Goal: Task Accomplishment & Management: Manage account settings

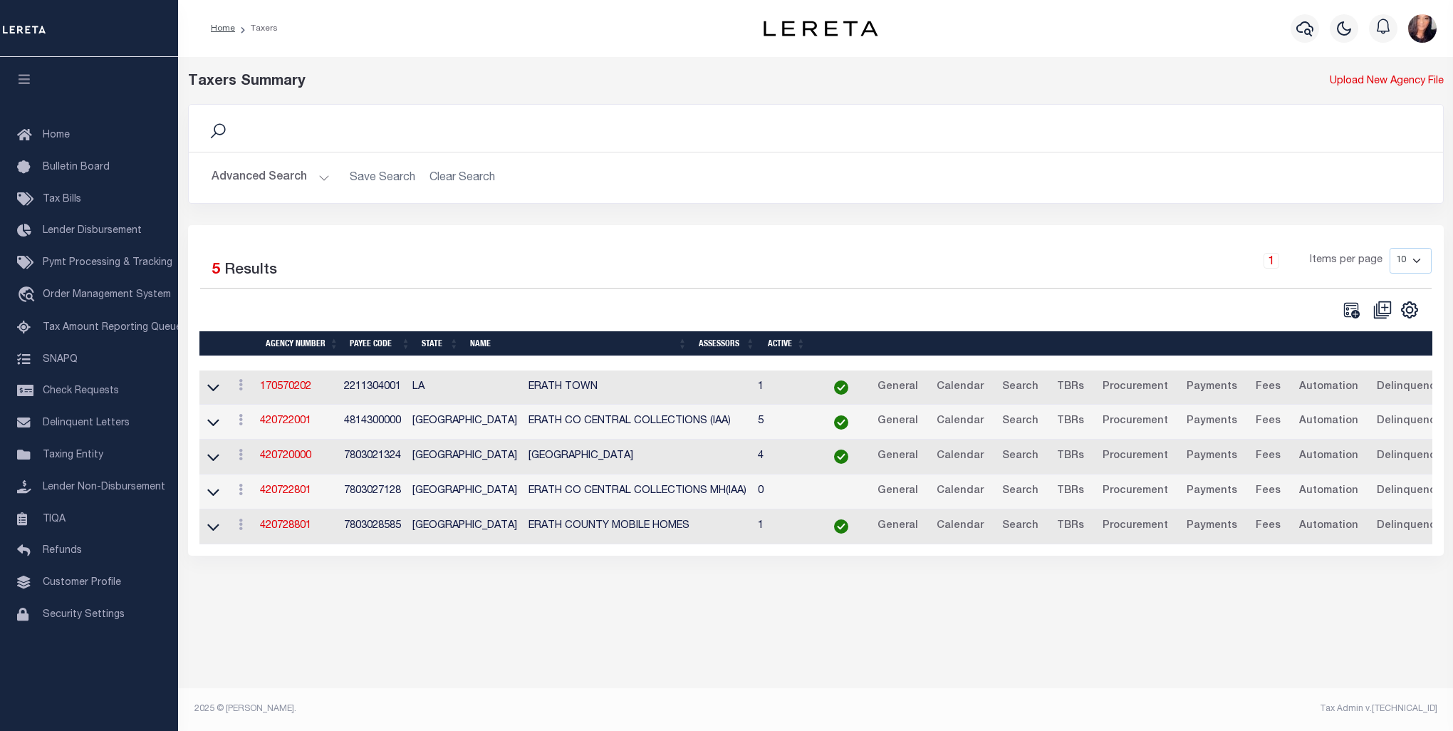
click at [523, 458] on td "ERATH COUNTY" at bounding box center [637, 456] width 229 height 35
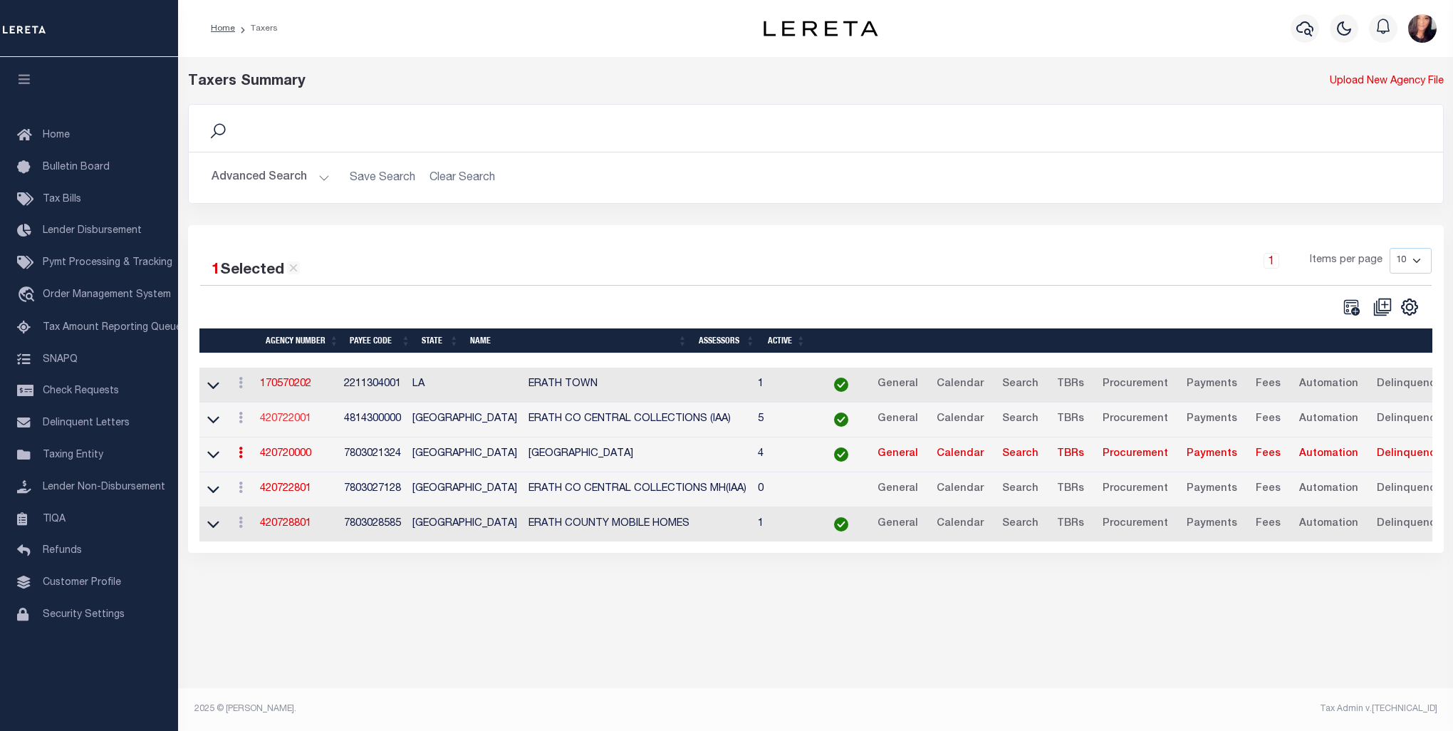
click at [282, 416] on link "420722001" at bounding box center [285, 419] width 51 height 10
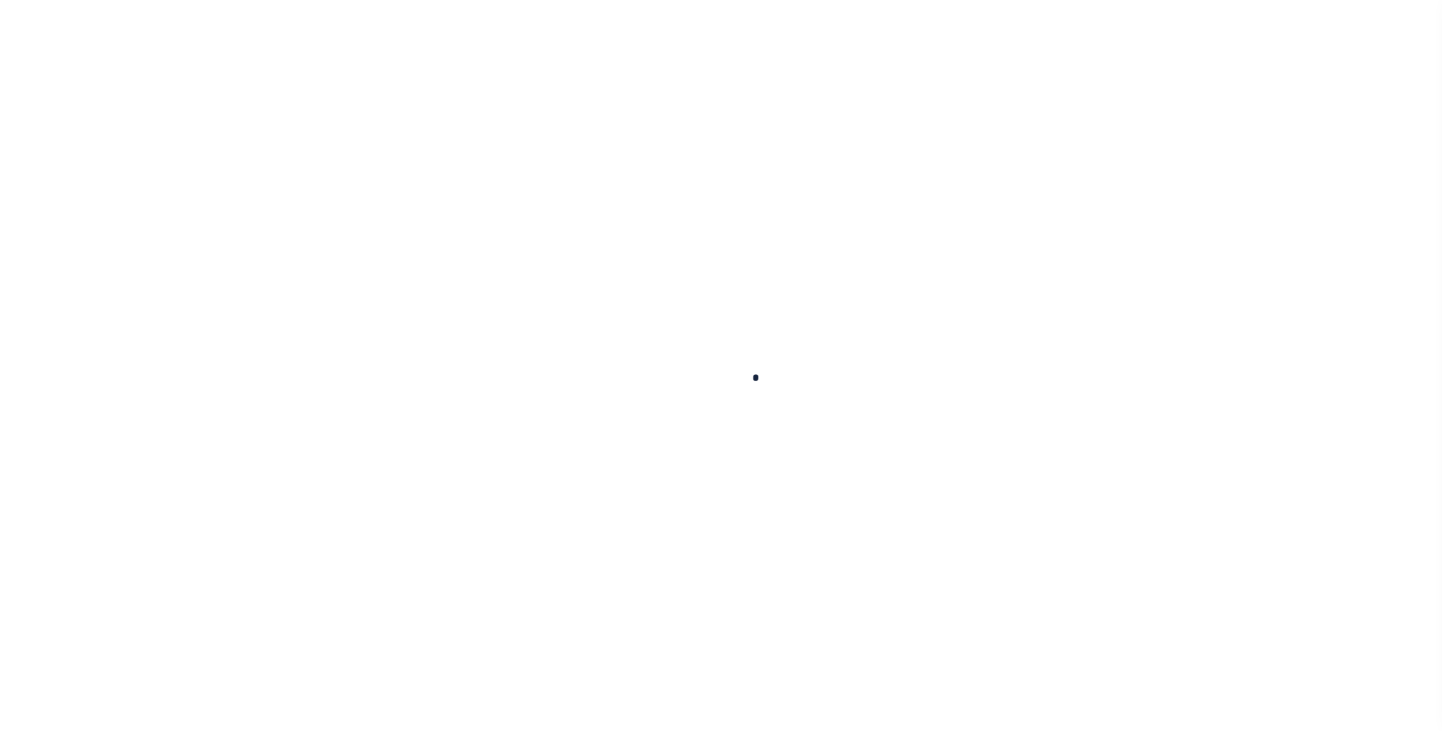
select select
checkbox input "false"
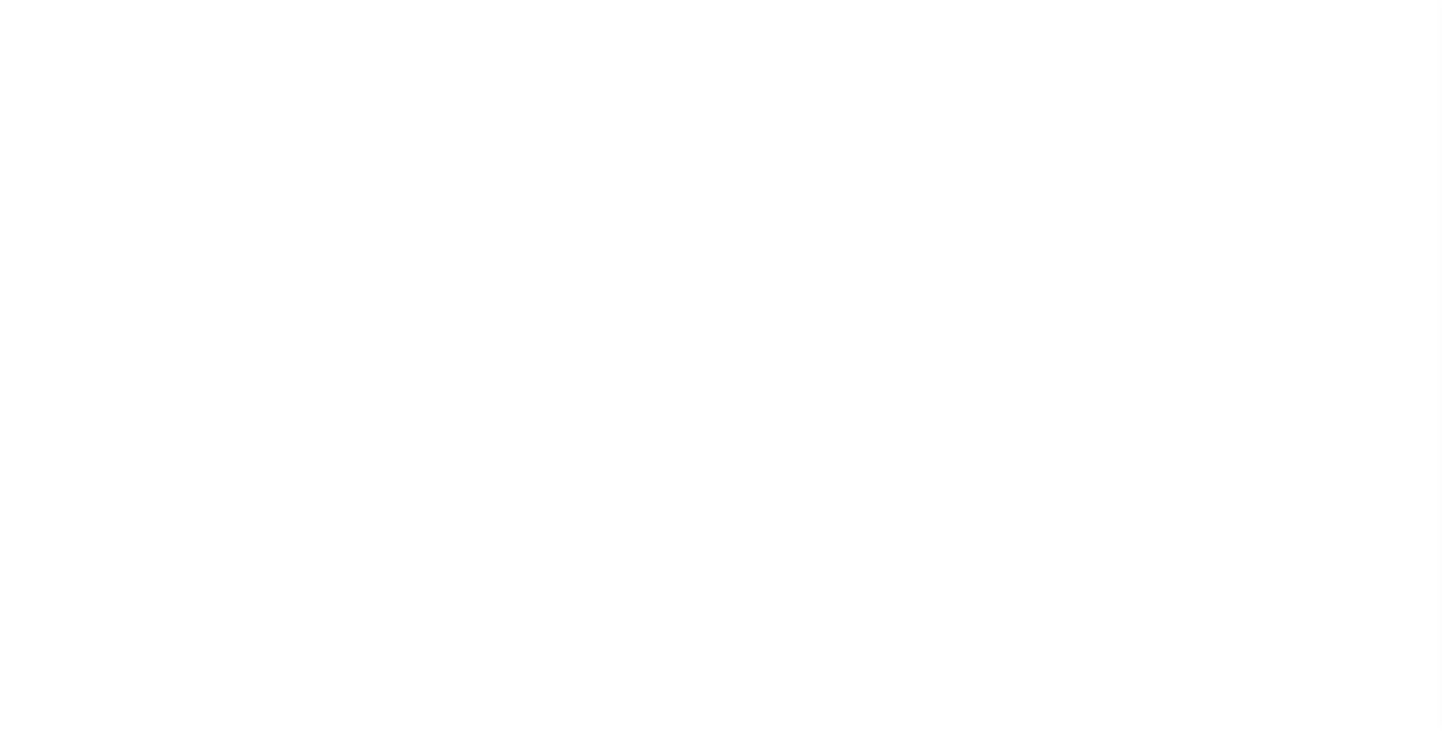
checkbox input "false"
type input "4814300000"
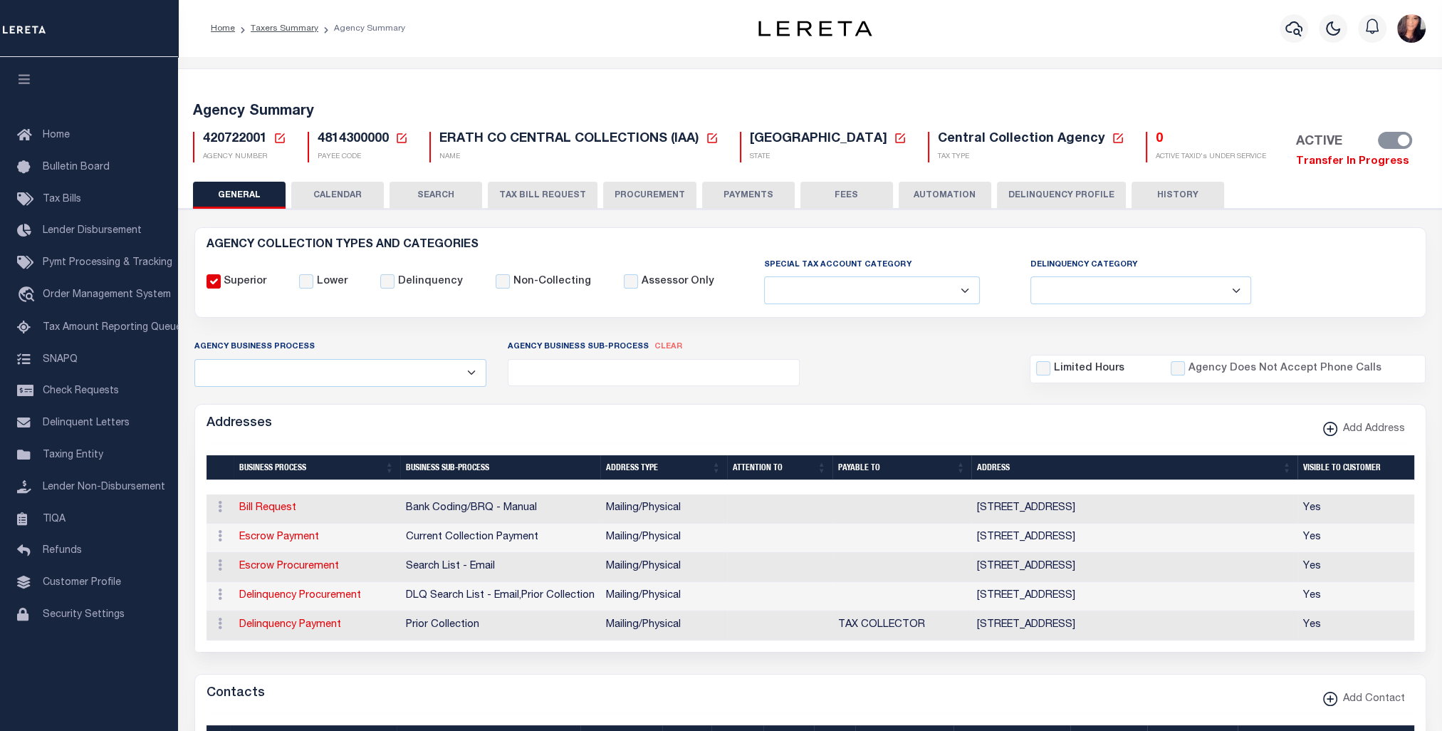
click at [1157, 194] on button "HISTORY" at bounding box center [1178, 195] width 93 height 27
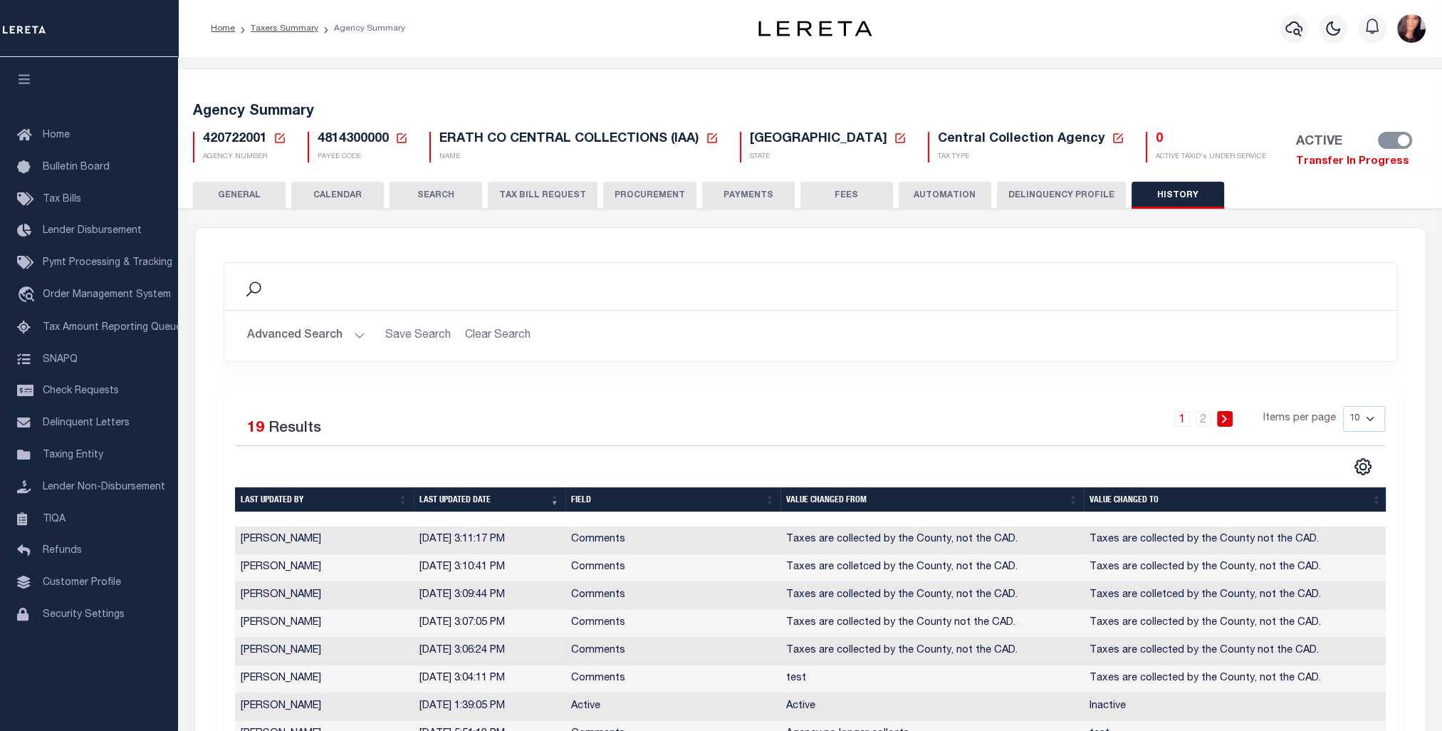
scroll to position [214, 0]
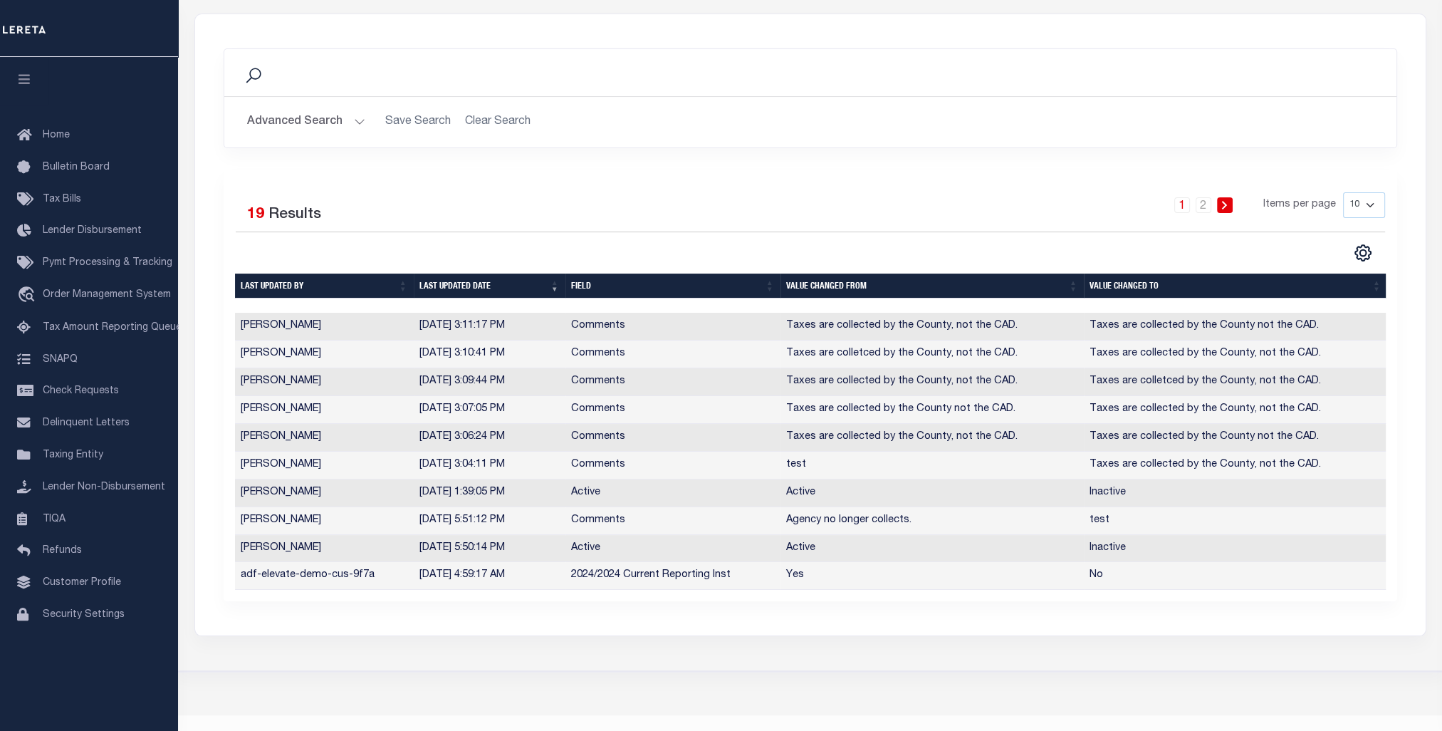
click at [1374, 207] on select "10 25 50 100" at bounding box center [1364, 205] width 42 height 26
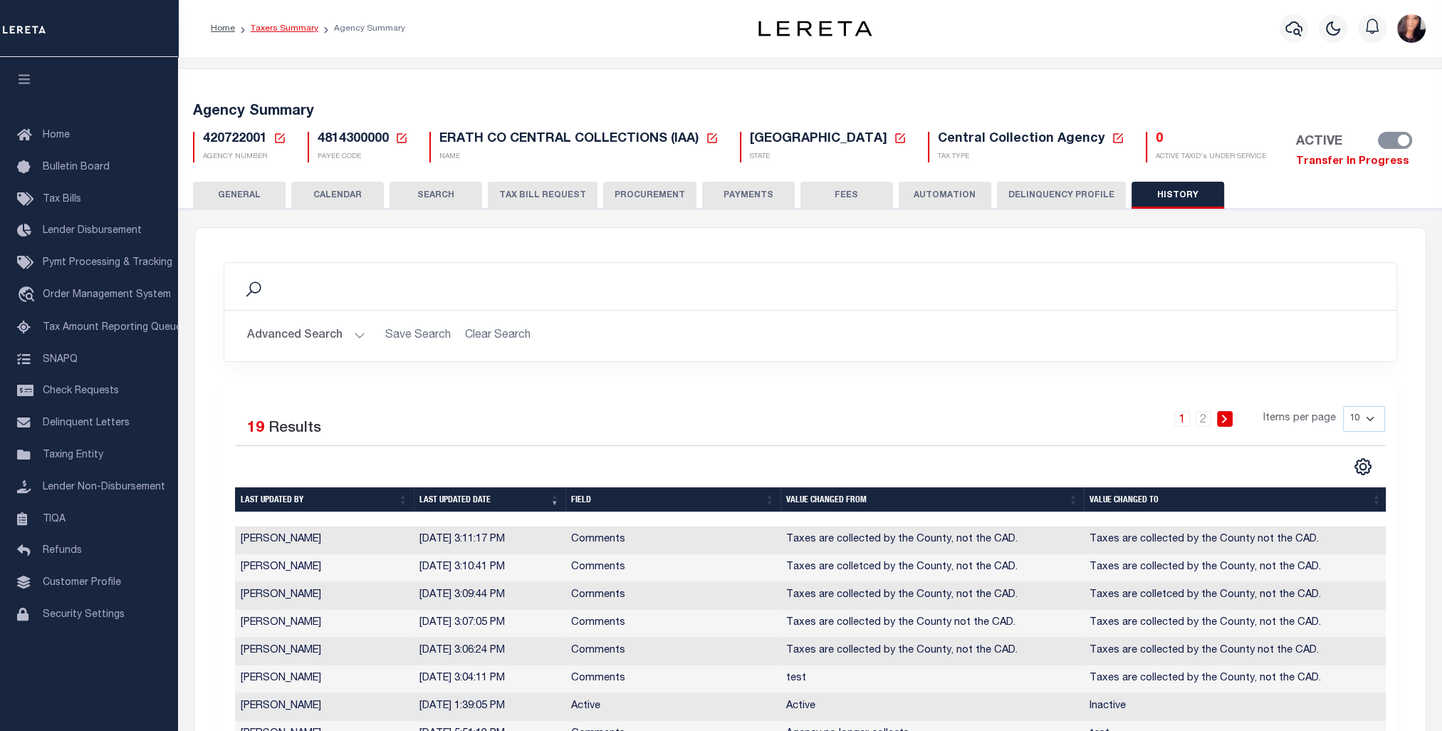
click at [290, 26] on link "Taxers Summary" at bounding box center [285, 28] width 68 height 9
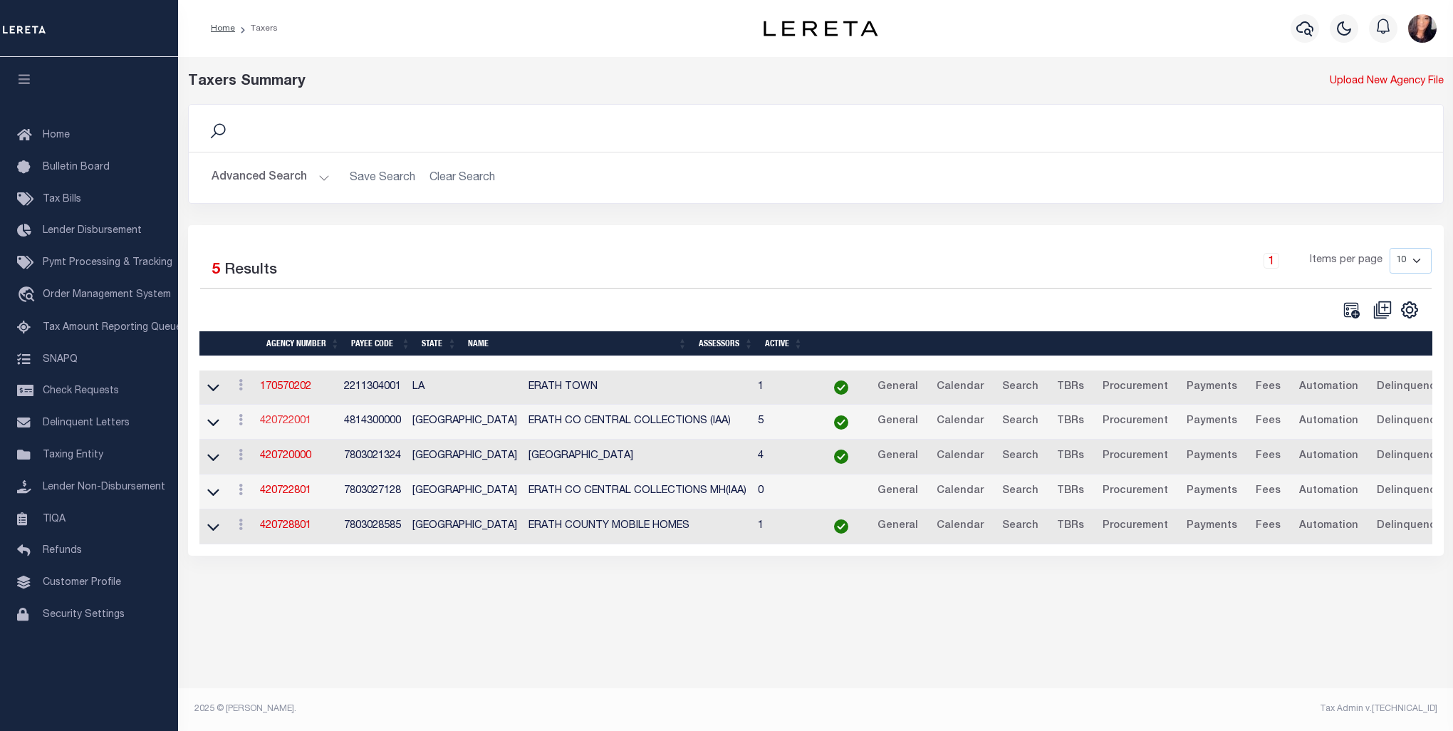
click at [294, 424] on link "420722001" at bounding box center [285, 421] width 51 height 10
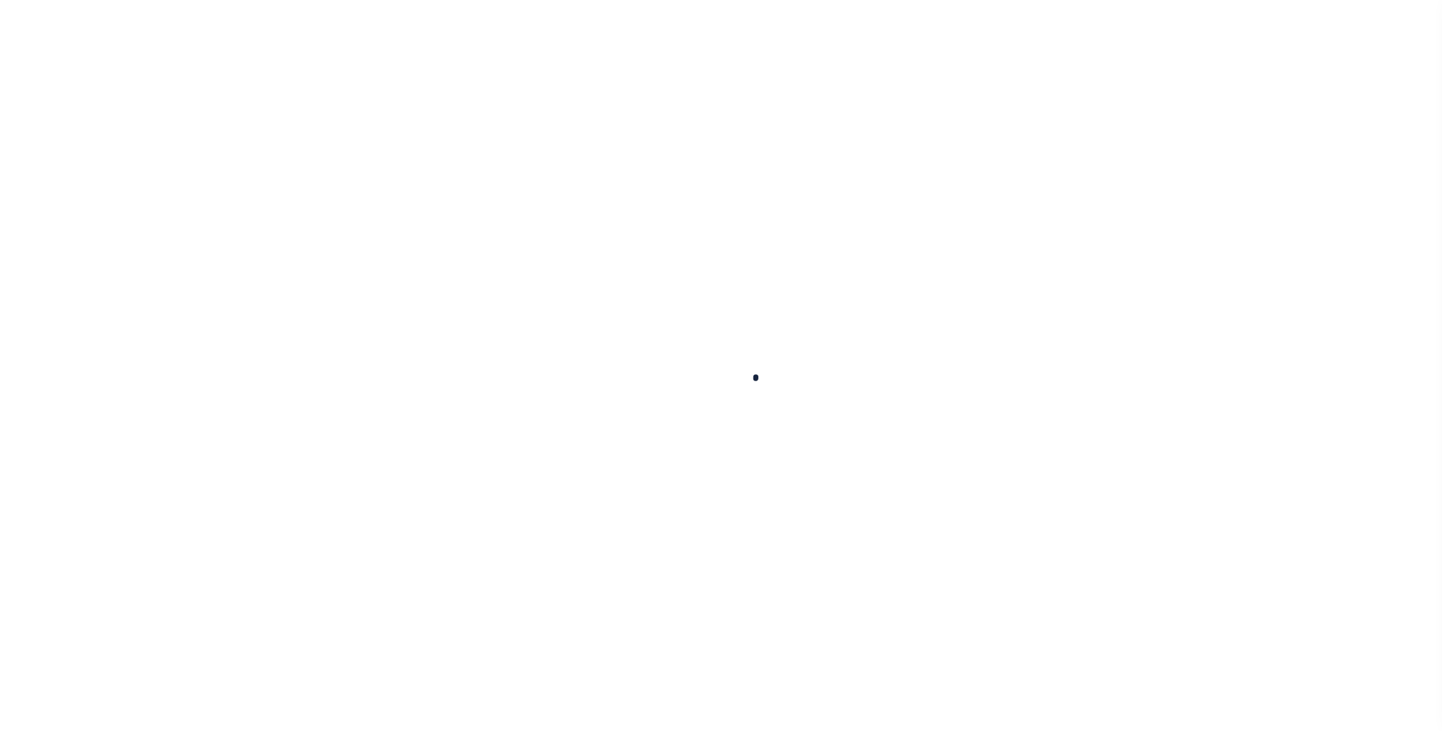
select select
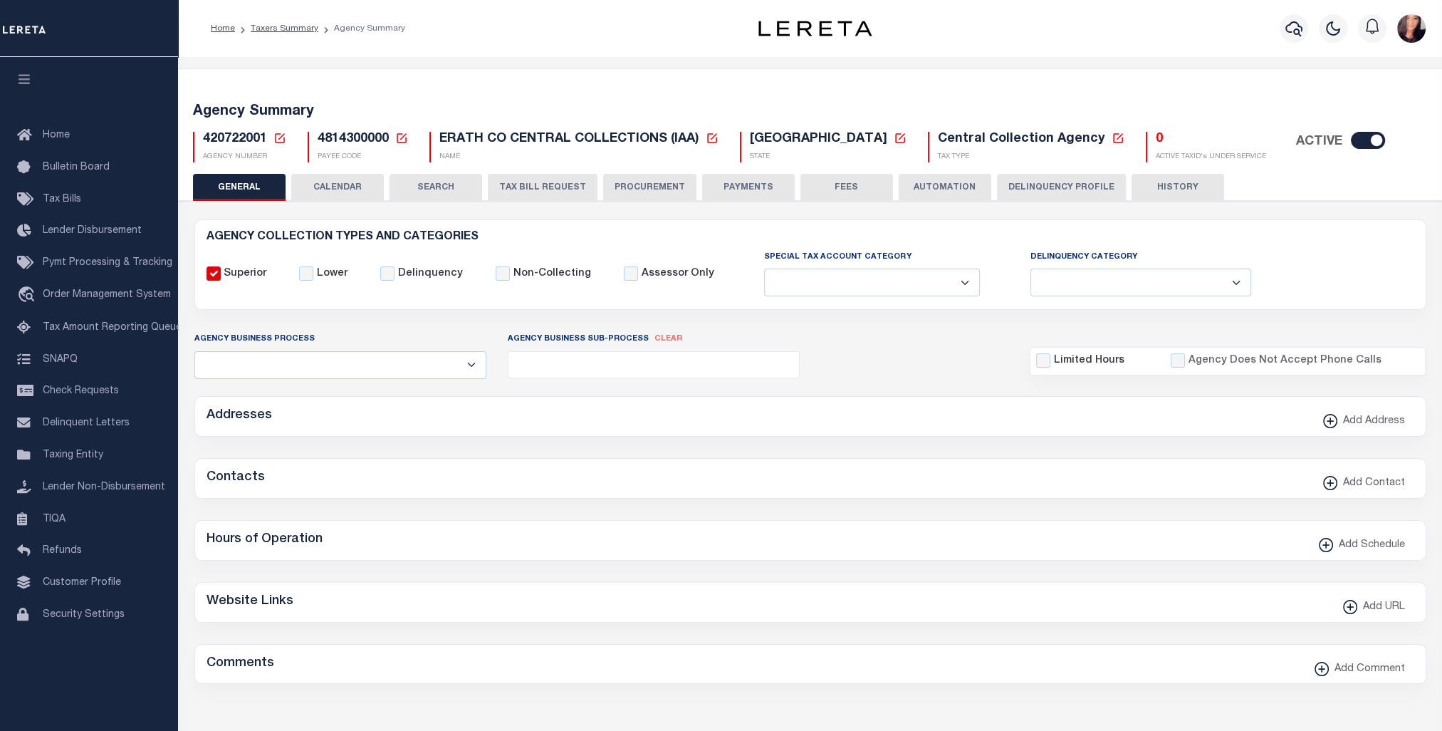
checkbox input "false"
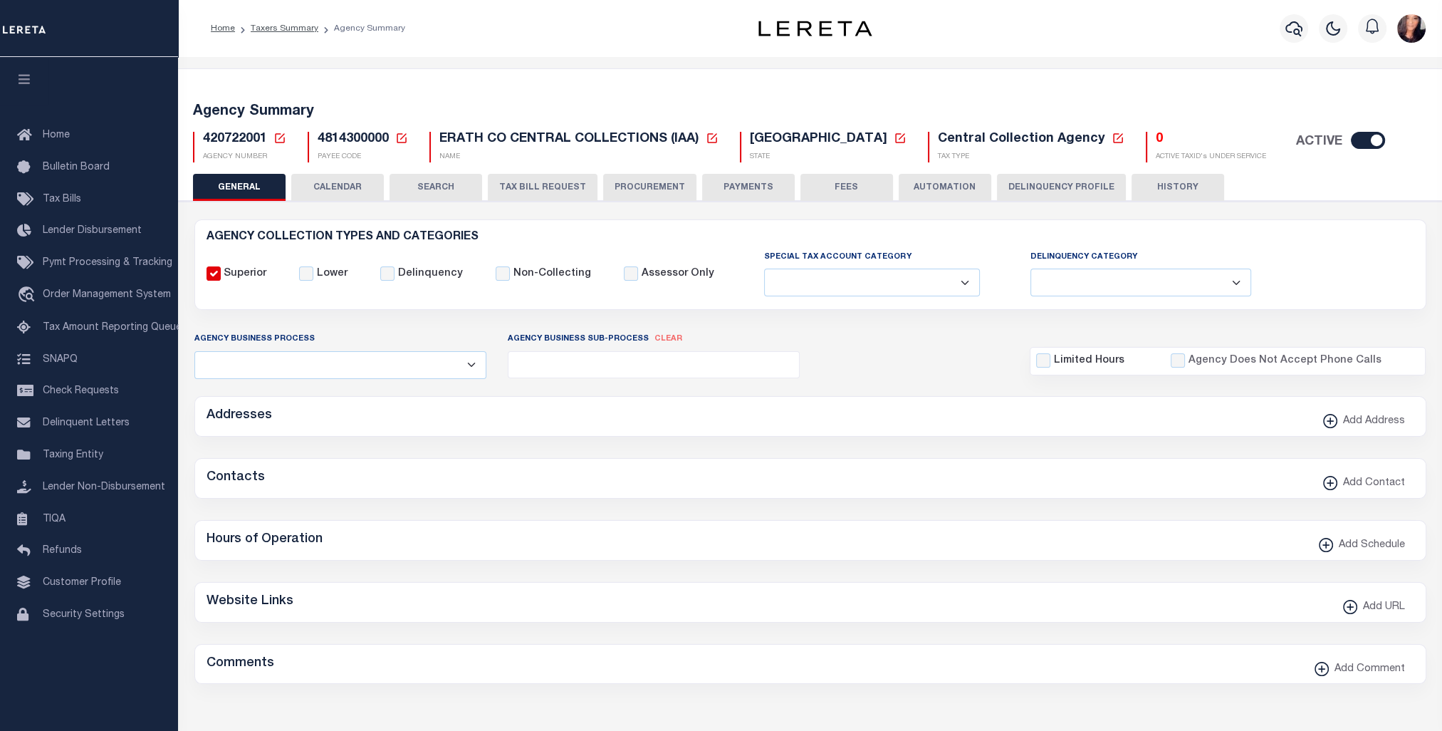
type input "4814300000"
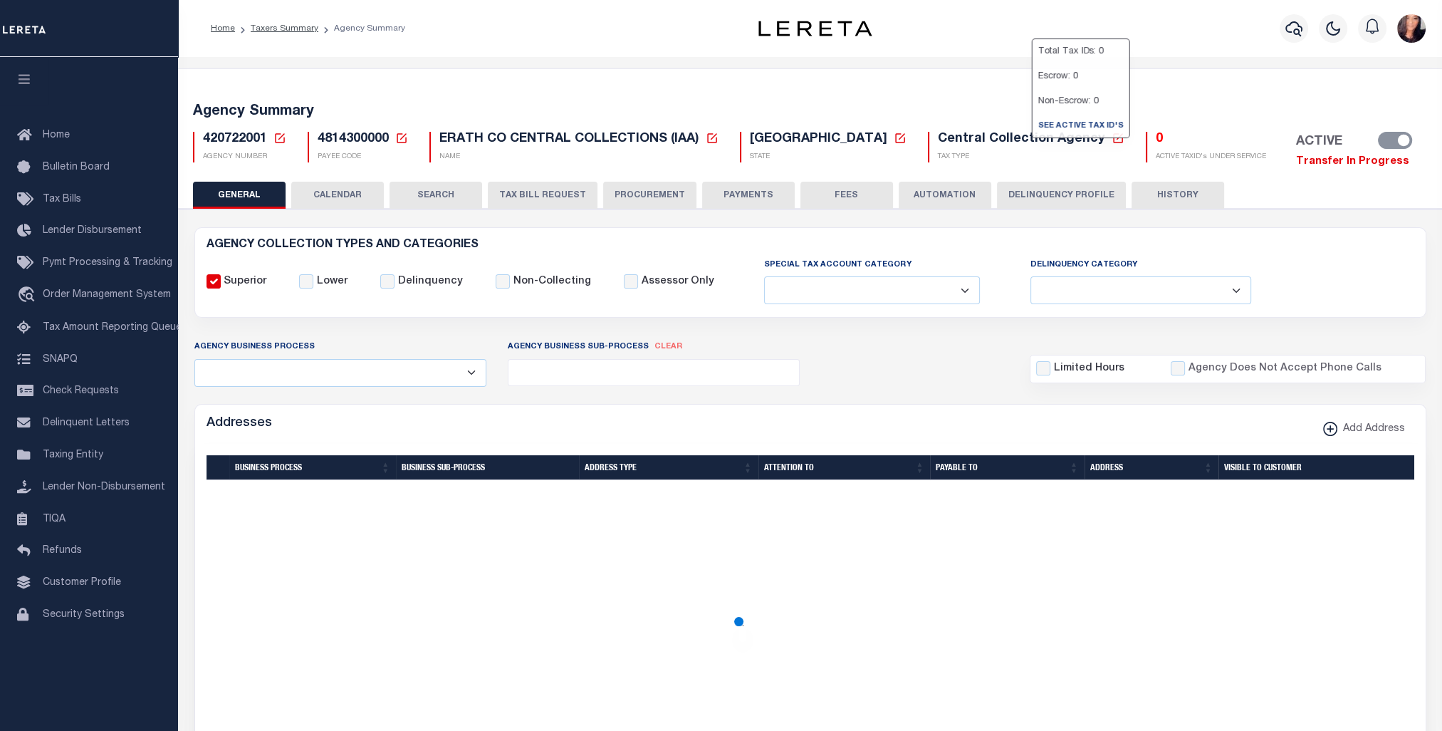
click at [1288, 140] on div "ACTIVE" at bounding box center [1349, 142] width 122 height 21
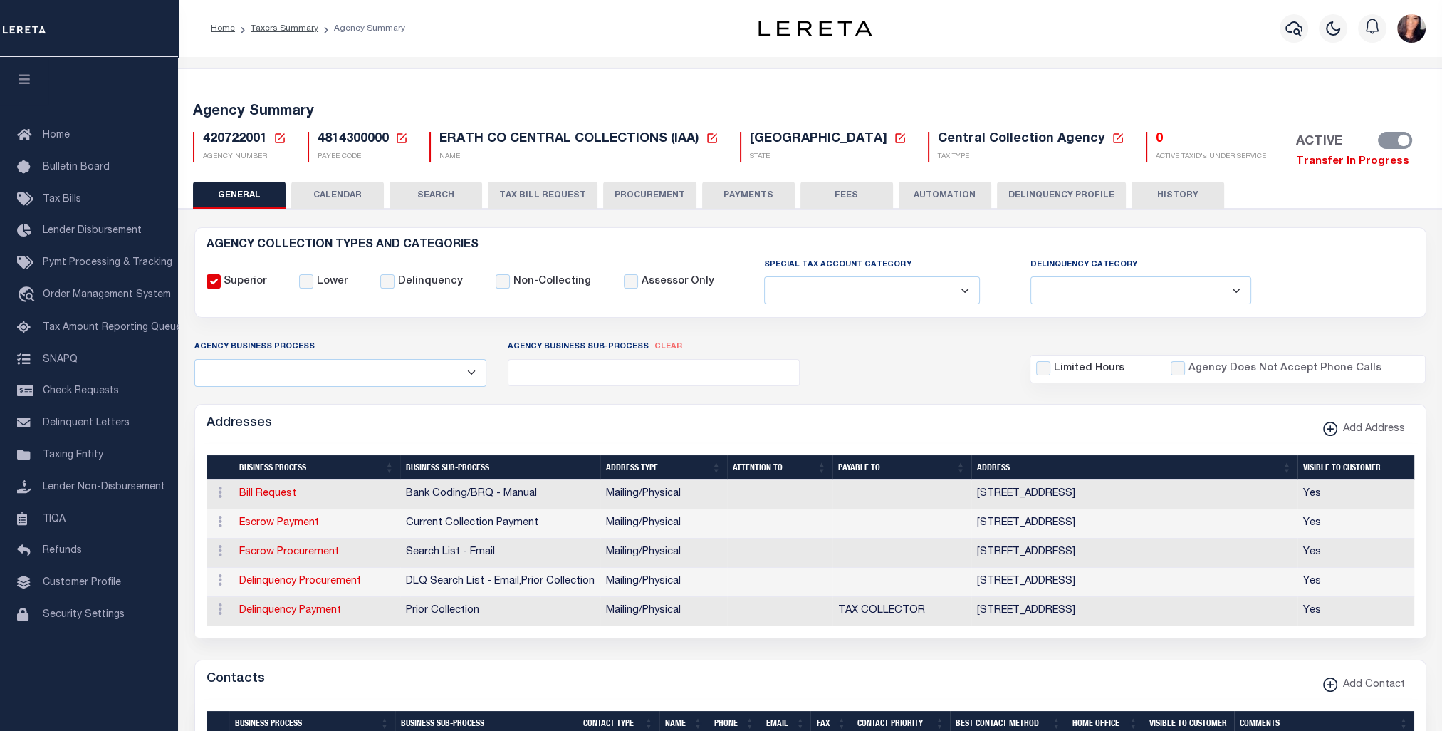
click at [1288, 136] on div "ACTIVE" at bounding box center [1349, 142] width 122 height 21
drag, startPoint x: 1256, startPoint y: 137, endPoint x: 1241, endPoint y: 141, distance: 15.6
click at [1288, 135] on div "ACTIVE" at bounding box center [1349, 142] width 122 height 21
click at [1288, 141] on div "ACTIVE" at bounding box center [1349, 142] width 122 height 21
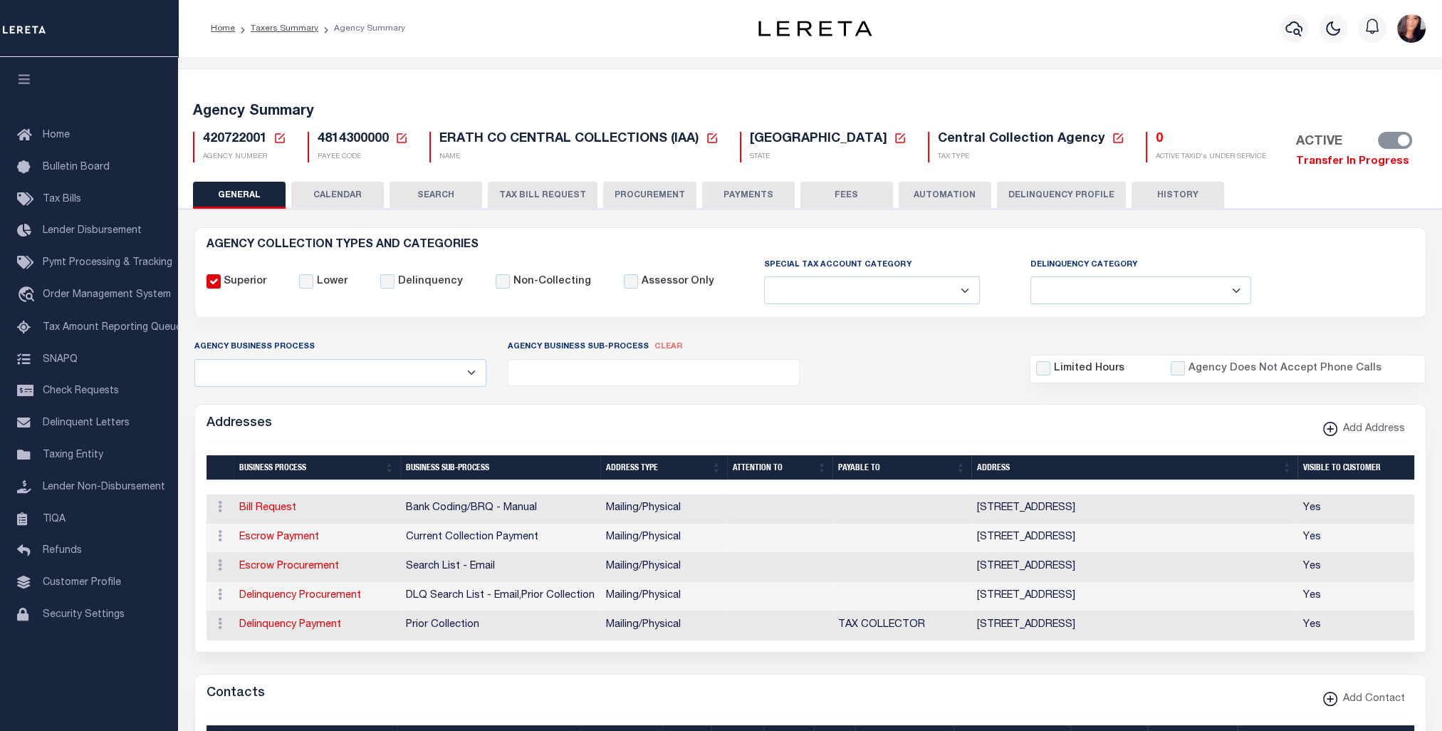
click at [1296, 162] on link "Transfer In Progress" at bounding box center [1352, 161] width 113 height 11
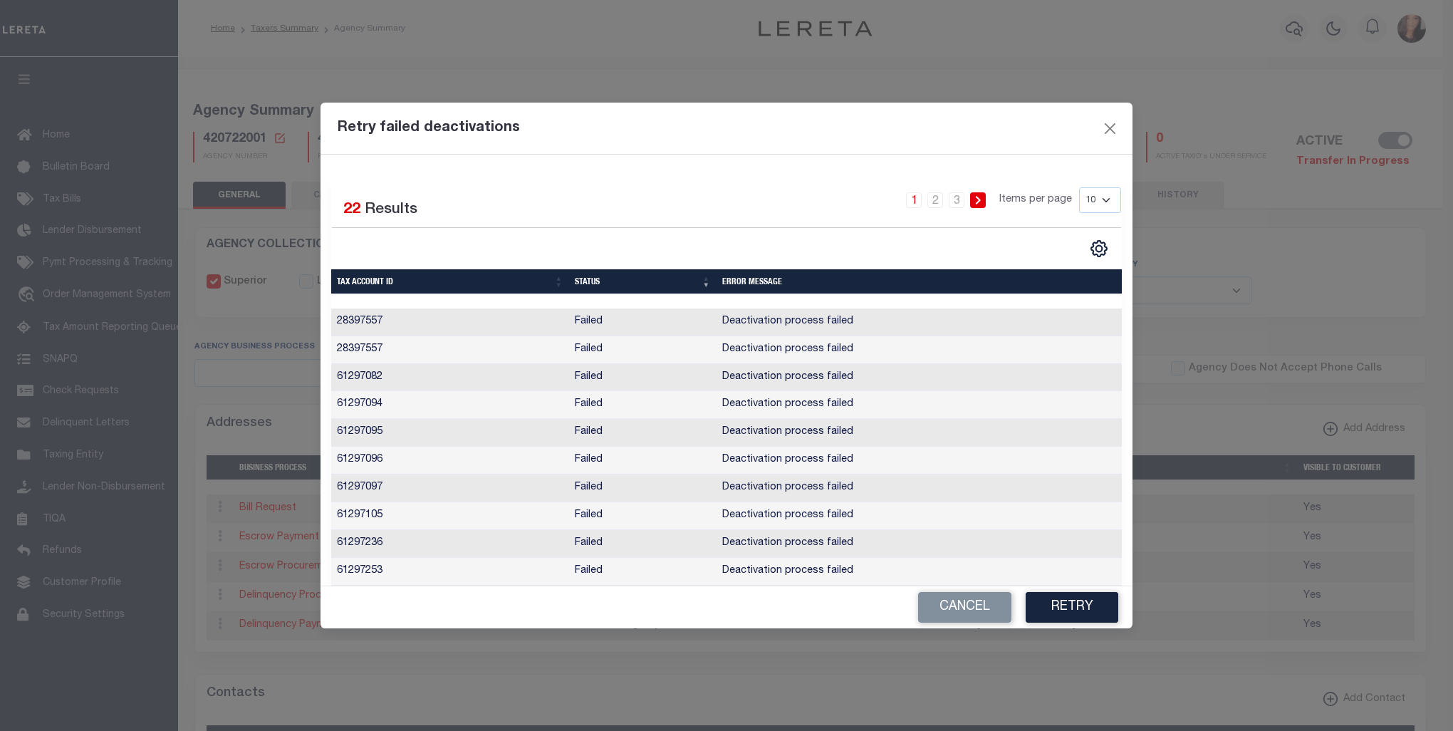
click at [979, 198] on icon at bounding box center [977, 200] width 5 height 9
click at [960, 195] on link "3" at bounding box center [957, 200] width 16 height 16
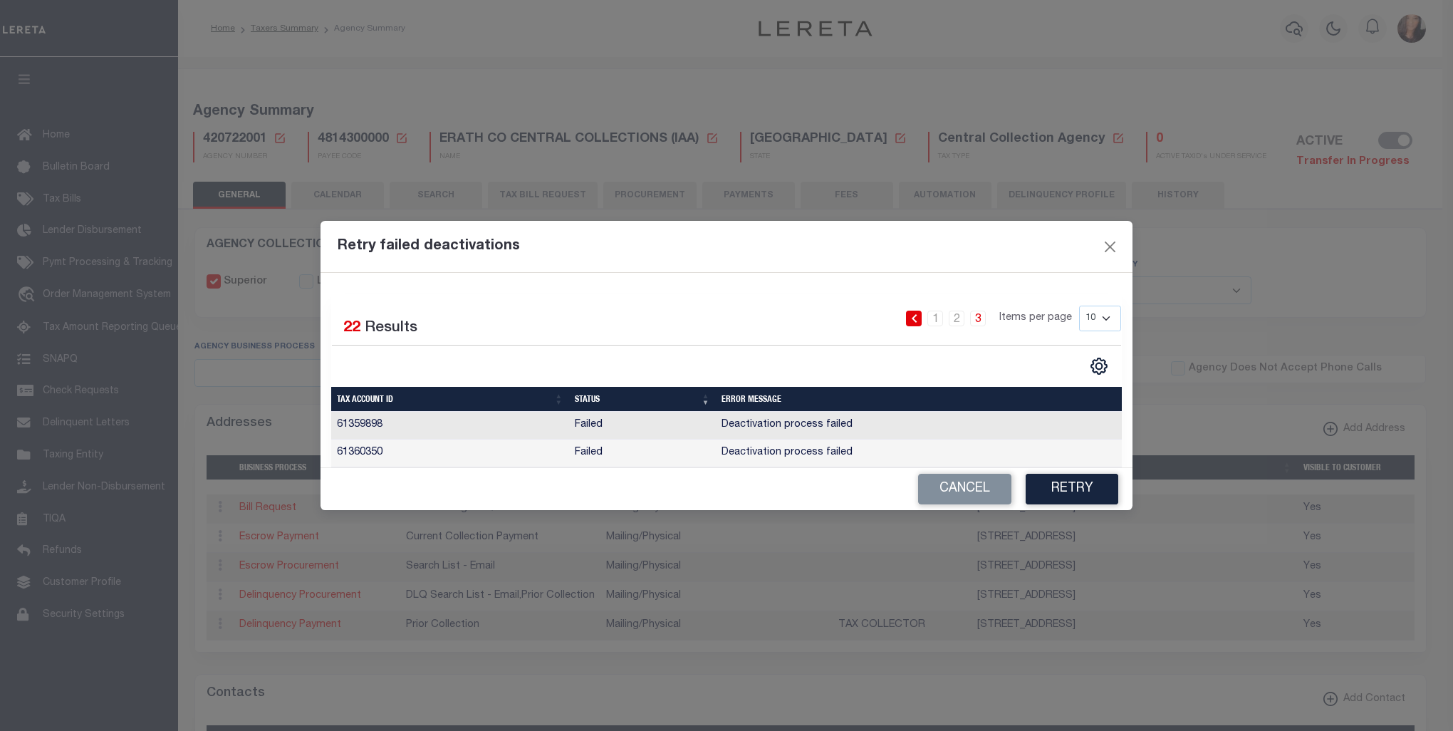
click at [913, 309] on div "1 2 3 Items per page 10 25 50 100" at bounding box center [828, 324] width 587 height 37
click at [923, 325] on li at bounding box center [913, 319] width 21 height 16
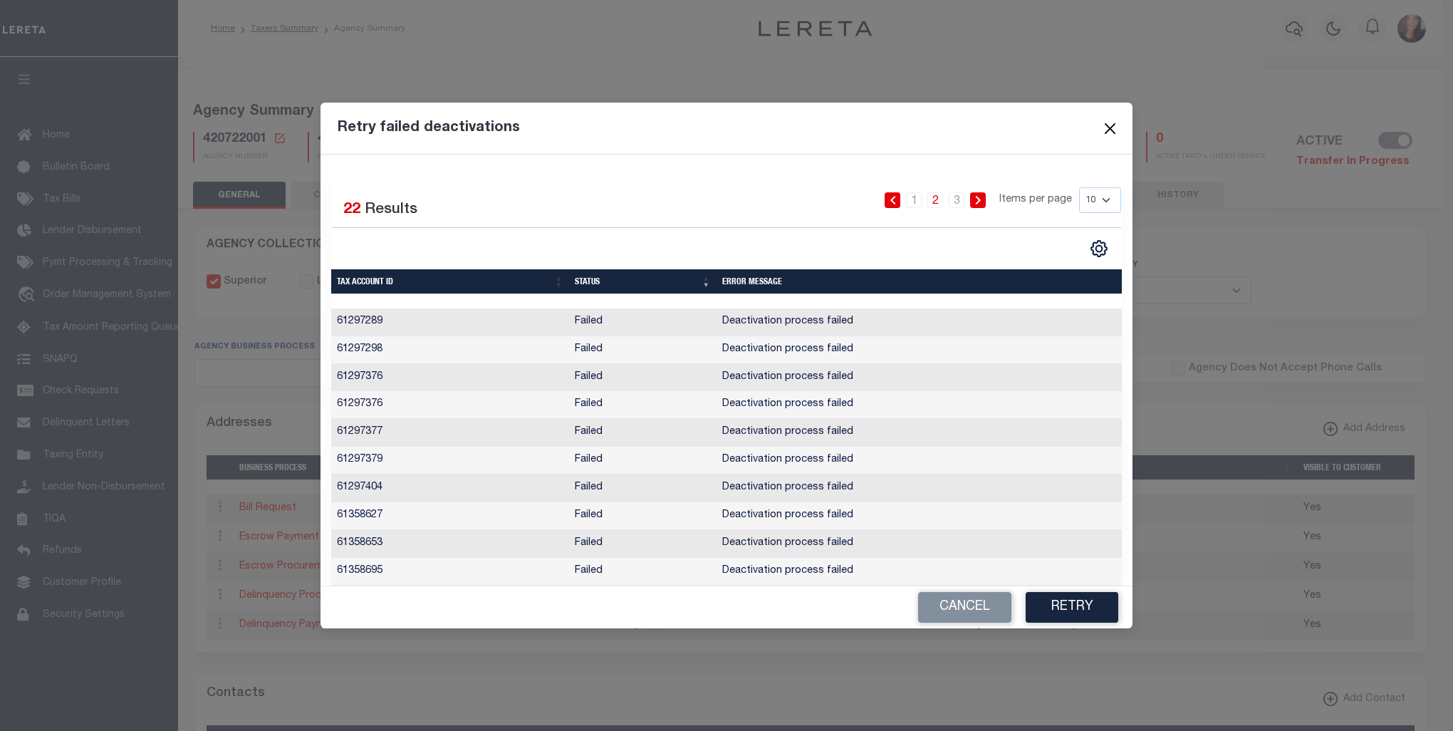
click at [1111, 123] on button "Close" at bounding box center [1110, 128] width 19 height 19
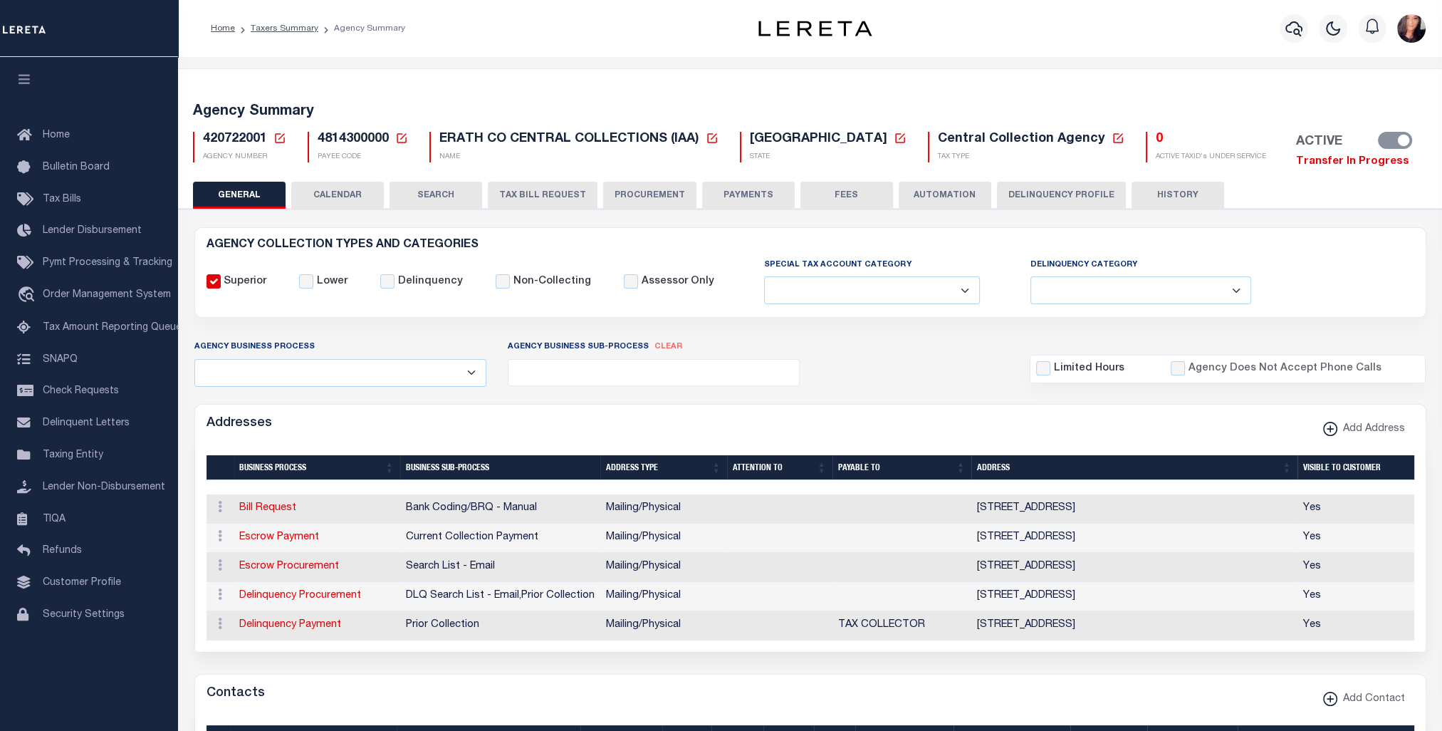
click at [1296, 160] on link "Transfer In Progress" at bounding box center [1352, 161] width 113 height 11
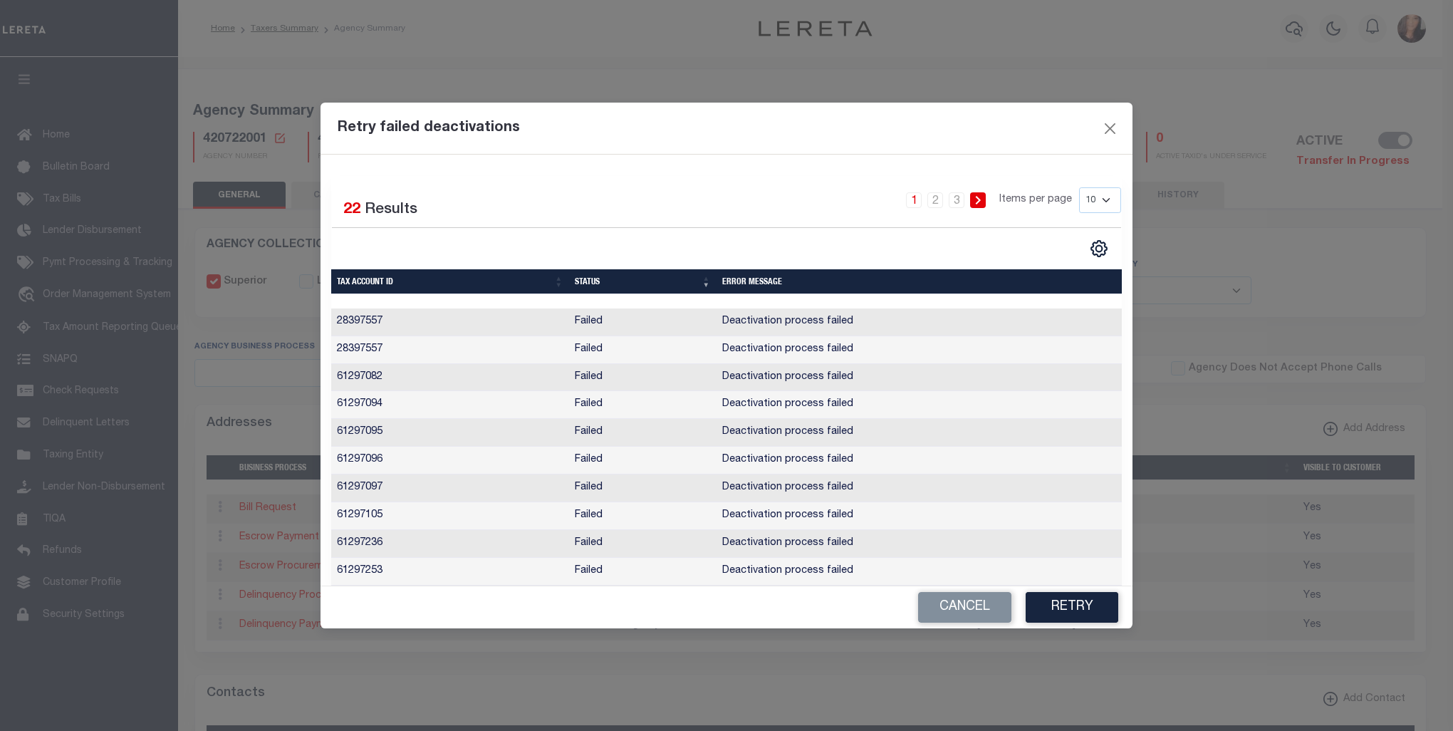
drag, startPoint x: 1105, startPoint y: 190, endPoint x: 1102, endPoint y: 202, distance: 12.6
click at [1105, 190] on select "10 25 50 100" at bounding box center [1100, 200] width 42 height 26
select select "100"
click at [1079, 187] on select "10 25 50 100" at bounding box center [1100, 200] width 42 height 26
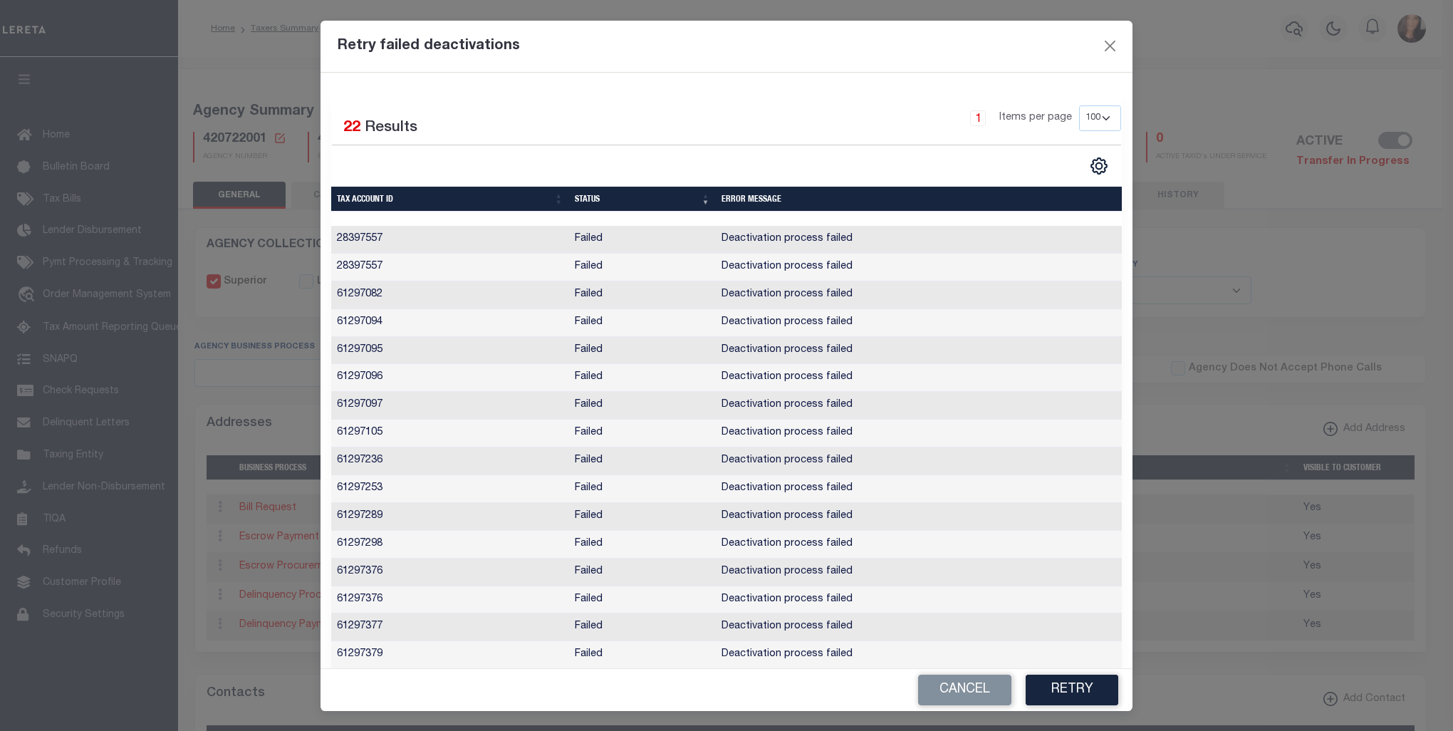
scroll to position [165, 0]
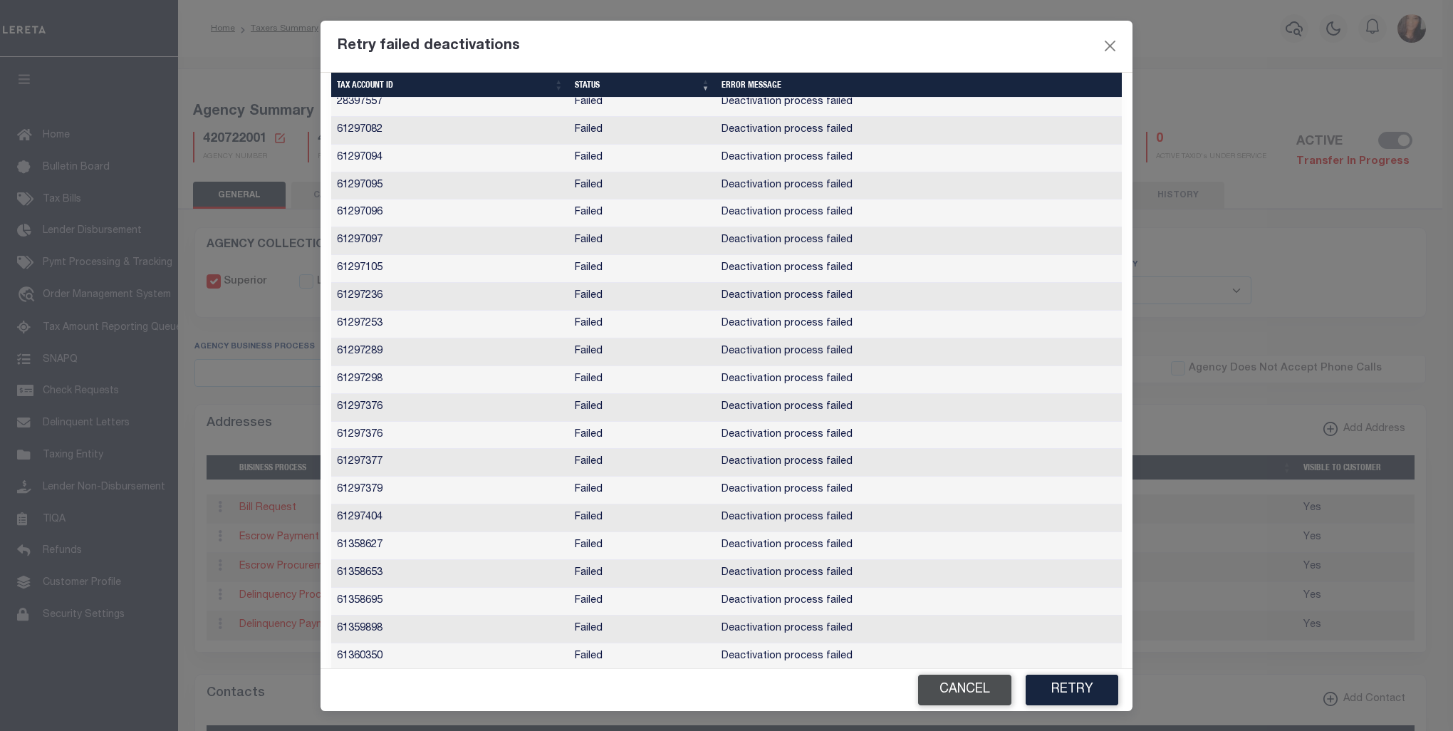
click at [945, 684] on button "Cancel" at bounding box center [964, 690] width 93 height 31
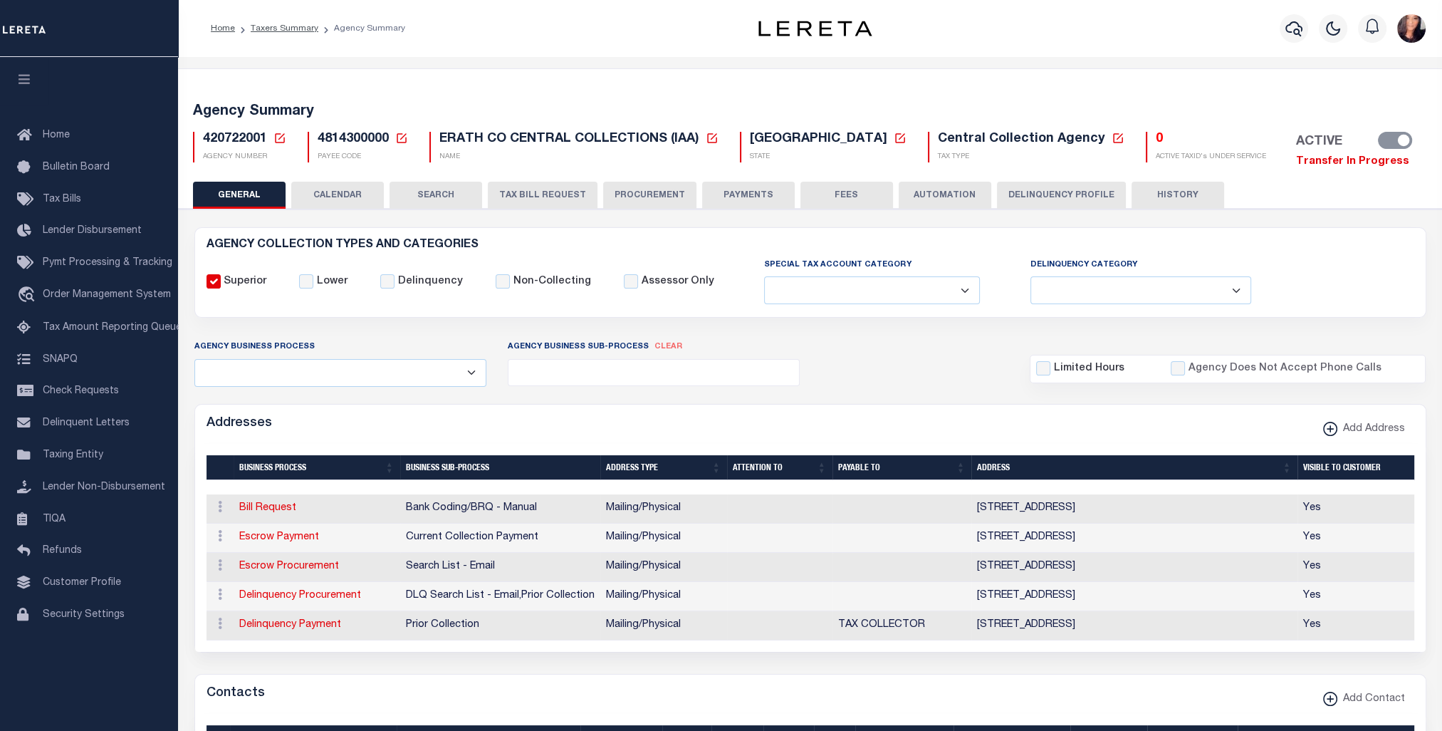
click at [1296, 157] on link "Transfer In Progress" at bounding box center [1352, 161] width 113 height 11
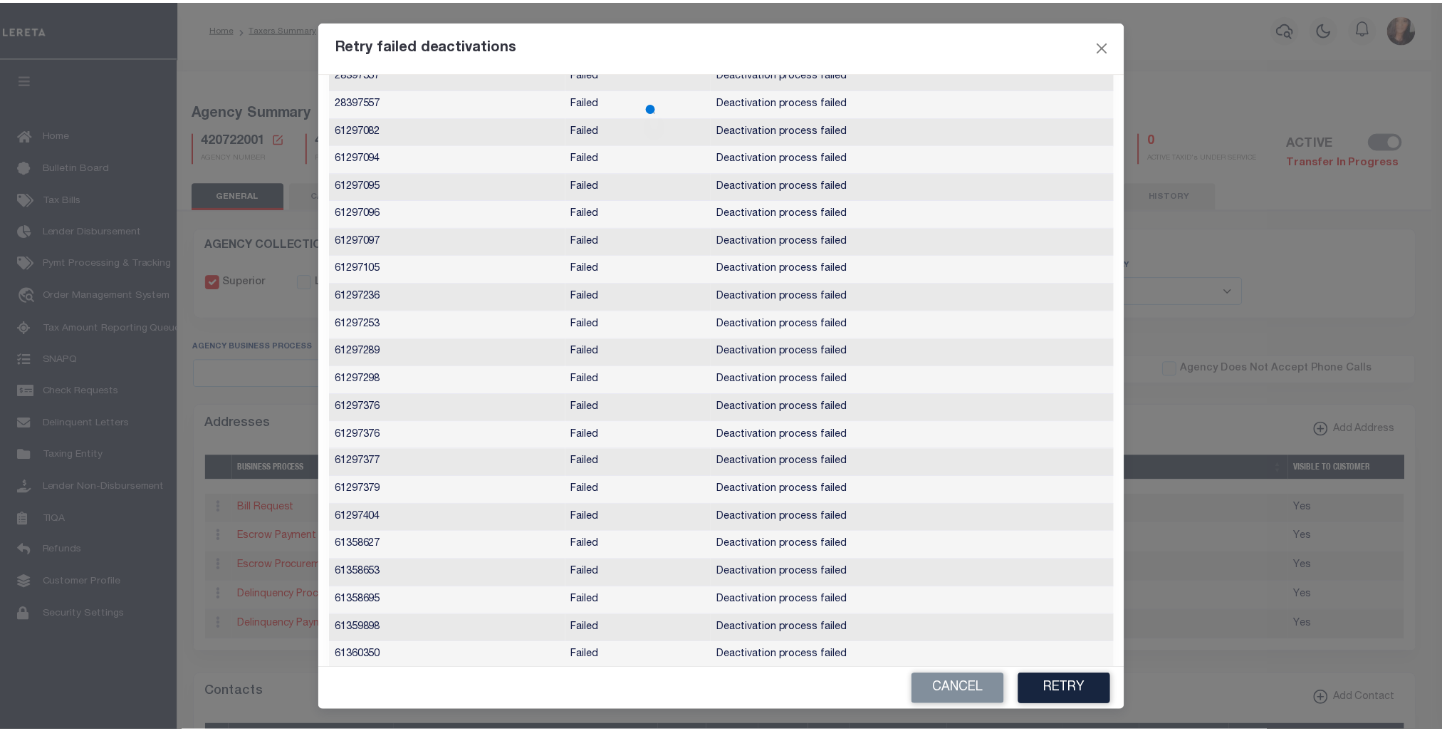
scroll to position [0, 0]
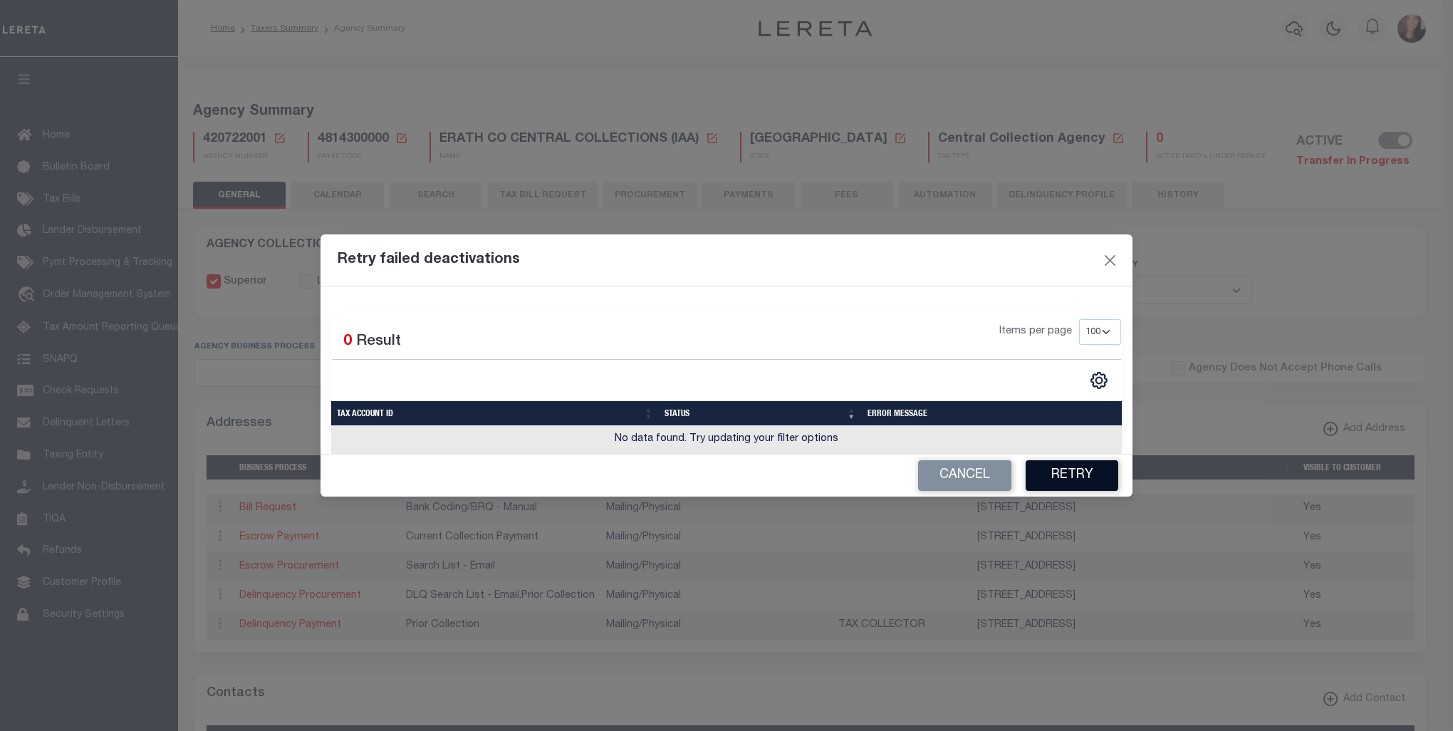
click at [1091, 477] on button "Retry" at bounding box center [1072, 475] width 93 height 31
click at [1111, 259] on button "Close" at bounding box center [1110, 260] width 19 height 19
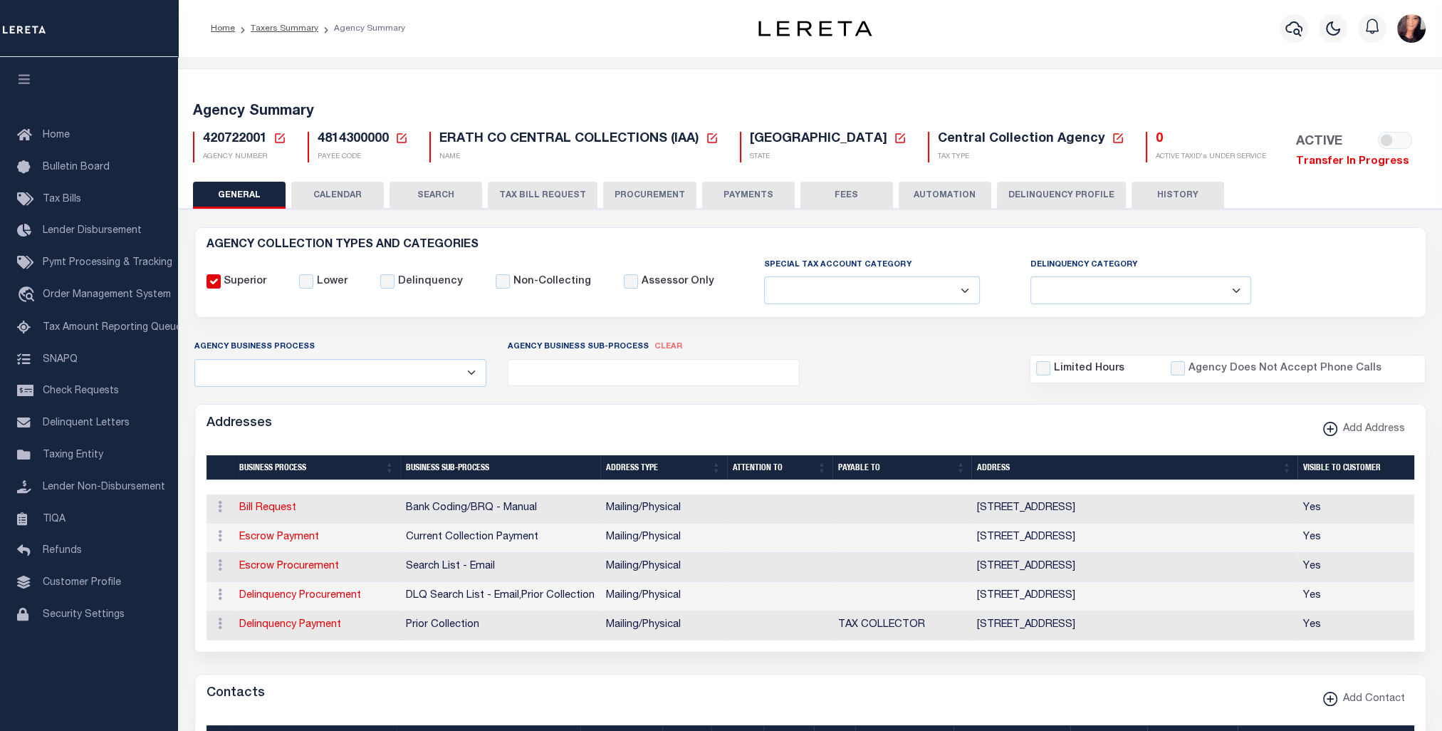
checkbox input "false"
click at [303, 33] on ol "Home Taxers Summary Agency Summary" at bounding box center [307, 29] width 217 height 30
click at [303, 31] on link "Taxers Summary" at bounding box center [285, 28] width 68 height 9
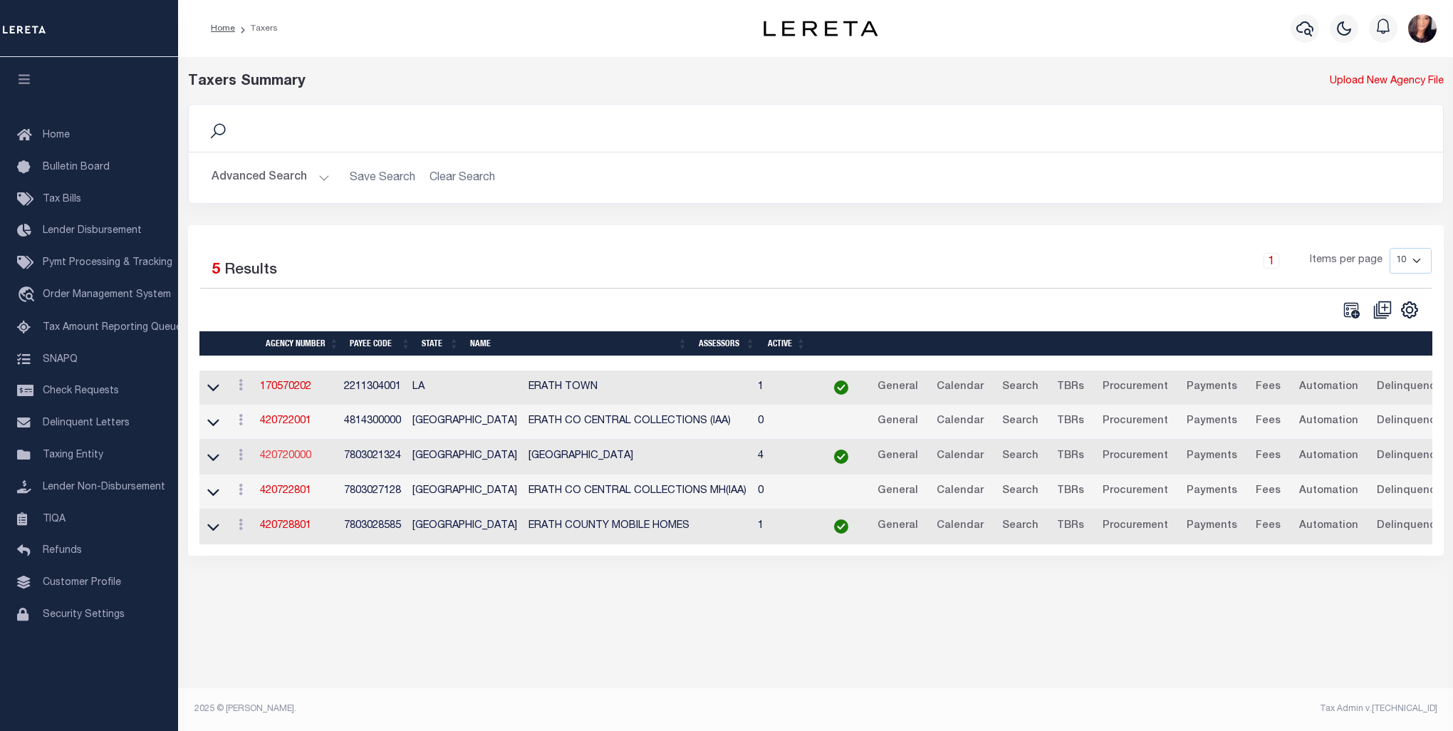
click at [292, 459] on link "420720000" at bounding box center [285, 456] width 51 height 10
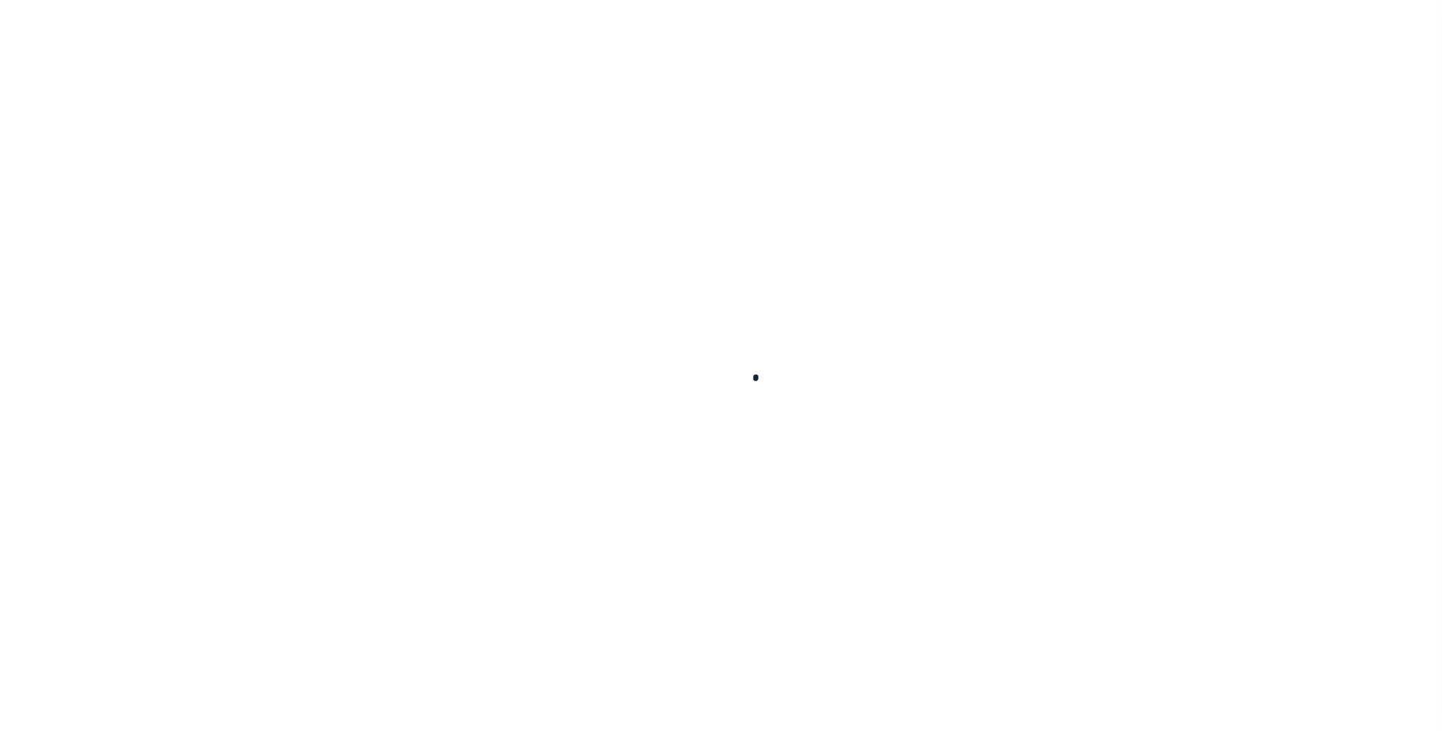
select select
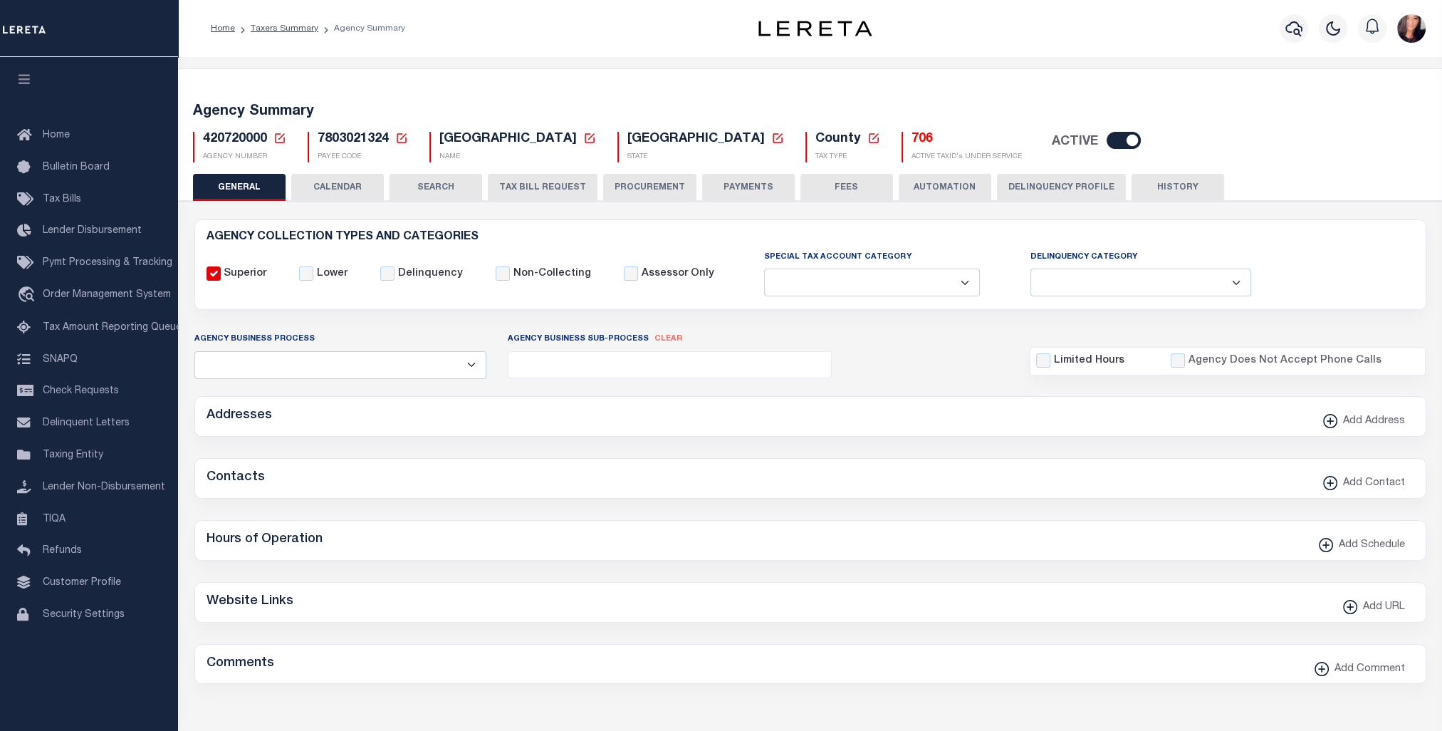
checkbox input "false"
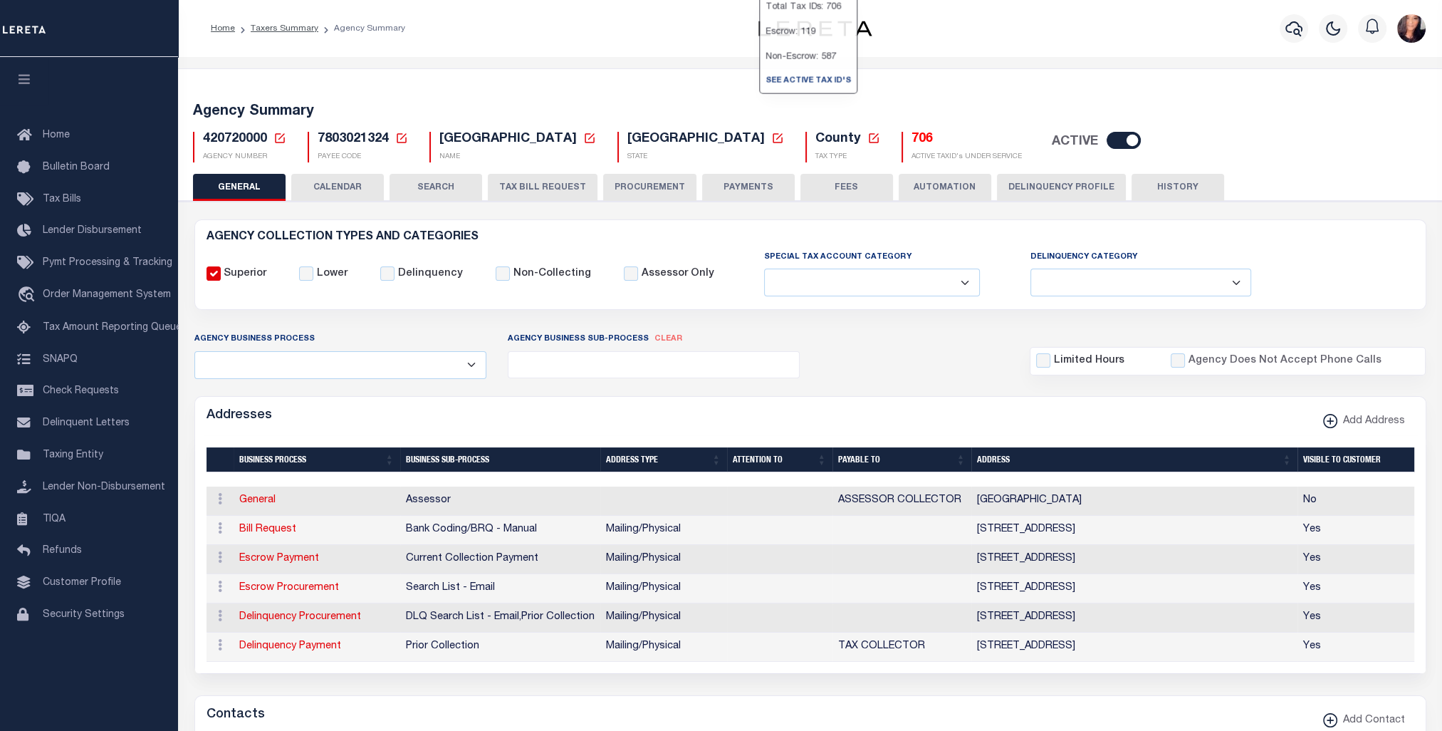
click at [912, 137] on h5 "706" at bounding box center [967, 140] width 110 height 16
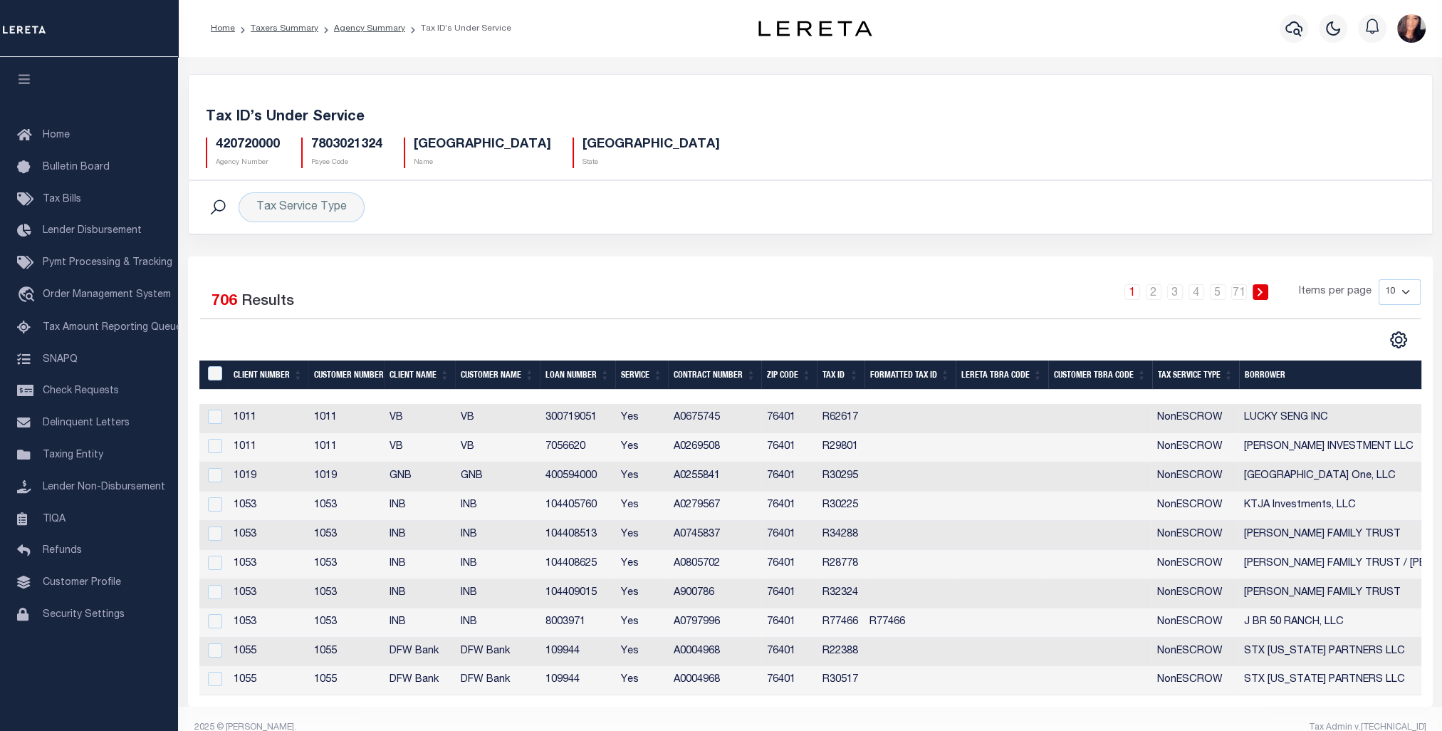
click at [1408, 289] on select "10 25 50 100" at bounding box center [1400, 292] width 42 height 26
select select "100"
click at [1379, 279] on select "10 25 50 100" at bounding box center [1400, 292] width 42 height 26
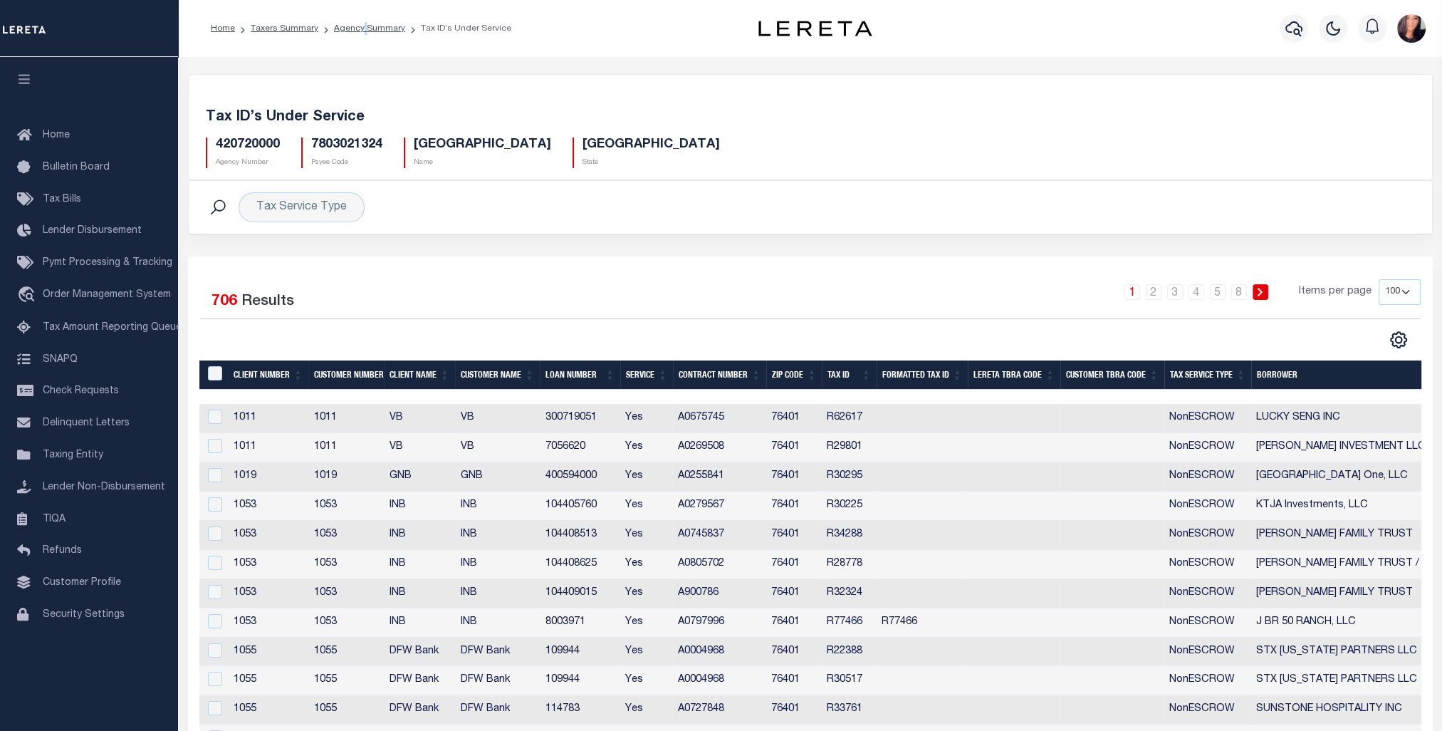
click at [360, 21] on ol "Home Taxers Summary Agency Summary Tax ID’s Under Service" at bounding box center [360, 29] width 323 height 30
click at [351, 25] on link "Agency Summary" at bounding box center [369, 28] width 71 height 9
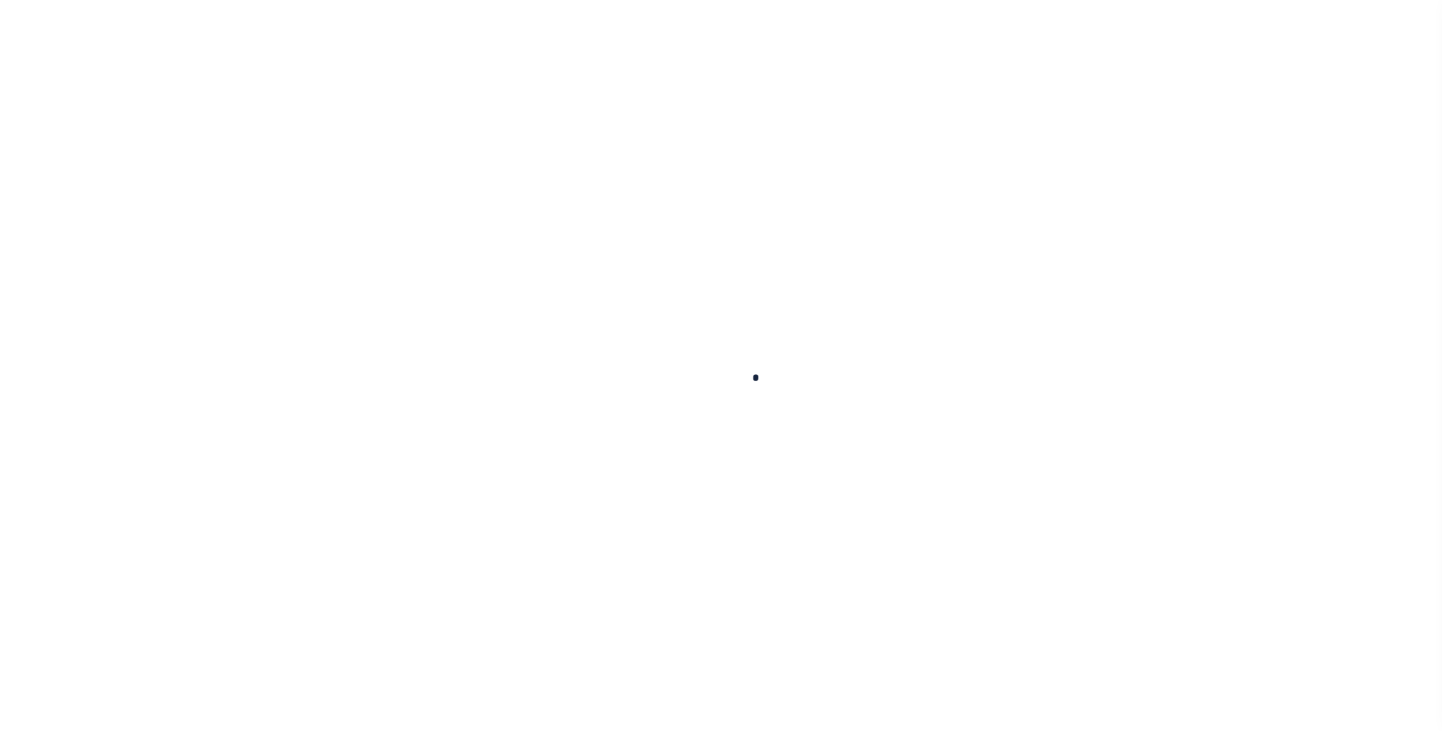
select select
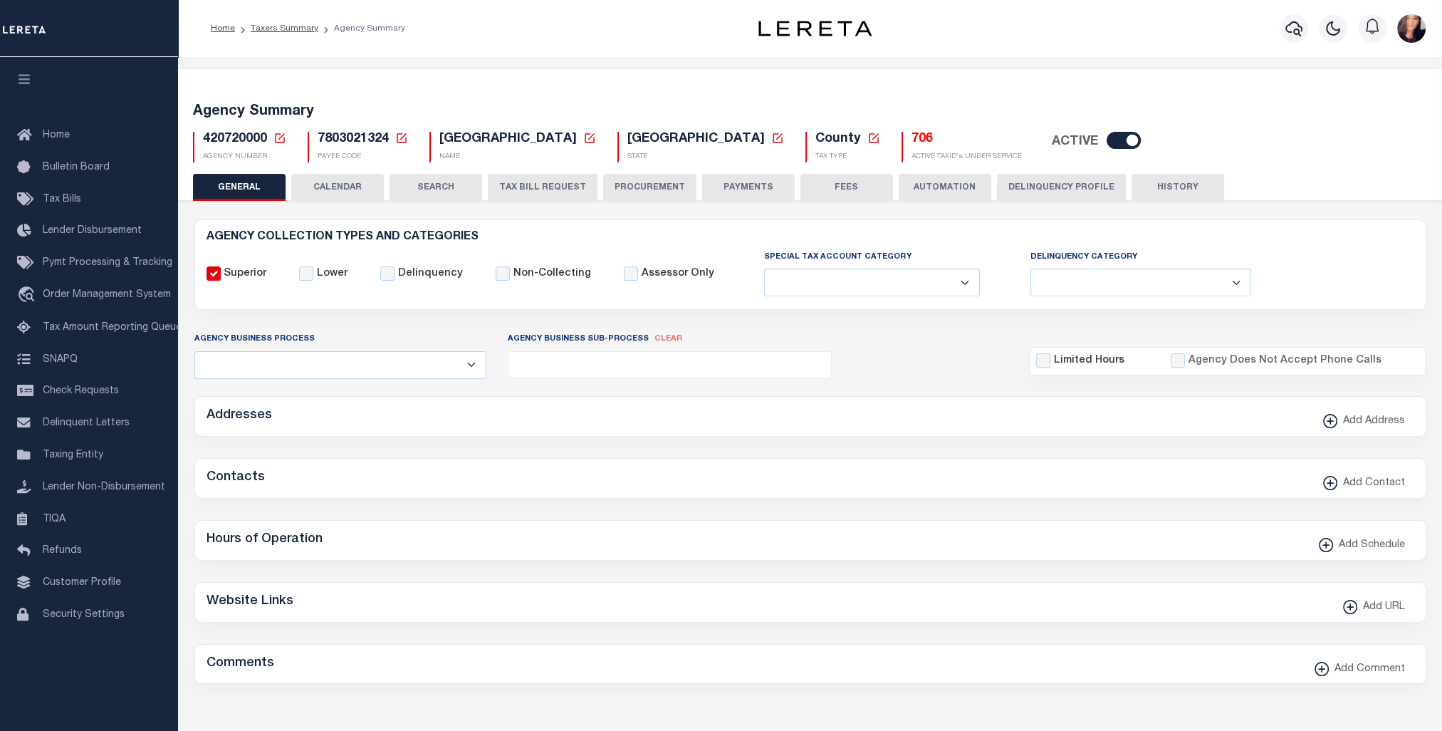
checkbox input "false"
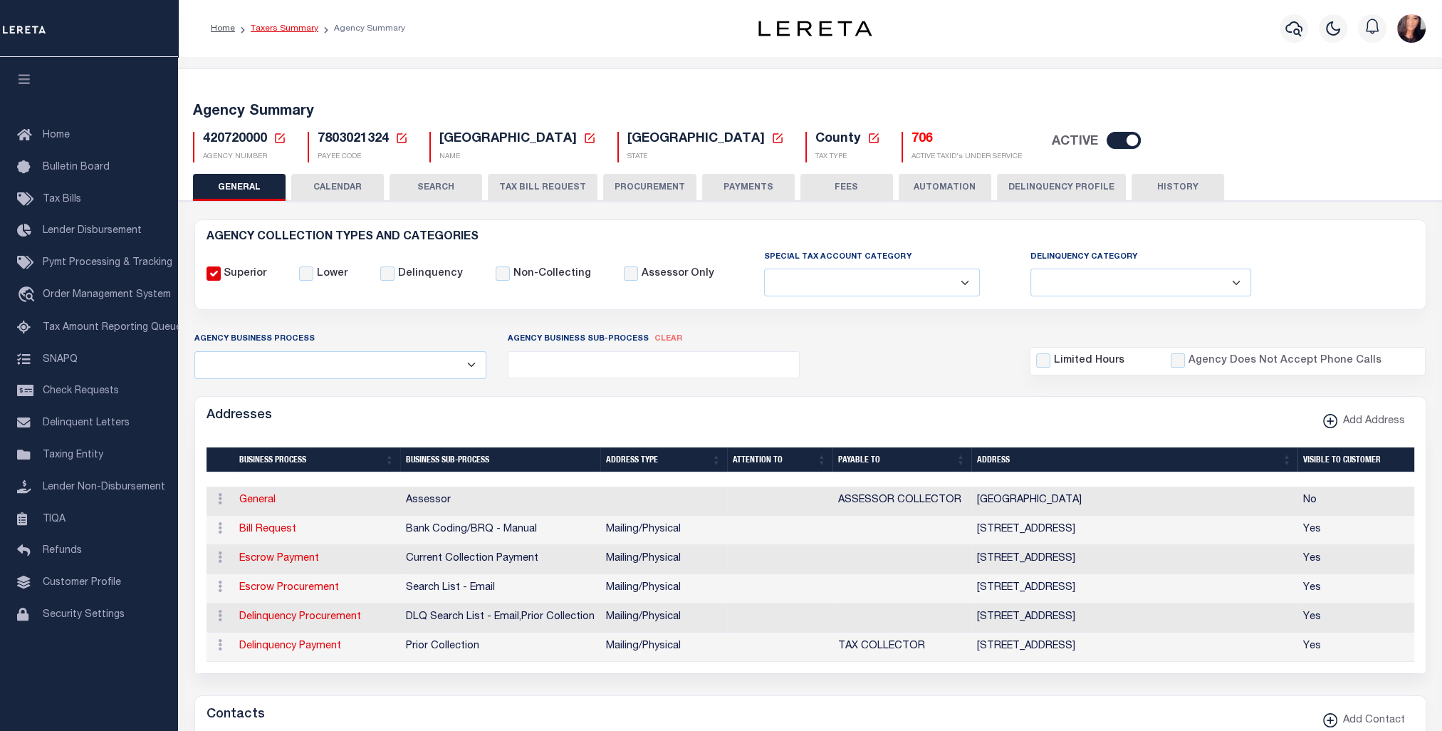
click at [299, 25] on link "Taxers Summary" at bounding box center [285, 28] width 68 height 9
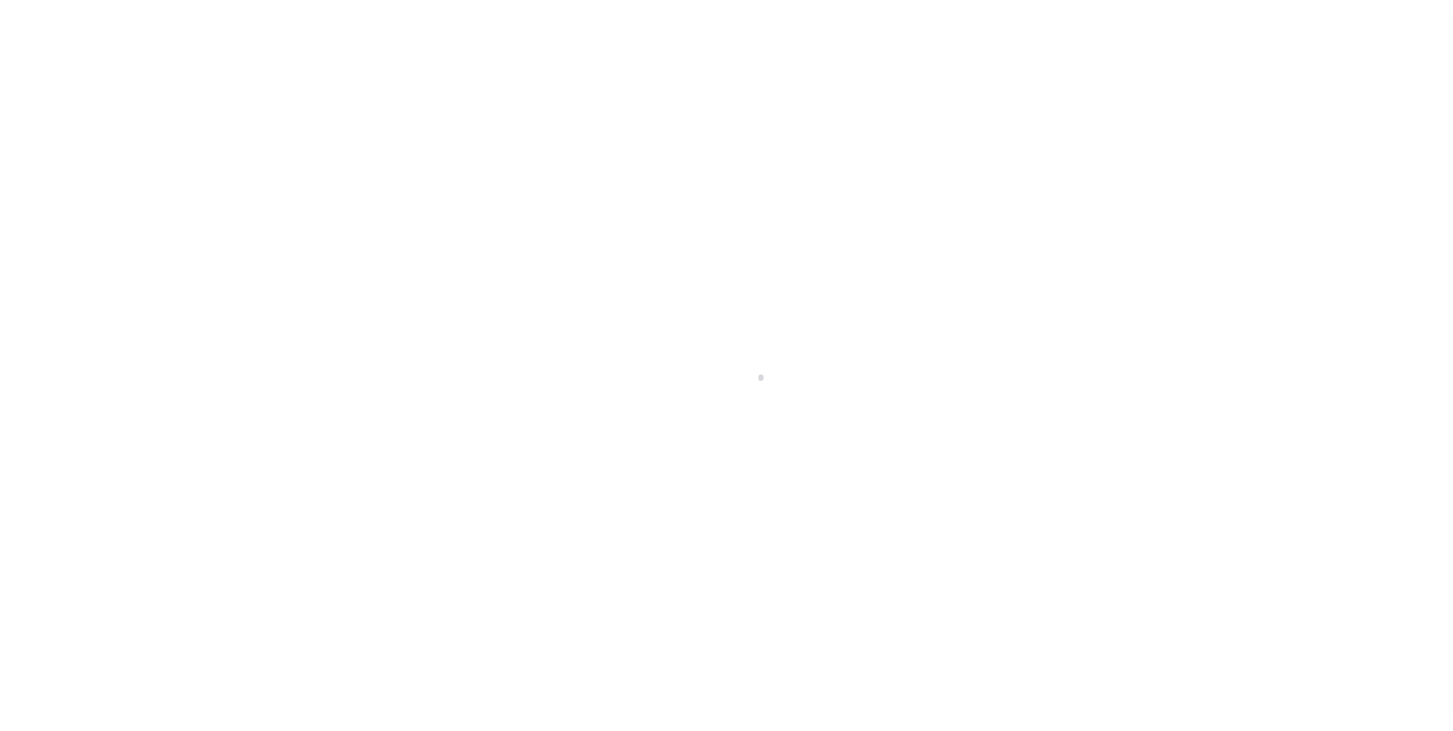
select select
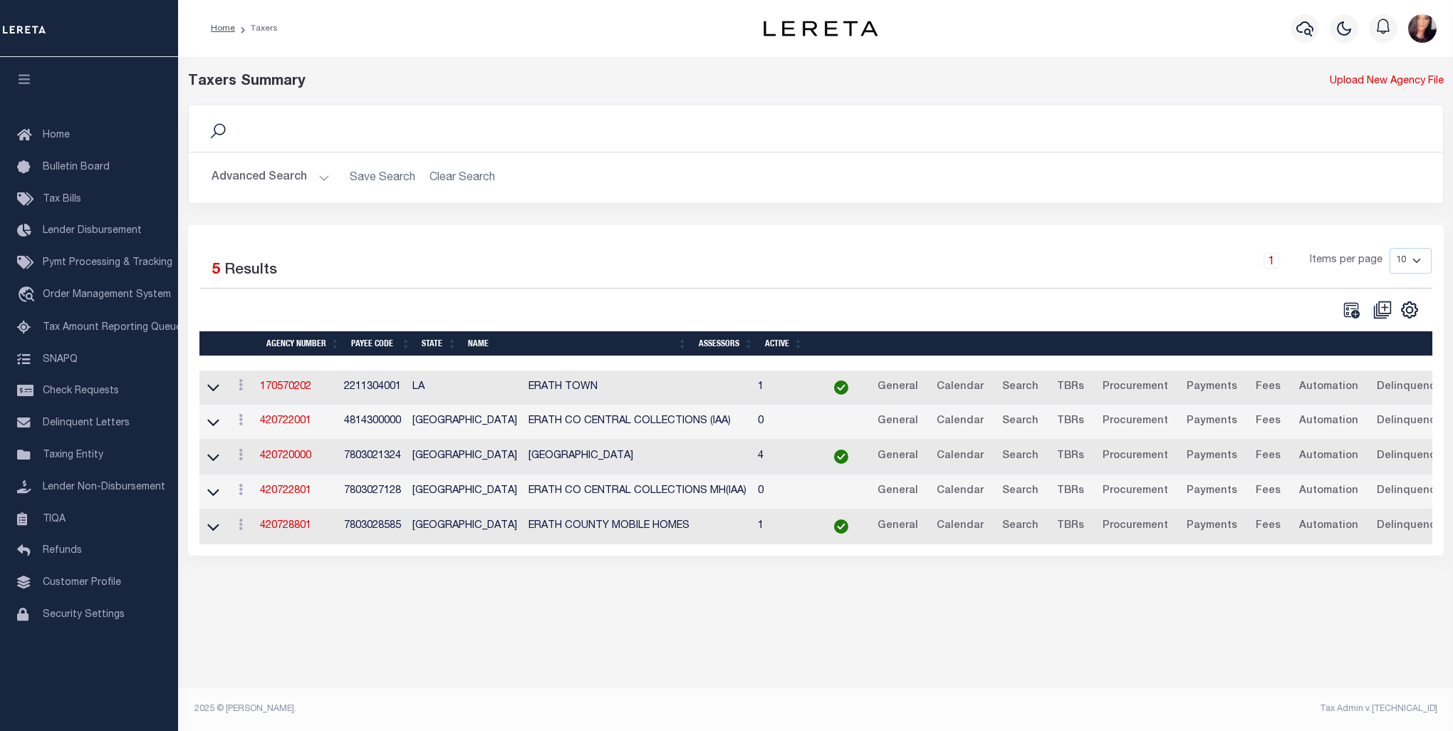
click at [283, 172] on button "Advanced Search" at bounding box center [271, 178] width 118 height 28
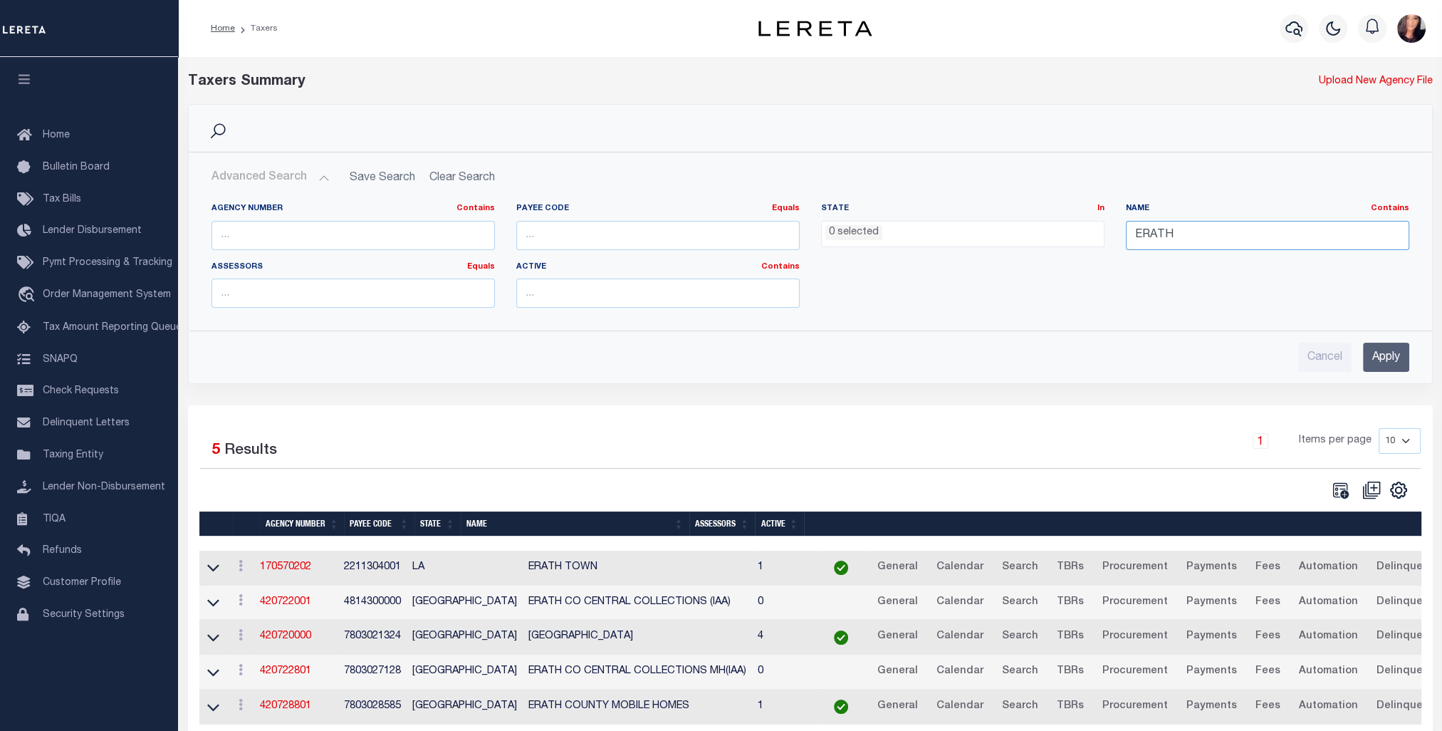
drag, startPoint x: 1175, startPoint y: 229, endPoint x: 1098, endPoint y: 230, distance: 76.9
click at [1098, 230] on div "Agency Number Contains Contains Is Payee Code Equals Equals Is Not Equal To Is …" at bounding box center [810, 261] width 1219 height 116
click at [950, 225] on ul "0 selected" at bounding box center [963, 231] width 282 height 19
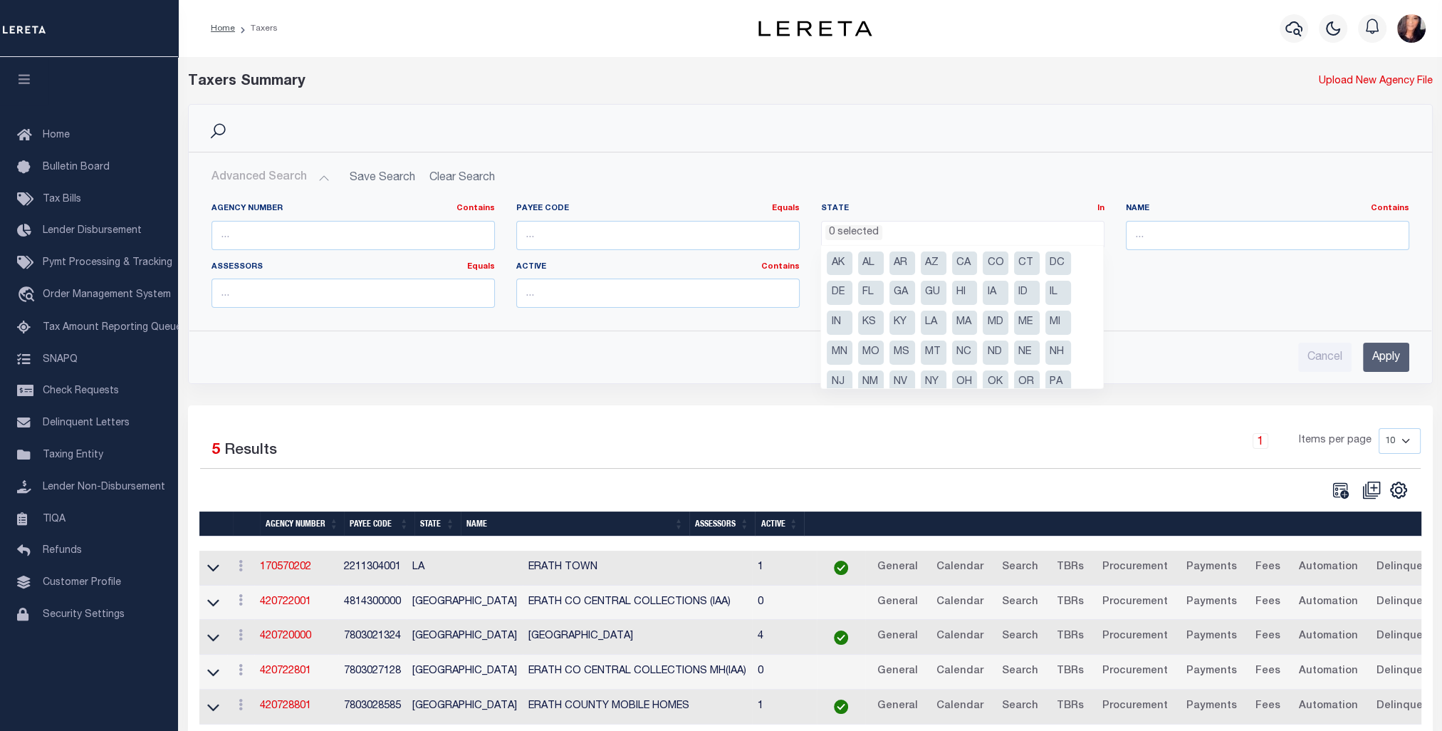
scroll to position [54, 0]
click at [999, 358] on li "[GEOGRAPHIC_DATA]" at bounding box center [996, 358] width 26 height 24
select select "[GEOGRAPHIC_DATA]"
click at [1383, 358] on input "Apply" at bounding box center [1386, 357] width 46 height 29
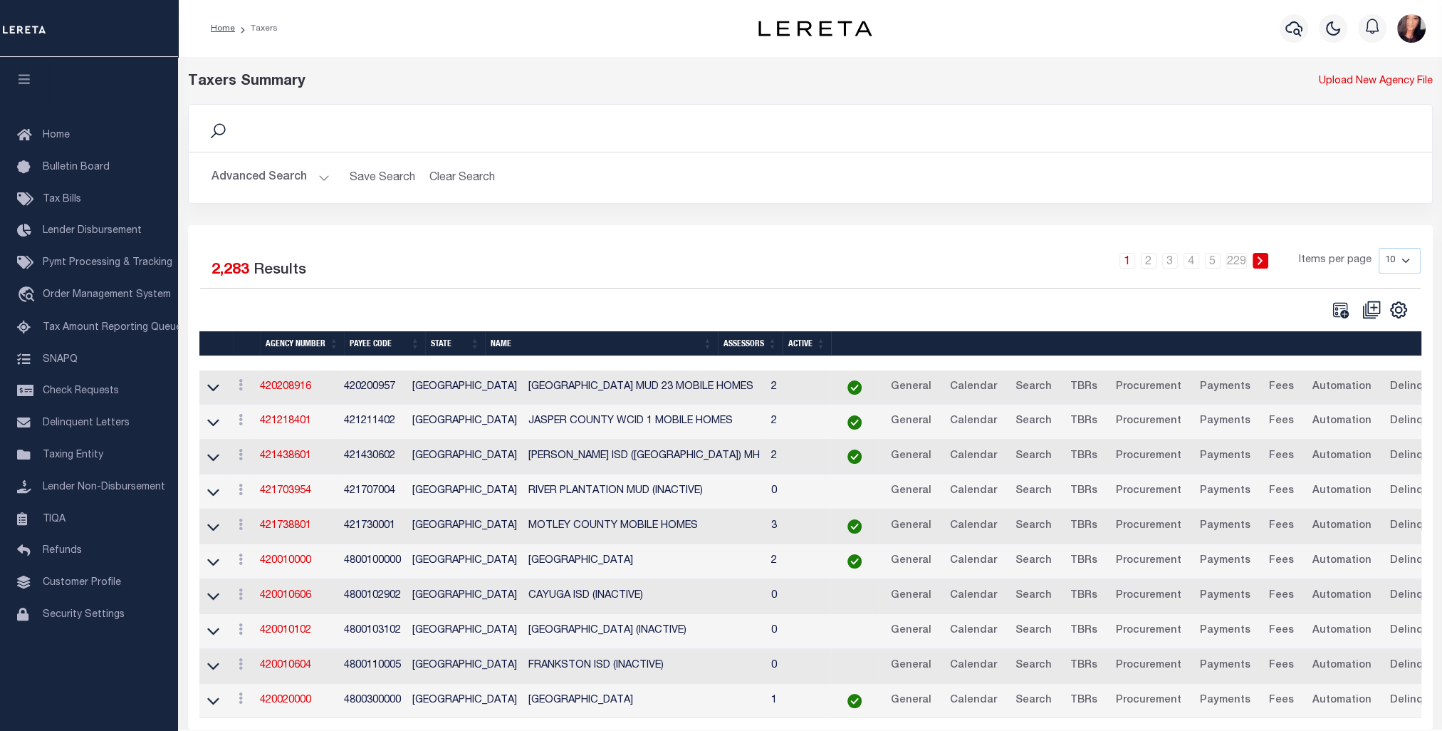
click at [318, 177] on button "Advanced Search" at bounding box center [271, 178] width 118 height 28
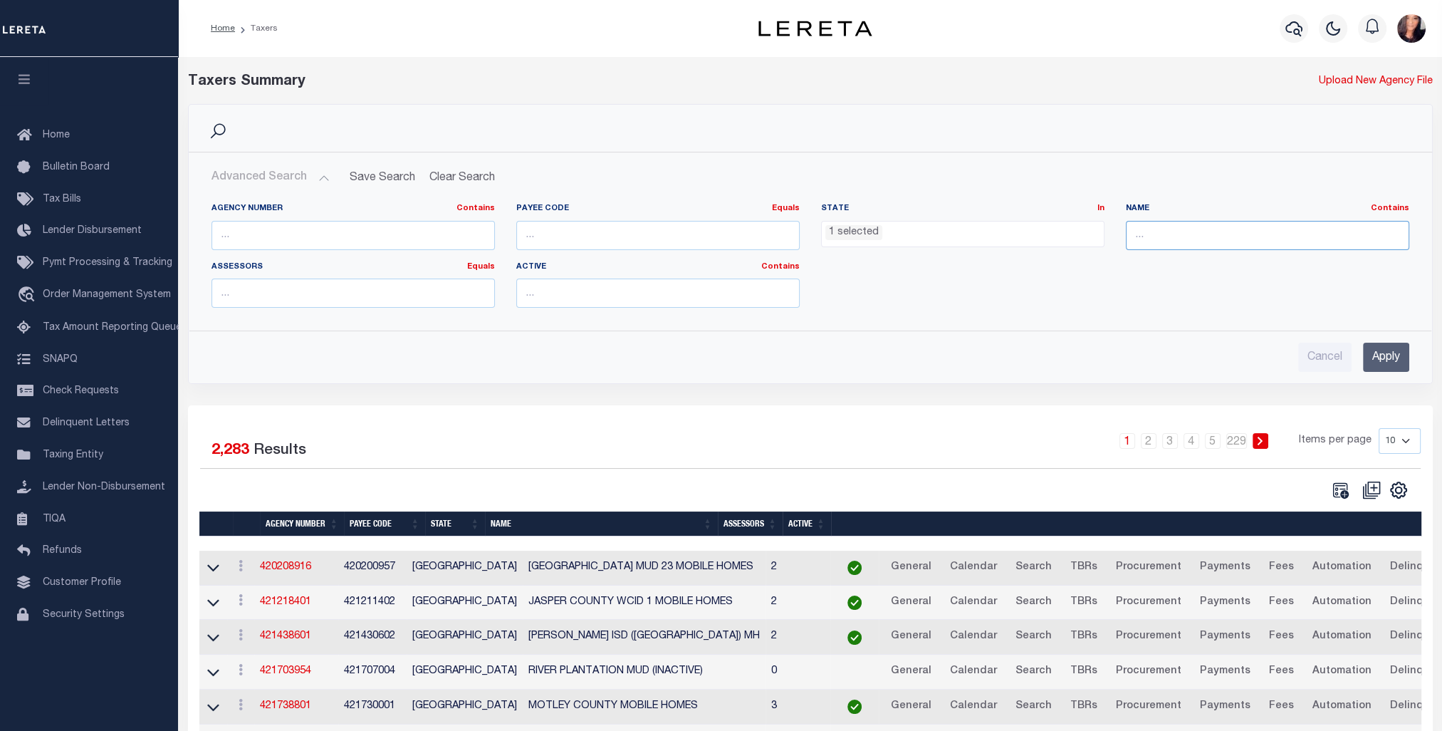
click at [1281, 234] on input "text" at bounding box center [1267, 235] width 283 height 29
type input "County"
click at [1390, 360] on input "Apply" at bounding box center [1386, 357] width 46 height 29
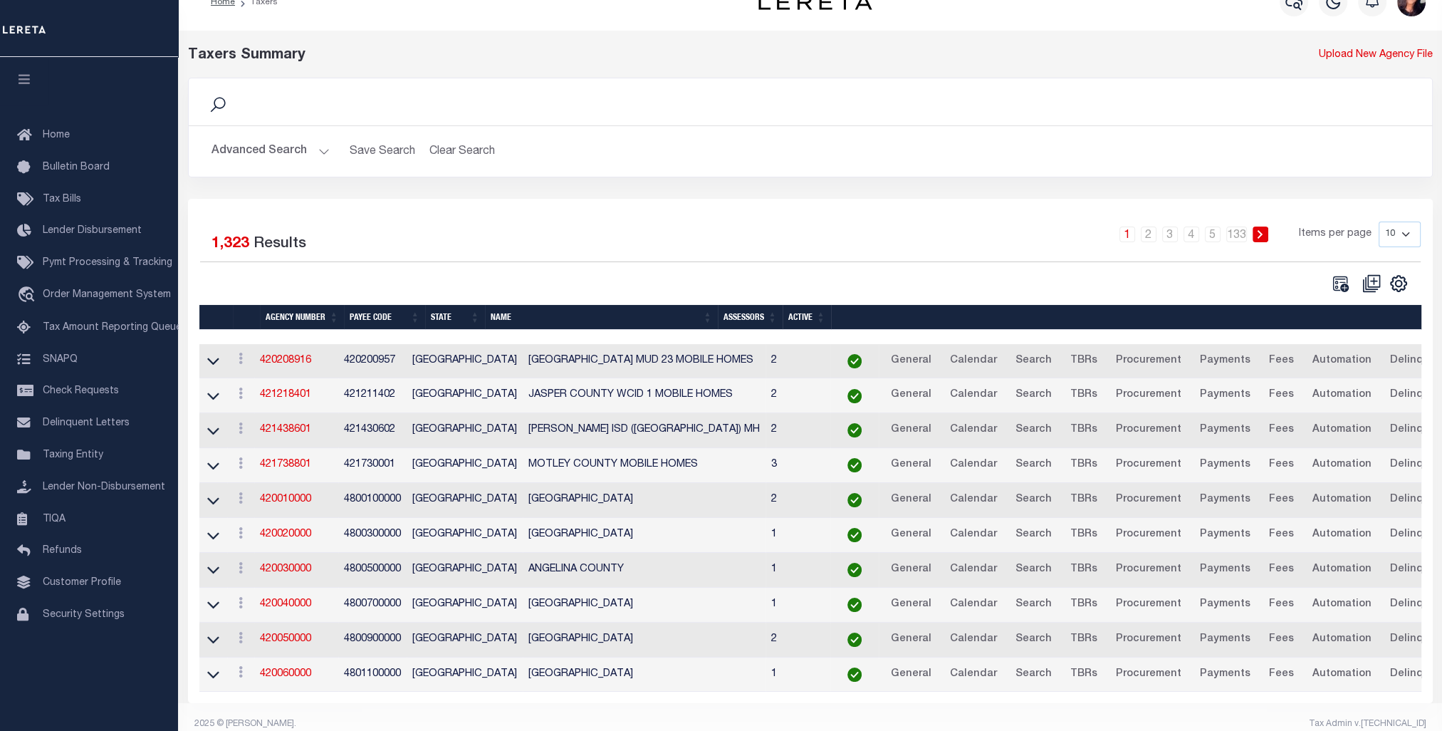
scroll to position [47, 0]
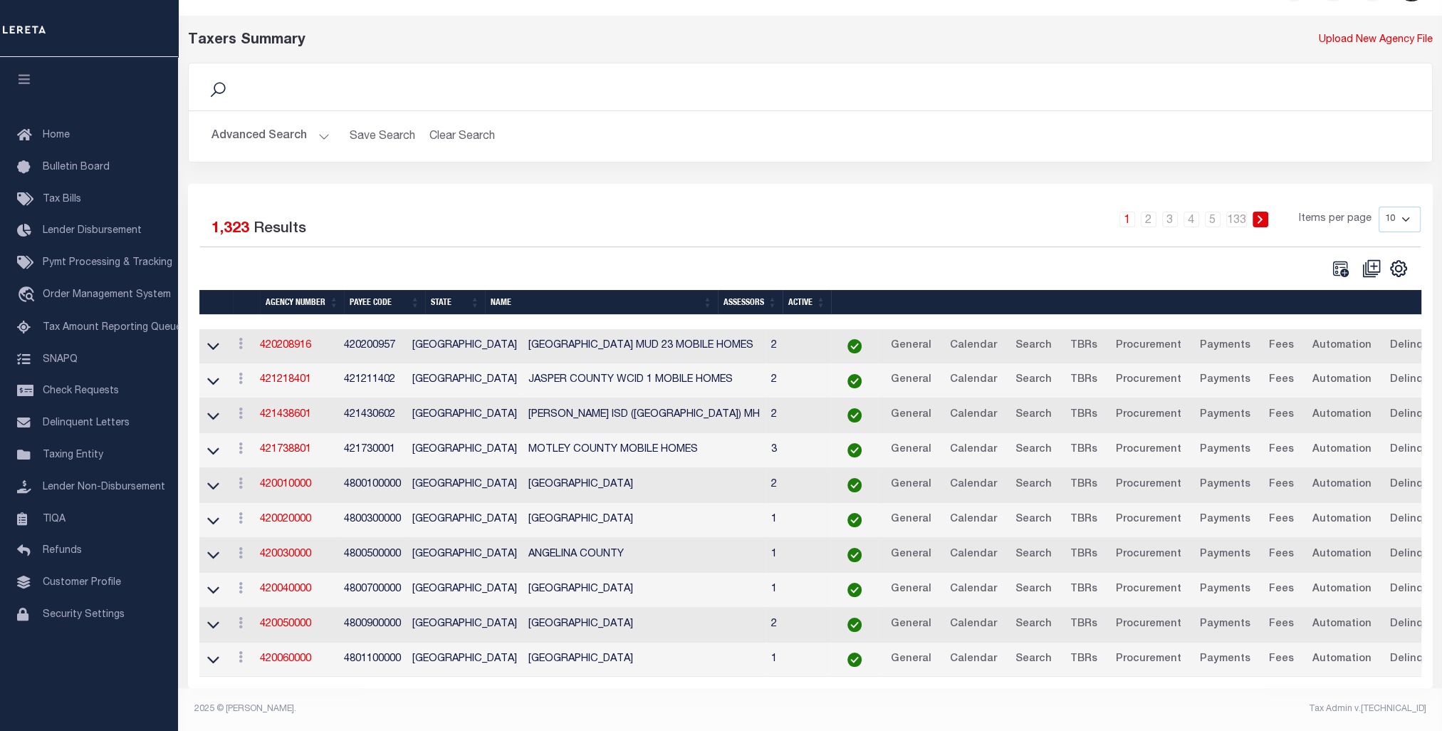
click at [1405, 209] on select "10 25 50 100" at bounding box center [1400, 220] width 42 height 26
select select "100"
click at [1379, 207] on select "10 25 50 100" at bounding box center [1400, 220] width 42 height 26
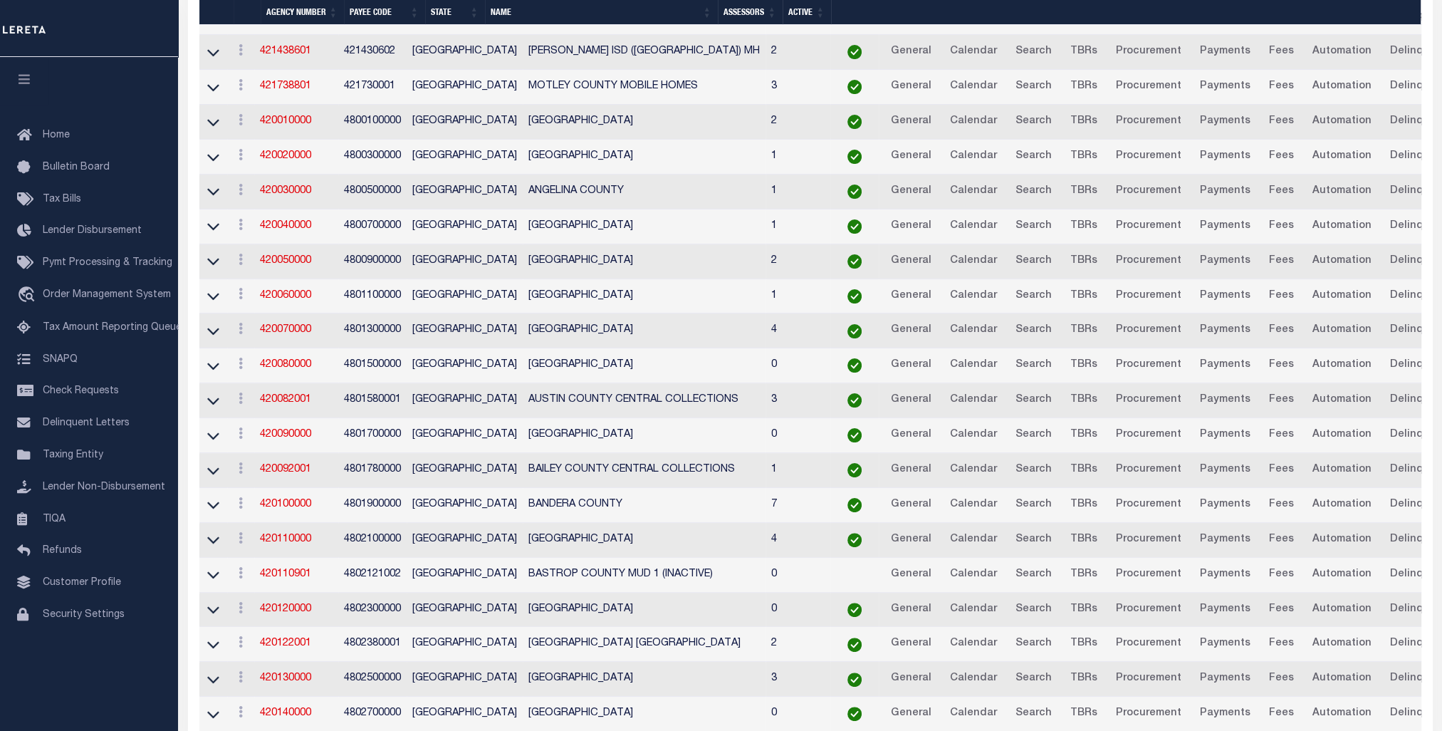
scroll to position [403, 0]
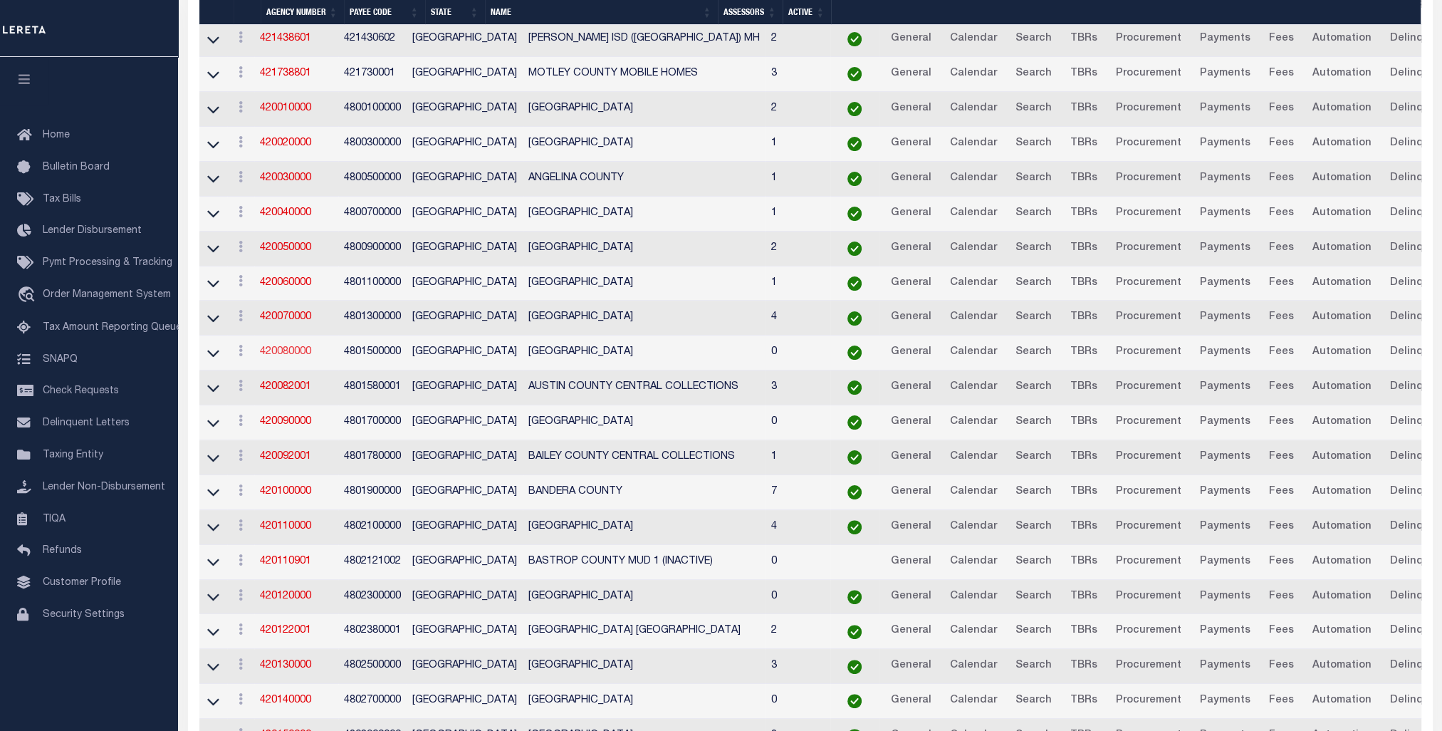
click at [291, 350] on link "420080000" at bounding box center [285, 352] width 51 height 10
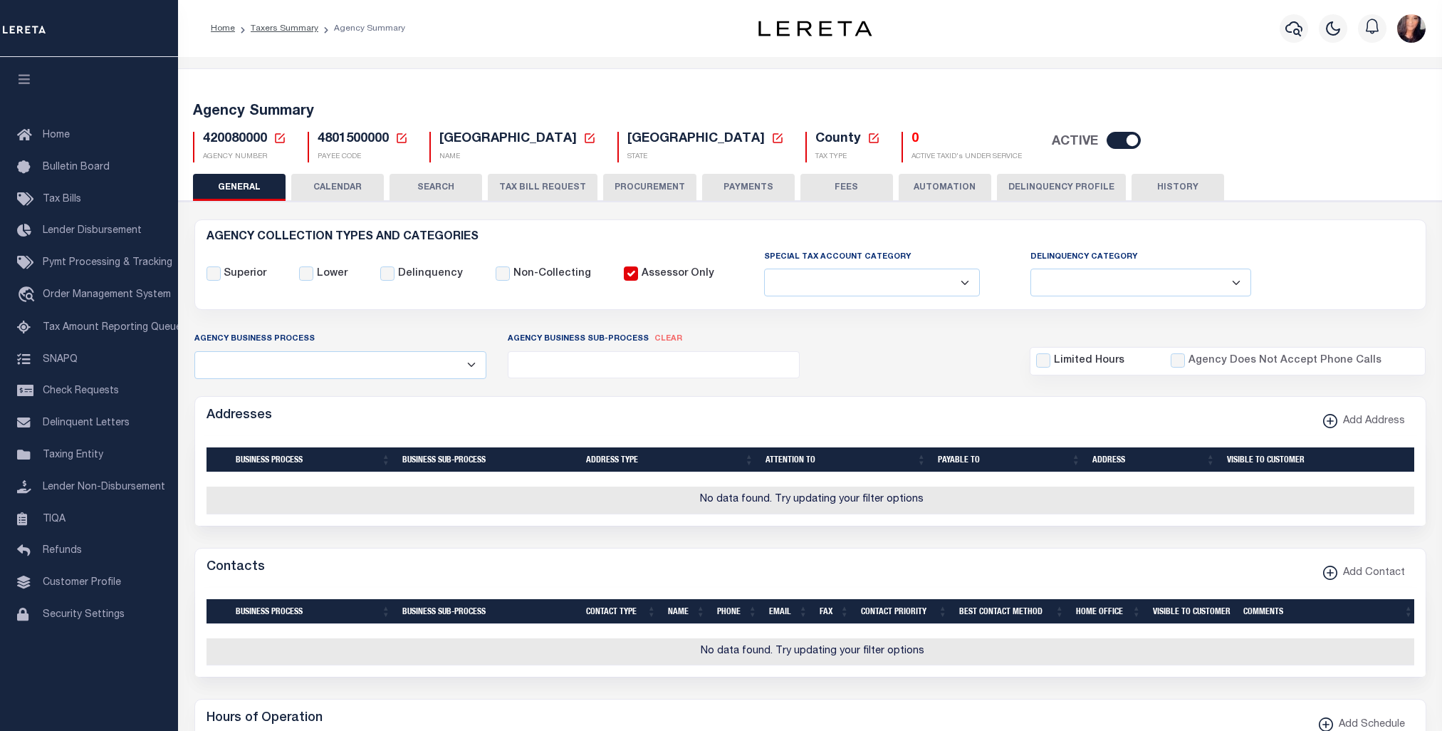
select select
click at [1107, 141] on input "checkbox" at bounding box center [1124, 140] width 34 height 17
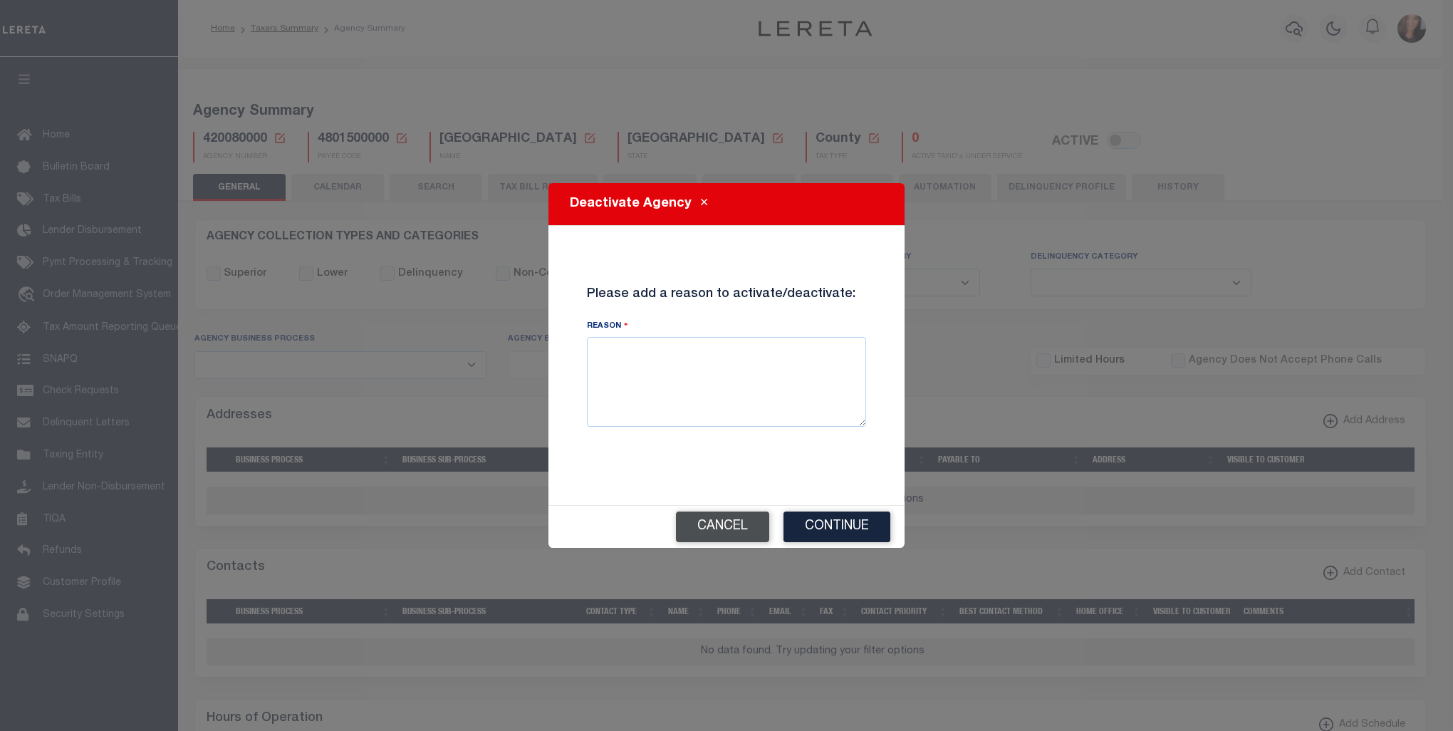
click at [733, 521] on button "Cancel" at bounding box center [722, 526] width 93 height 31
checkbox input "true"
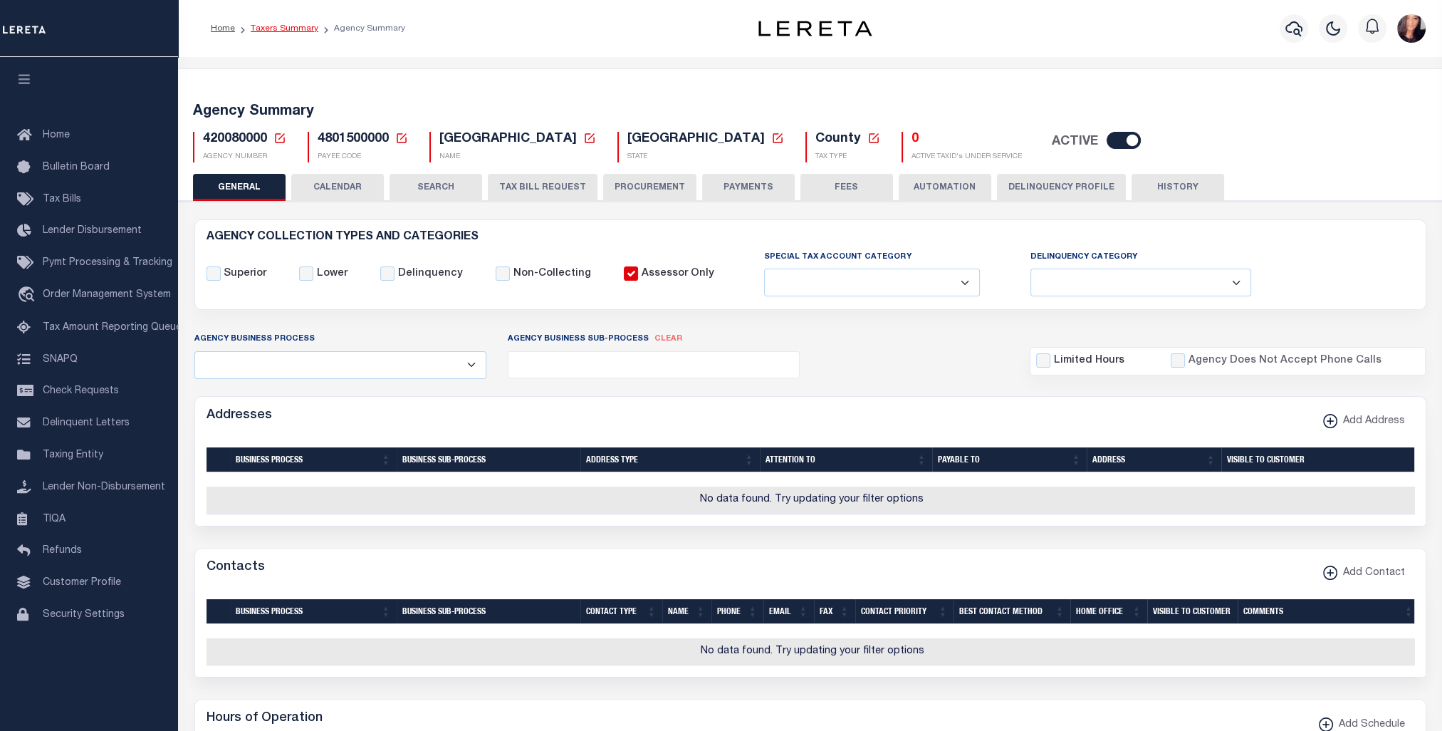
click at [293, 24] on link "Taxers Summary" at bounding box center [285, 28] width 68 height 9
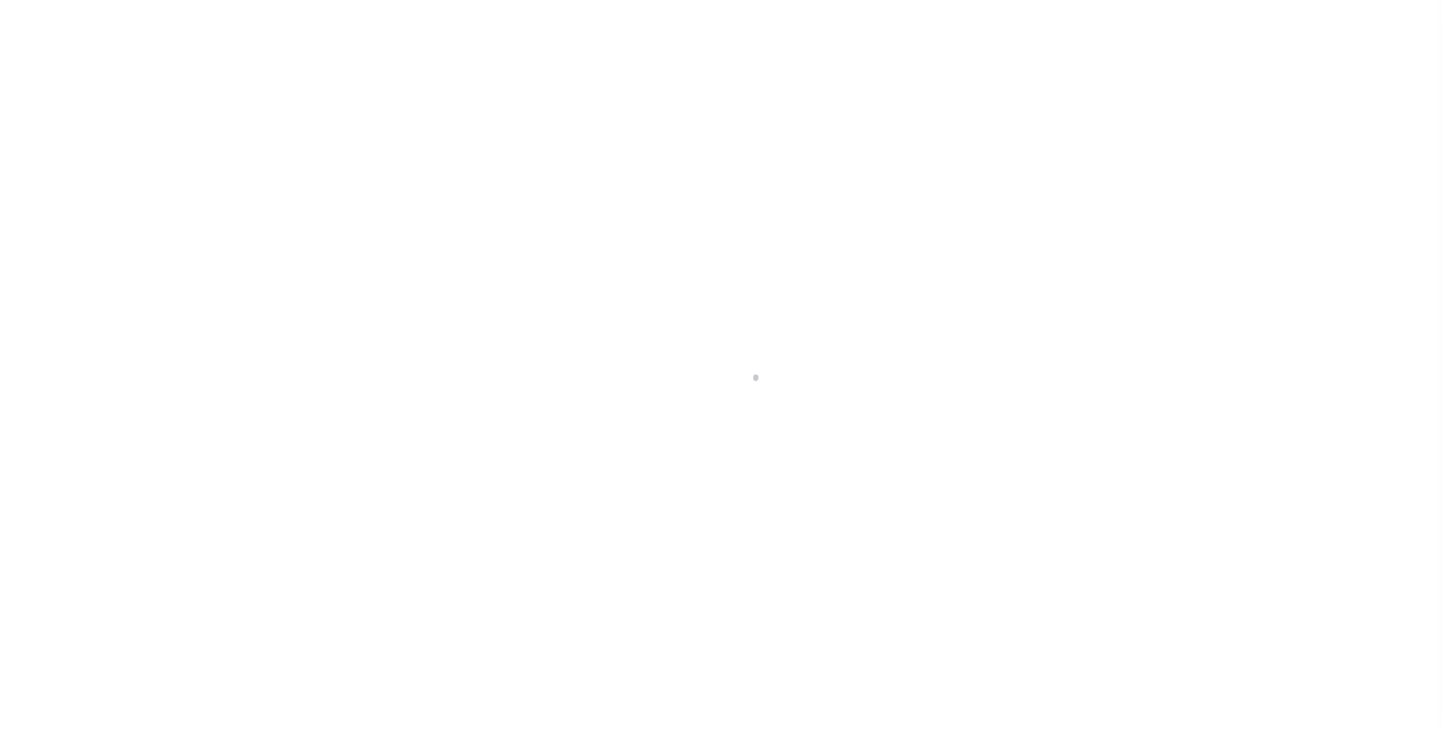
select select "100"
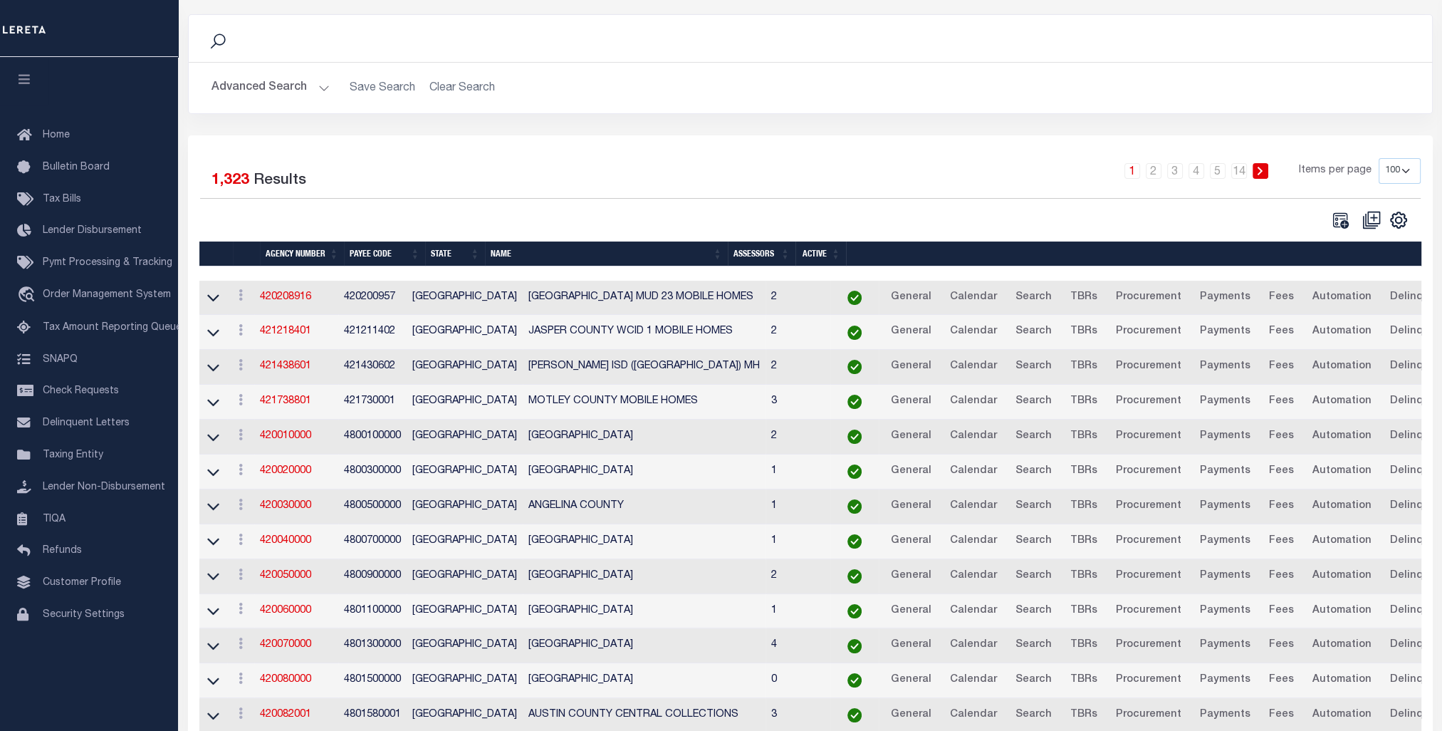
scroll to position [14, 0]
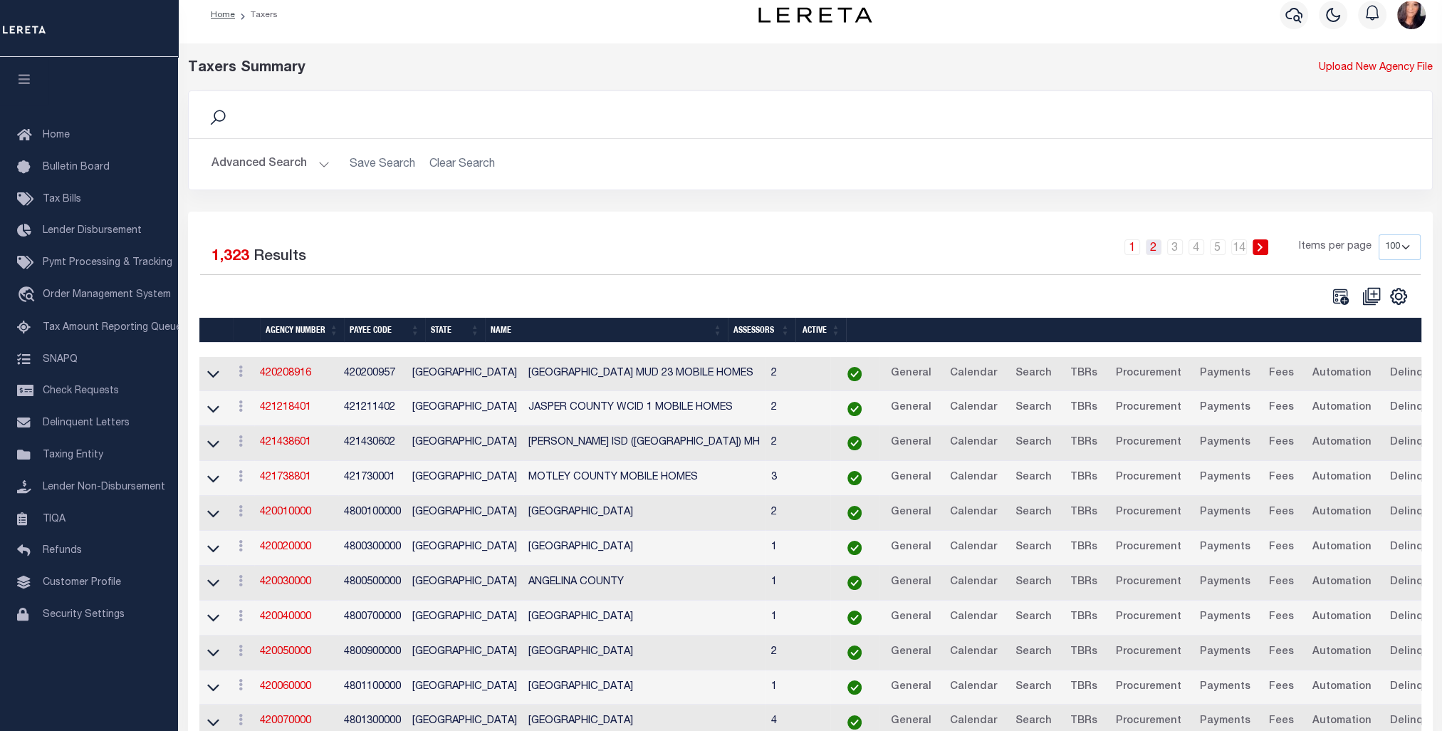
click at [1156, 244] on link "2" at bounding box center [1154, 247] width 16 height 16
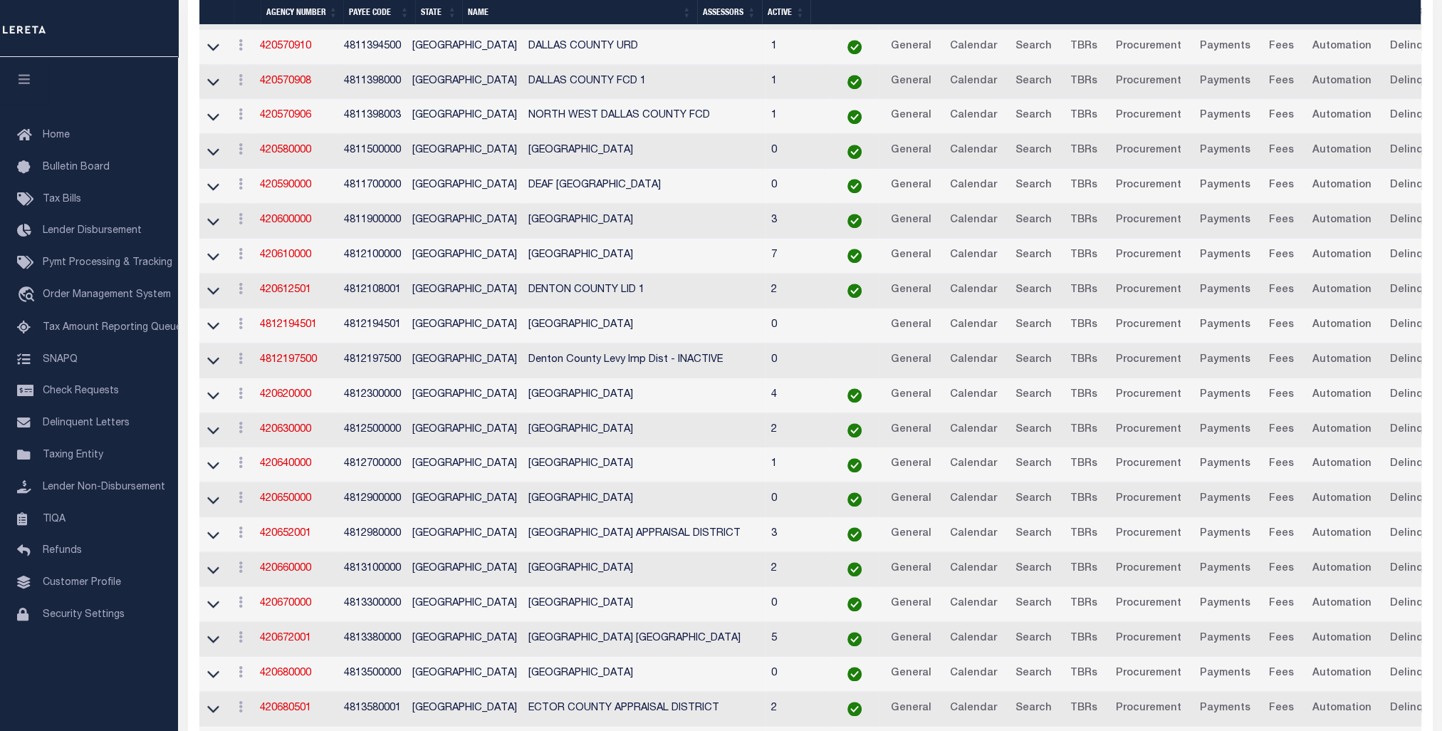
scroll to position [1643, 0]
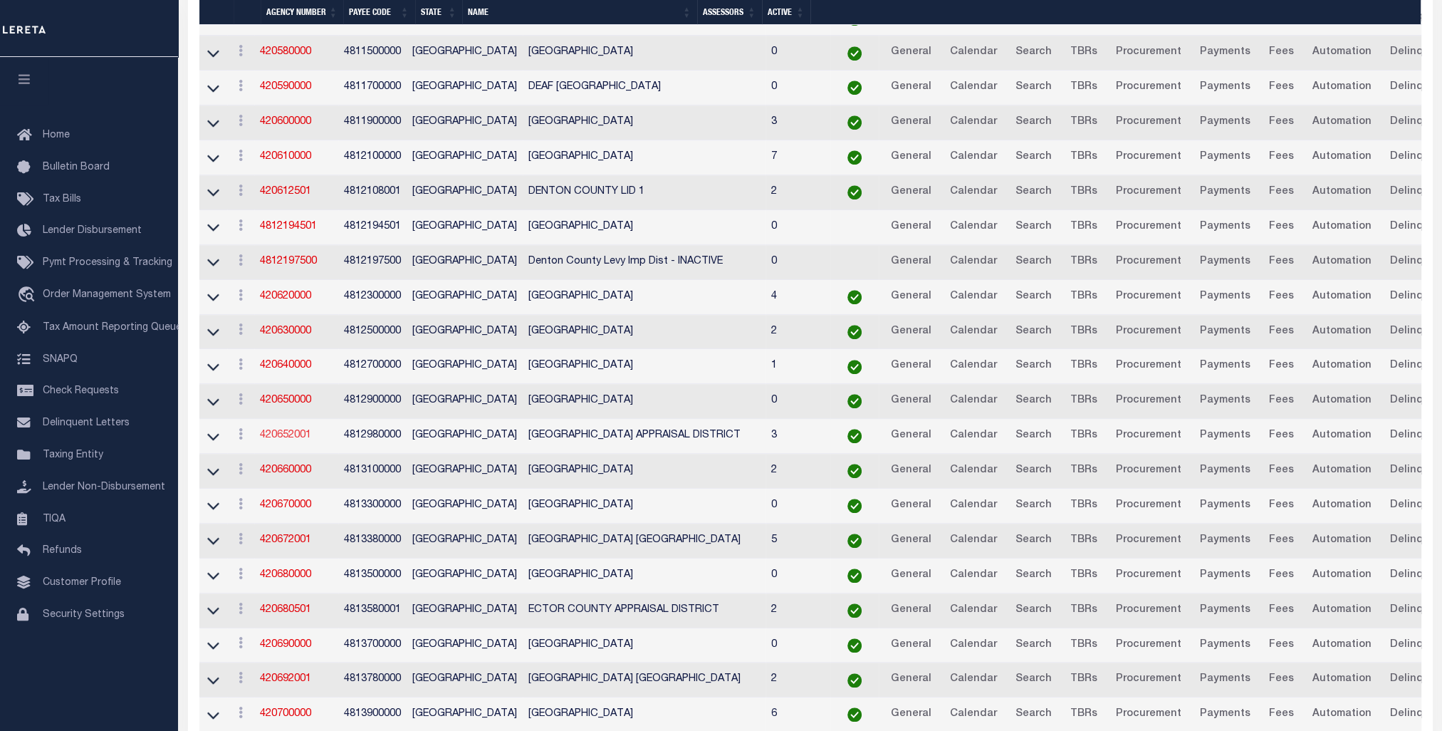
click at [283, 430] on link "420652001" at bounding box center [285, 435] width 51 height 10
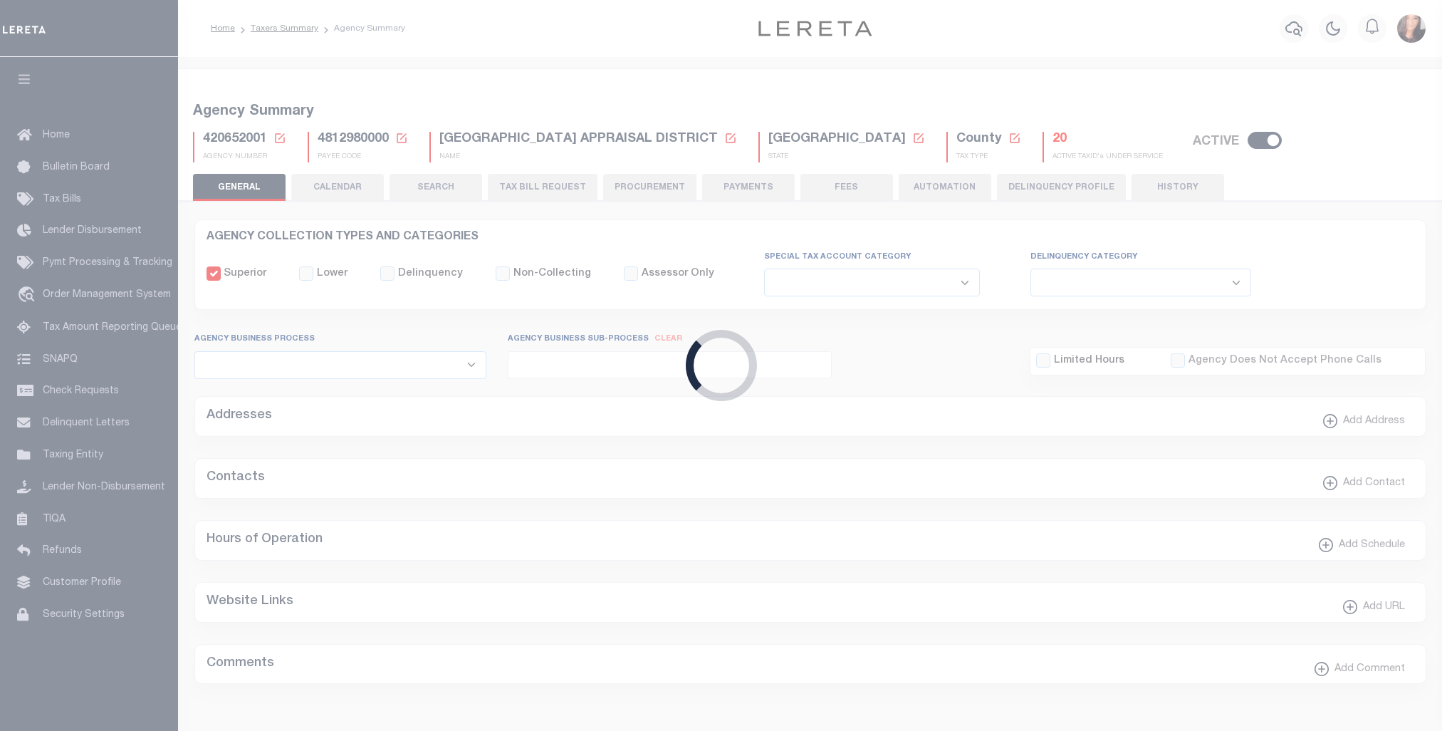
select select
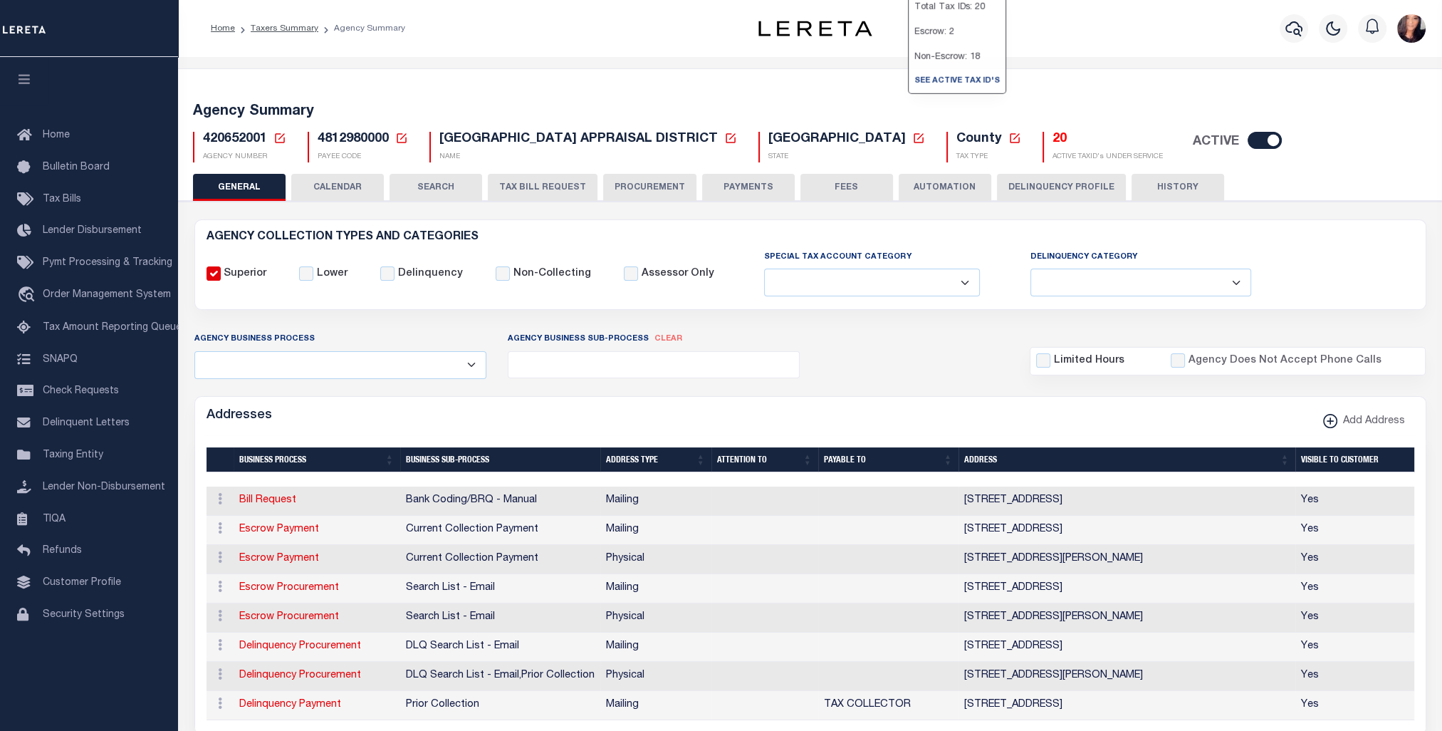
click at [1053, 143] on h5 "20" at bounding box center [1108, 140] width 110 height 16
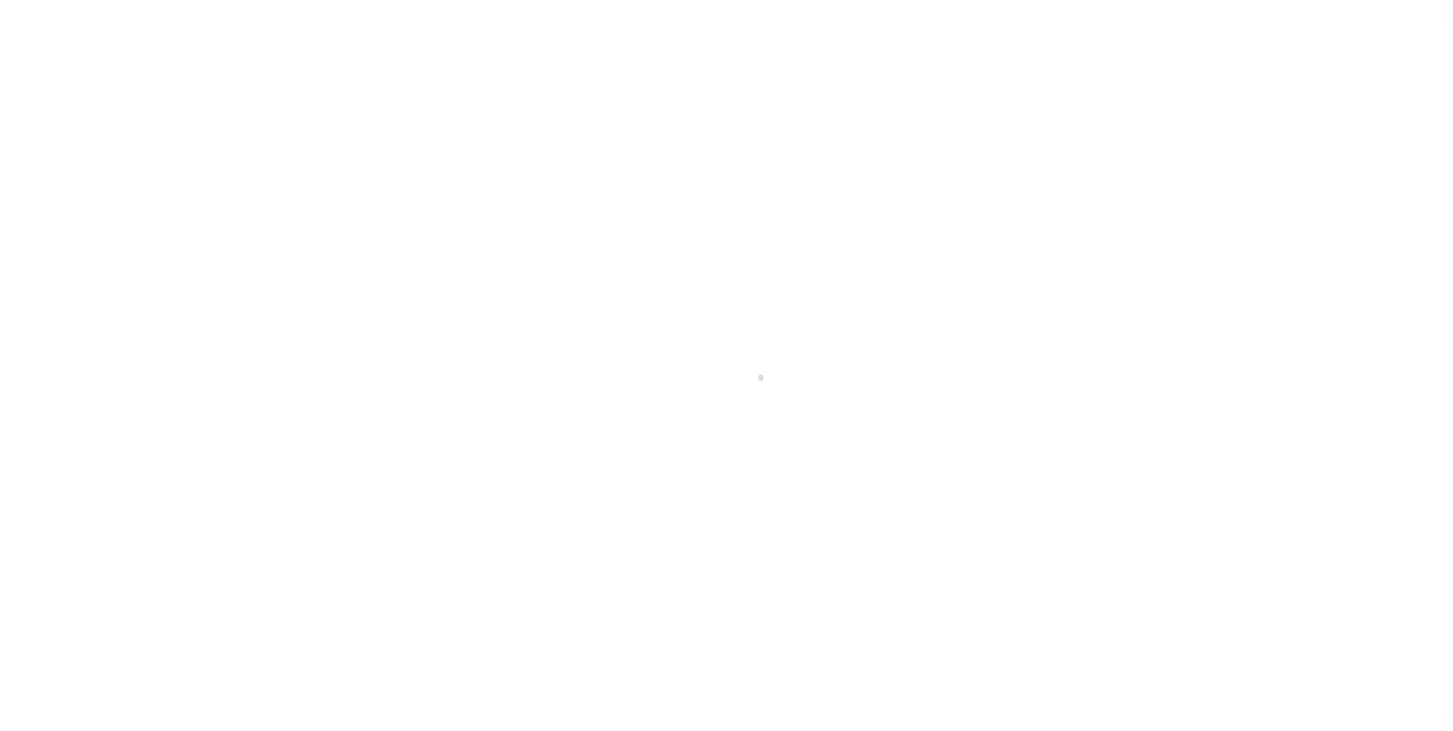
select select "100"
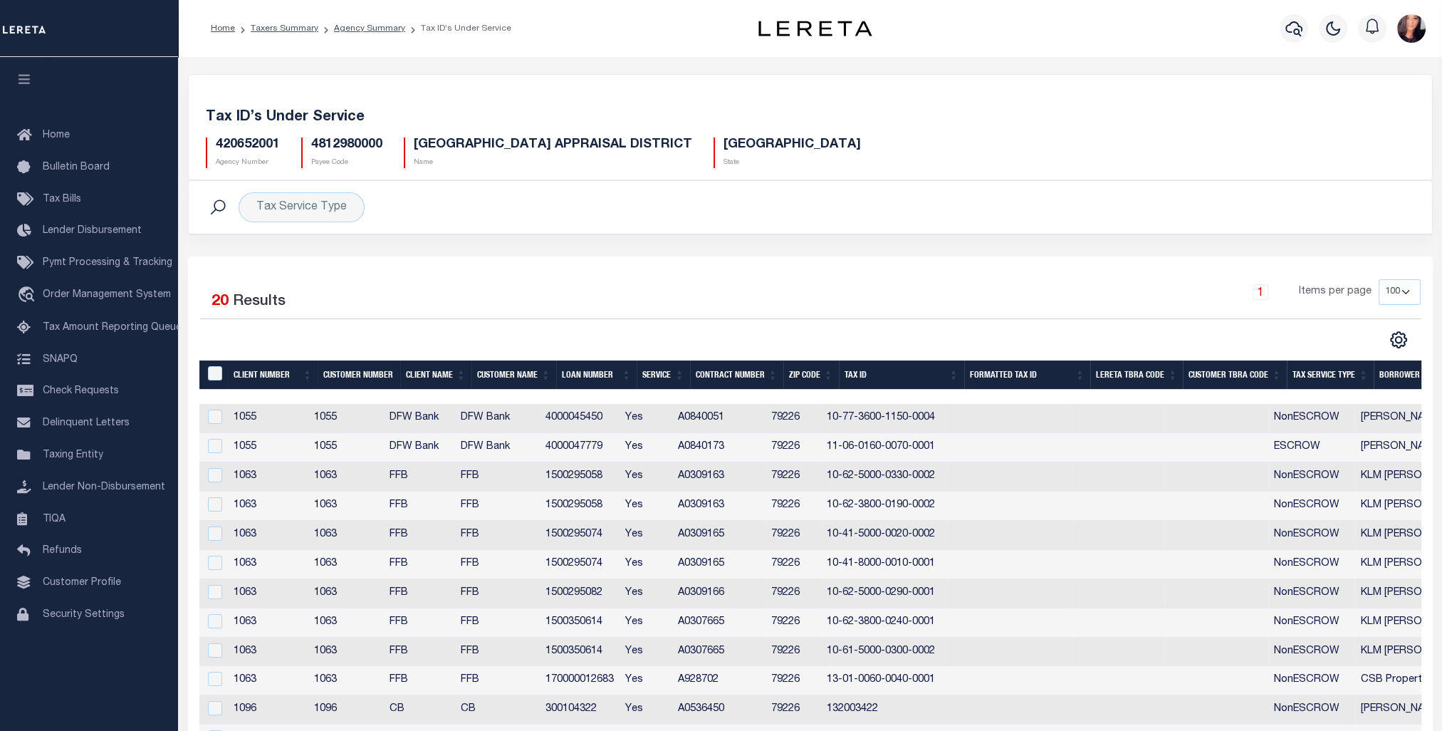
click at [259, 697] on td "1096" at bounding box center [268, 709] width 80 height 29
checkbox input "true"
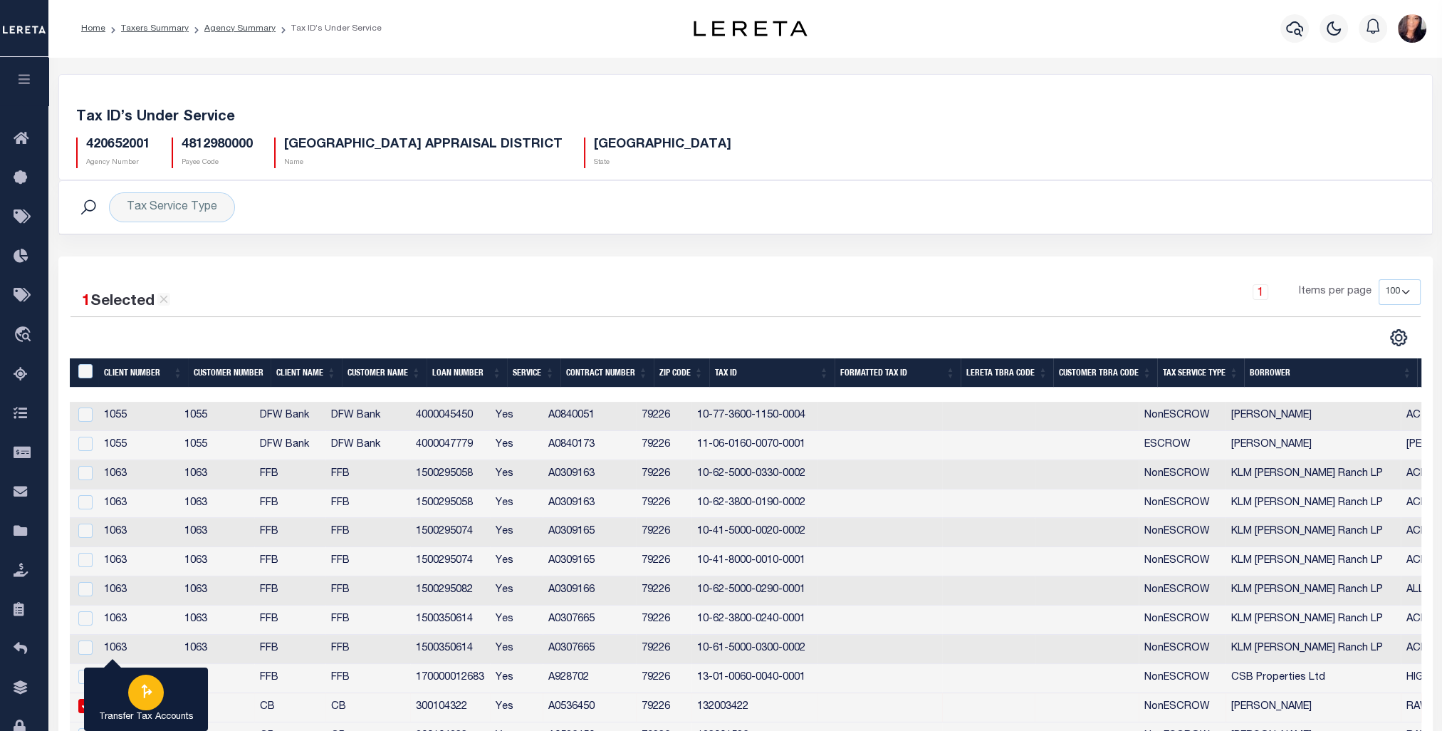
click at [148, 699] on icon "button" at bounding box center [146, 691] width 19 height 19
type input "420652001"
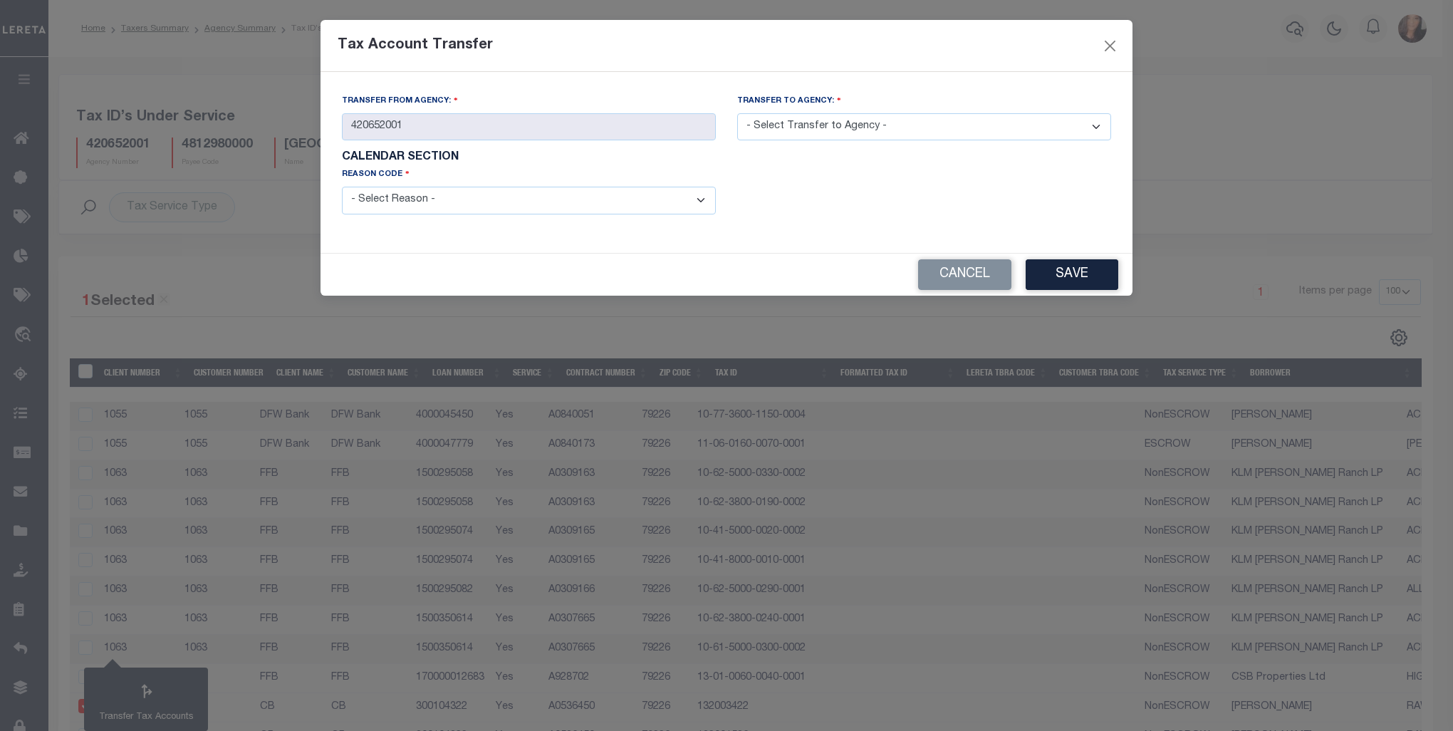
click at [707, 198] on select "- Select Reason - 099 - Other (Provide additional detail) ACT - Agency Changed …" at bounding box center [529, 201] width 374 height 28
click at [706, 198] on select "- Select Reason - 099 - Other (Provide additional detail) ACT - Agency Changed …" at bounding box center [529, 201] width 374 height 28
click at [1103, 130] on select "- Select Transfer to Agency - 420060000 420062001 420062801 420232001 420232801…" at bounding box center [924, 127] width 374 height 28
click at [702, 202] on select "- Select Reason - 099 - Other (Provide additional detail) ACT - Agency Changed …" at bounding box center [529, 201] width 374 height 28
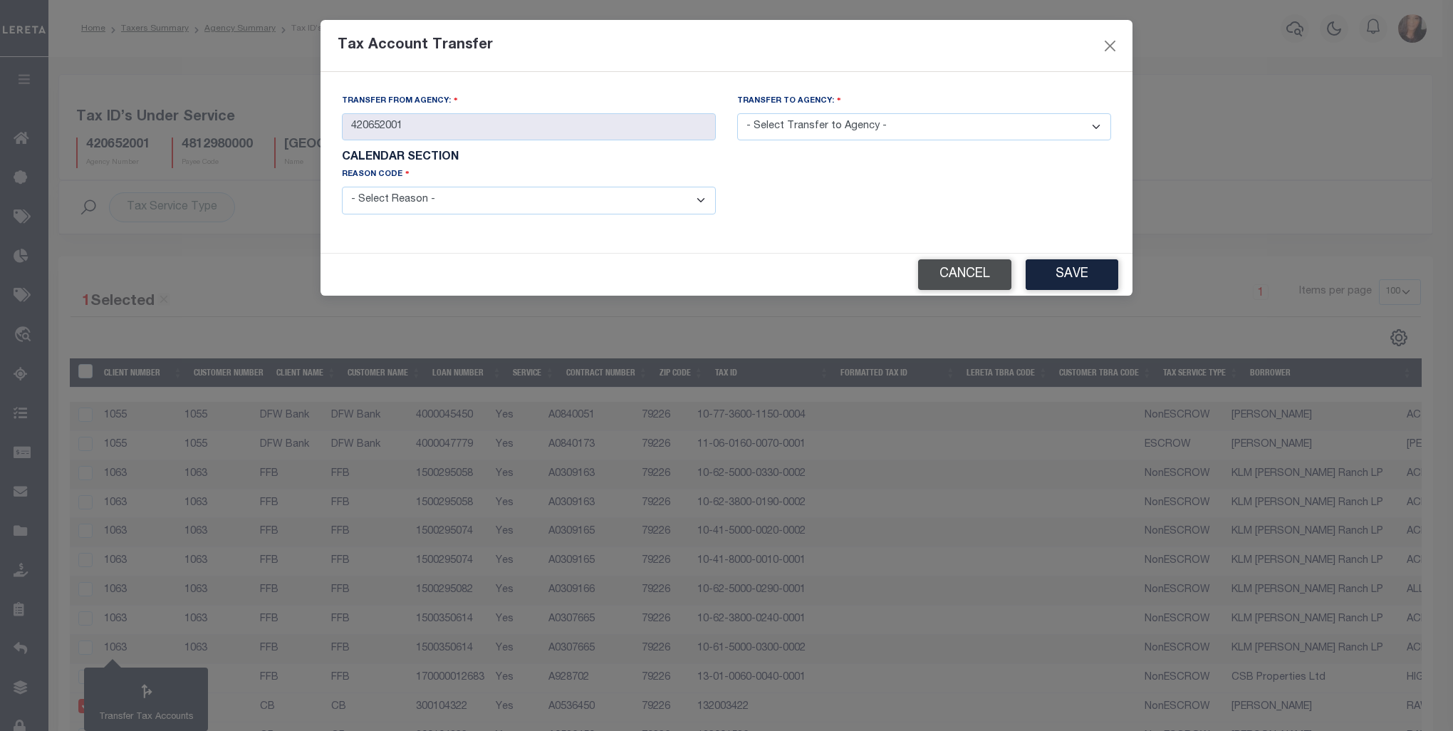
click at [971, 274] on button "Cancel" at bounding box center [964, 274] width 93 height 31
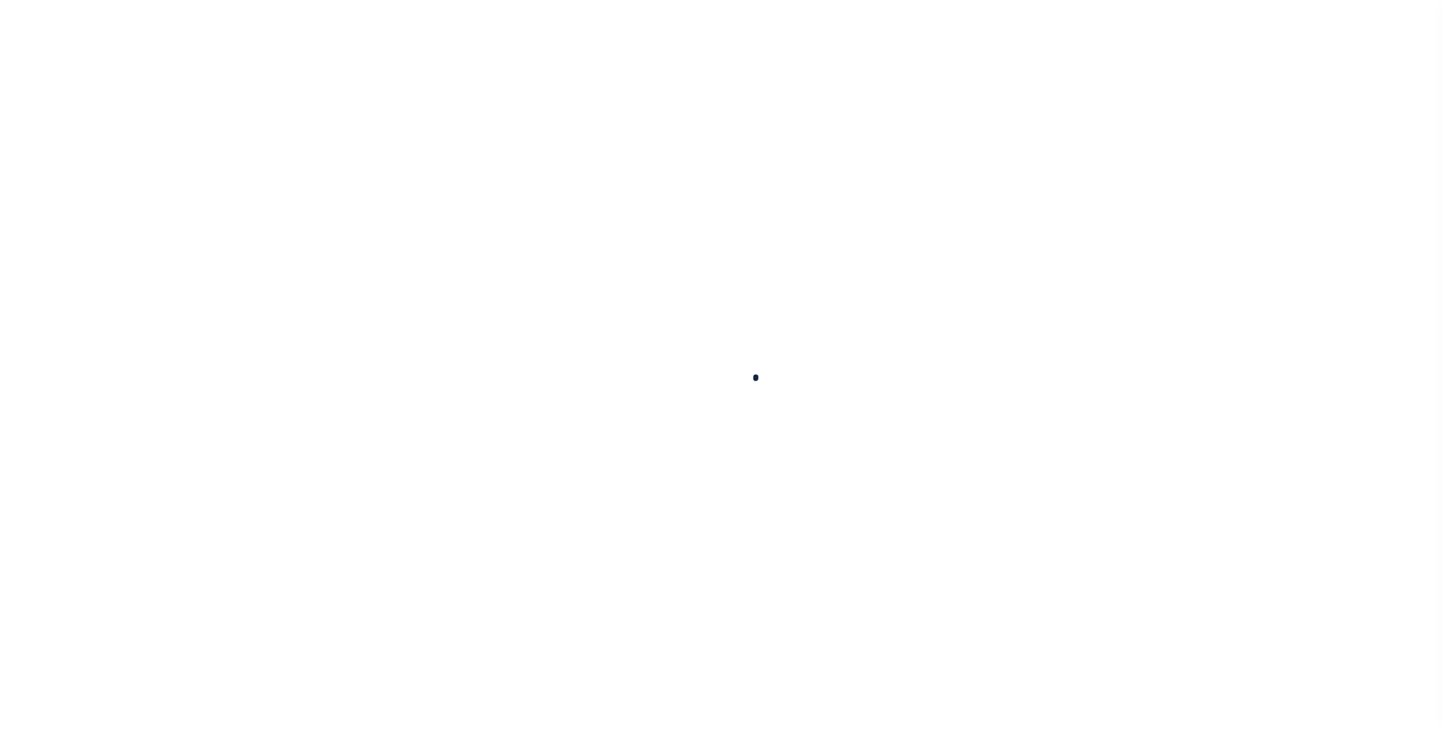
select select
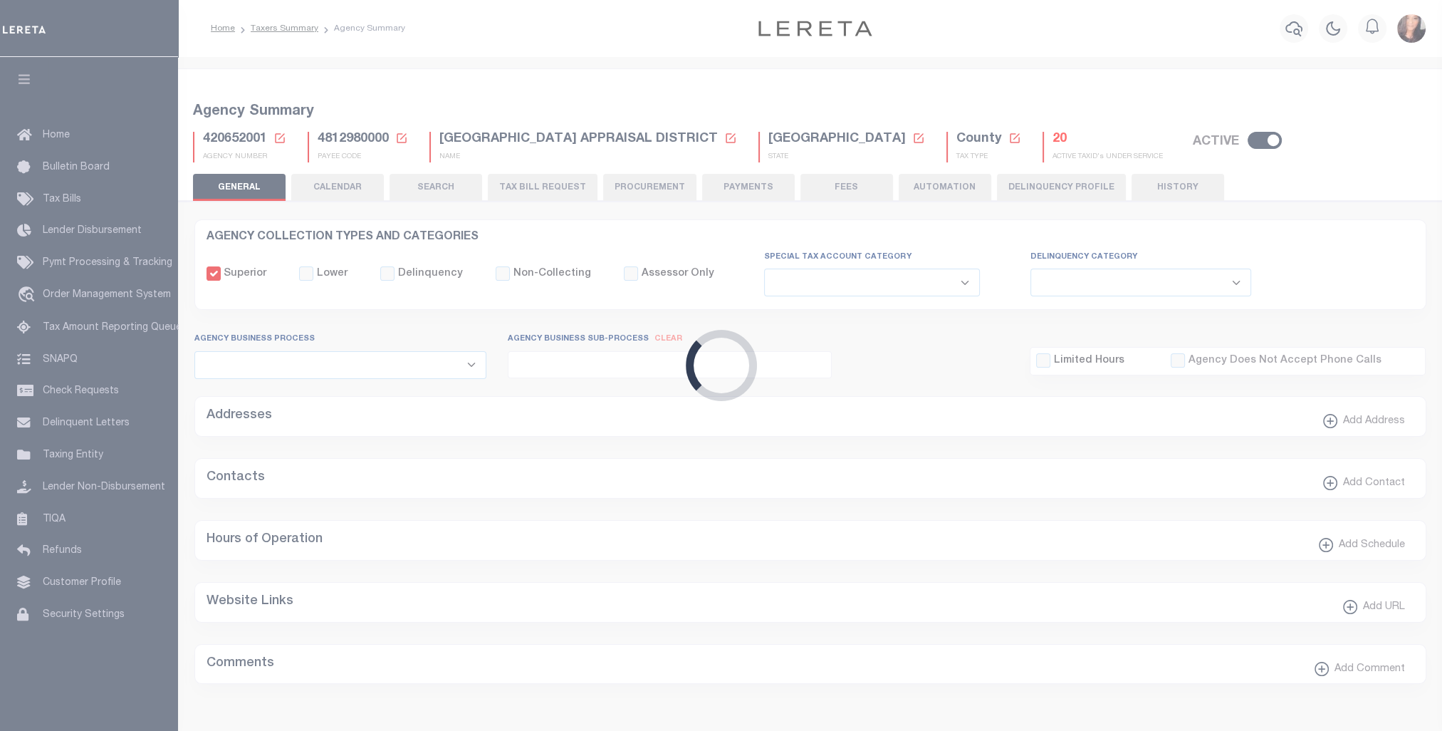
checkbox input "false"
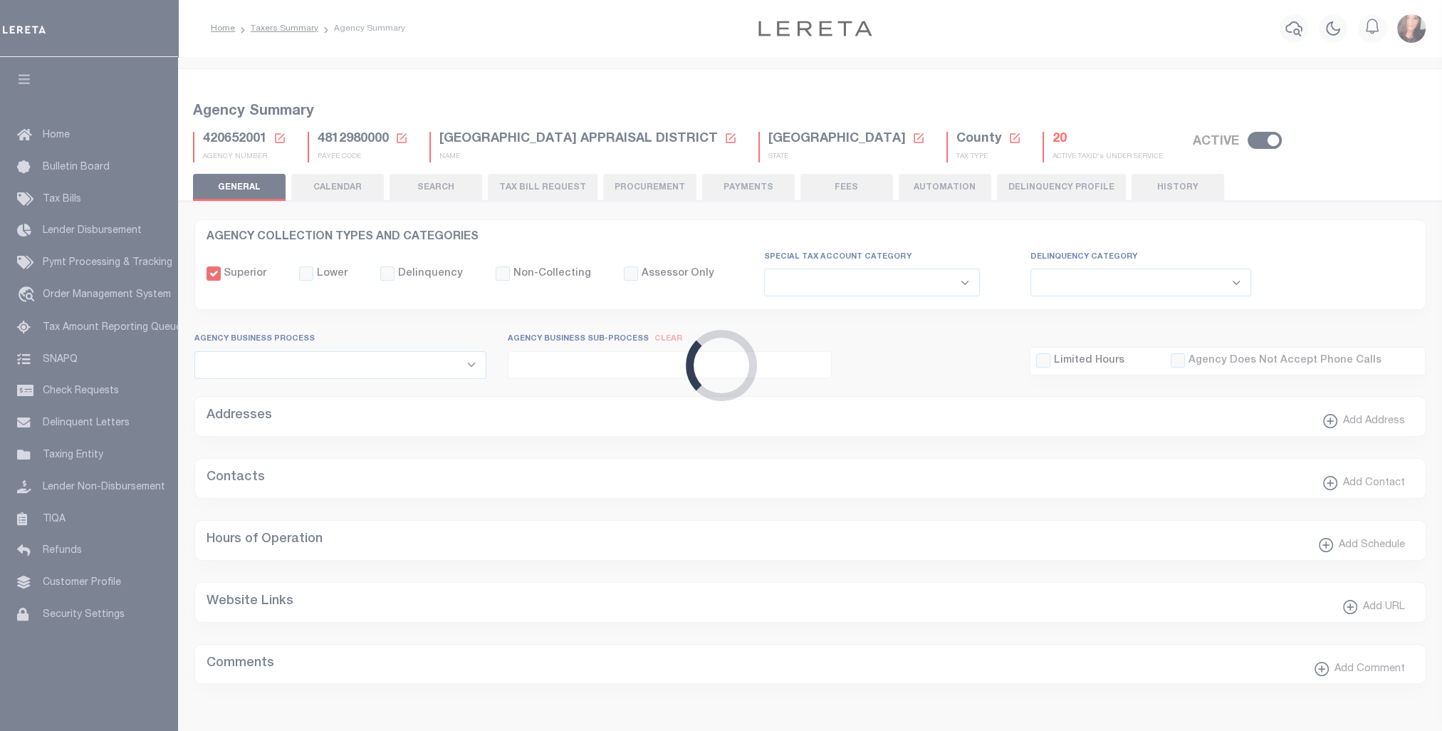
type input "4812980000"
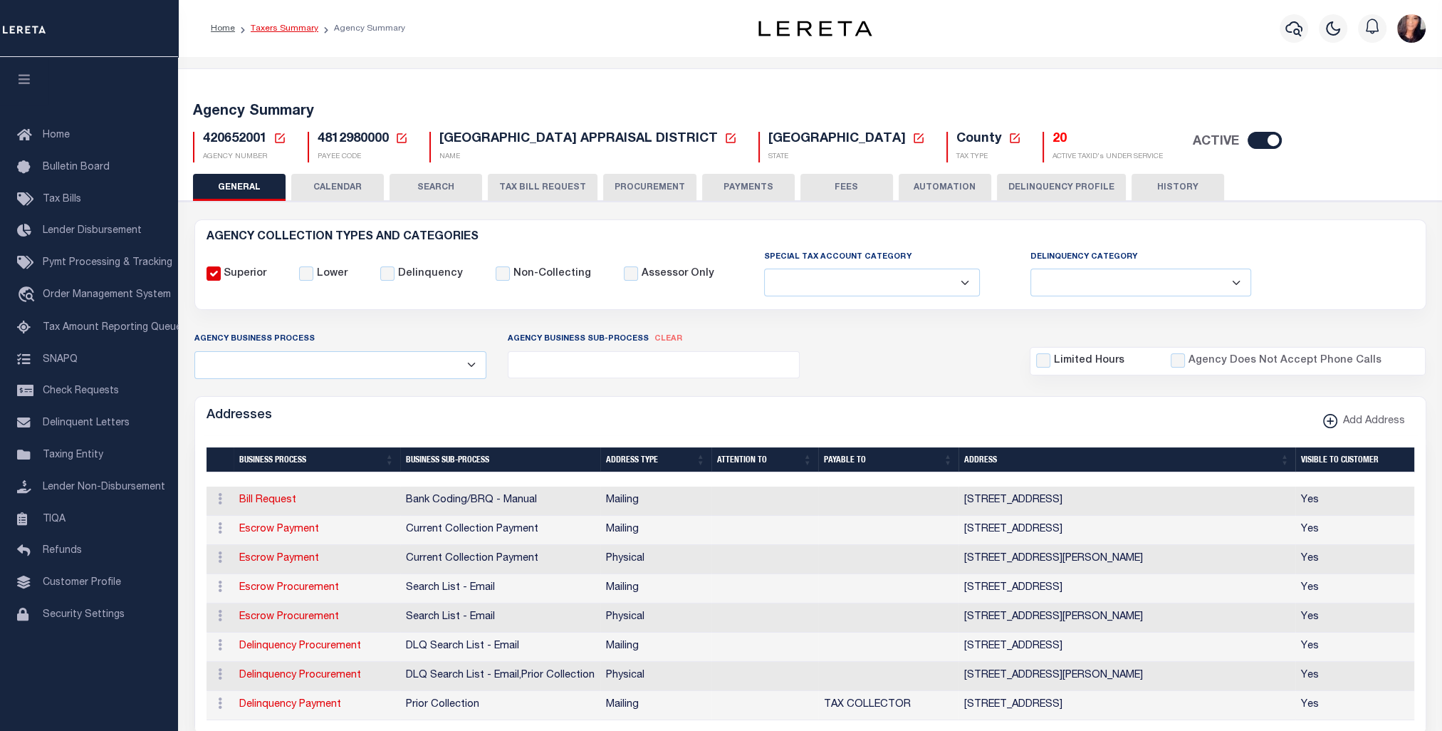
click at [281, 31] on link "Taxers Summary" at bounding box center [285, 28] width 68 height 9
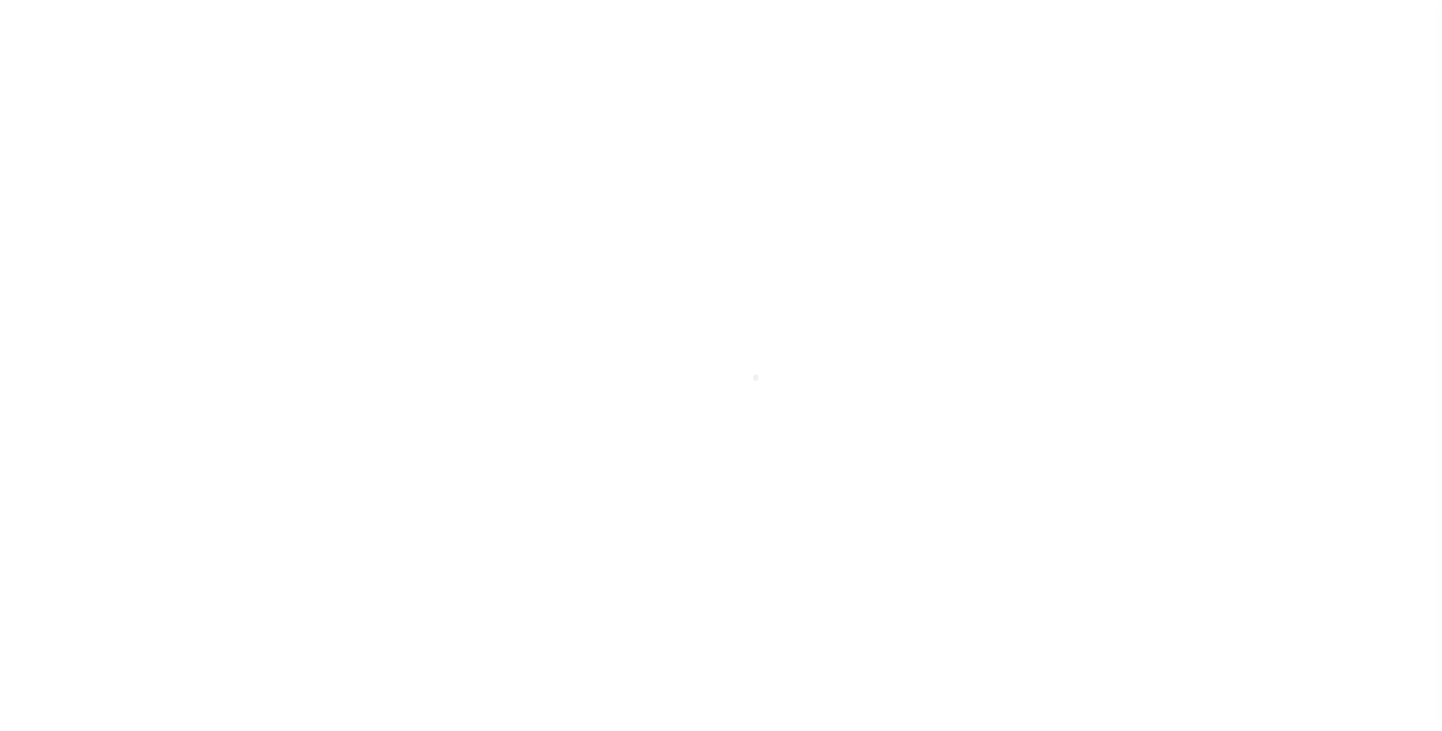
select select "100"
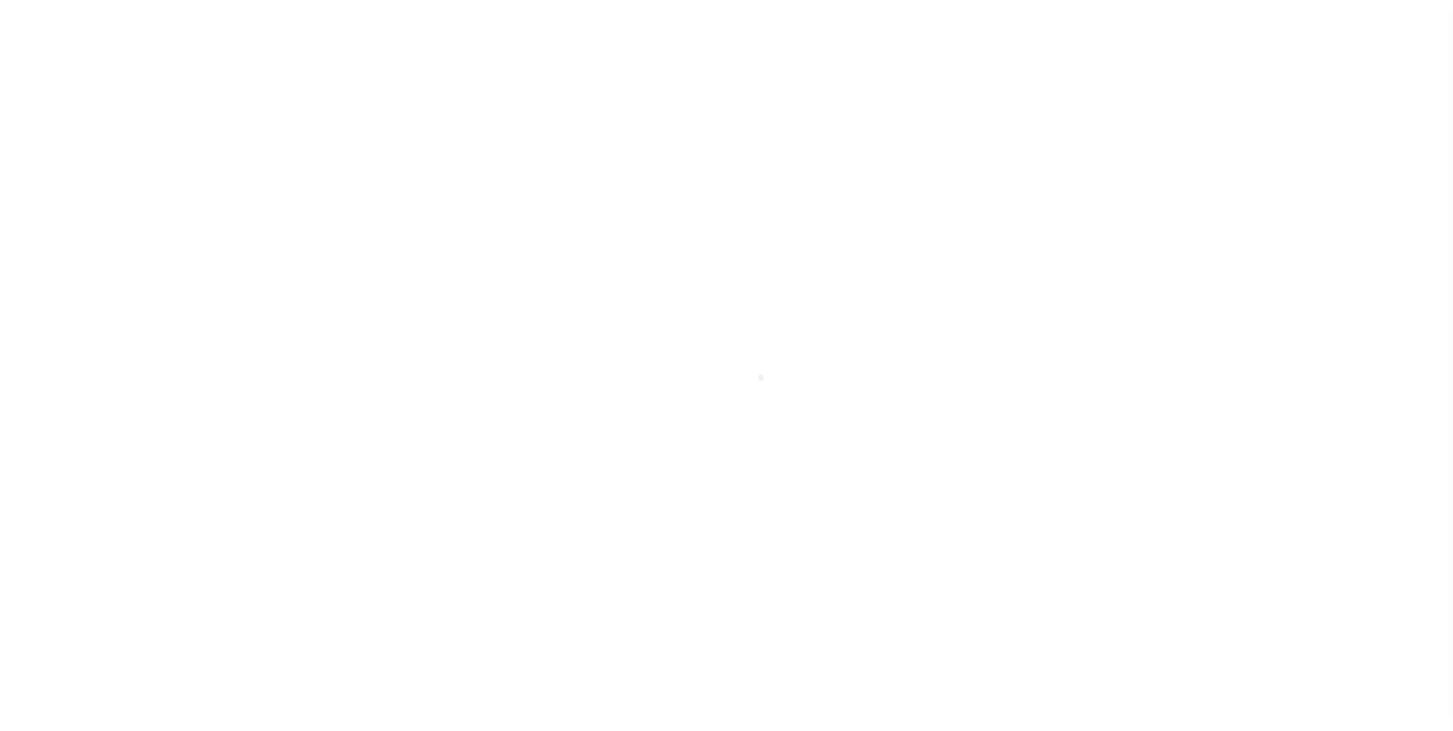
select select "100"
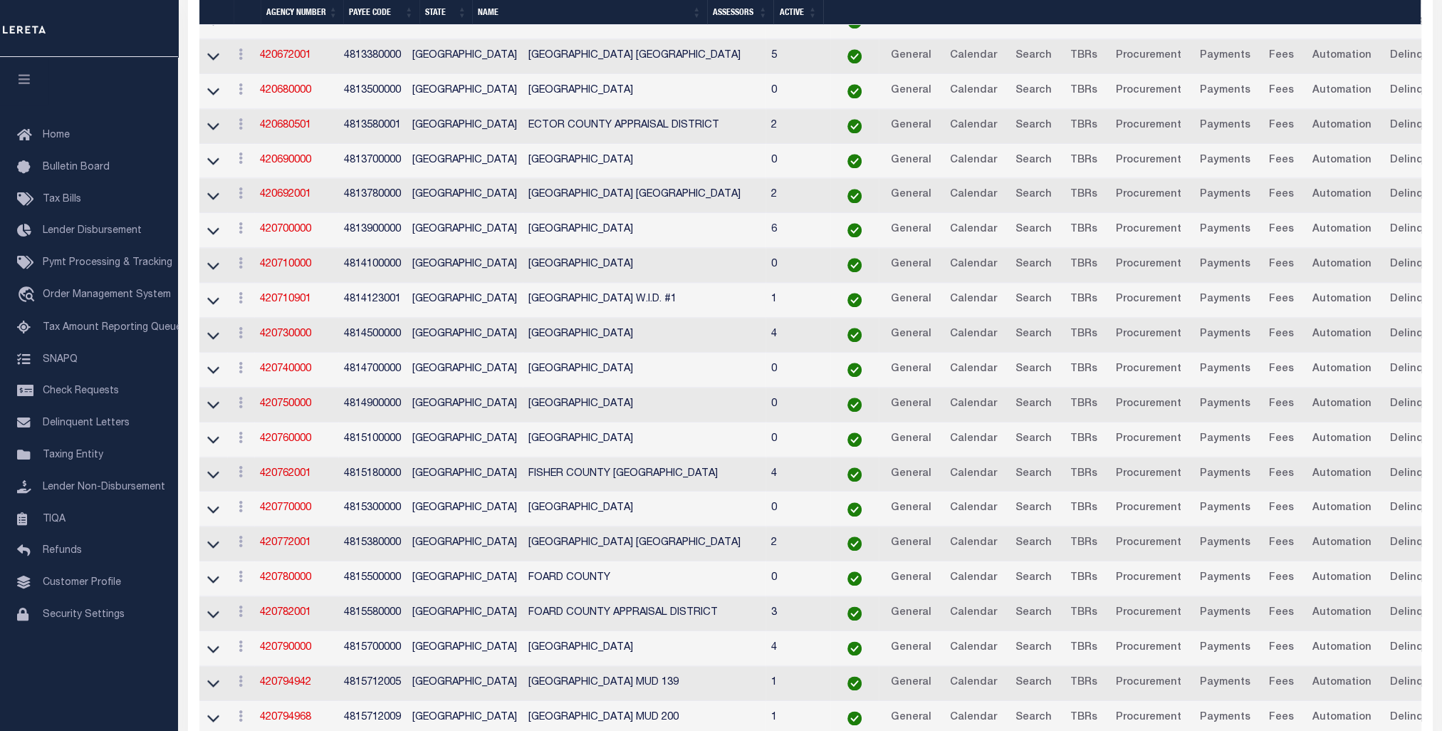
scroll to position [2137, 0]
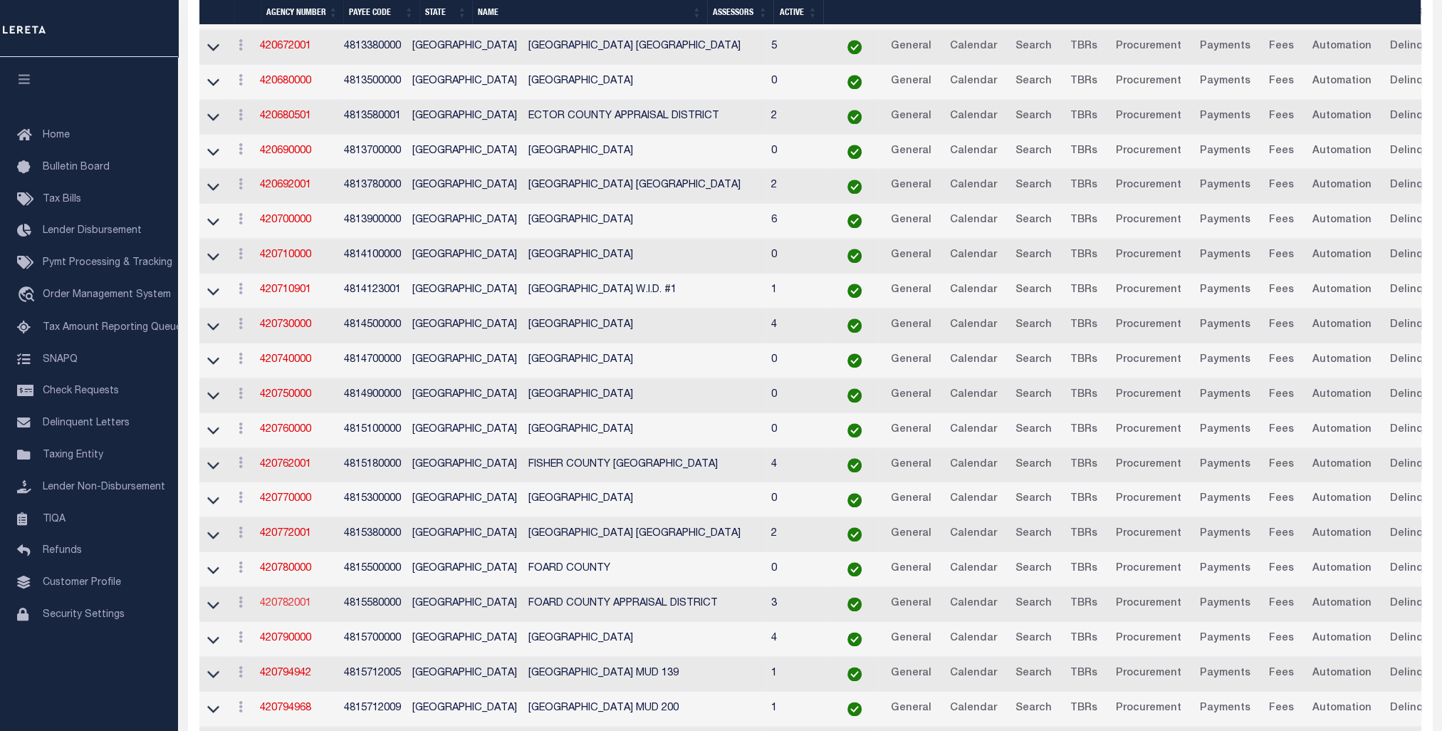
click at [301, 598] on link "420782001" at bounding box center [285, 603] width 51 height 10
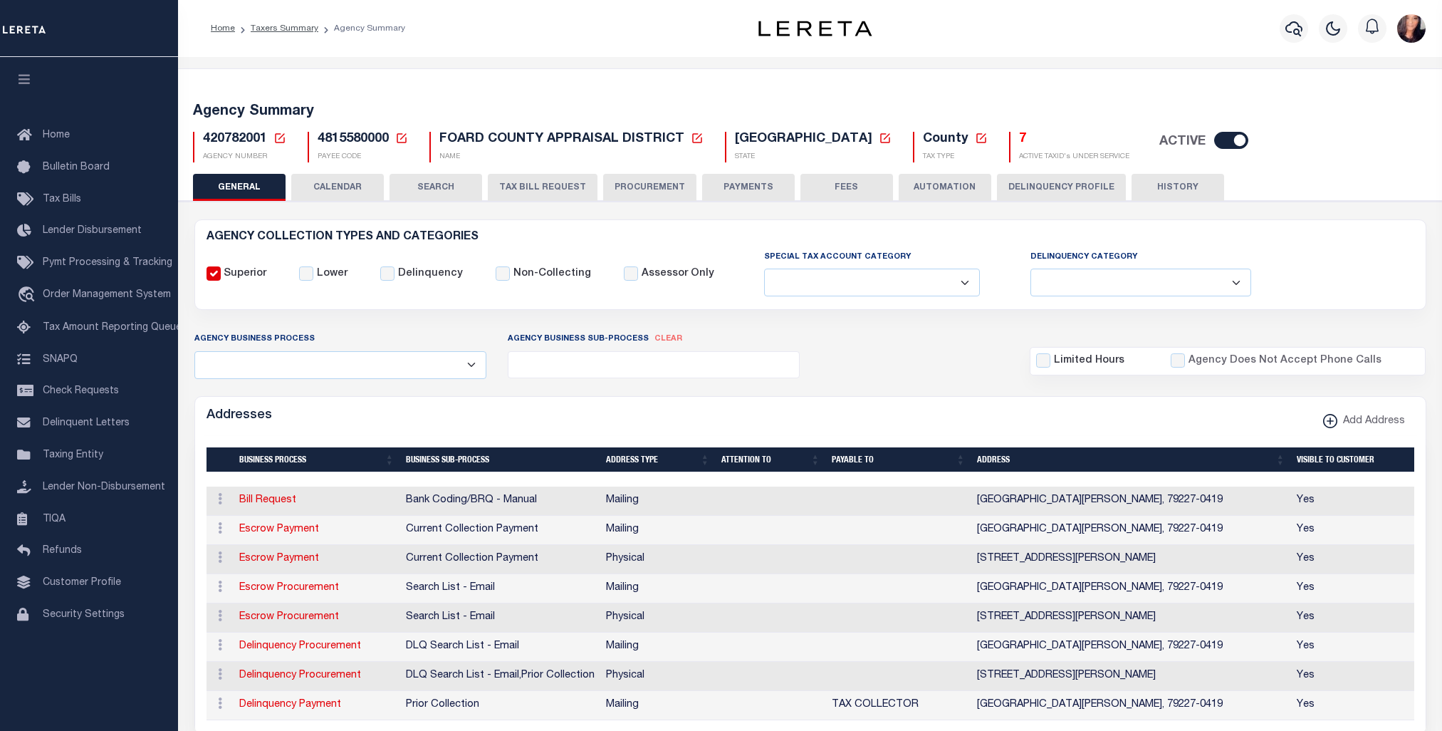
select select
click at [270, 22] on li "Taxers Summary" at bounding box center [276, 28] width 83 height 13
click at [274, 33] on link "Taxers Summary" at bounding box center [285, 28] width 68 height 9
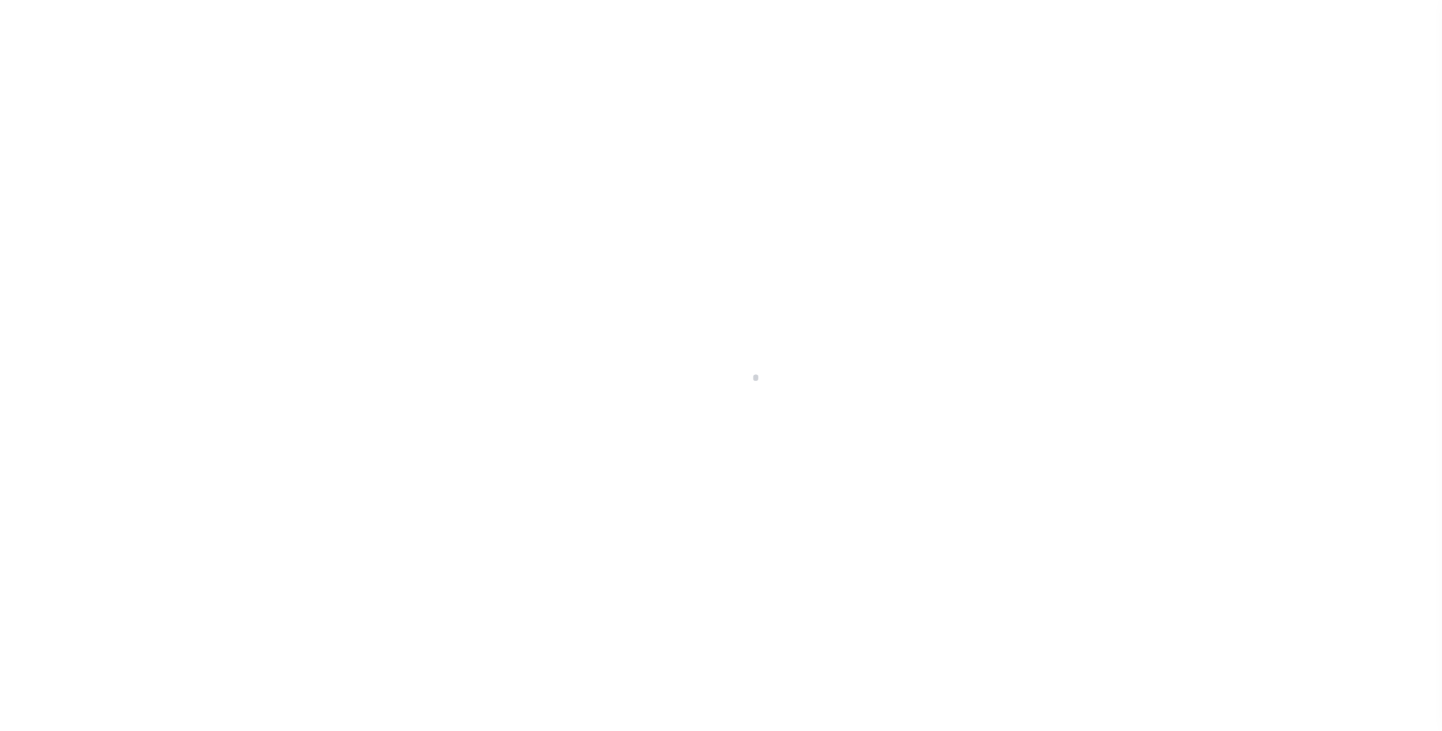
select select "100"
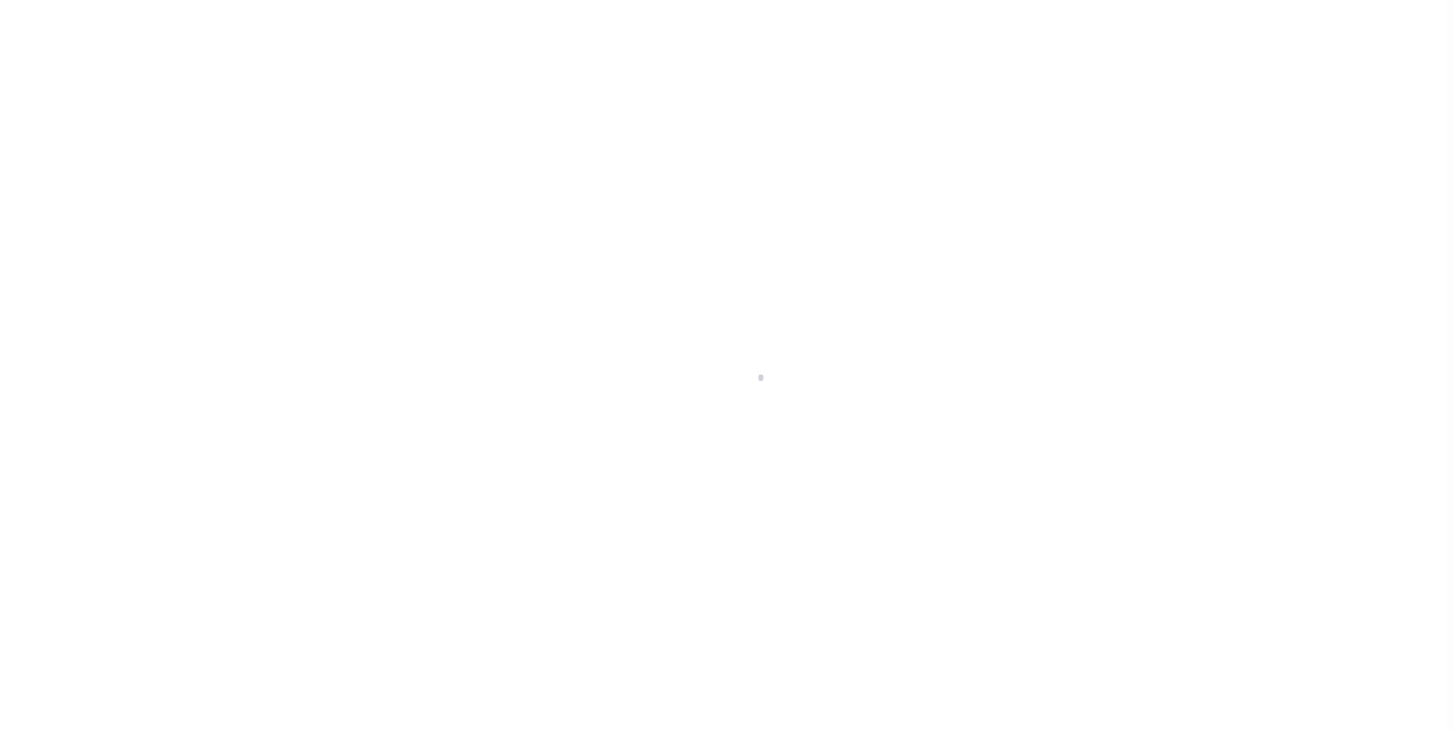
select select "100"
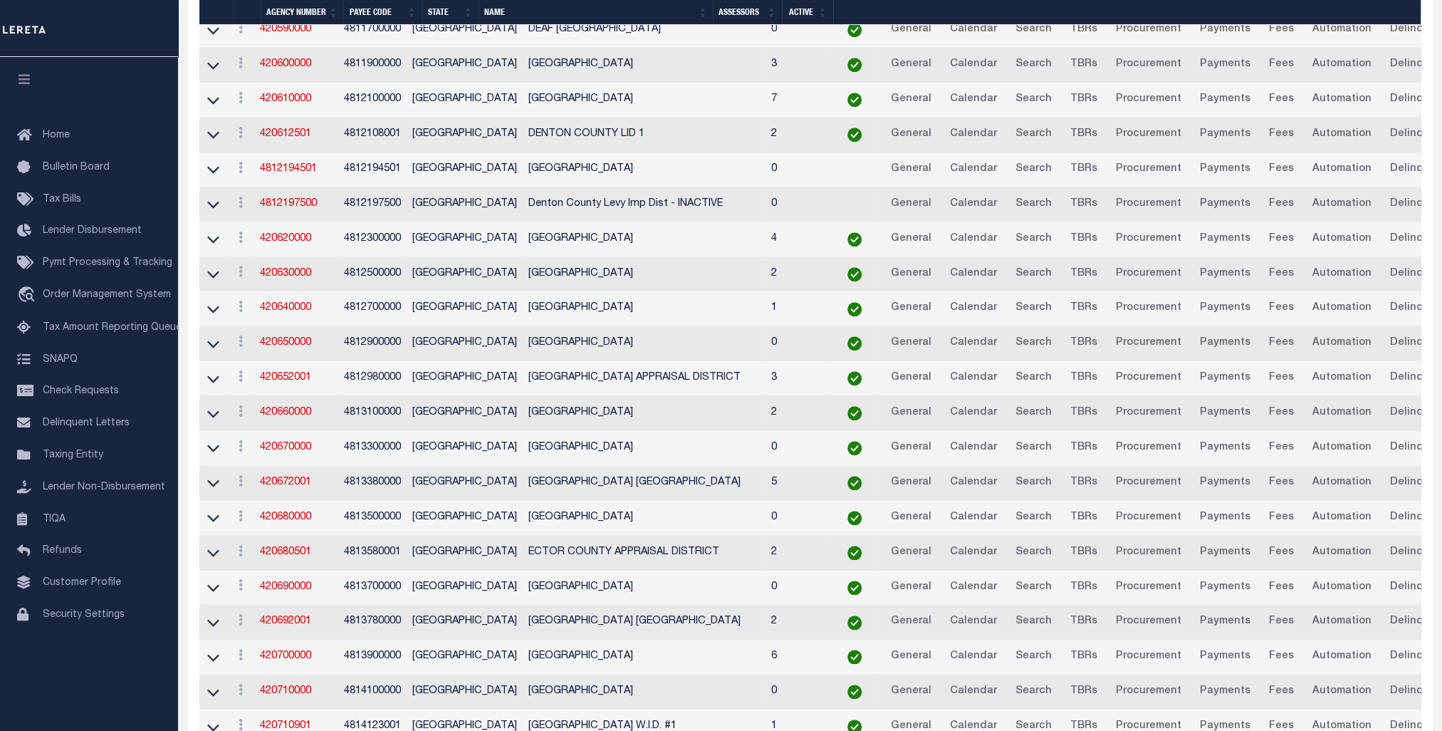
scroll to position [1682, 0]
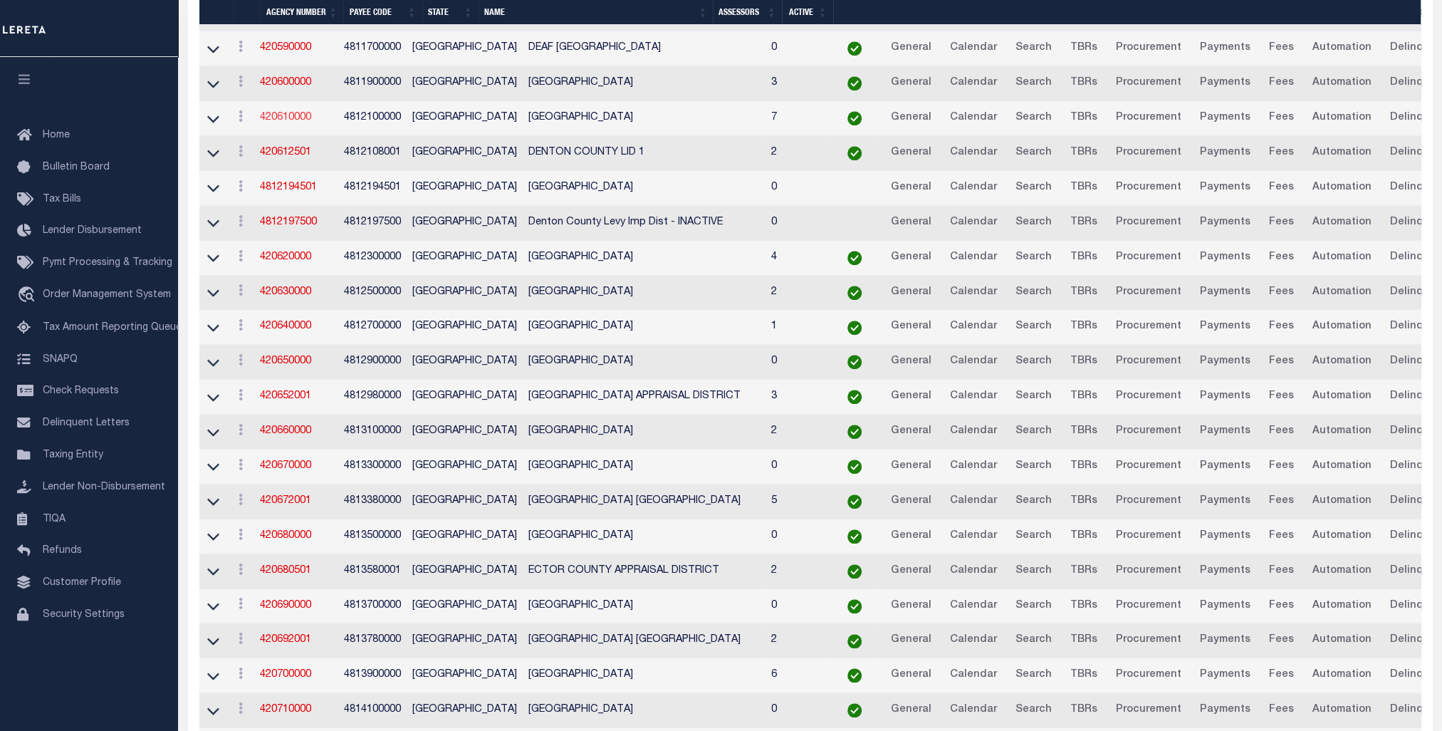
click at [286, 113] on link "420610000" at bounding box center [285, 118] width 51 height 10
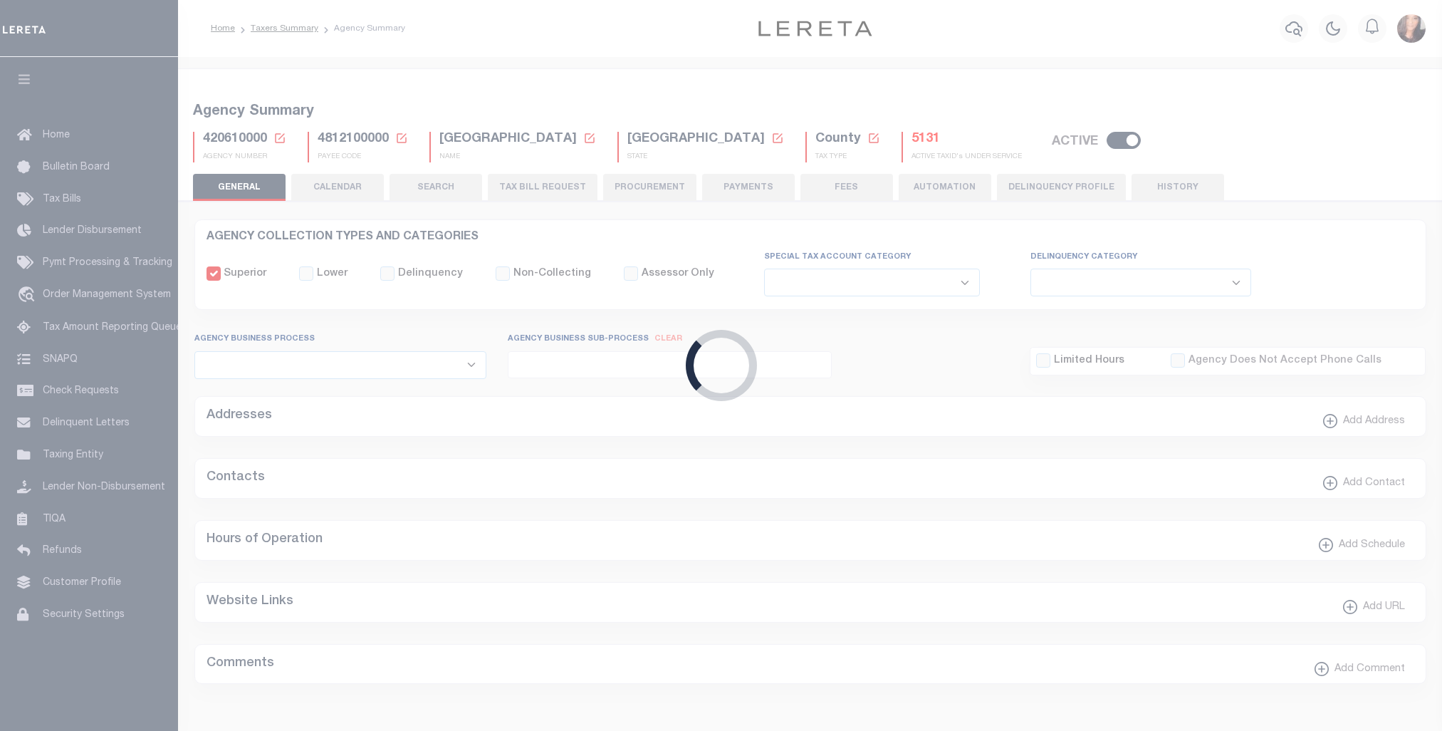
select select
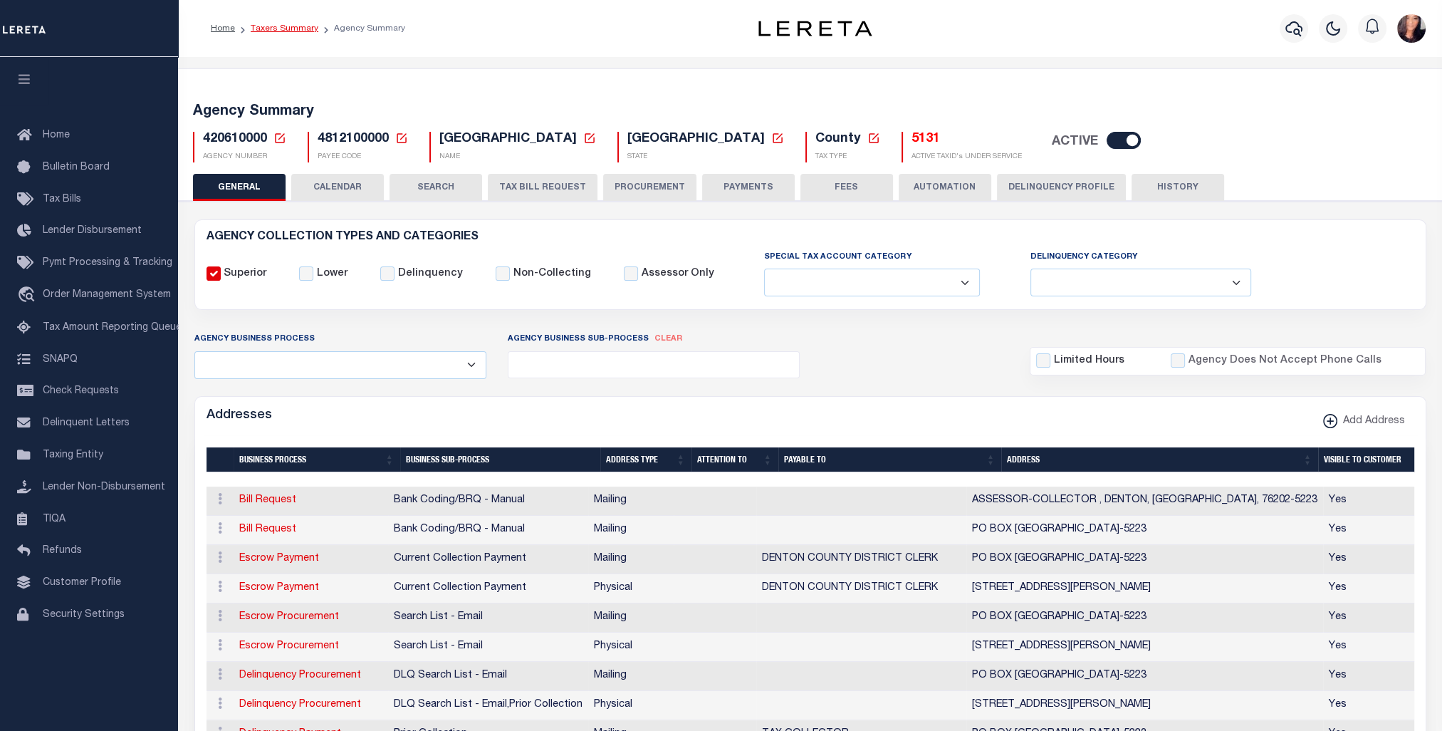
click at [302, 29] on link "Taxers Summary" at bounding box center [285, 28] width 68 height 9
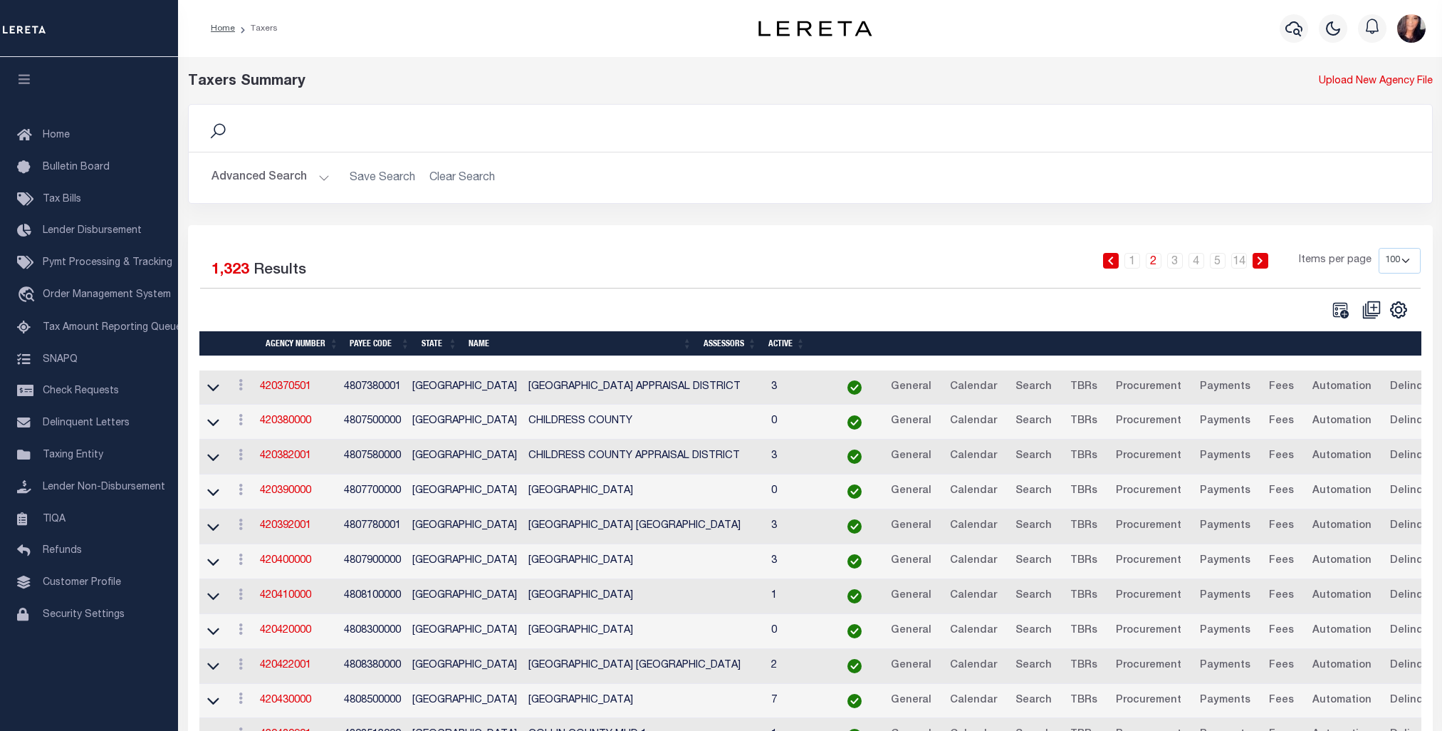
select select "100"
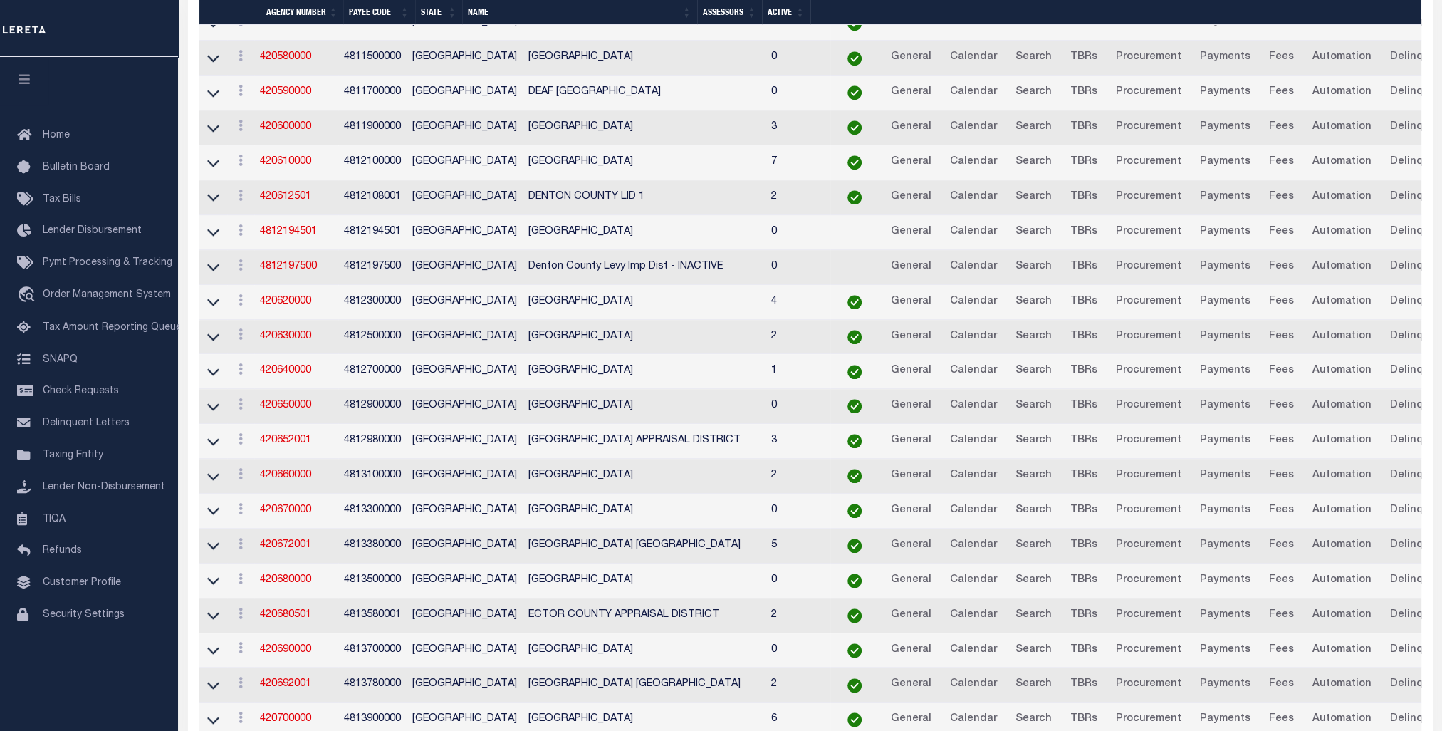
scroll to position [1709, 0]
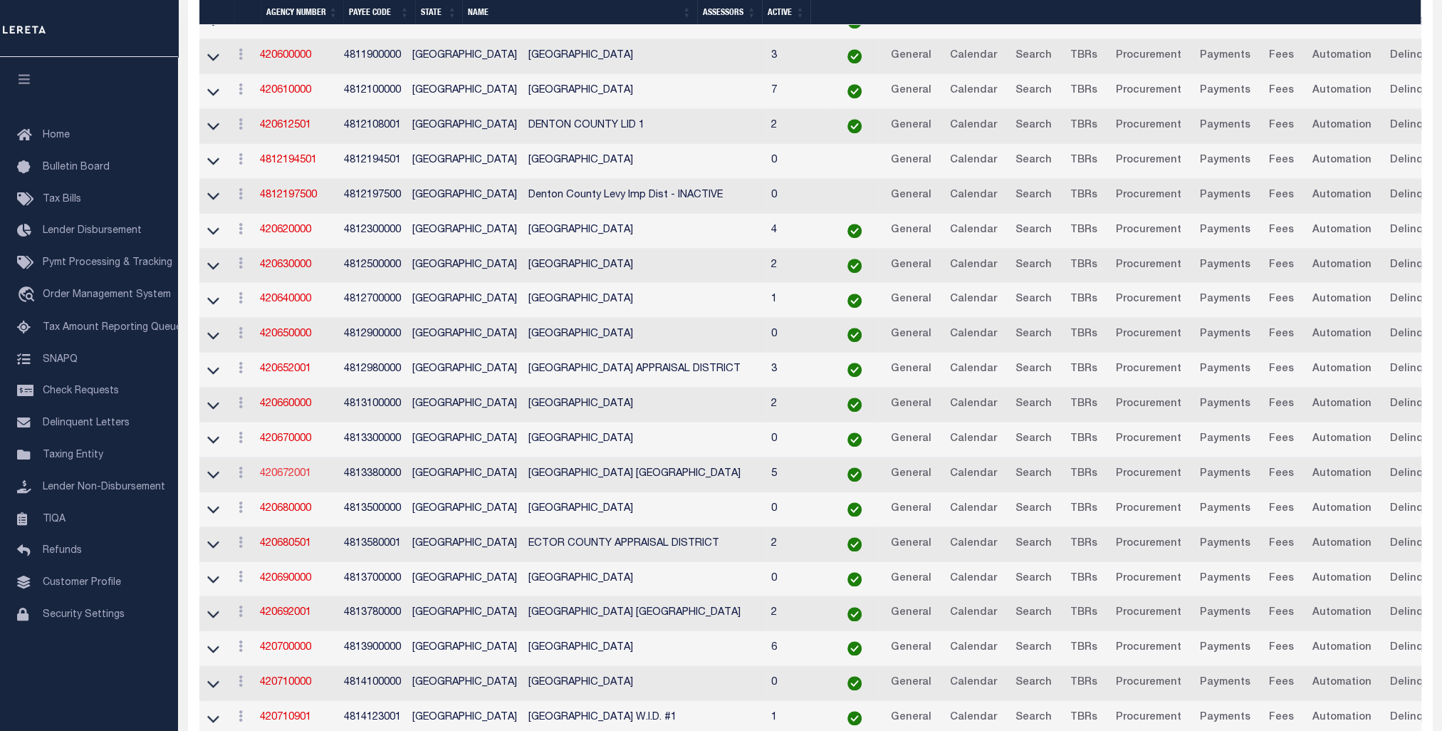
click at [283, 469] on link "420672001" at bounding box center [285, 474] width 51 height 10
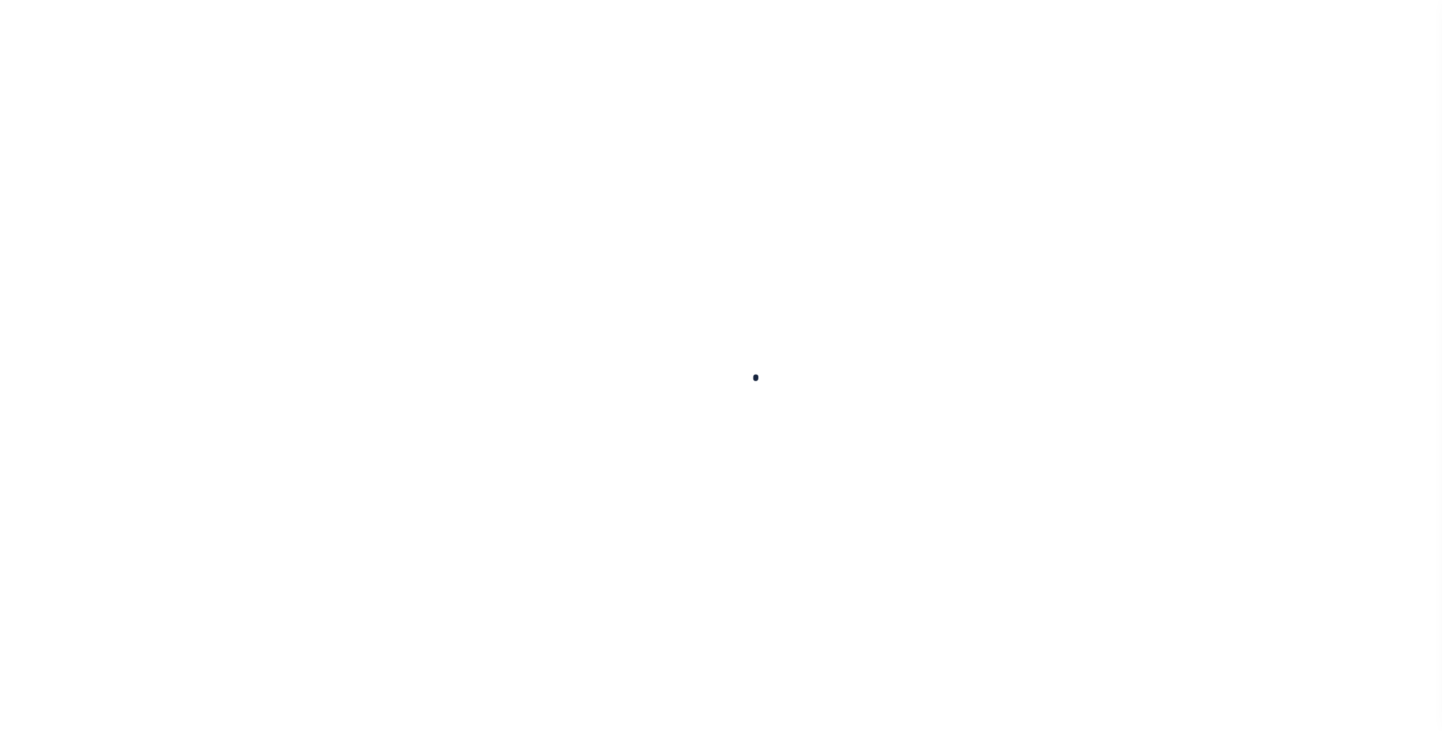
select select
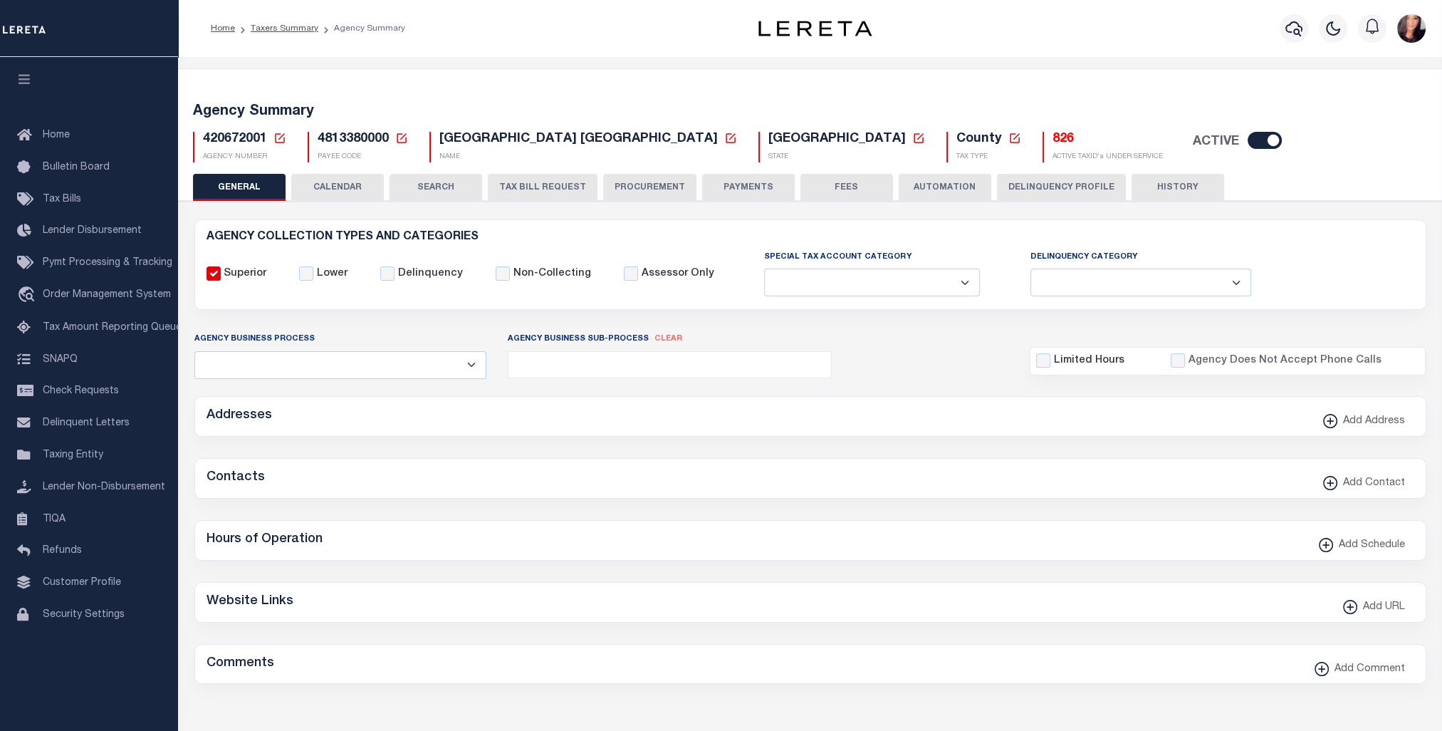
checkbox input "false"
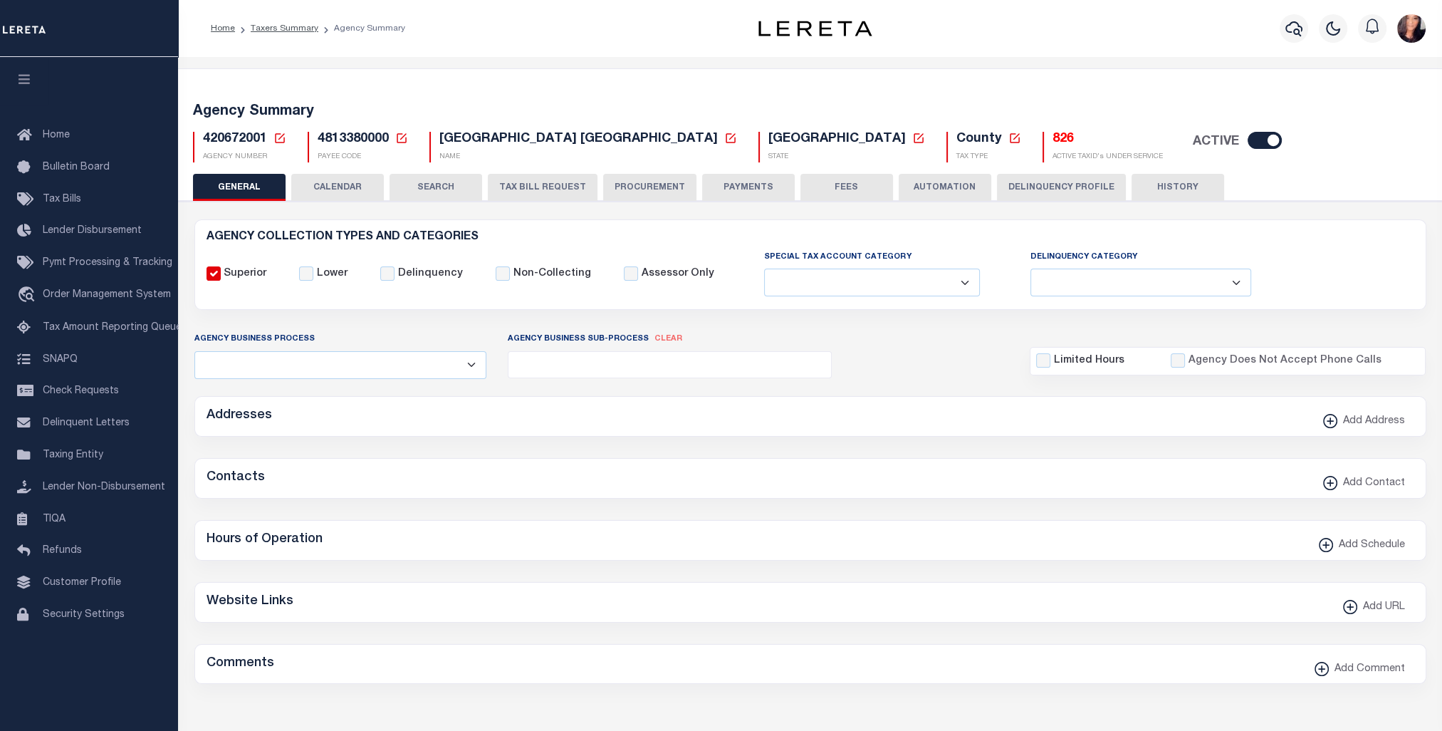
type input "4813380000"
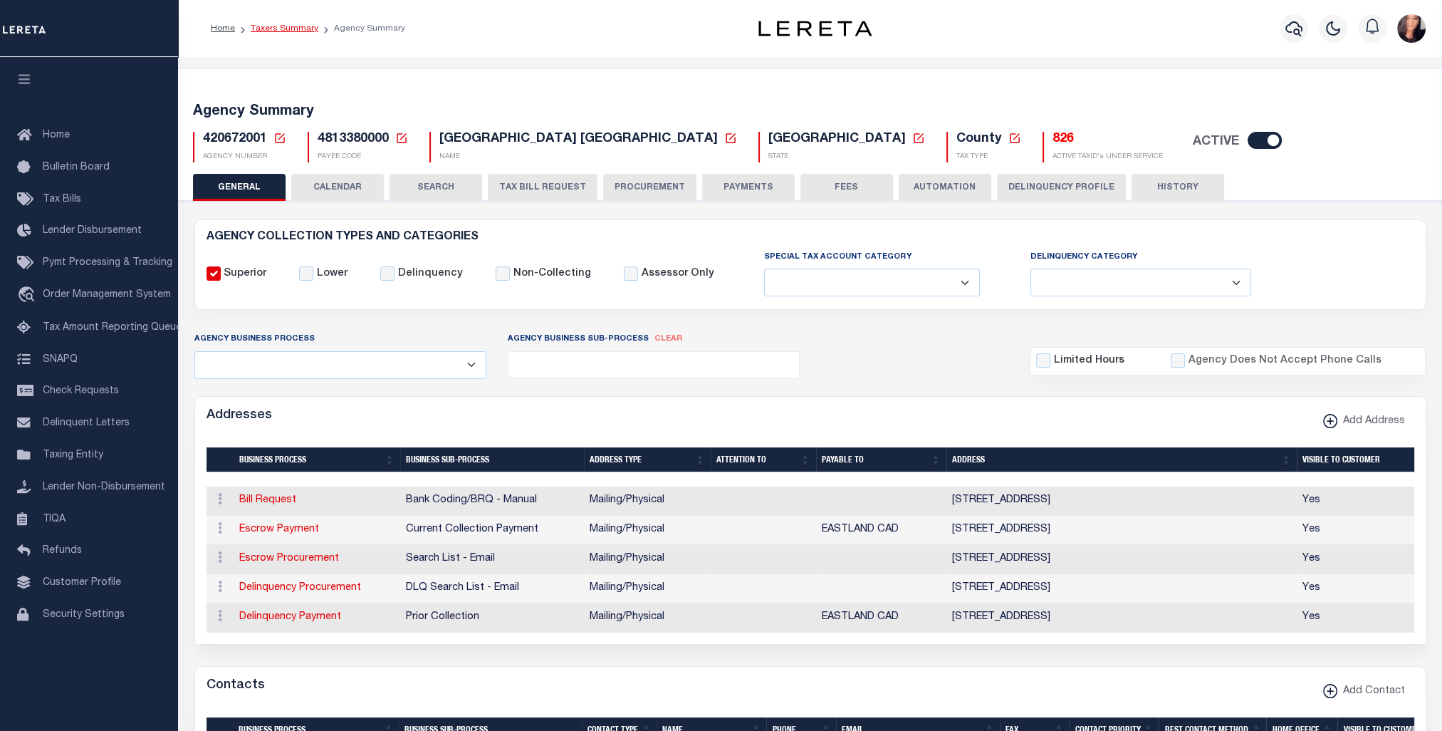
click at [279, 28] on link "Taxers Summary" at bounding box center [285, 28] width 68 height 9
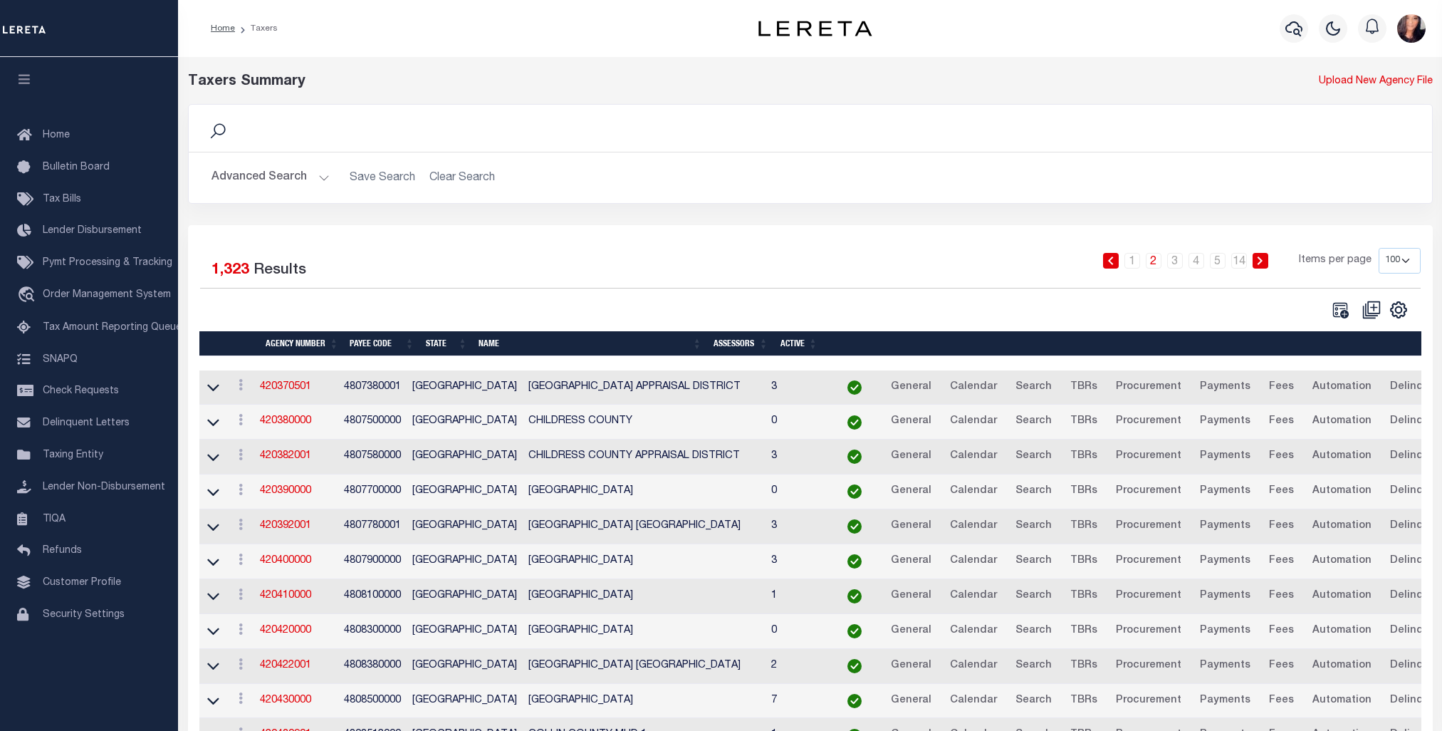
select select "100"
click at [305, 175] on button "Advanced Search" at bounding box center [271, 178] width 118 height 28
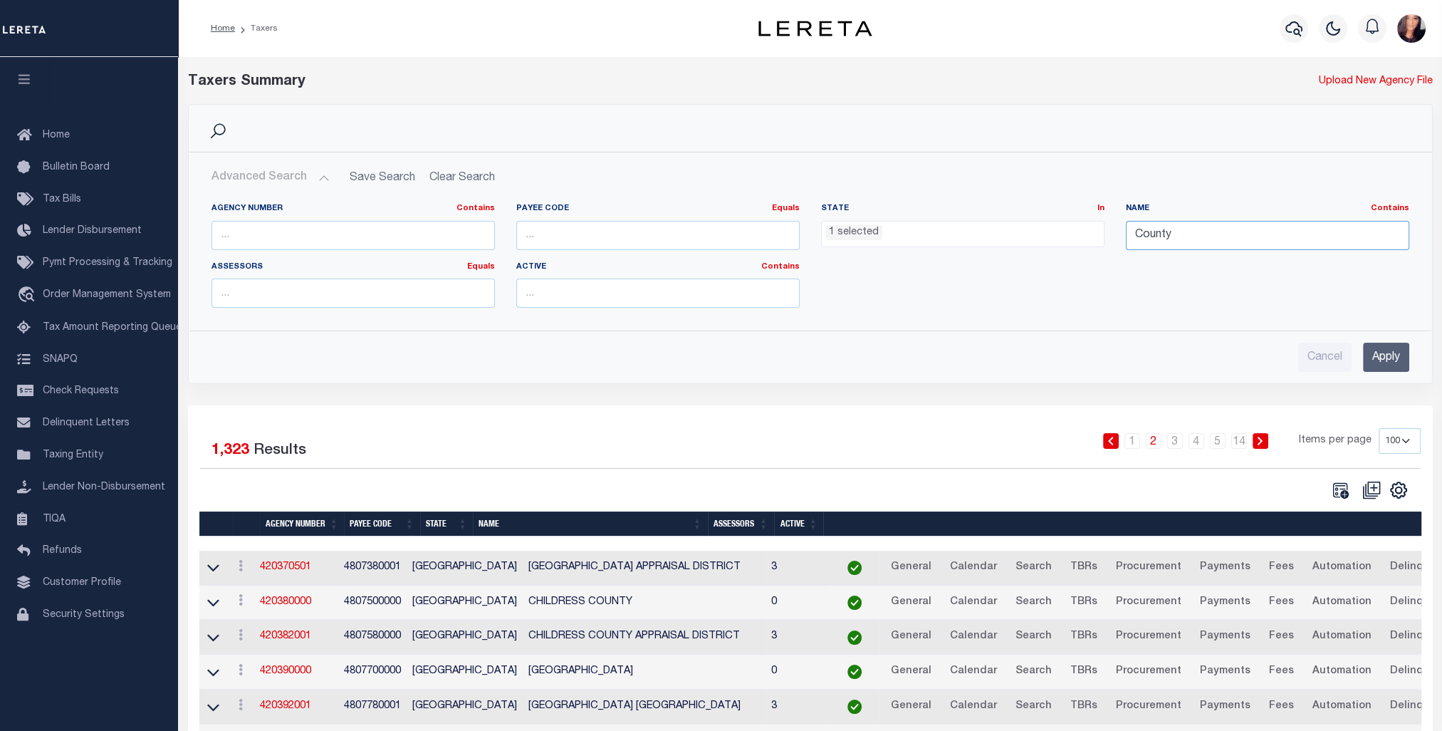
drag, startPoint x: 1236, startPoint y: 243, endPoint x: 1080, endPoint y: 238, distance: 156.1
click at [1080, 238] on div "Agency Number Contains Contains Is Payee Code Equals Equals Is Not Equal To Is …" at bounding box center [810, 261] width 1219 height 116
click at [368, 243] on input "text" at bounding box center [353, 235] width 283 height 29
click at [1204, 242] on input "text" at bounding box center [1267, 235] width 283 height 29
type input "eastland"
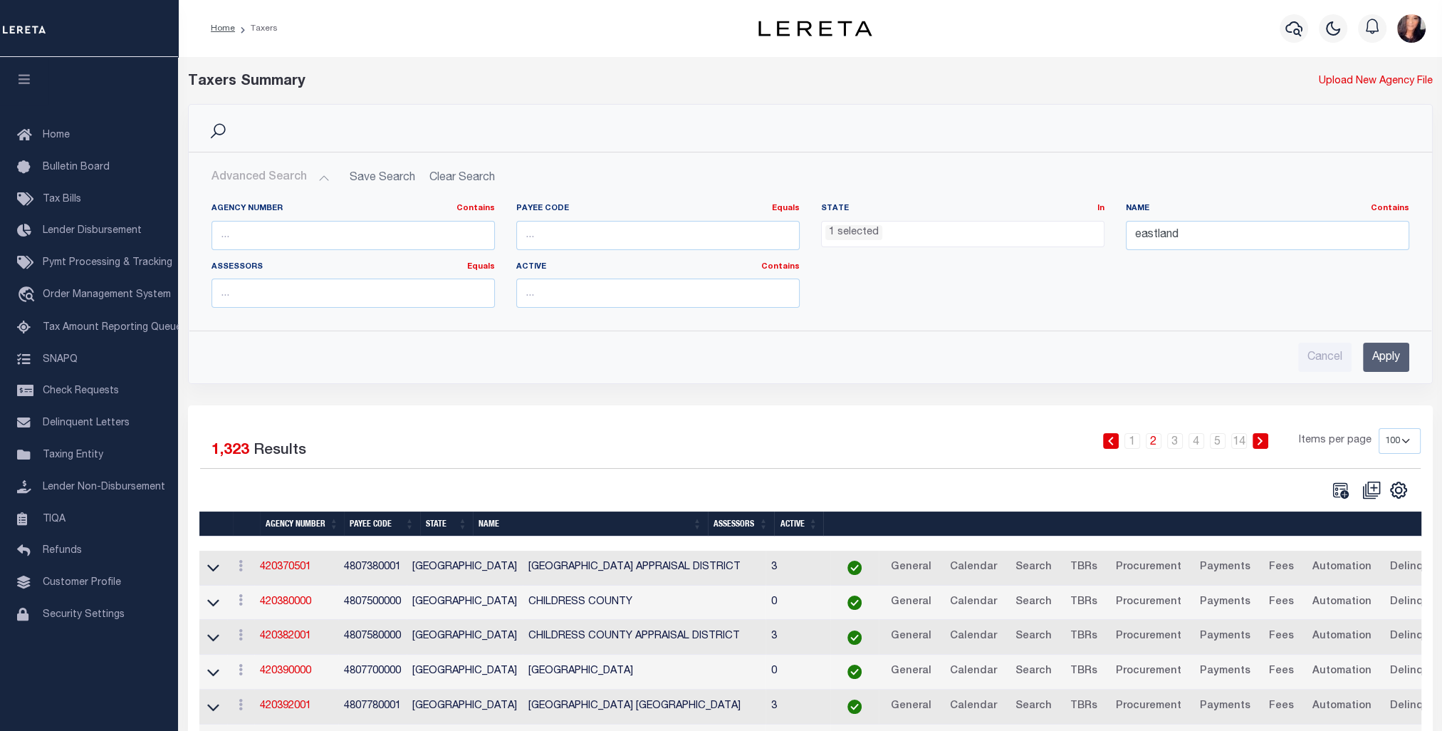
click at [1387, 355] on input "Apply" at bounding box center [1386, 357] width 46 height 29
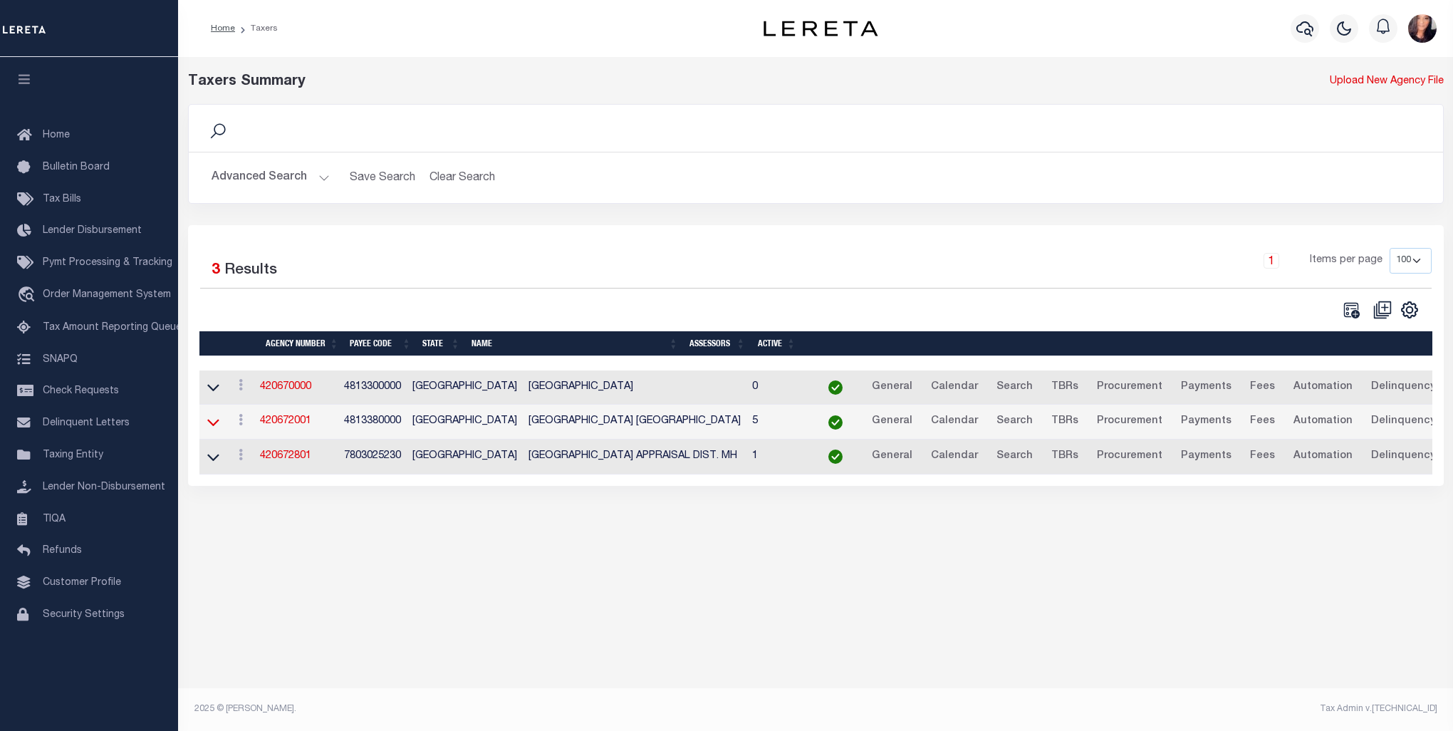
click at [209, 425] on icon at bounding box center [213, 422] width 12 height 15
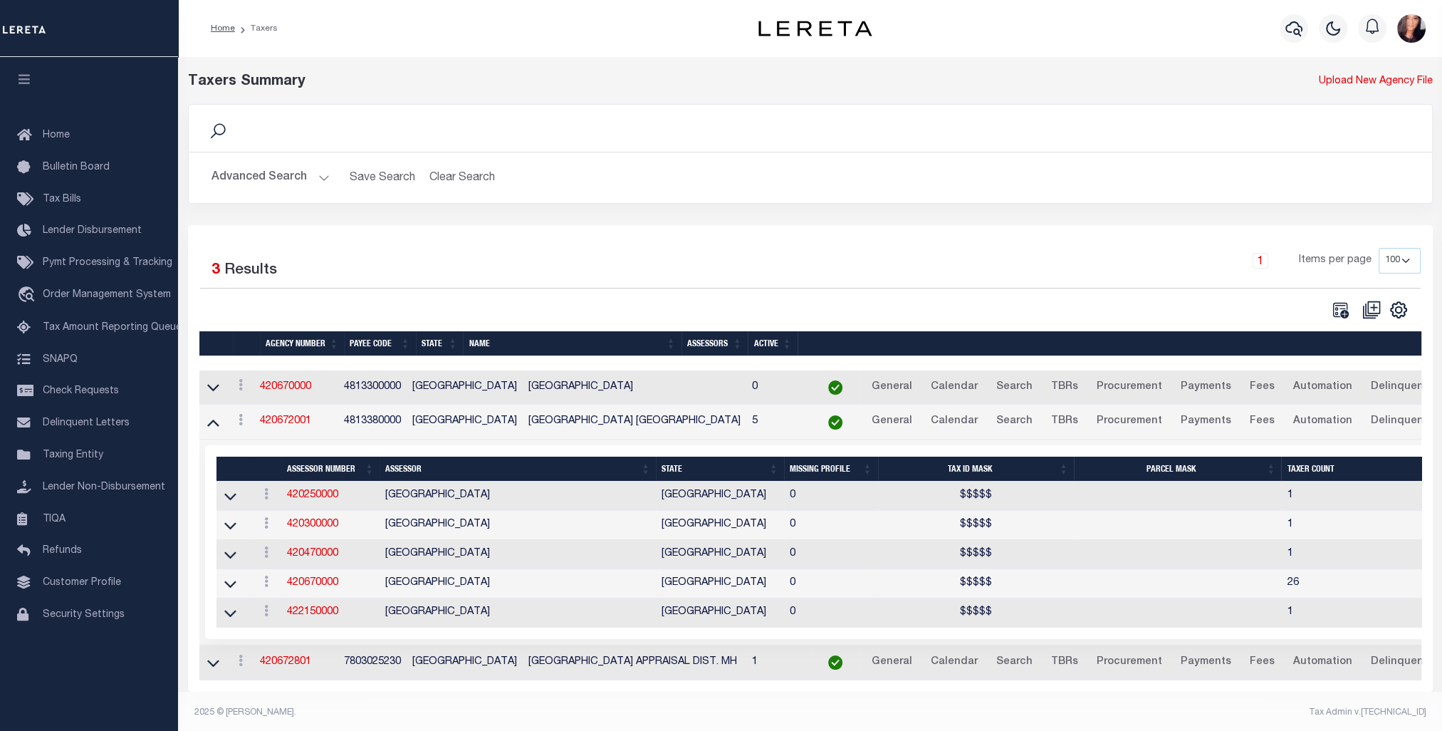
click at [1367, 150] on div "Search" at bounding box center [811, 128] width 1244 height 47
drag, startPoint x: 211, startPoint y: 385, endPoint x: 432, endPoint y: 385, distance: 220.8
click at [211, 385] on icon at bounding box center [213, 387] width 12 height 15
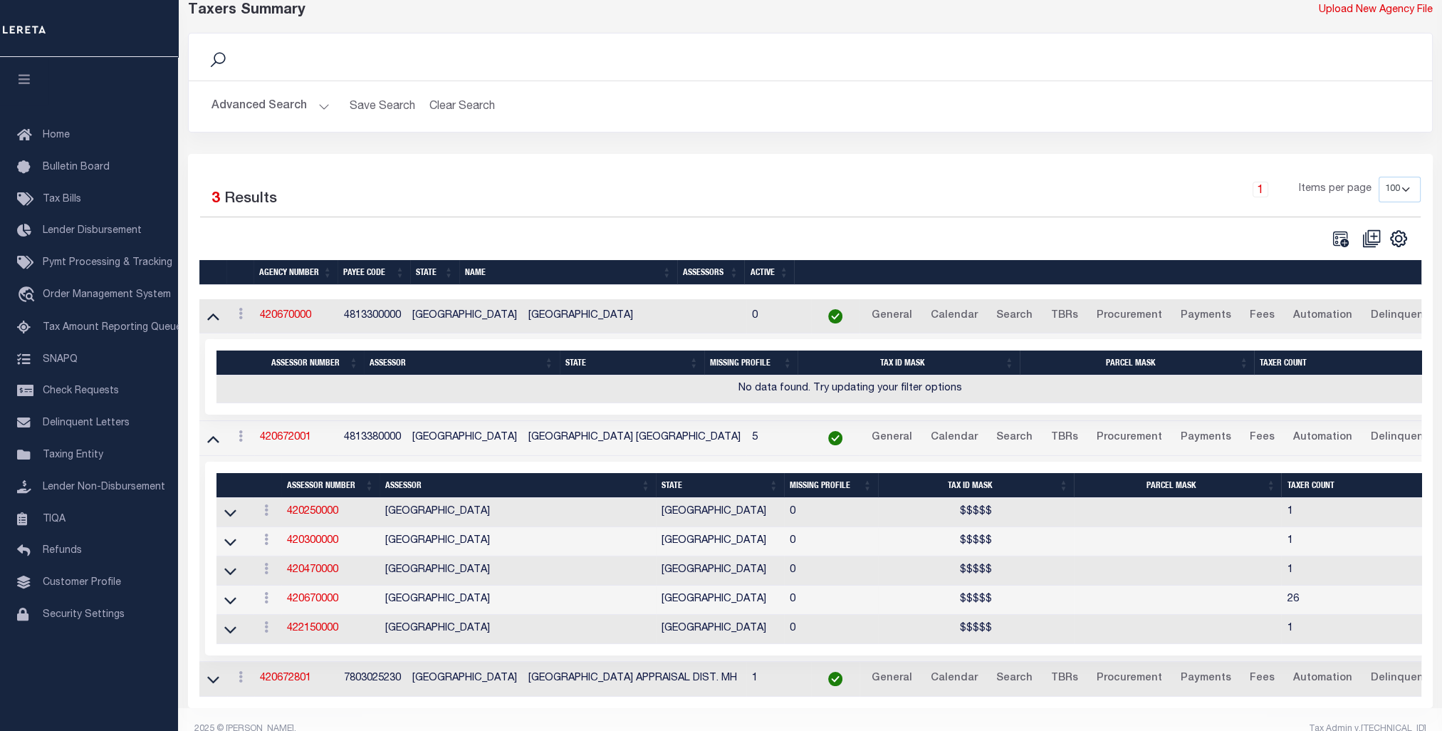
scroll to position [100, 0]
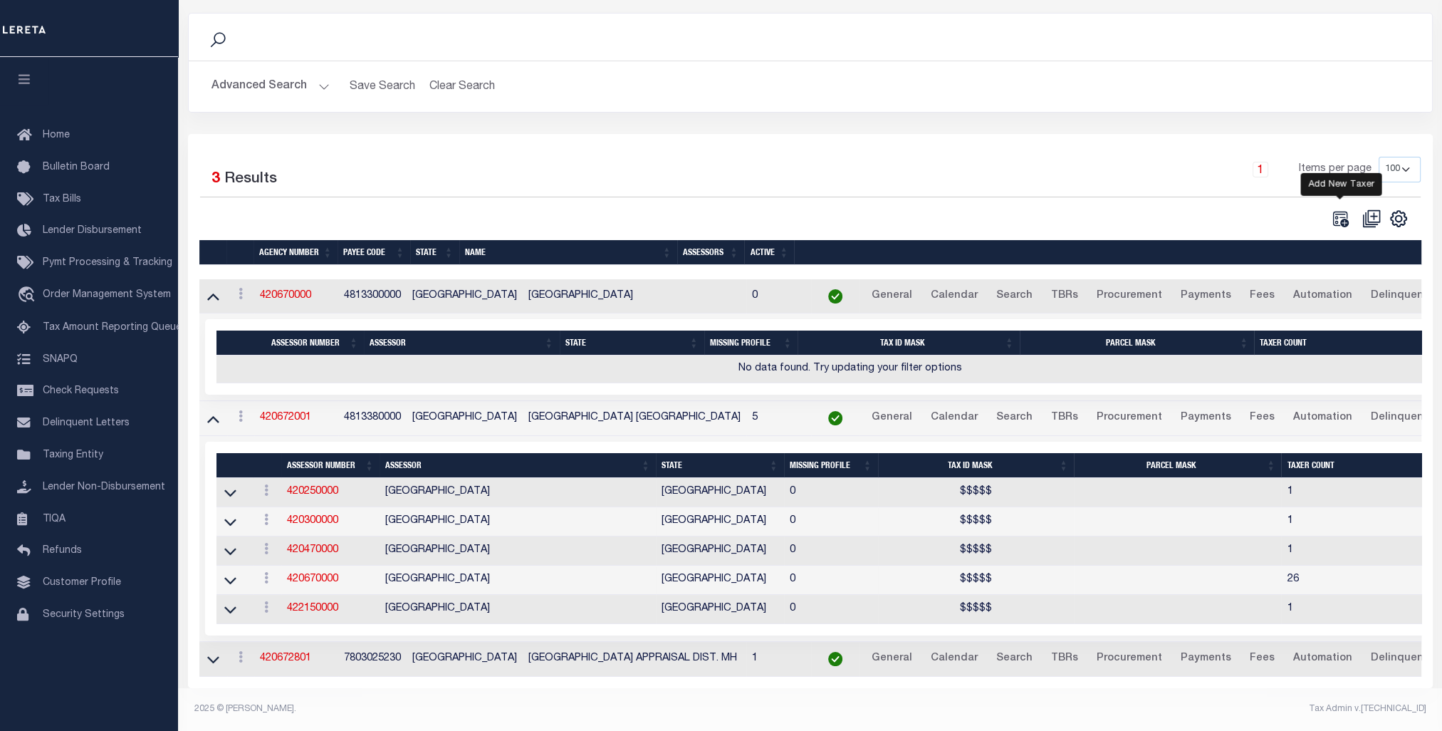
click at [1343, 209] on icon "" at bounding box center [1340, 218] width 19 height 19
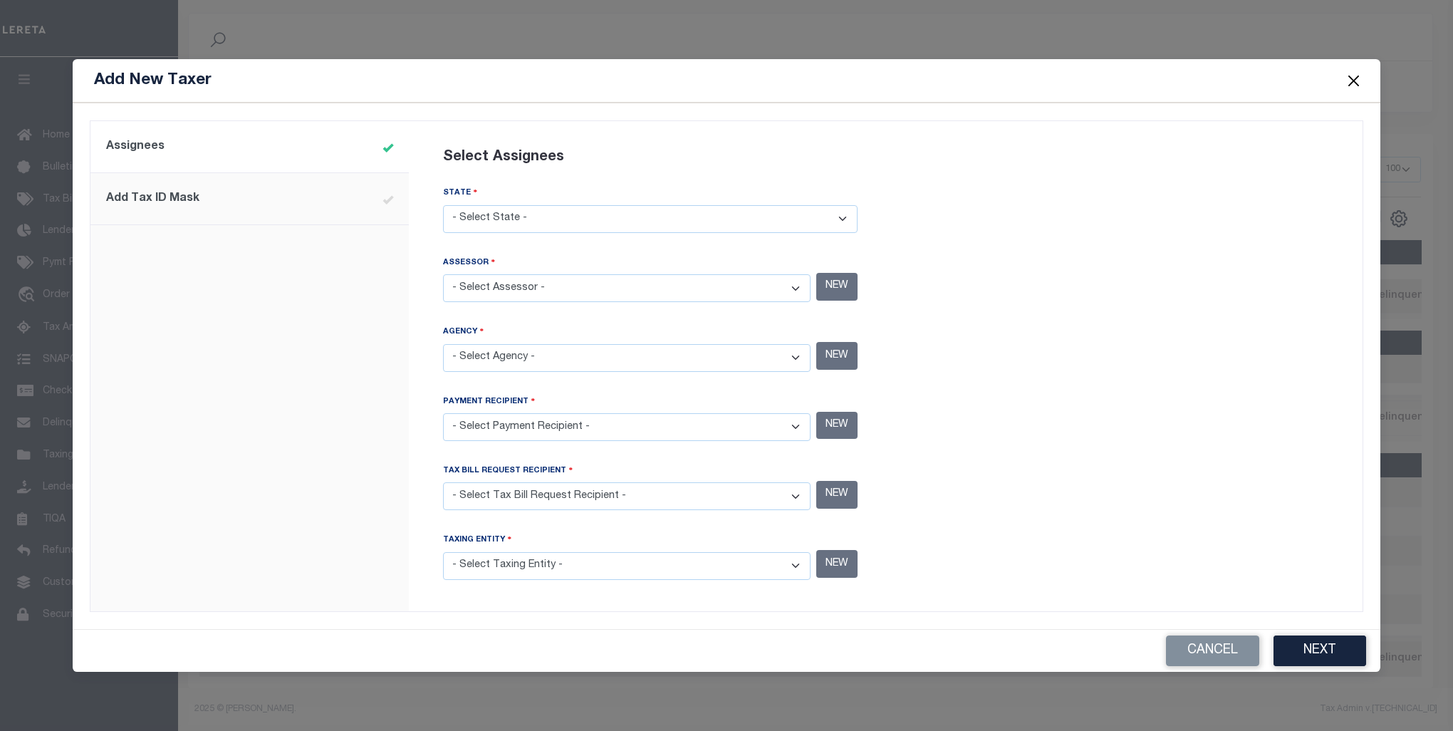
click at [848, 218] on select "- Select State - [US_STATE] AL AR AZ CA CO [GEOGRAPHIC_DATA] [GEOGRAPHIC_DATA] …" at bounding box center [650, 219] width 415 height 28
select select "[GEOGRAPHIC_DATA]"
click at [443, 208] on select "- Select State - [US_STATE] AL AR AZ CA CO [GEOGRAPHIC_DATA] [GEOGRAPHIC_DATA] …" at bounding box center [650, 219] width 415 height 28
drag, startPoint x: 692, startPoint y: 80, endPoint x: 955, endPoint y: 91, distance: 263.1
click at [955, 91] on div "Add New Taxer" at bounding box center [727, 80] width 1308 height 43
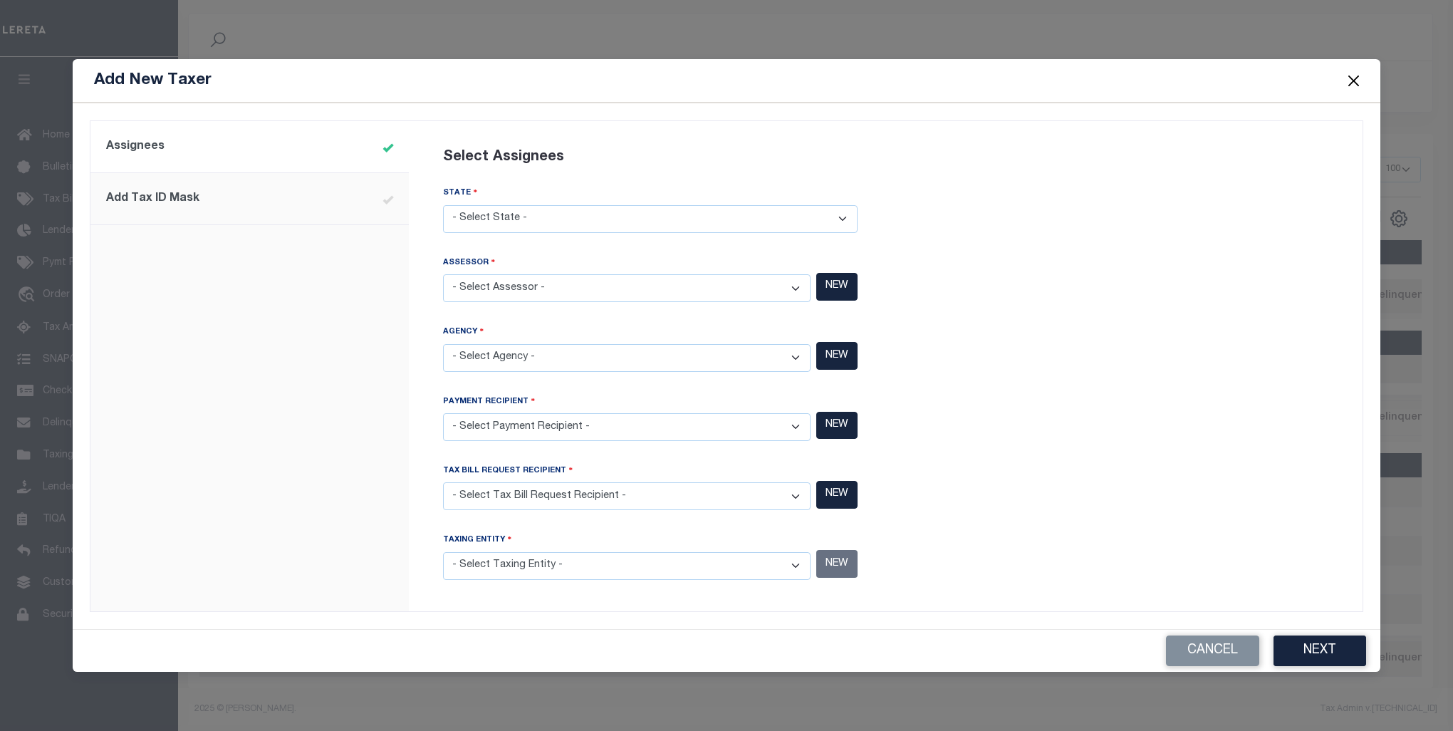
click at [796, 296] on select "- Select Assessor - [GEOGRAPHIC_DATA] - County [GEOGRAPHIC_DATA] - County [GEOG…" at bounding box center [627, 288] width 368 height 28
click at [1358, 80] on button "Close" at bounding box center [1354, 80] width 19 height 19
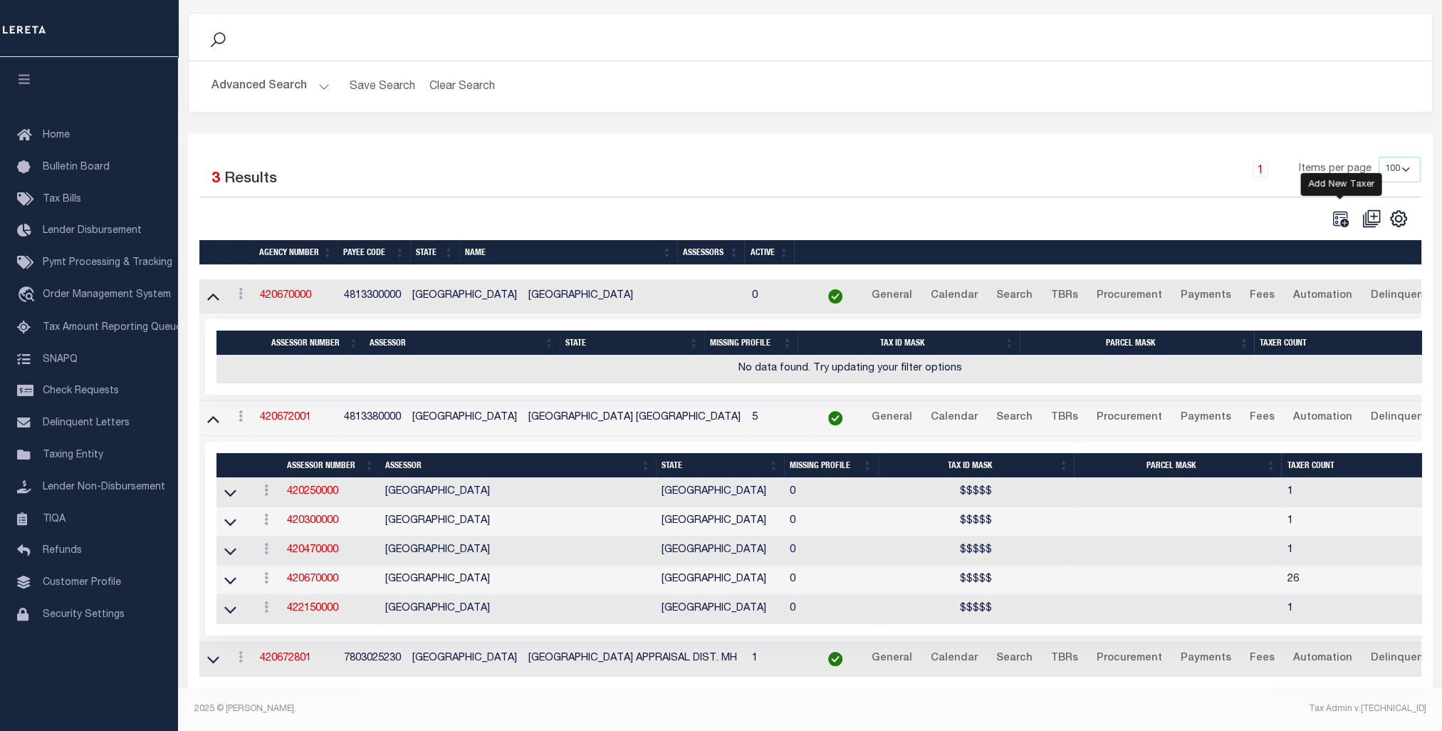
click at [1345, 212] on icon "" at bounding box center [1340, 218] width 19 height 19
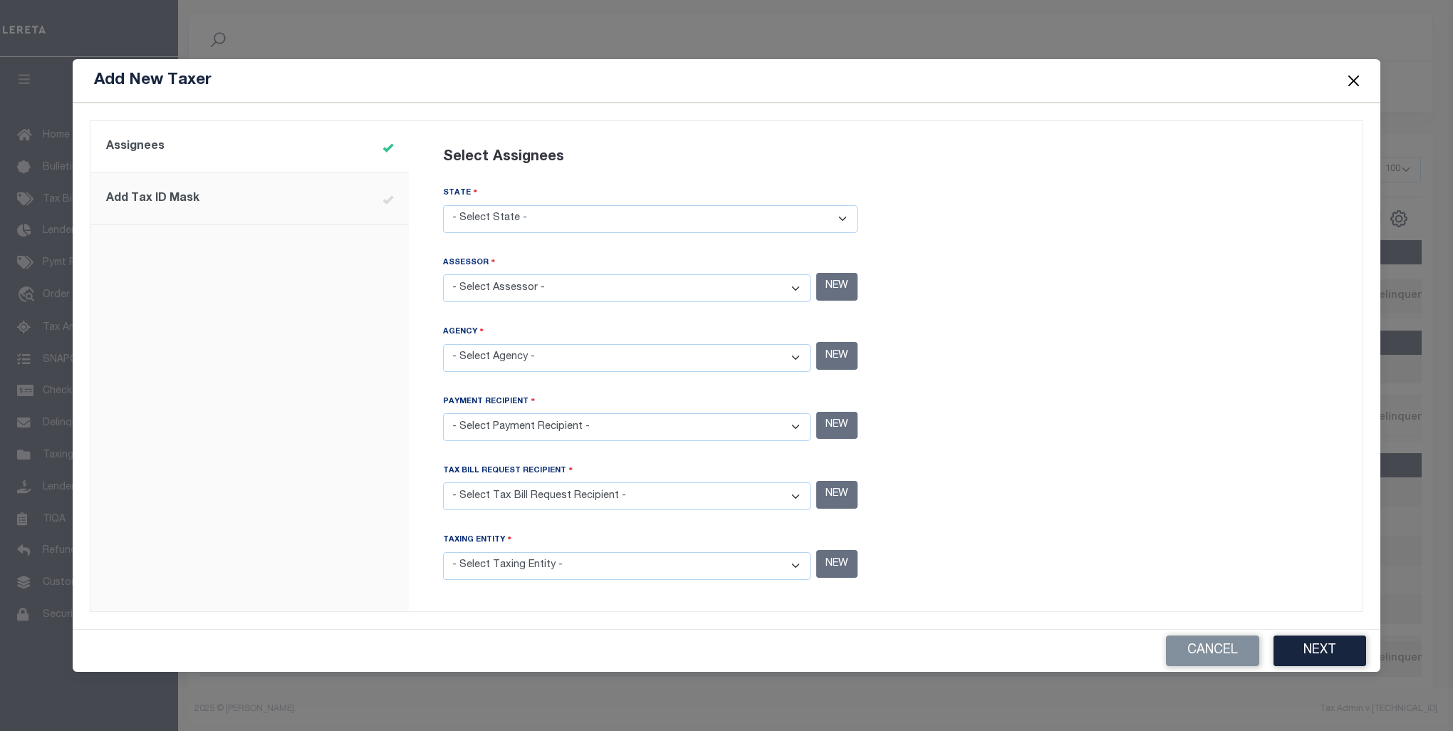
click at [842, 220] on select "- Select State - [US_STATE] AL AR AZ CA CO [GEOGRAPHIC_DATA] [GEOGRAPHIC_DATA] …" at bounding box center [650, 219] width 415 height 28
select select "[GEOGRAPHIC_DATA]"
click at [443, 208] on select "- Select State - [US_STATE] AL AR AZ CA CO [GEOGRAPHIC_DATA] [GEOGRAPHIC_DATA] …" at bounding box center [650, 219] width 415 height 28
click at [801, 289] on select "- Select Assessor - [GEOGRAPHIC_DATA] - County [GEOGRAPHIC_DATA] - County [GEOG…" at bounding box center [627, 288] width 368 height 28
select select "4804900000"
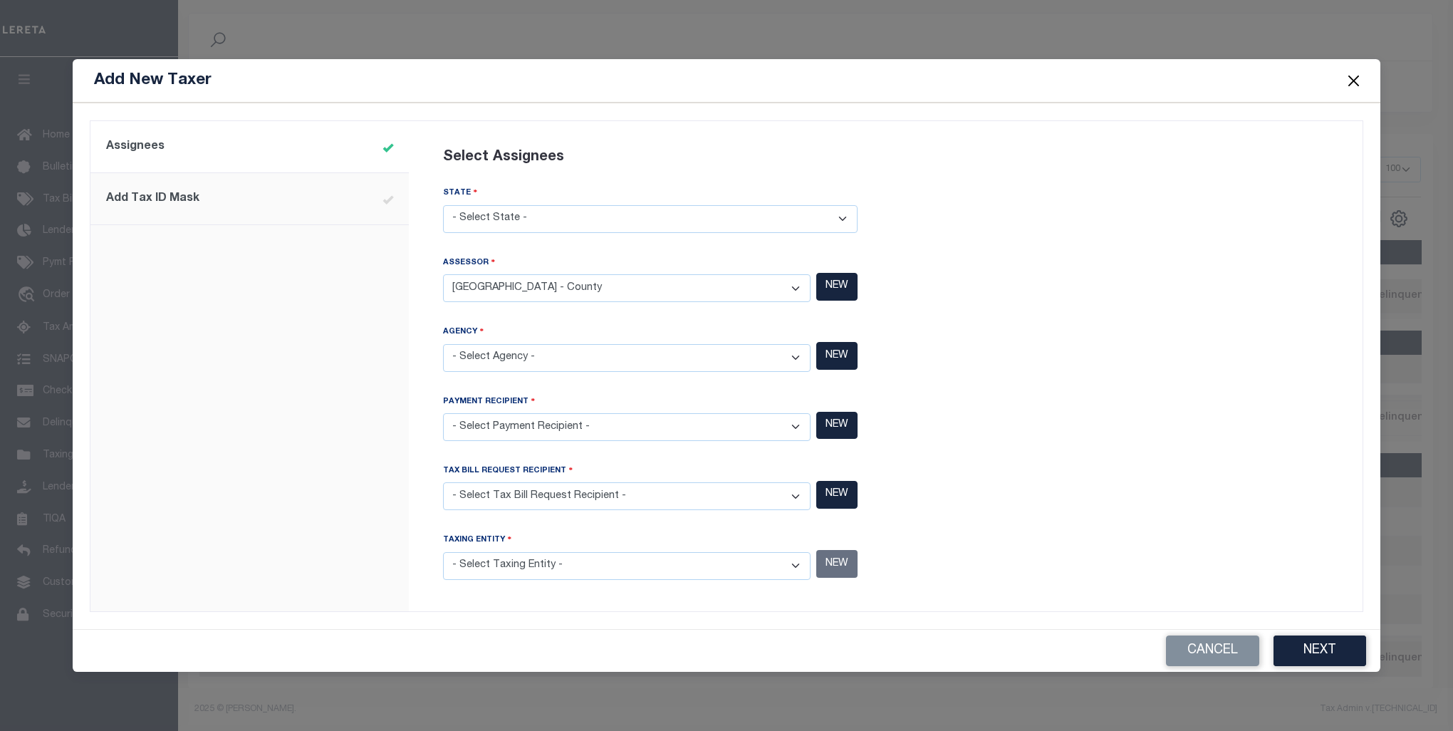
click at [443, 276] on select "- Select Assessor - [GEOGRAPHIC_DATA] - County [GEOGRAPHIC_DATA] - County [GEOG…" at bounding box center [627, 288] width 368 height 28
click at [796, 361] on select "- Select Agency - [PERSON_NAME][GEOGRAPHIC_DATA] IRR DIST #19 - Utility Distric…" at bounding box center [627, 358] width 368 height 28
select select "4813300000"
click at [443, 345] on select "- Select Agency - [PERSON_NAME][GEOGRAPHIC_DATA] IRR DIST #19 - Utility Distric…" at bounding box center [627, 358] width 368 height 28
click at [793, 432] on select "- Select Payment Recipient - Ad Valorem Appraisal - Service Bureau [PERSON_NAME…" at bounding box center [627, 427] width 368 height 28
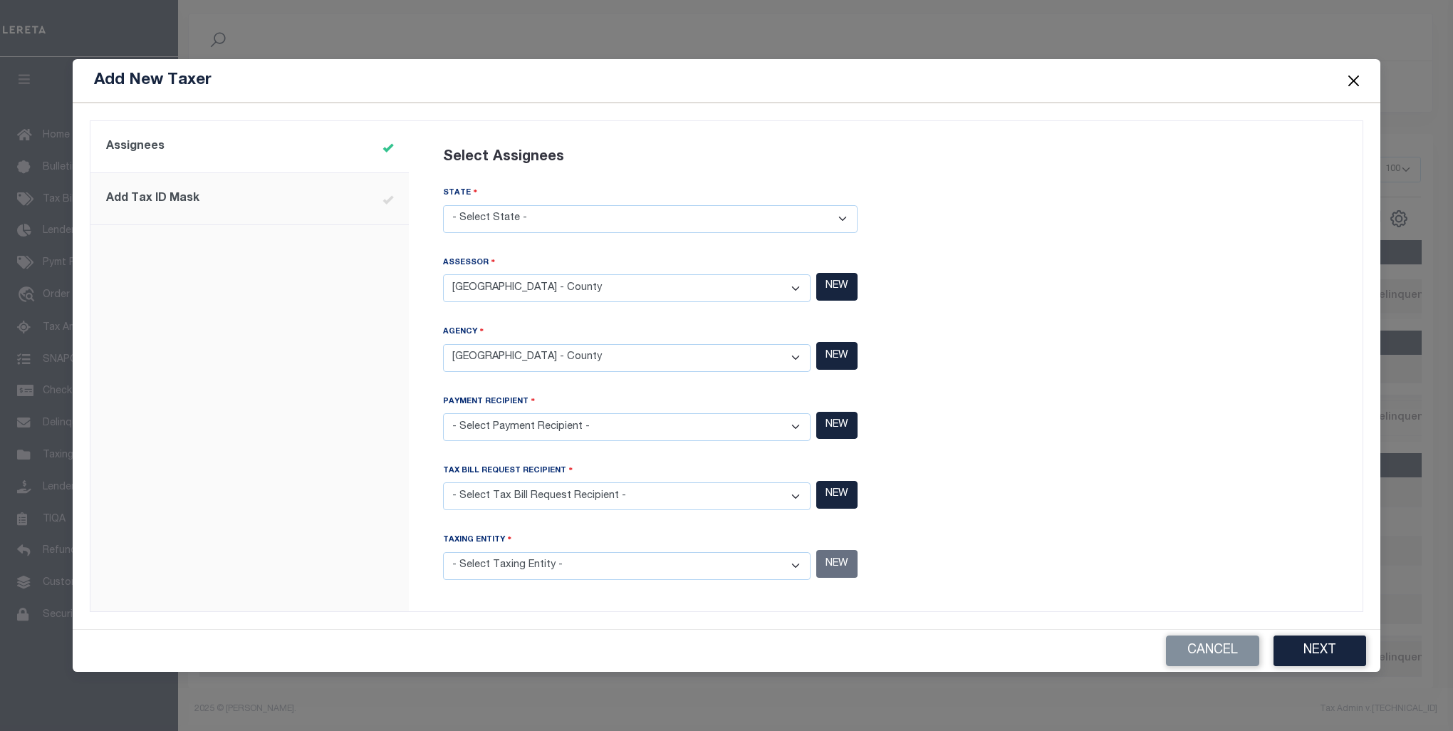
select select "4813300000"
click at [443, 413] on select "- Select Payment Recipient - Ad Valorem Appraisal - Service Bureau [PERSON_NAME…" at bounding box center [627, 427] width 368 height 28
click at [798, 501] on select "- Select Tax Bill Request Recipient - Ad Valorem Appraisal - Service Bureau [PE…" at bounding box center [627, 496] width 368 height 28
select select "4813300000"
click at [443, 482] on select "- Select Tax Bill Request Recipient - Ad Valorem Appraisal - Service Bureau [PE…" at bounding box center [627, 496] width 368 height 28
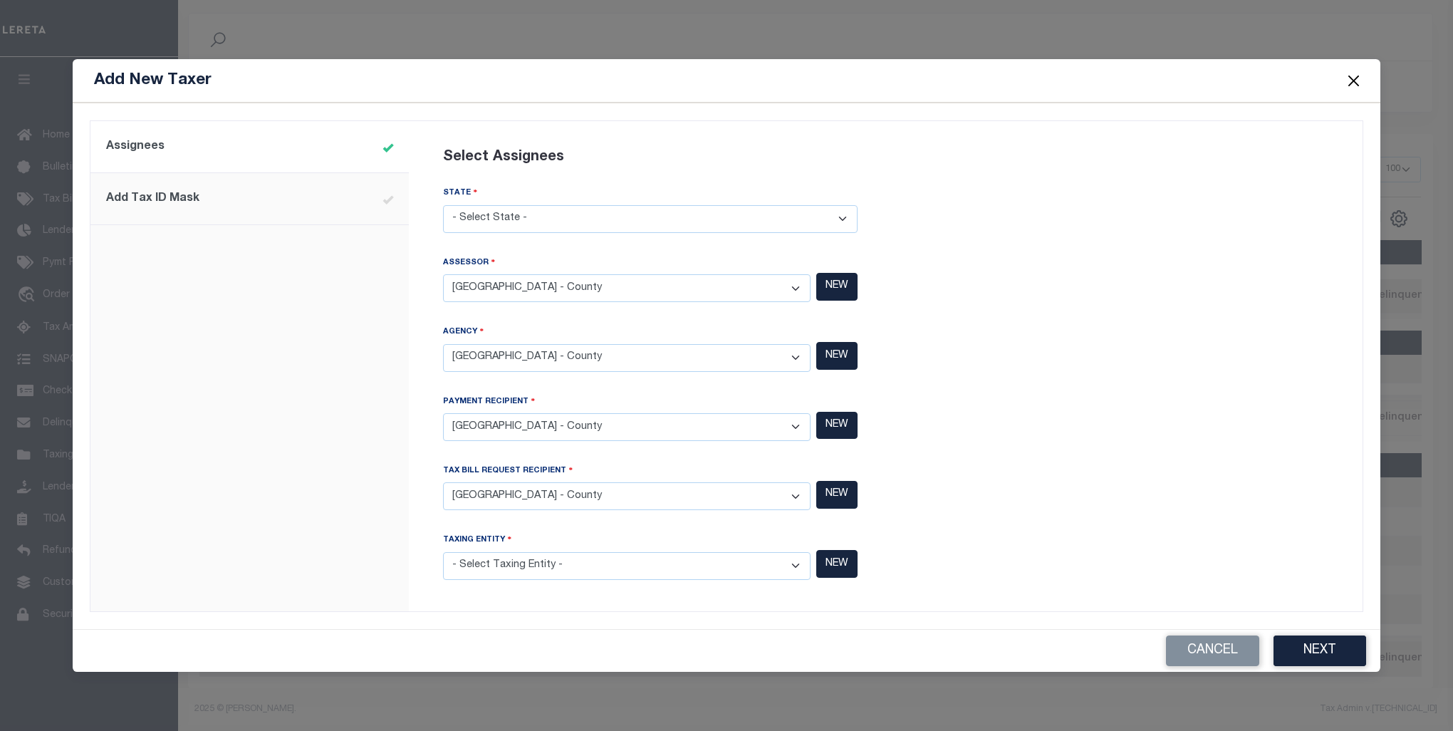
click at [798, 564] on select "- Select Taxing Entity - (381 AGRMT) Audubon Magnolia Development District - Co…" at bounding box center [627, 566] width 368 height 28
select select "4813300000"
click at [443, 552] on select "- Select Taxing Entity - (381 AGRMT) Audubon Magnolia Development District - Co…" at bounding box center [627, 566] width 368 height 28
click at [1319, 646] on button "Next" at bounding box center [1320, 650] width 93 height 31
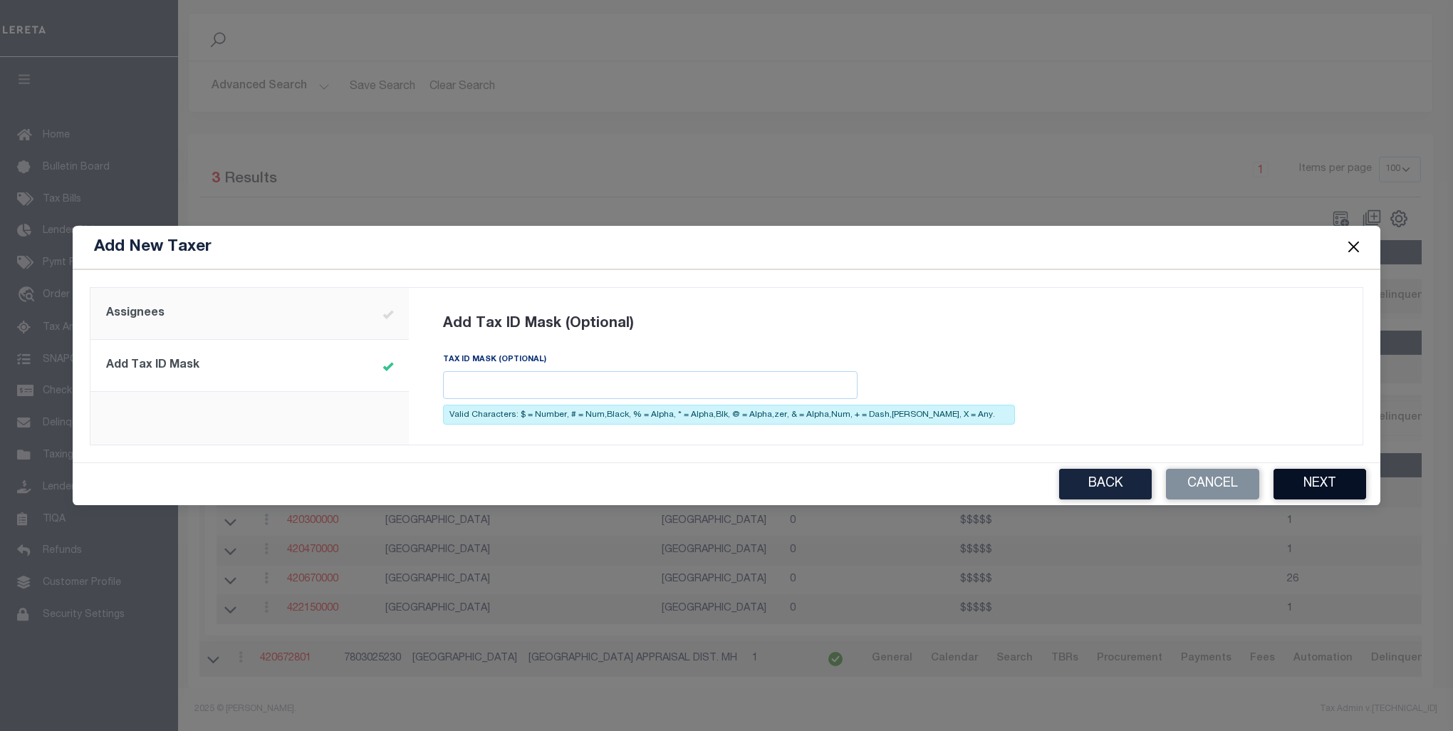
click at [1333, 481] on button "Next" at bounding box center [1320, 484] width 93 height 31
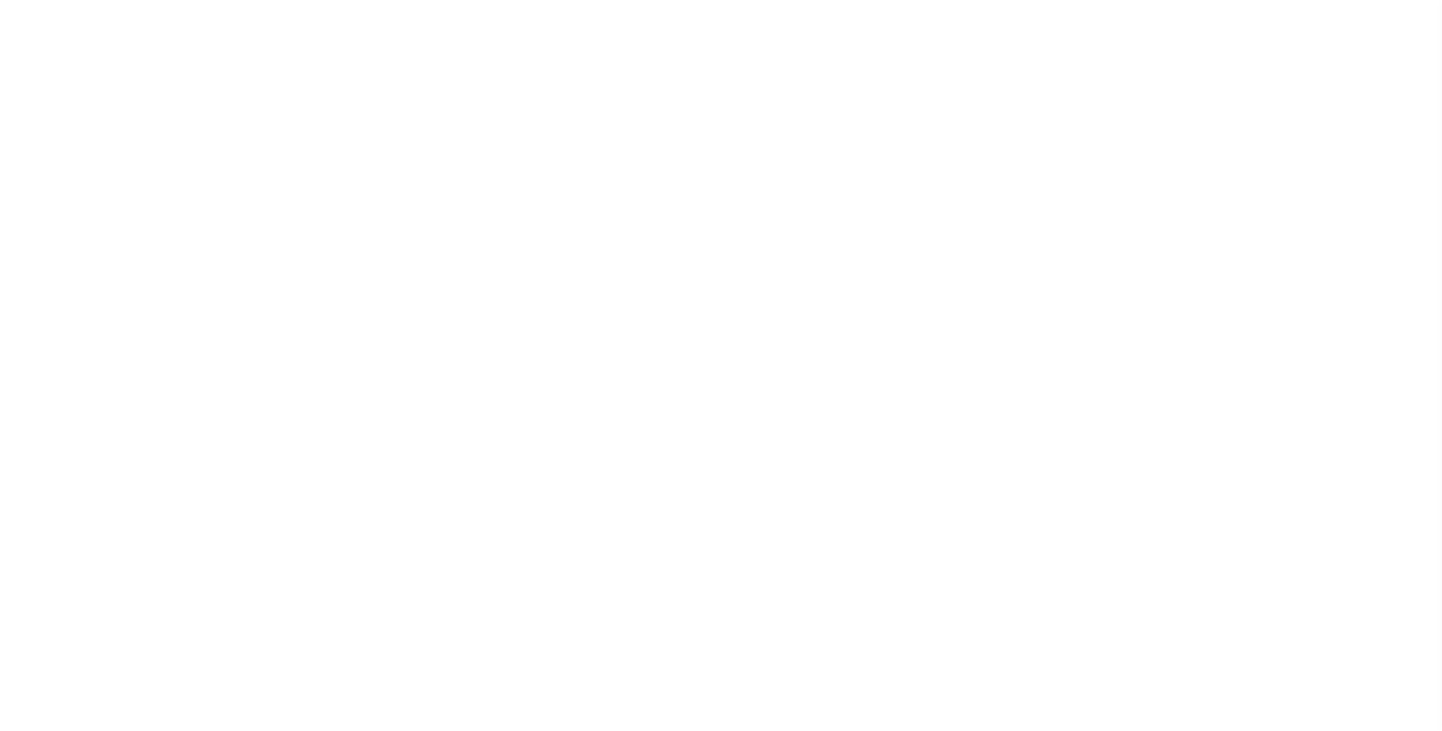
select select "100"
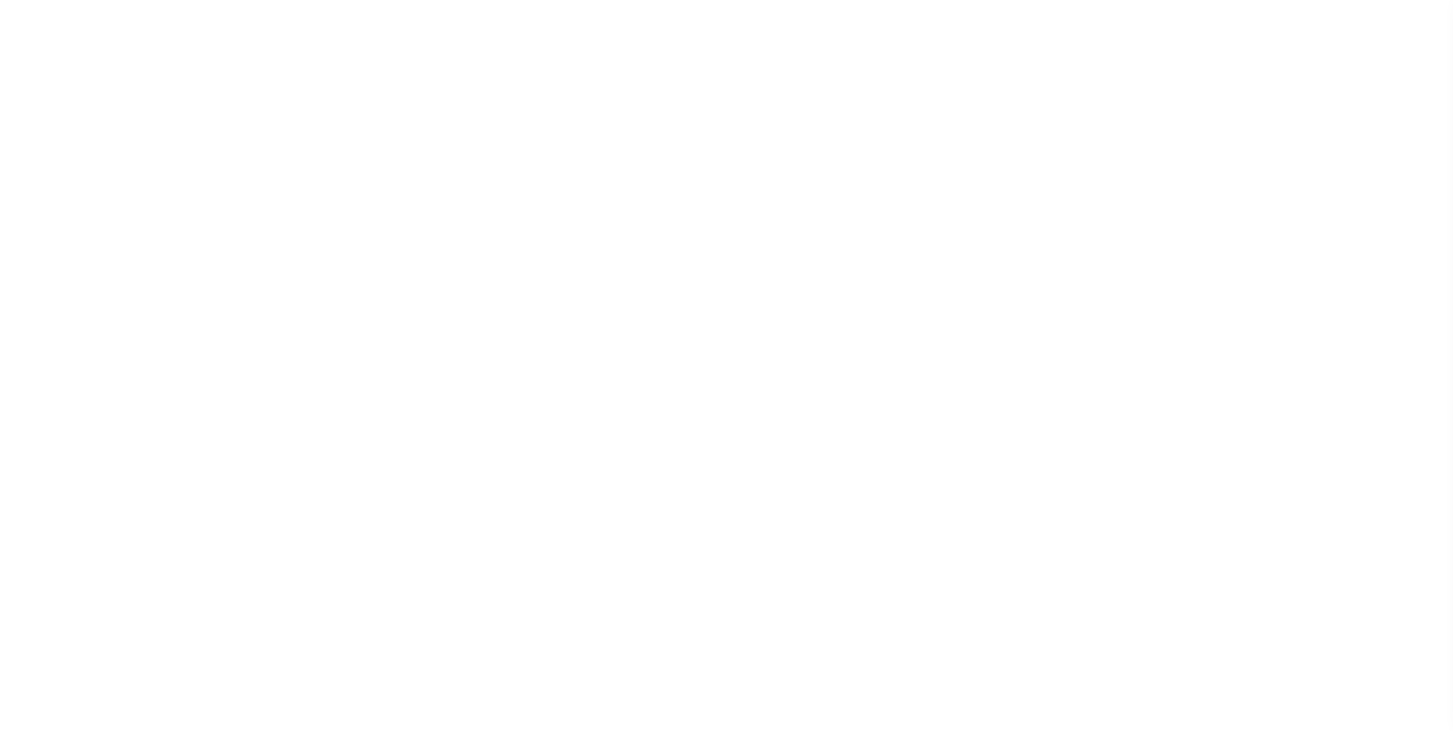
select select "100"
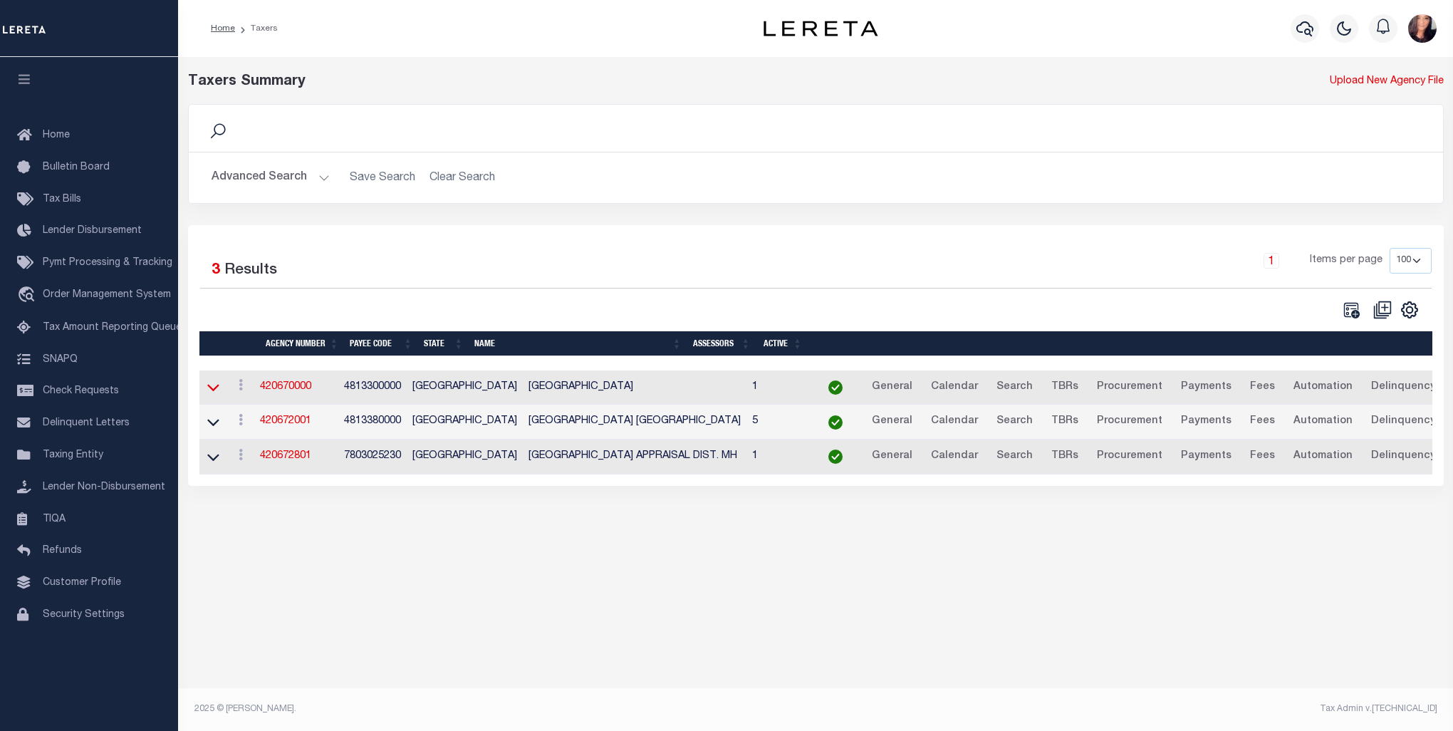
click at [214, 389] on icon at bounding box center [213, 387] width 12 height 15
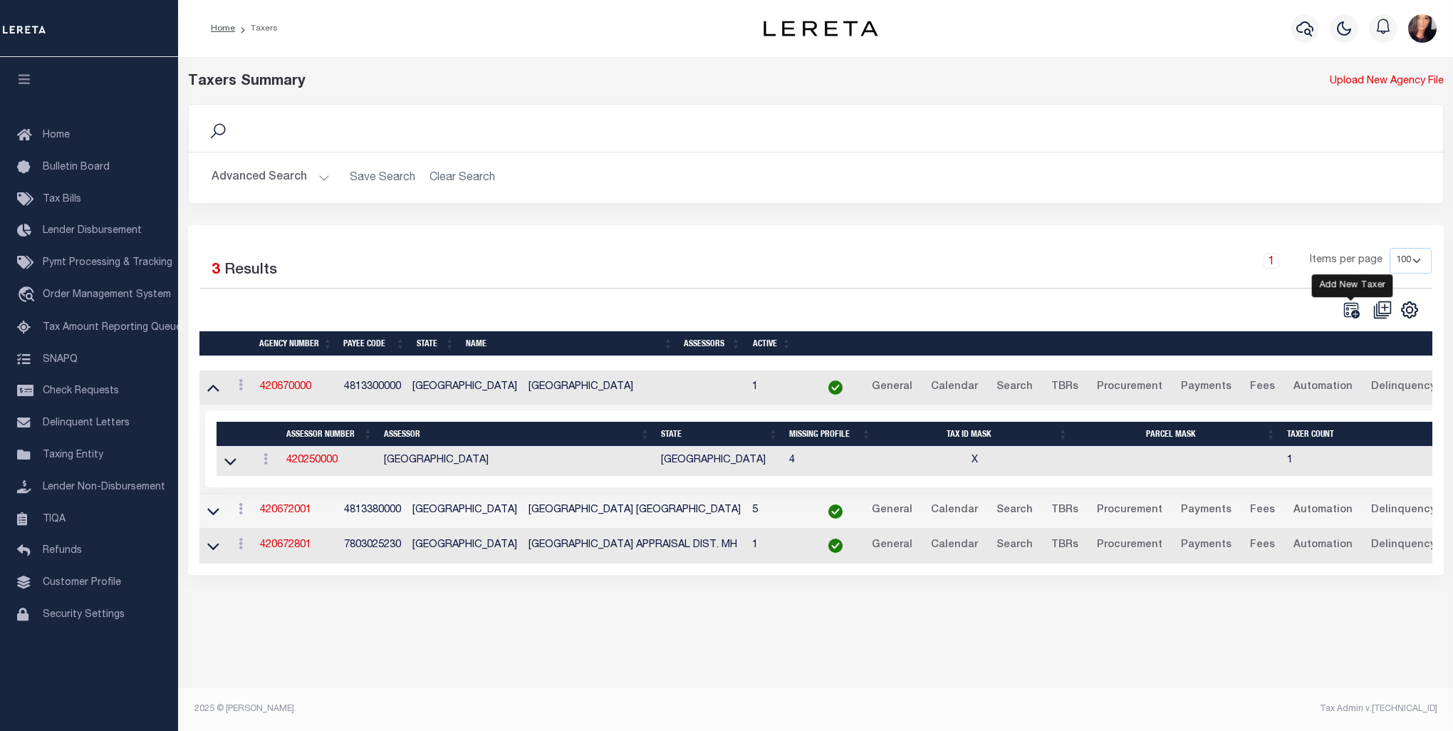
click at [1354, 309] on icon "" at bounding box center [1351, 310] width 16 height 16
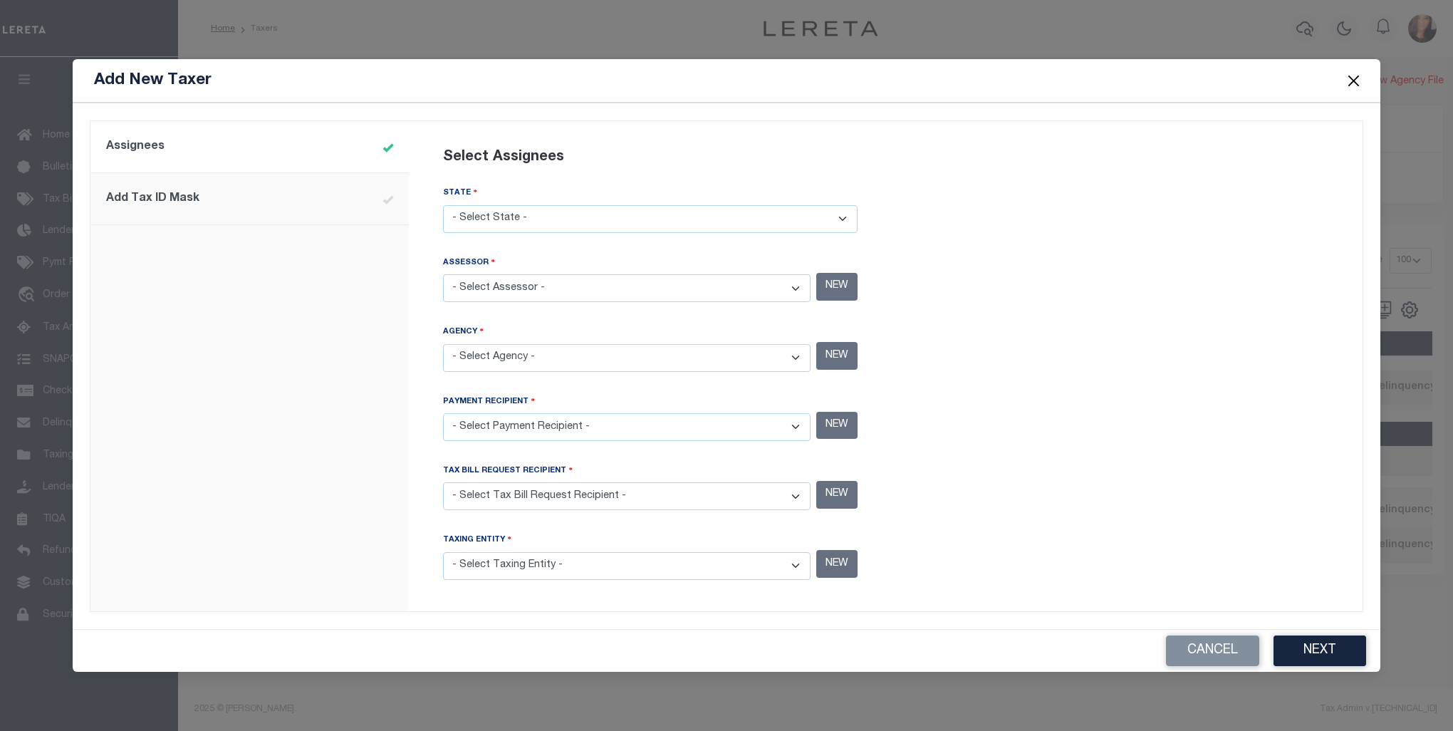
click at [563, 214] on select "- Select State - [US_STATE] AL AR AZ CA CO [GEOGRAPHIC_DATA] [GEOGRAPHIC_DATA] …" at bounding box center [650, 219] width 415 height 28
select select "[GEOGRAPHIC_DATA]"
click at [443, 208] on select "- Select State - [US_STATE] AL AR AZ CA CO [GEOGRAPHIC_DATA] [GEOGRAPHIC_DATA] …" at bounding box center [650, 219] width 415 height 28
click at [652, 287] on select "- Select Assessor - [GEOGRAPHIC_DATA] - County [GEOGRAPHIC_DATA] - County [GEOG…" at bounding box center [627, 288] width 368 height 28
select select "4805900000"
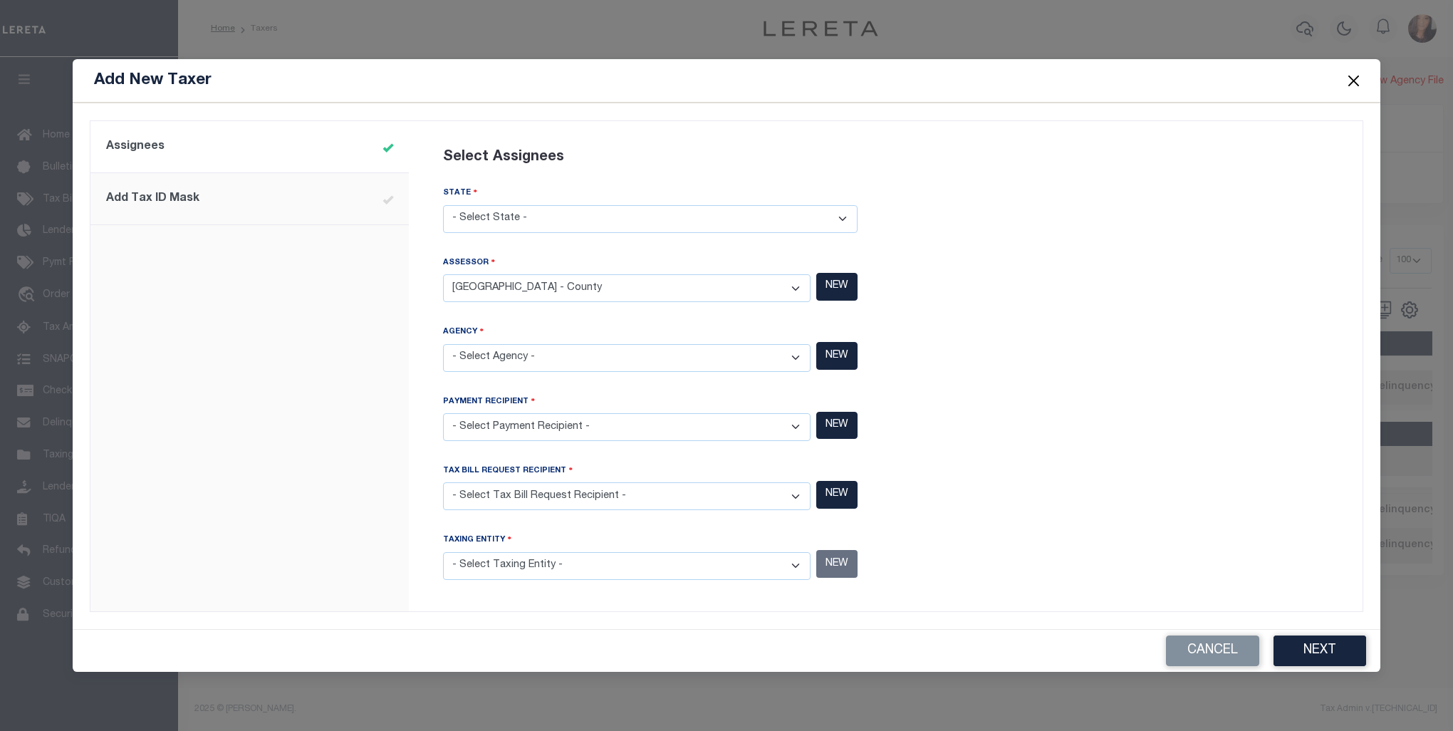
click at [443, 276] on select "- Select Assessor - [GEOGRAPHIC_DATA] - County [GEOGRAPHIC_DATA] - County [GEOG…" at bounding box center [627, 288] width 368 height 28
click at [796, 358] on select "- Select Agency - [PERSON_NAME][GEOGRAPHIC_DATA] IRR DIST #19 - Utility Distric…" at bounding box center [627, 358] width 368 height 28
select select "4813300000"
click at [443, 345] on select "- Select Agency - ADAMS GARDEN IRR DIST #19 - Utility District ADDICKS UD - Uti…" at bounding box center [627, 358] width 368 height 28
click at [795, 429] on select "- Select Payment Recipient - Ad Valorem Appraisal - Service Bureau ADAMS GARDEN…" at bounding box center [627, 427] width 368 height 28
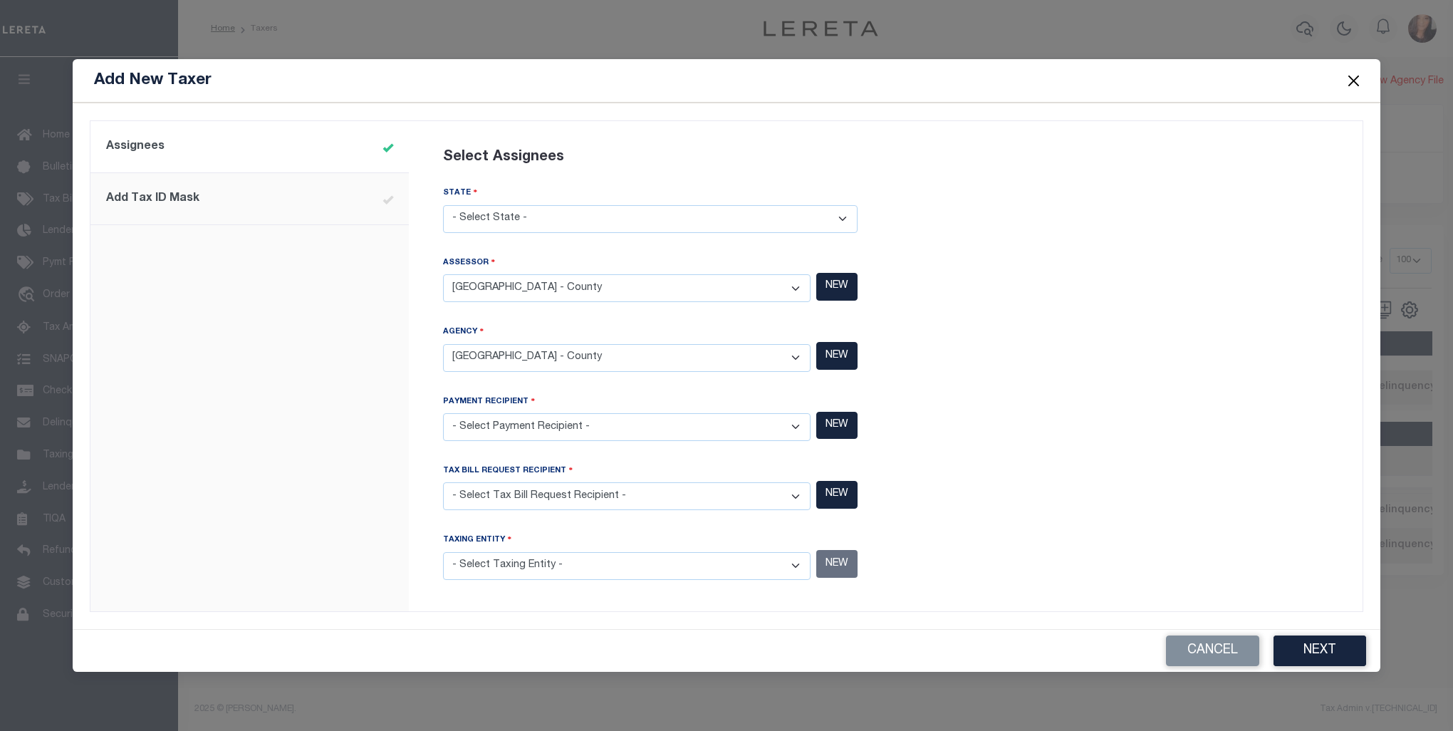
select select "4813300000"
click at [443, 413] on select "- Select Payment Recipient - Ad Valorem Appraisal - Service Bureau ADAMS GARDEN…" at bounding box center [627, 427] width 368 height 28
click at [801, 497] on select "- Select Tax Bill Request Recipient - Ad Valorem Appraisal - Service Bureau ADA…" at bounding box center [627, 496] width 368 height 28
select select "4813300000"
click at [443, 482] on select "- Select Tax Bill Request Recipient - Ad Valorem Appraisal - Service Bureau ADA…" at bounding box center [627, 496] width 368 height 28
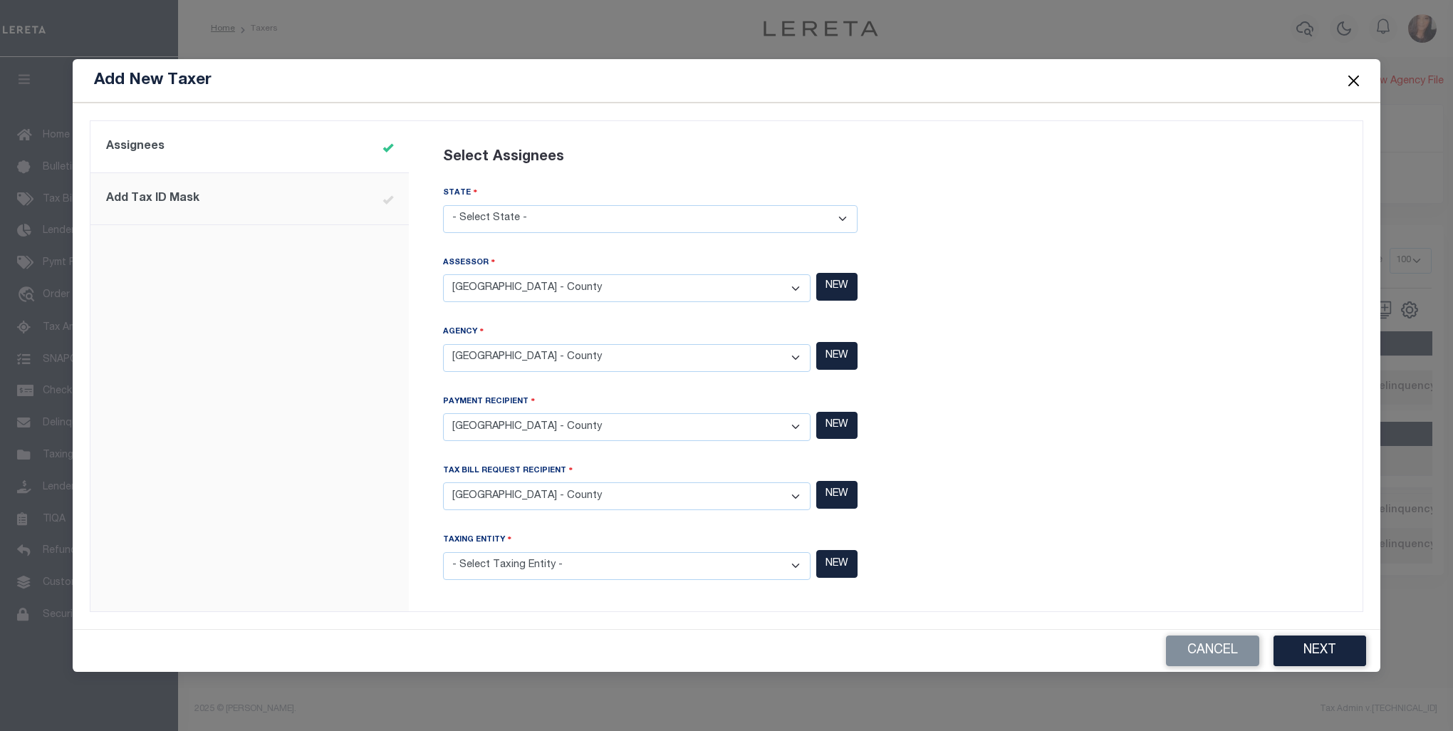
click at [796, 563] on select "- Select Taxing Entity - (381 AGRMT) Audubon Magnolia Development District - Co…" at bounding box center [627, 566] width 368 height 28
select select "4813300000"
click at [443, 552] on select "- Select Taxing Entity - (381 AGRMT) Audubon Magnolia Development District - Co…" at bounding box center [627, 566] width 368 height 28
click at [1334, 640] on button "Next" at bounding box center [1320, 650] width 93 height 31
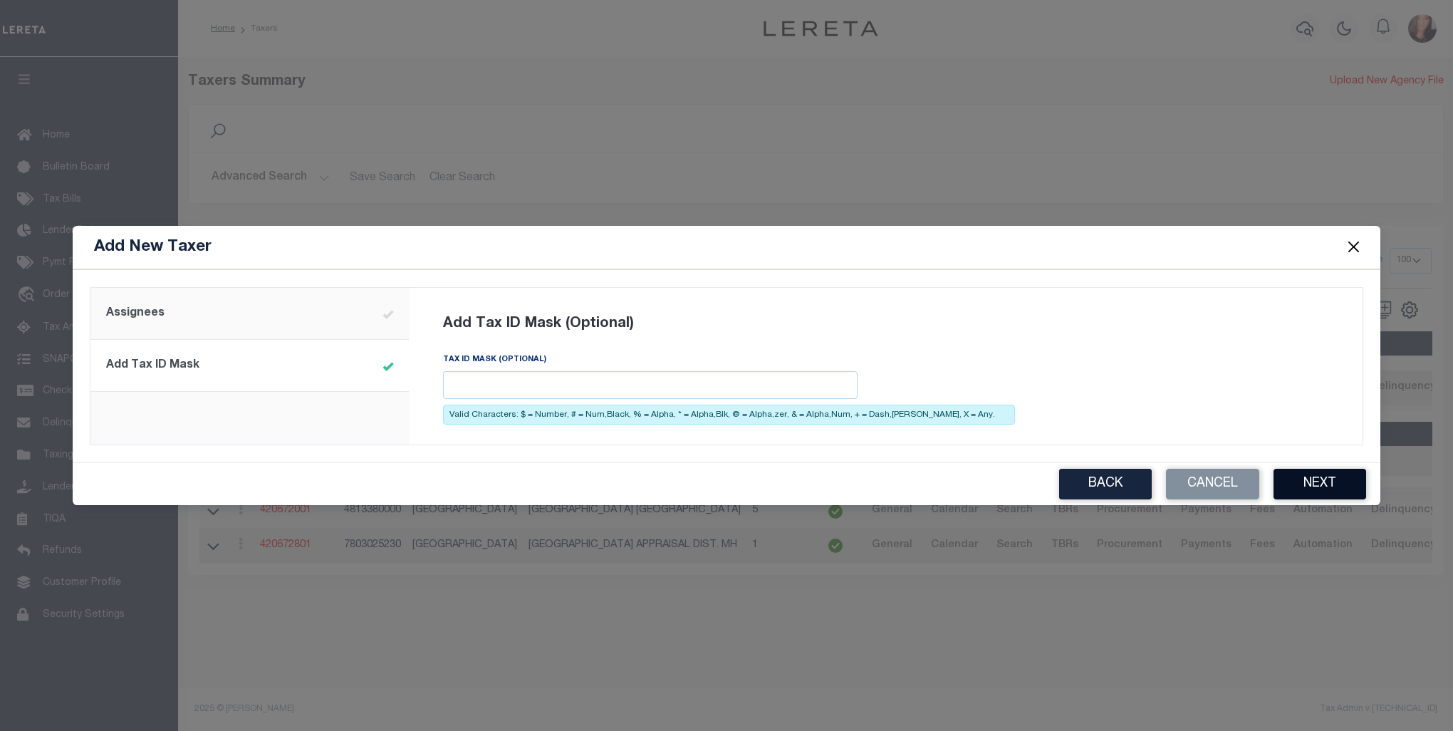
click at [1328, 494] on button "Next" at bounding box center [1320, 484] width 93 height 31
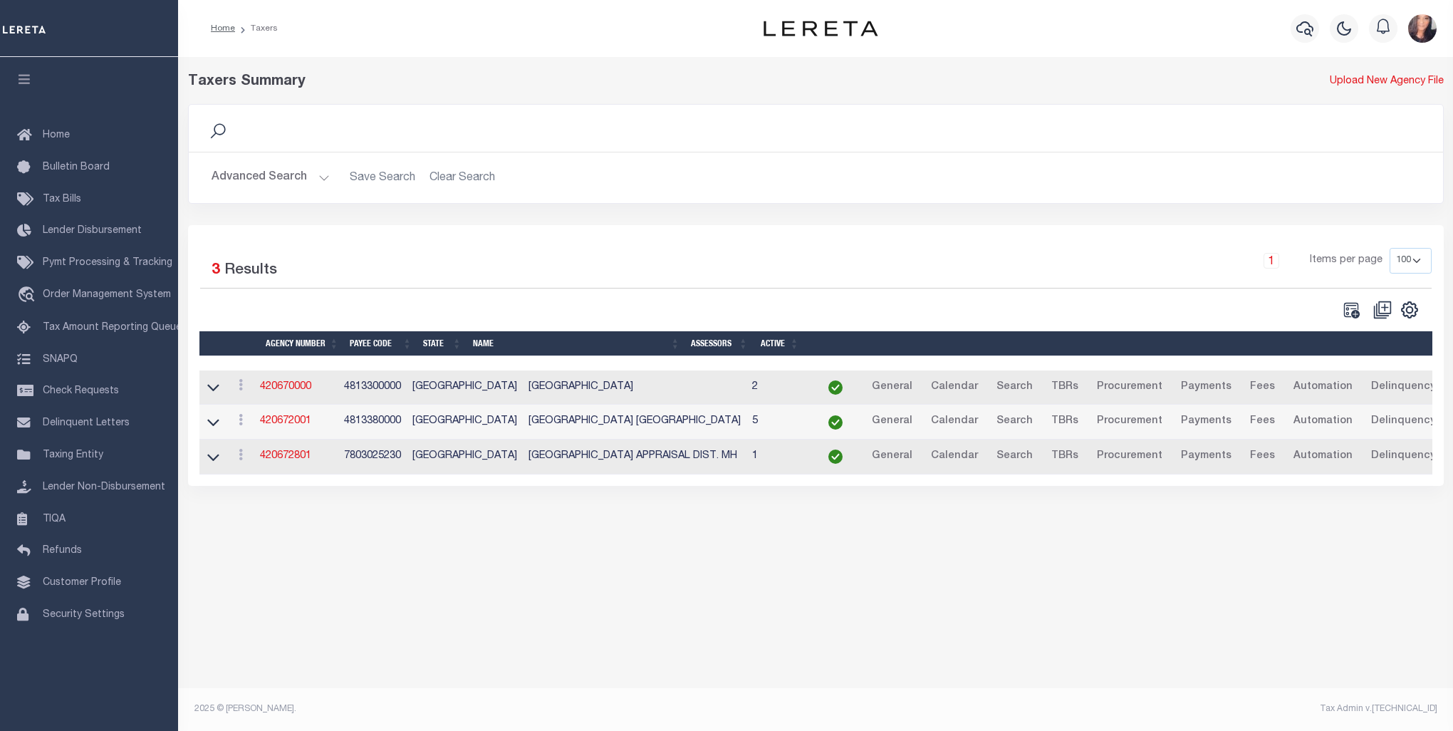
select select "100"
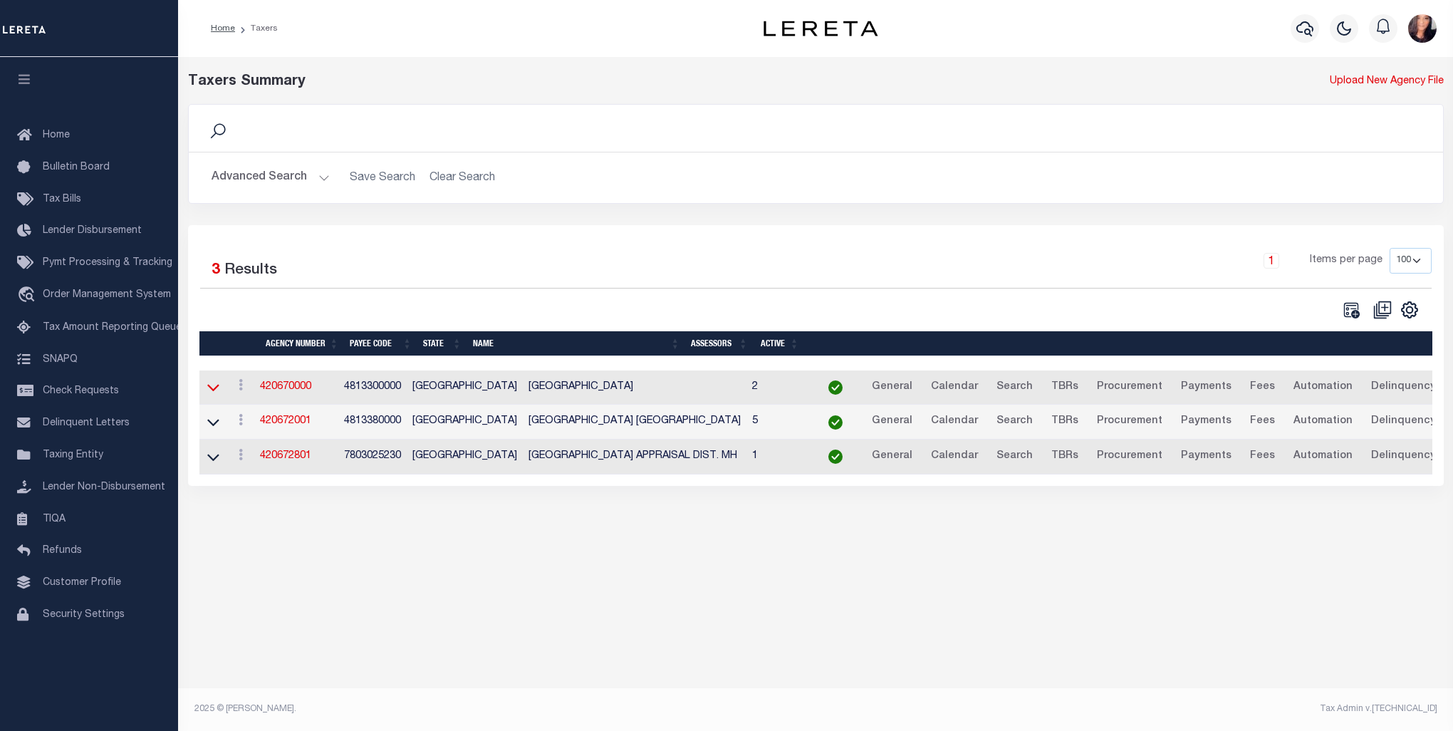
click at [215, 387] on icon at bounding box center [213, 387] width 12 height 15
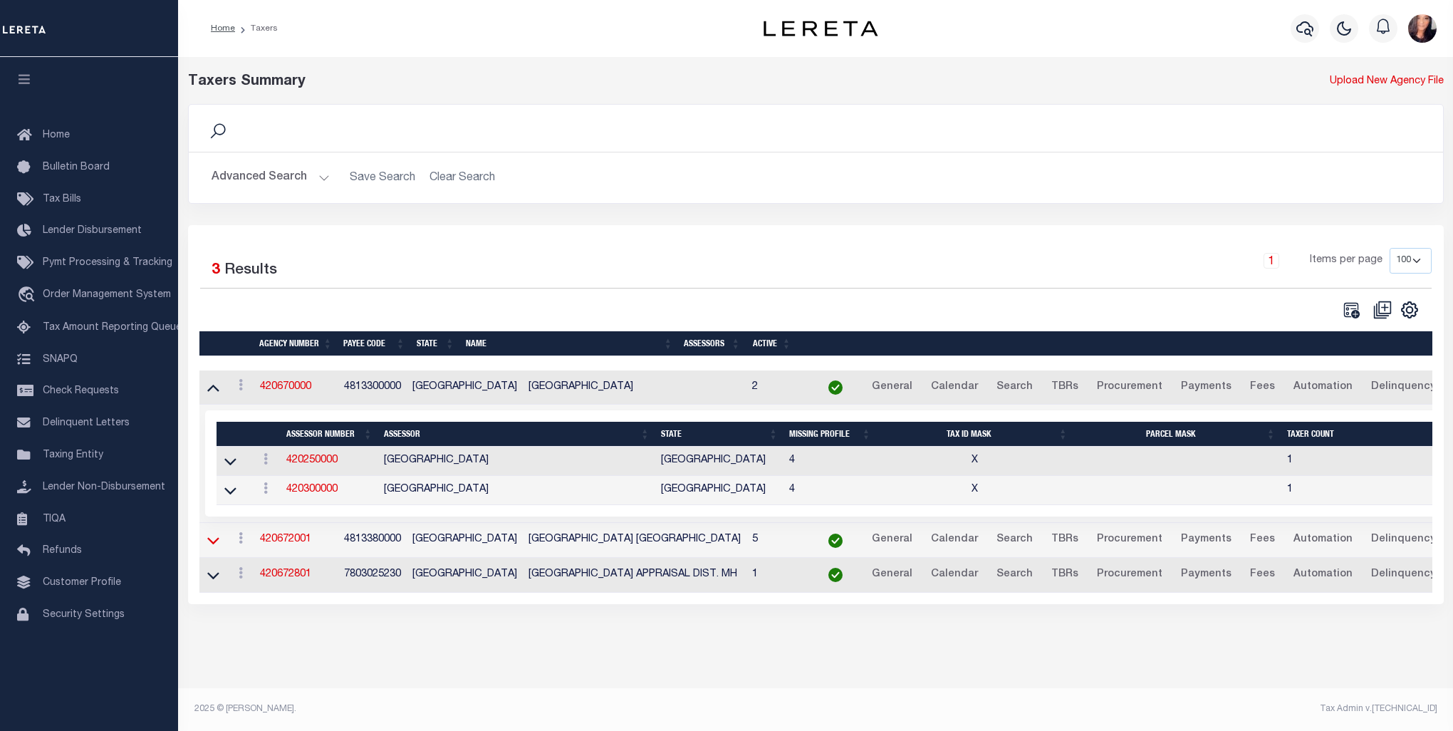
click at [212, 535] on icon at bounding box center [213, 540] width 12 height 15
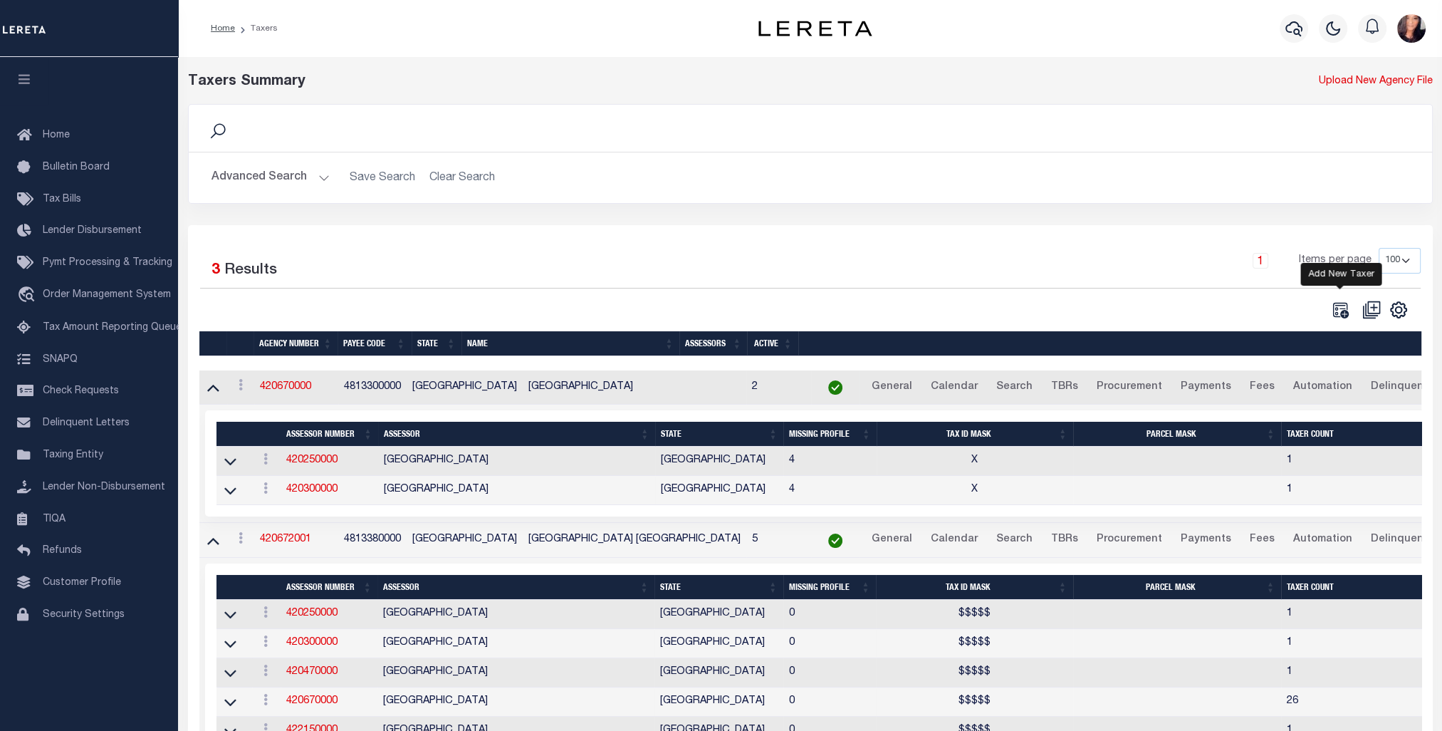
click at [1348, 310] on icon "" at bounding box center [1341, 310] width 16 height 16
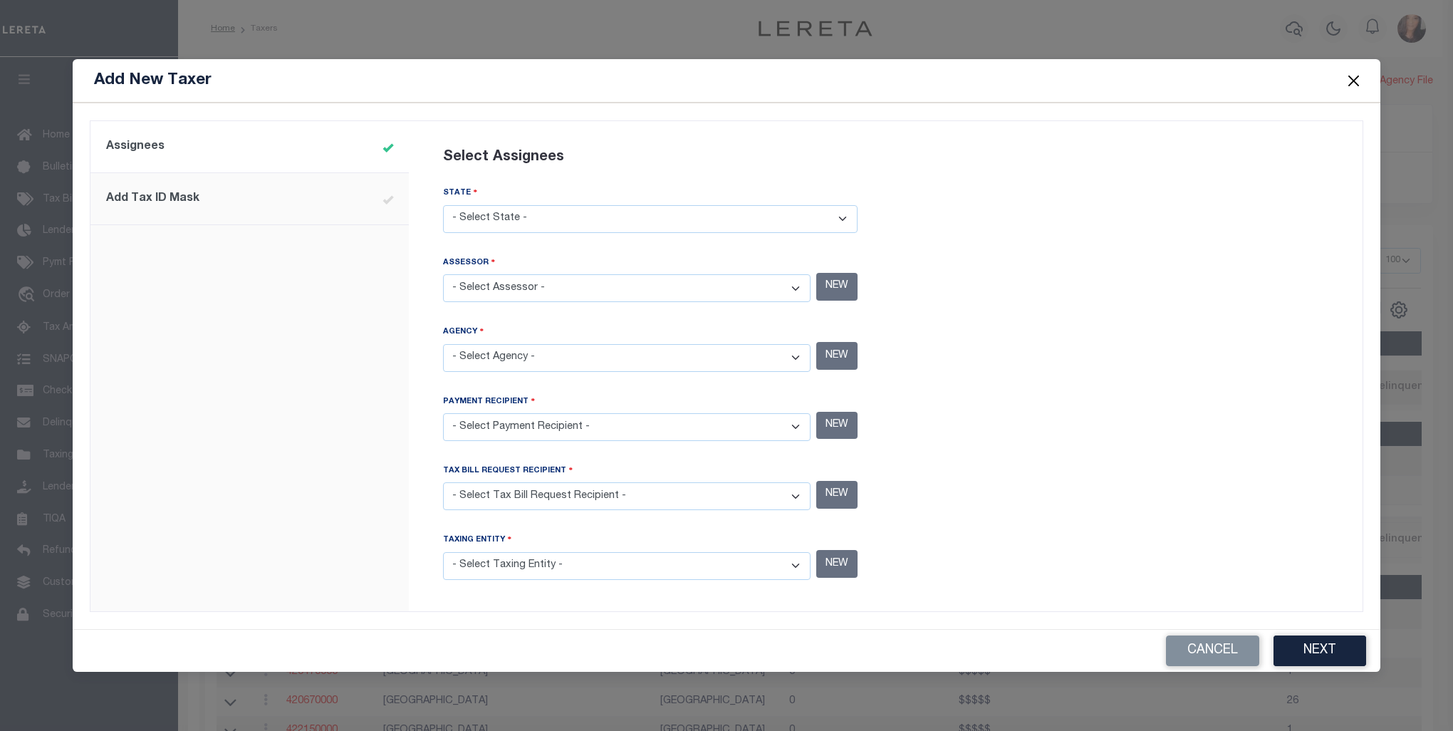
click at [779, 217] on select "- Select State - [US_STATE] AL AR AZ CA CO [GEOGRAPHIC_DATA] [GEOGRAPHIC_DATA] …" at bounding box center [650, 219] width 415 height 28
click at [443, 208] on select "- Select State - [US_STATE] AL AR AZ CA CO [GEOGRAPHIC_DATA] [GEOGRAPHIC_DATA] …" at bounding box center [650, 219] width 415 height 28
click at [838, 218] on select "- Select State - [US_STATE] AL AR AZ CA CO [GEOGRAPHIC_DATA] [GEOGRAPHIC_DATA] …" at bounding box center [650, 219] width 415 height 28
select select "[GEOGRAPHIC_DATA]"
click at [443, 208] on select "- Select State - [US_STATE] AL AR AZ CA CO [GEOGRAPHIC_DATA] [GEOGRAPHIC_DATA] …" at bounding box center [650, 219] width 415 height 28
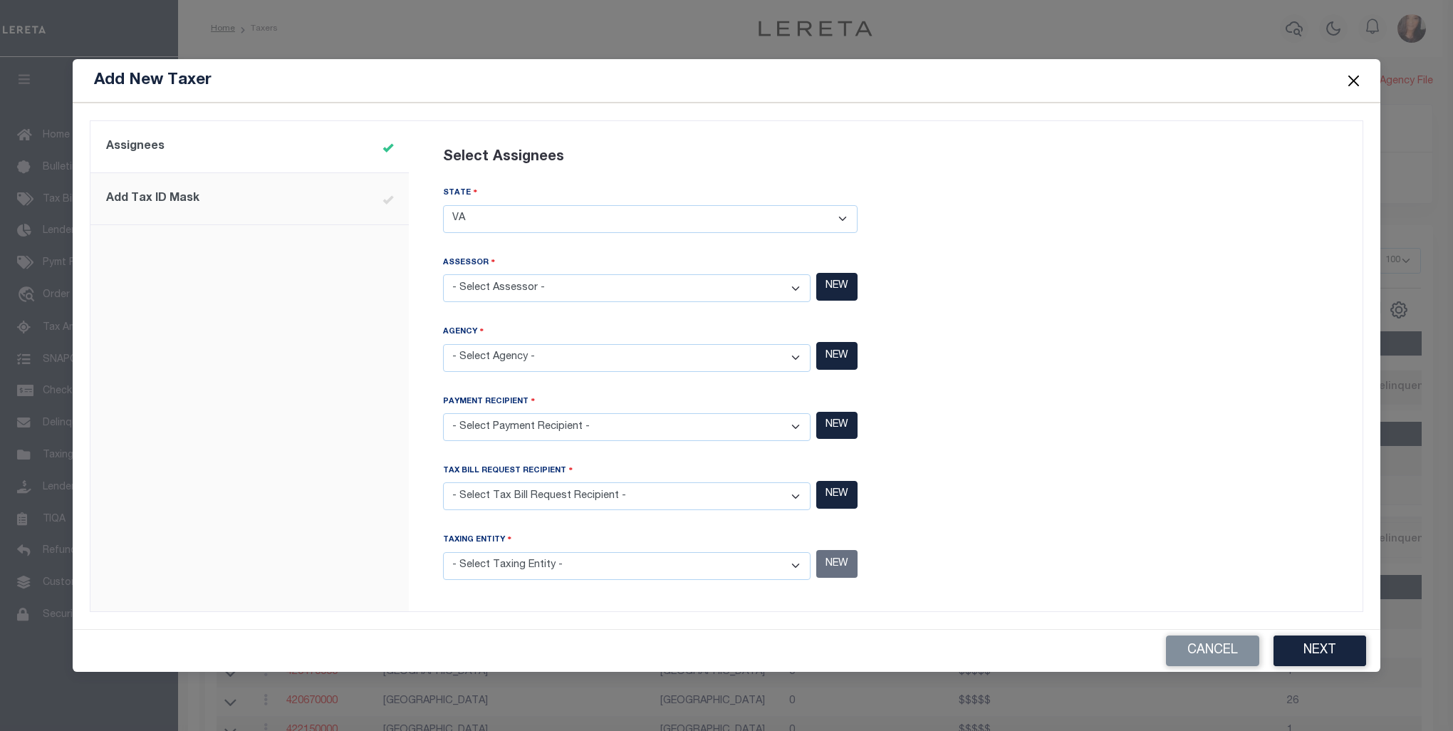
click at [567, 293] on select "- Select Assessor - [GEOGRAPHIC_DATA] - County [GEOGRAPHIC_DATA] - County [GEOG…" at bounding box center [627, 288] width 368 height 28
select select "4813300000"
click at [443, 276] on select "- Select Assessor - [GEOGRAPHIC_DATA] - County [GEOGRAPHIC_DATA] - County [GEOG…" at bounding box center [627, 288] width 368 height 28
click at [616, 354] on select "- Select Agency - [PERSON_NAME][GEOGRAPHIC_DATA] IRR DIST #19 - Utility Distric…" at bounding box center [627, 358] width 368 height 28
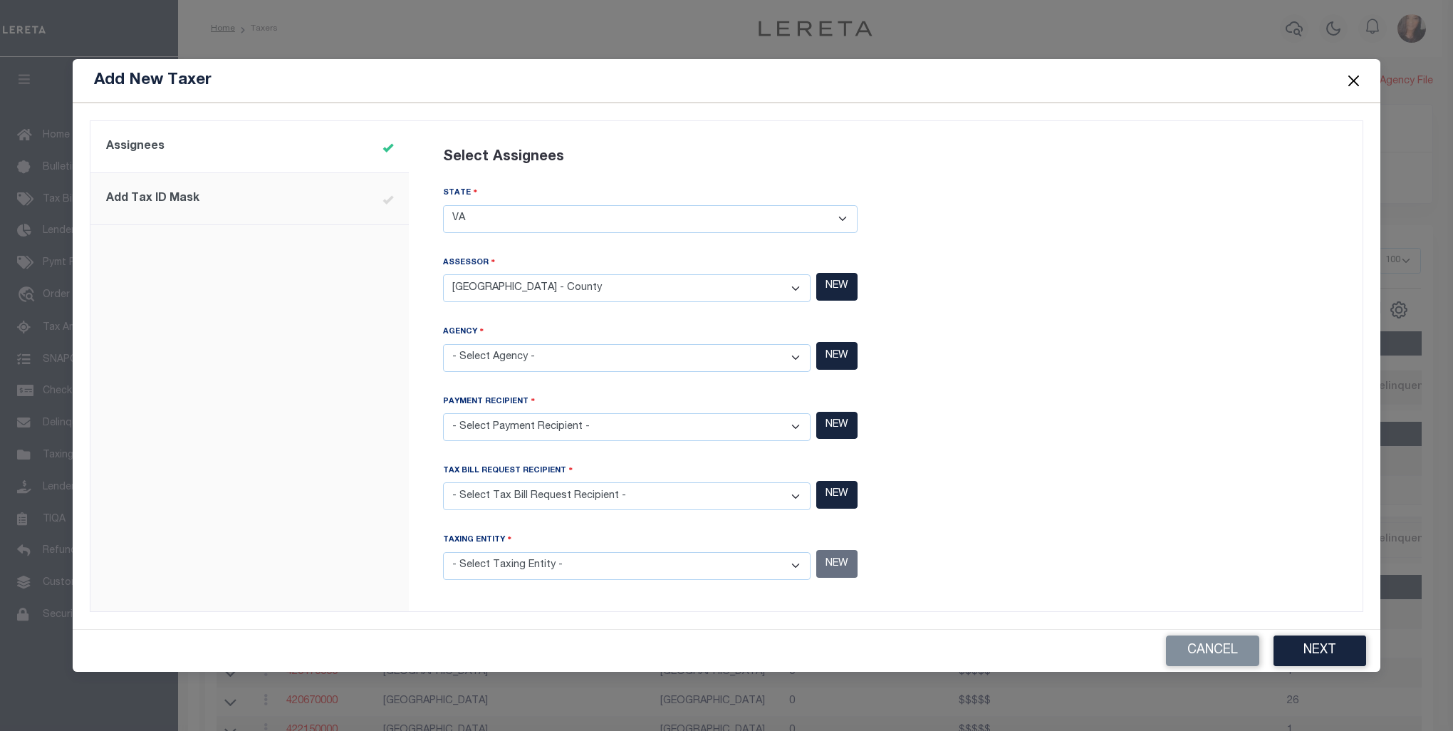
select select "4813300000"
click at [443, 345] on select "- Select Agency - [PERSON_NAME][GEOGRAPHIC_DATA] IRR DIST #19 - Utility Distric…" at bounding box center [627, 358] width 368 height 28
click at [604, 408] on div "Payment Recipient" at bounding box center [627, 404] width 368 height 19
click at [801, 423] on select "- Select Payment Recipient - Ad Valorem Appraisal - Service Bureau [PERSON_NAME…" at bounding box center [627, 427] width 368 height 28
select select "4813300000"
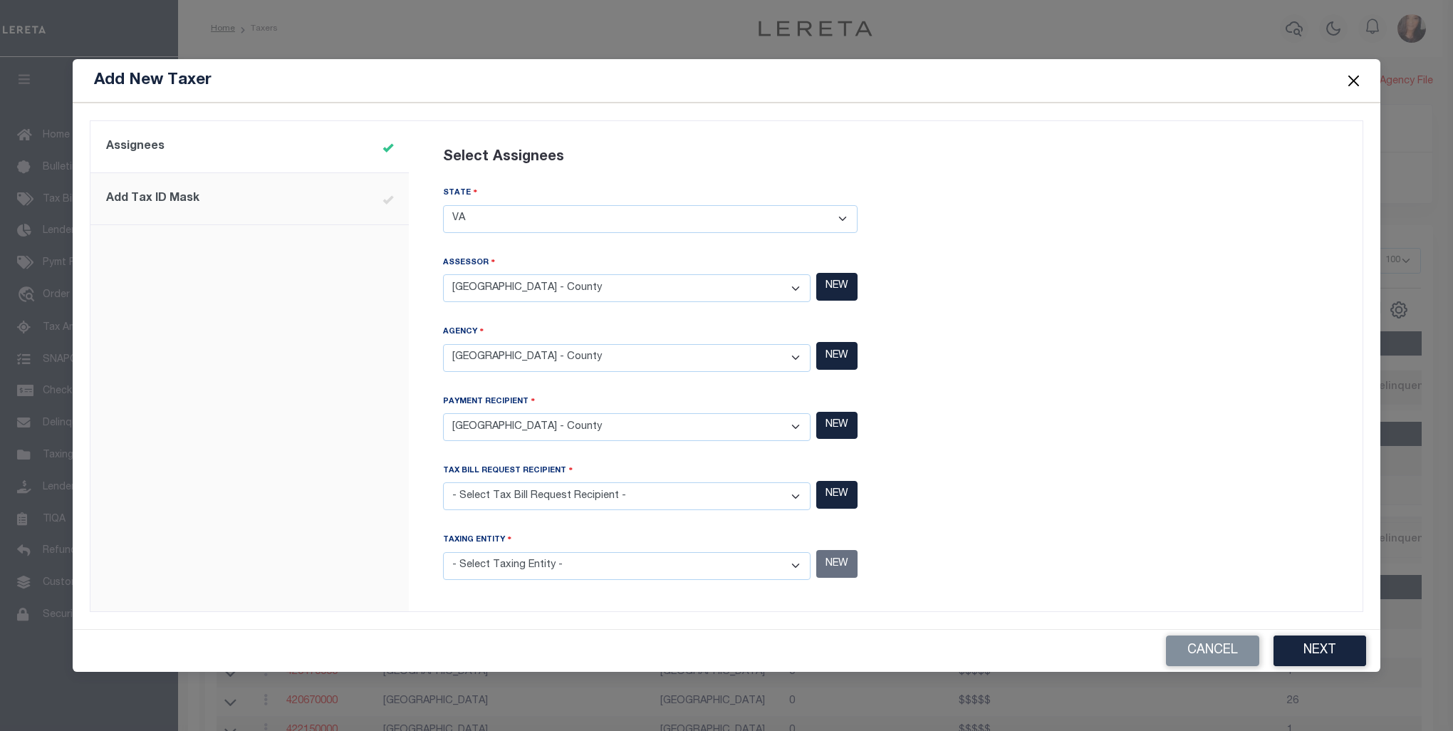
click at [443, 413] on select "- Select Payment Recipient - Ad Valorem Appraisal - Service Bureau [PERSON_NAME…" at bounding box center [627, 427] width 368 height 28
click at [796, 497] on select "- Select Tax Bill Request Recipient - Ad Valorem Appraisal - Service Bureau [PE…" at bounding box center [627, 496] width 368 height 28
select select "4813300000"
click at [443, 482] on select "- Select Tax Bill Request Recipient - Ad Valorem Appraisal - Service Bureau [PE…" at bounding box center [627, 496] width 368 height 28
click at [792, 563] on select "- Select Taxing Entity -" at bounding box center [627, 566] width 368 height 28
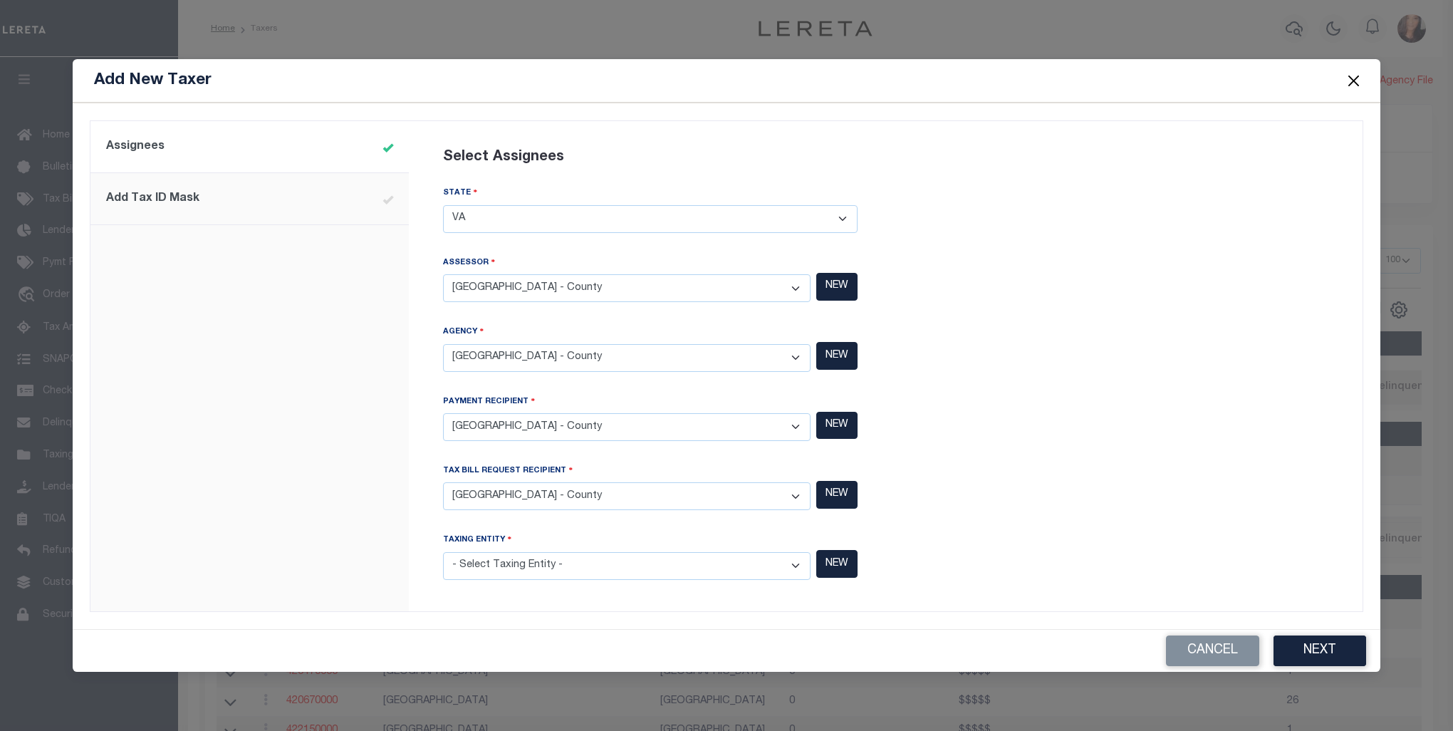
select select "4813300000"
click at [443, 552] on select "- Select Taxing Entity - (381 AGRMT) Audubon Magnolia Development District - Co…" at bounding box center [627, 566] width 368 height 28
click at [1343, 651] on button "Next" at bounding box center [1320, 650] width 93 height 31
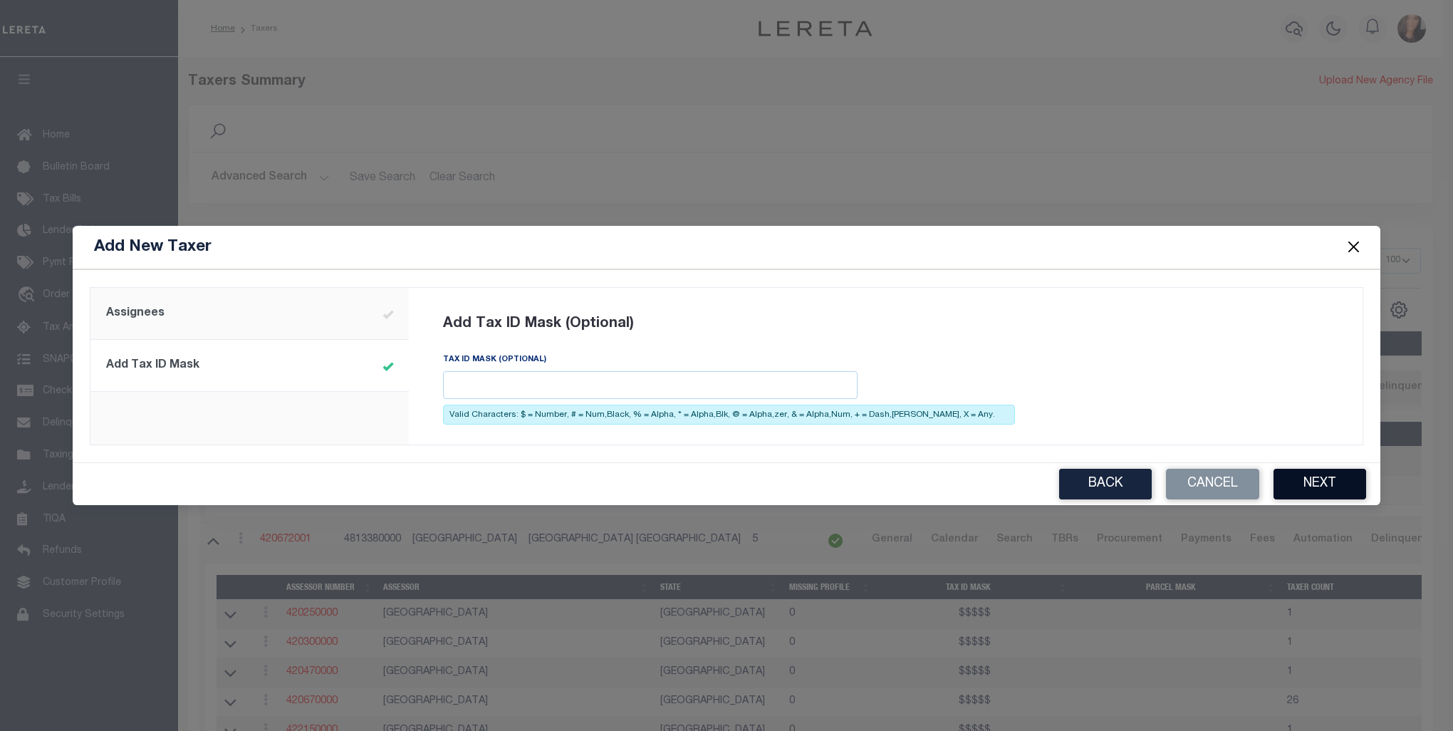
click at [1326, 487] on button "Next" at bounding box center [1320, 484] width 93 height 31
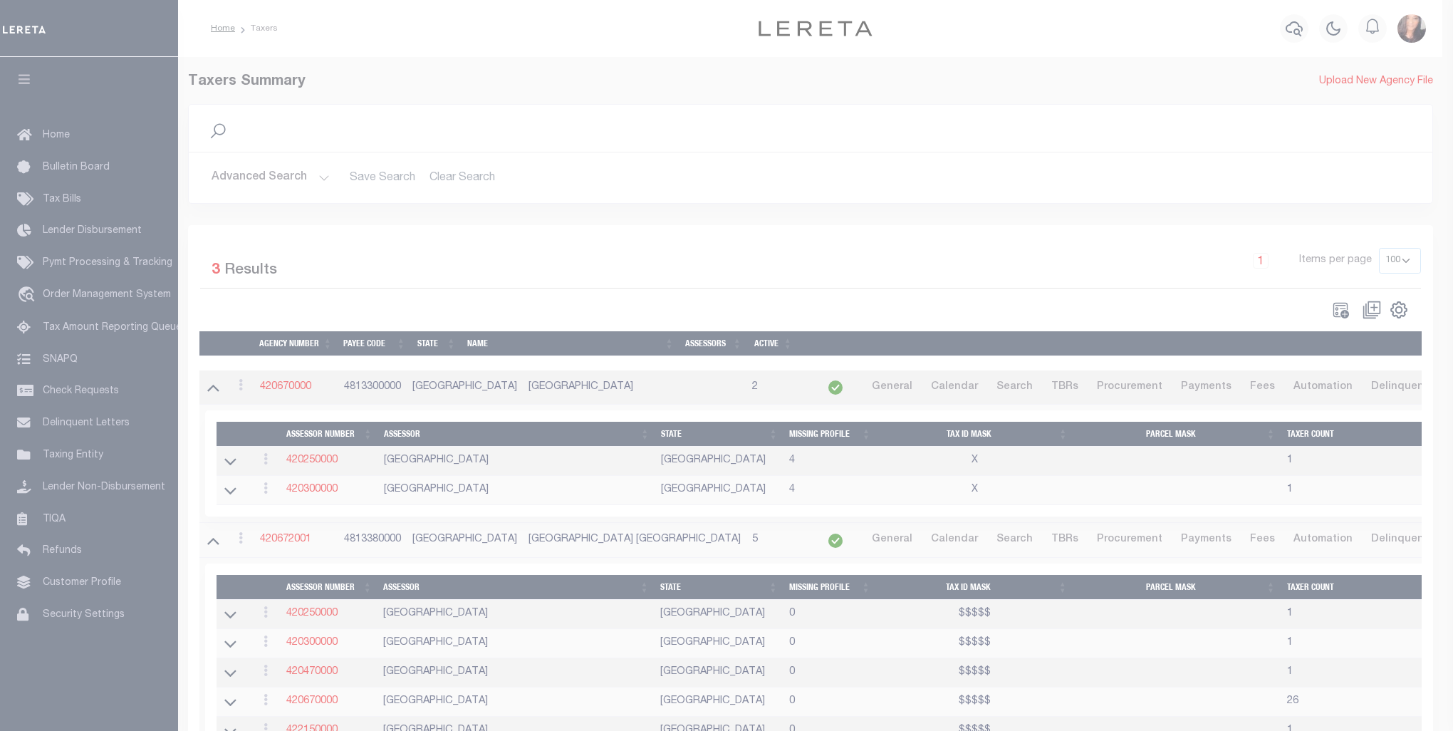
click at [1326, 487] on body "Home Taxers" at bounding box center [726, 426] width 1453 height 853
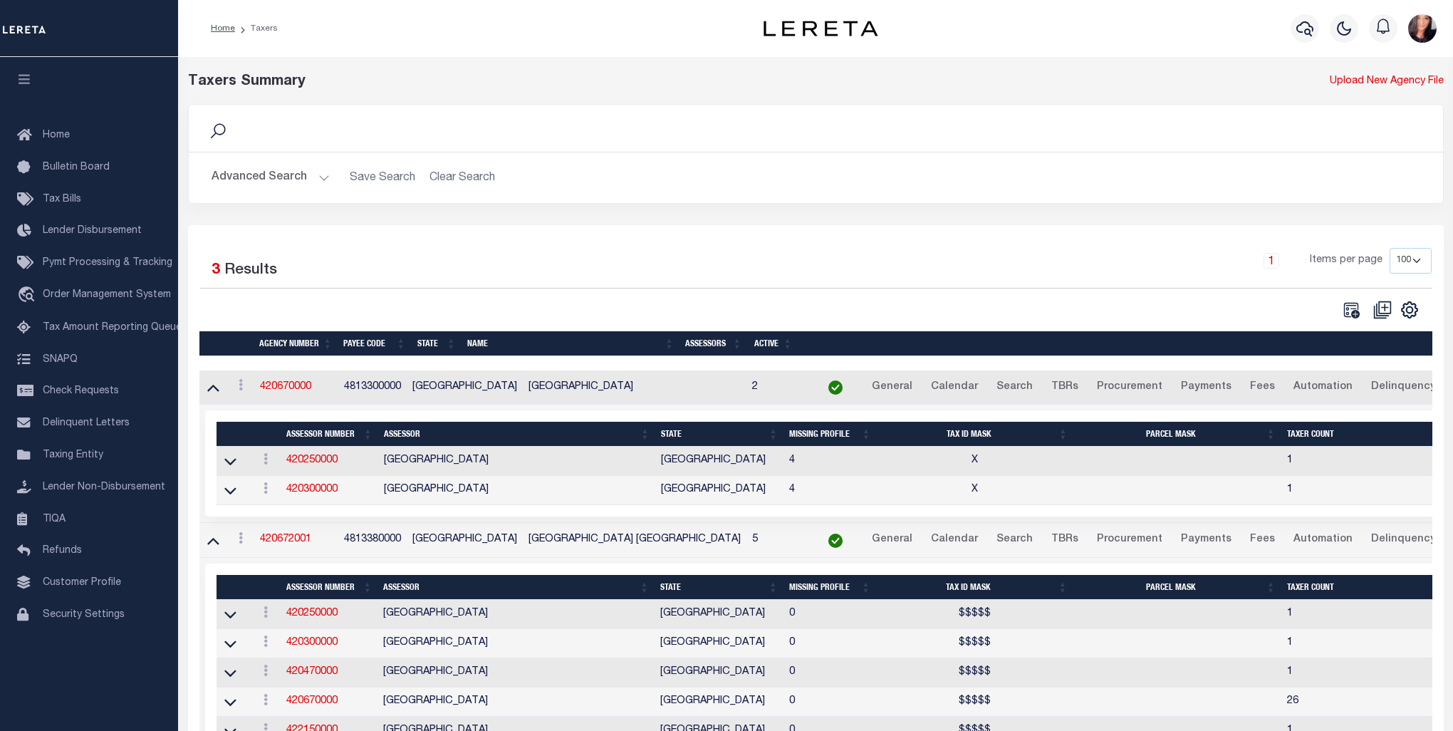
select select
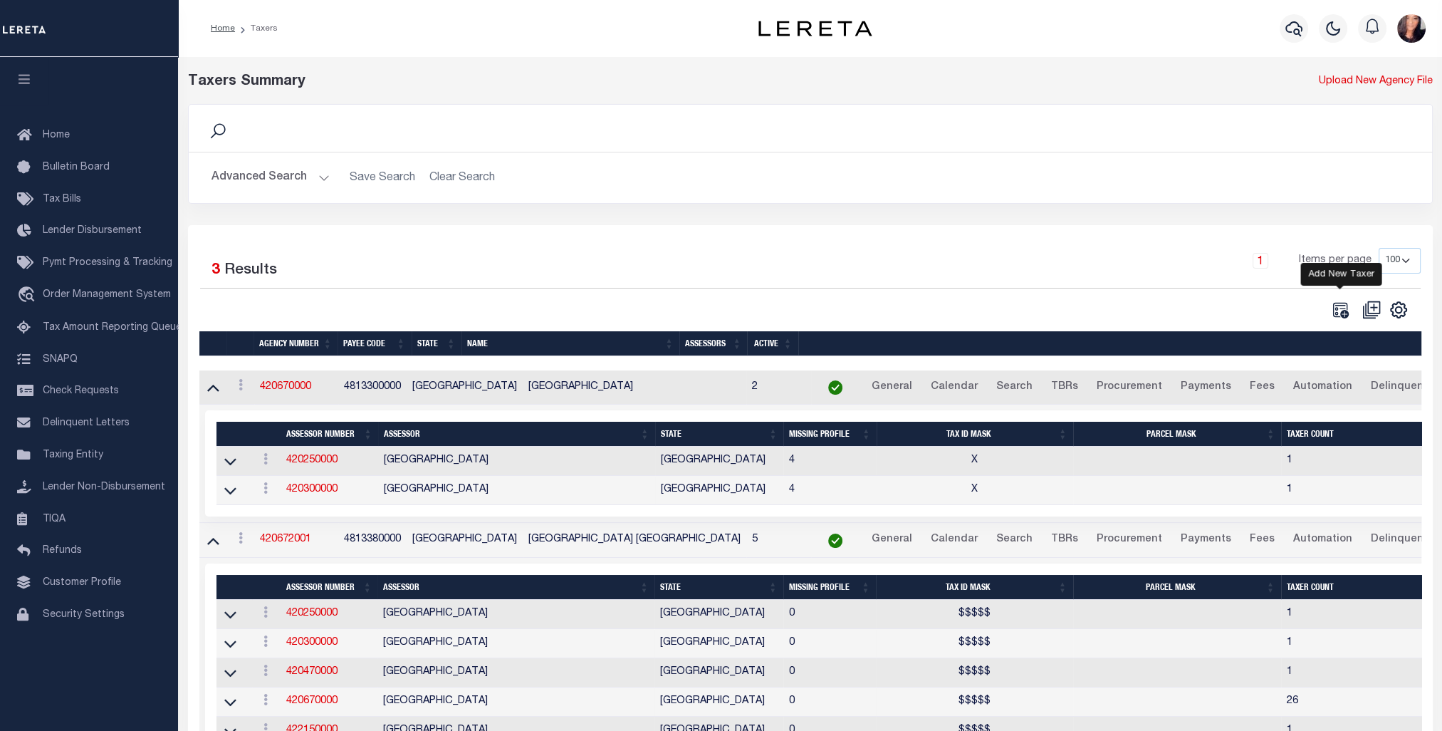
click at [1341, 315] on icon "" at bounding box center [1341, 310] width 16 height 16
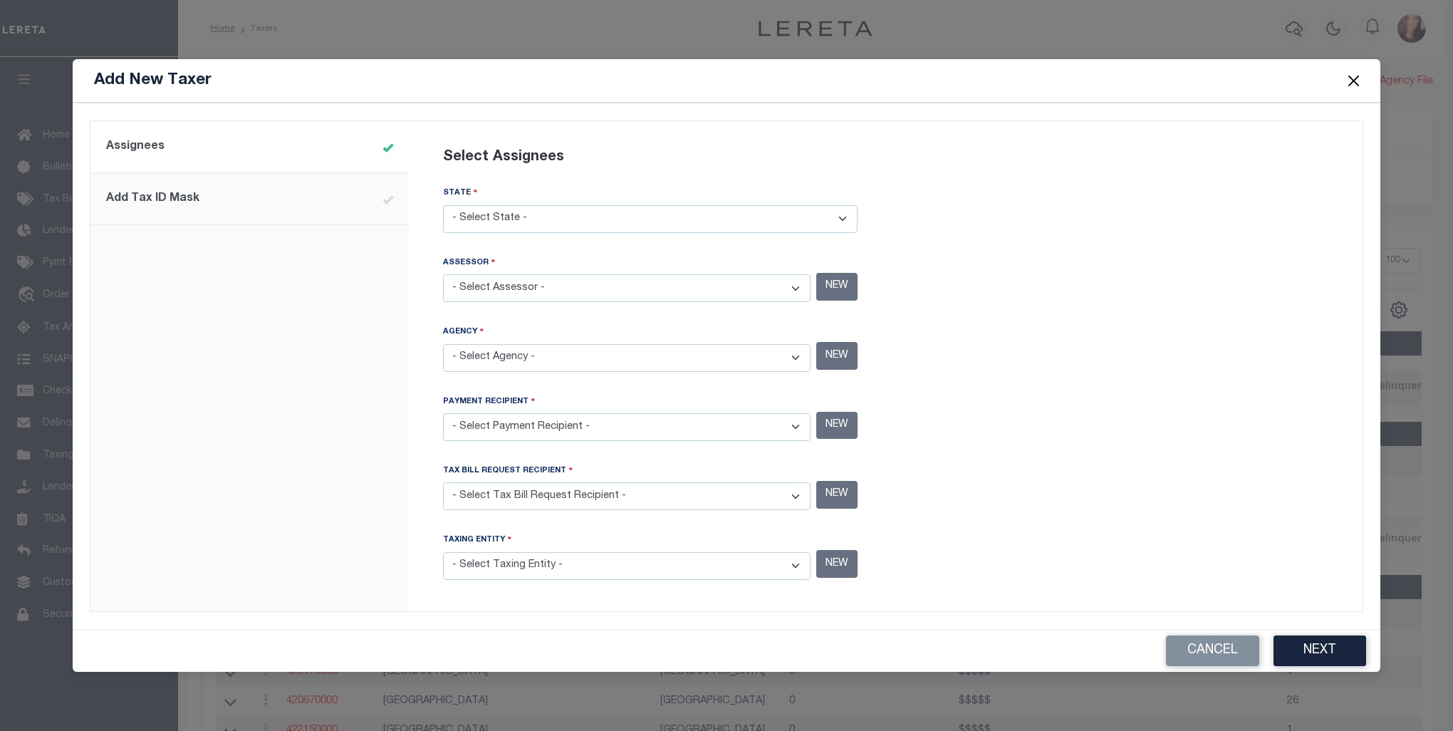
click at [733, 218] on select "- Select State - [US_STATE] AL AR AZ CA CO [GEOGRAPHIC_DATA] [GEOGRAPHIC_DATA] …" at bounding box center [650, 219] width 415 height 28
select select "[GEOGRAPHIC_DATA]"
click at [443, 208] on select "- Select State - [US_STATE] AL AR AZ CA CO [GEOGRAPHIC_DATA] [GEOGRAPHIC_DATA] …" at bounding box center [650, 219] width 415 height 28
click at [794, 293] on select "- Select Assessor - [GEOGRAPHIC_DATA] - County [GEOGRAPHIC_DATA] - County [GEOG…" at bounding box center [627, 288] width 368 height 28
select select "4809300000"
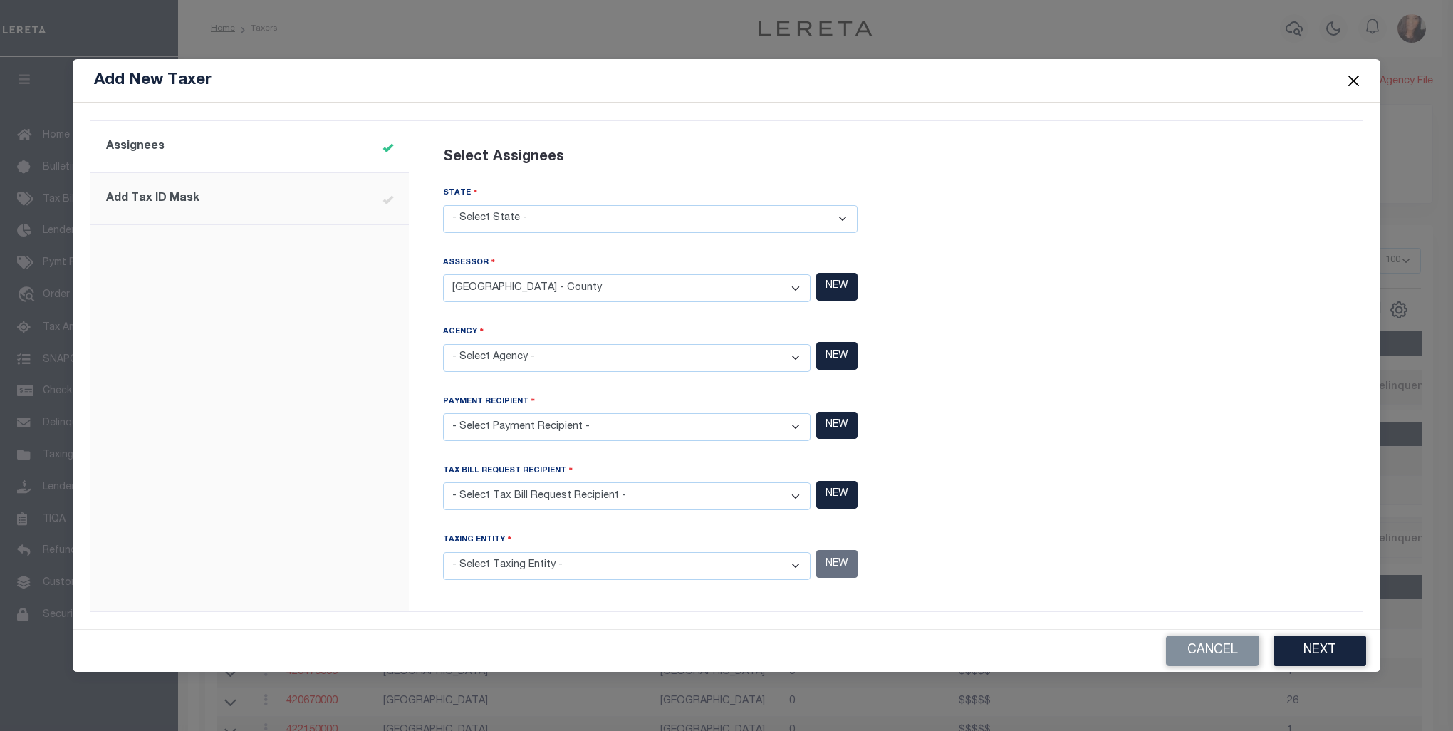
click at [443, 276] on select "- Select Assessor - [GEOGRAPHIC_DATA] - County [GEOGRAPHIC_DATA] - County [GEOG…" at bounding box center [627, 288] width 368 height 28
click at [607, 360] on select "- Select Agency - [PERSON_NAME][GEOGRAPHIC_DATA] IRR DIST #19 - Utility Distric…" at bounding box center [627, 358] width 368 height 28
select select "4813300000"
click at [443, 345] on select "- Select Agency - [PERSON_NAME][GEOGRAPHIC_DATA] IRR DIST #19 - Utility Distric…" at bounding box center [627, 358] width 368 height 28
click at [582, 421] on select "- Select Payment Recipient - Ad Valorem Appraisal - Service Bureau [PERSON_NAME…" at bounding box center [627, 427] width 368 height 28
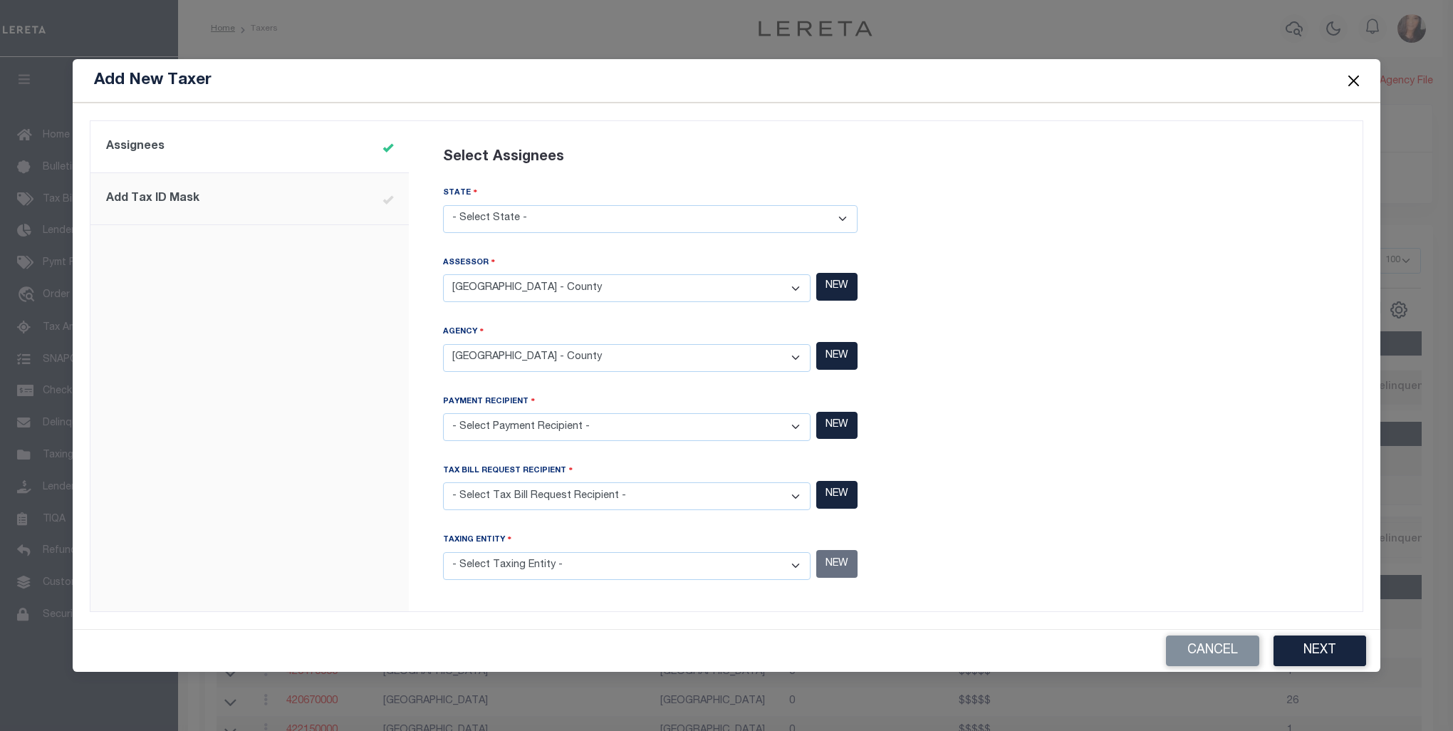
select select "4813300000"
click at [443, 413] on select "- Select Payment Recipient - Ad Valorem Appraisal - Service Bureau [PERSON_NAME…" at bounding box center [627, 427] width 368 height 28
click at [600, 497] on select "- Select Tax Bill Request Recipient - Ad Valorem Appraisal - Service Bureau [PE…" at bounding box center [627, 496] width 368 height 28
select select "4813300000"
click at [443, 482] on select "- Select Tax Bill Request Recipient - Ad Valorem Appraisal - Service Bureau [PE…" at bounding box center [627, 496] width 368 height 28
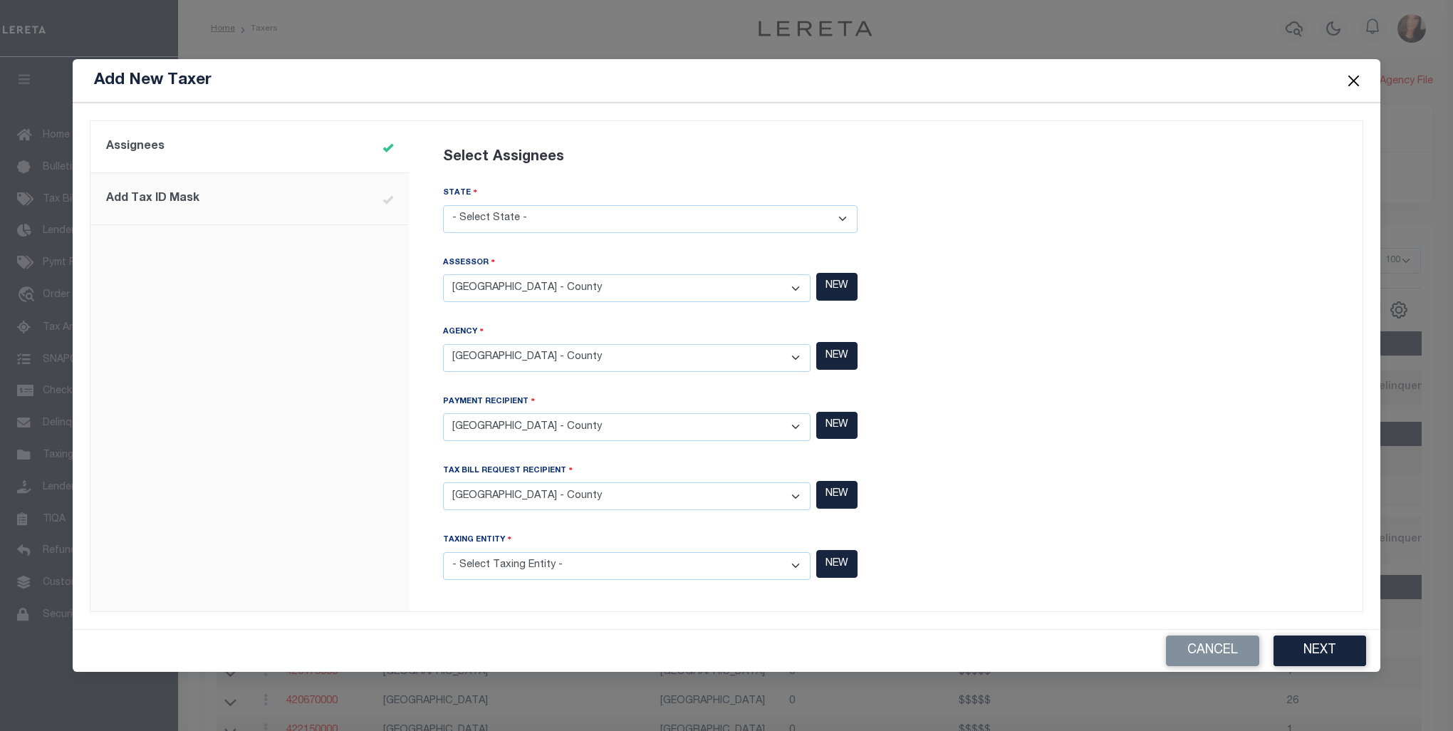
click at [618, 568] on select "- Select Taxing Entity - (381 AGRMT) Audubon Magnolia Development District - Co…" at bounding box center [627, 566] width 368 height 28
select select "4813300000"
click at [443, 552] on select "- Select Taxing Entity - (381 AGRMT) Audubon Magnolia Development District - Co…" at bounding box center [627, 566] width 368 height 28
click at [1353, 651] on button "Next" at bounding box center [1320, 650] width 93 height 31
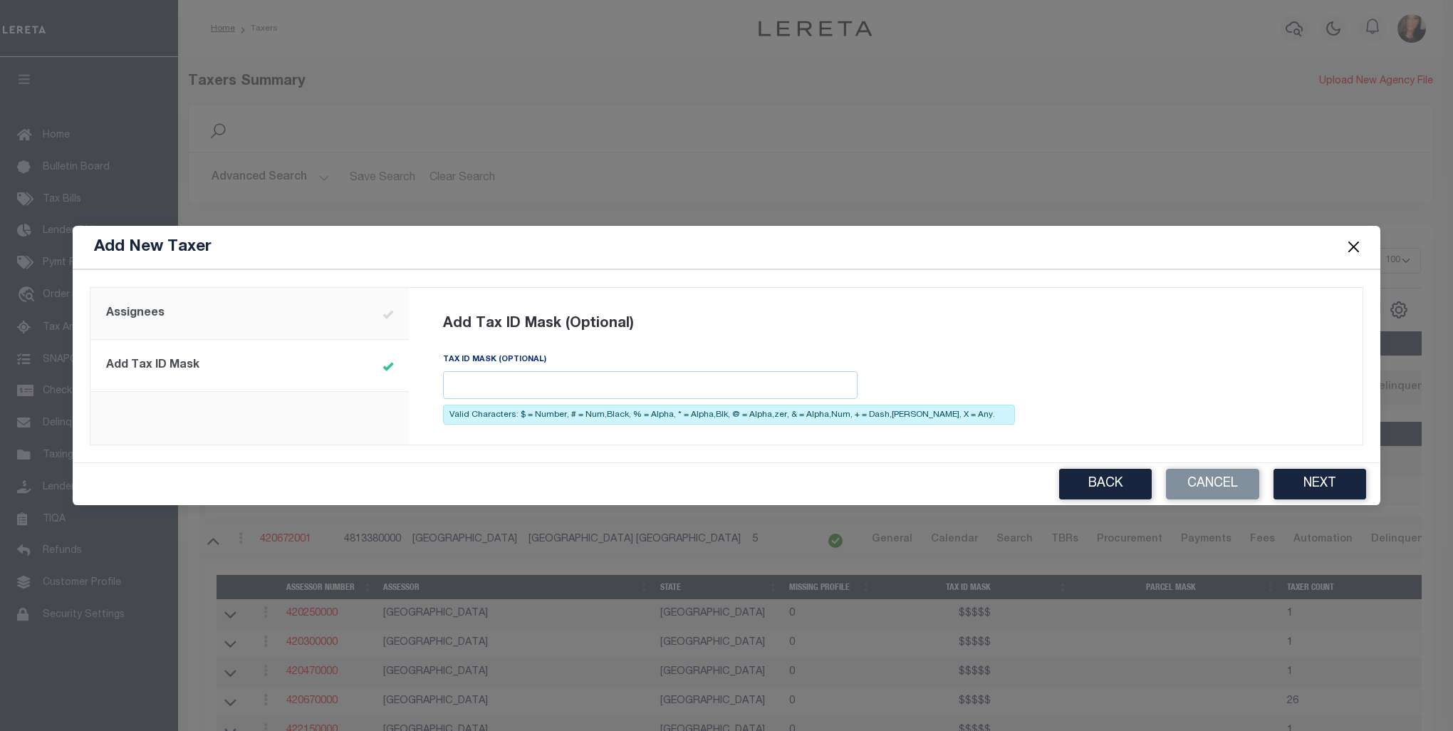
click at [1330, 465] on div "Back Cancel Next" at bounding box center [727, 484] width 1308 height 42
click at [1338, 477] on button "Next" at bounding box center [1320, 484] width 93 height 31
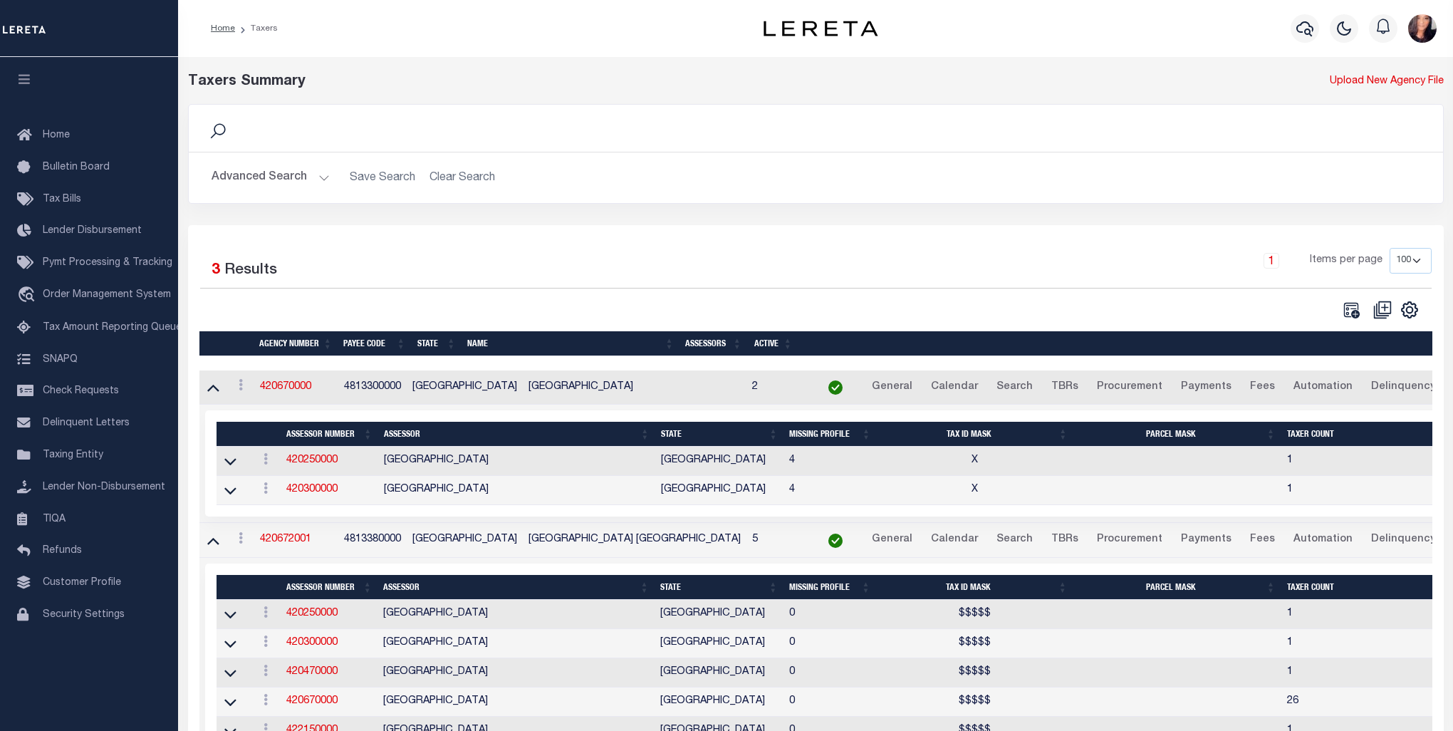
select select
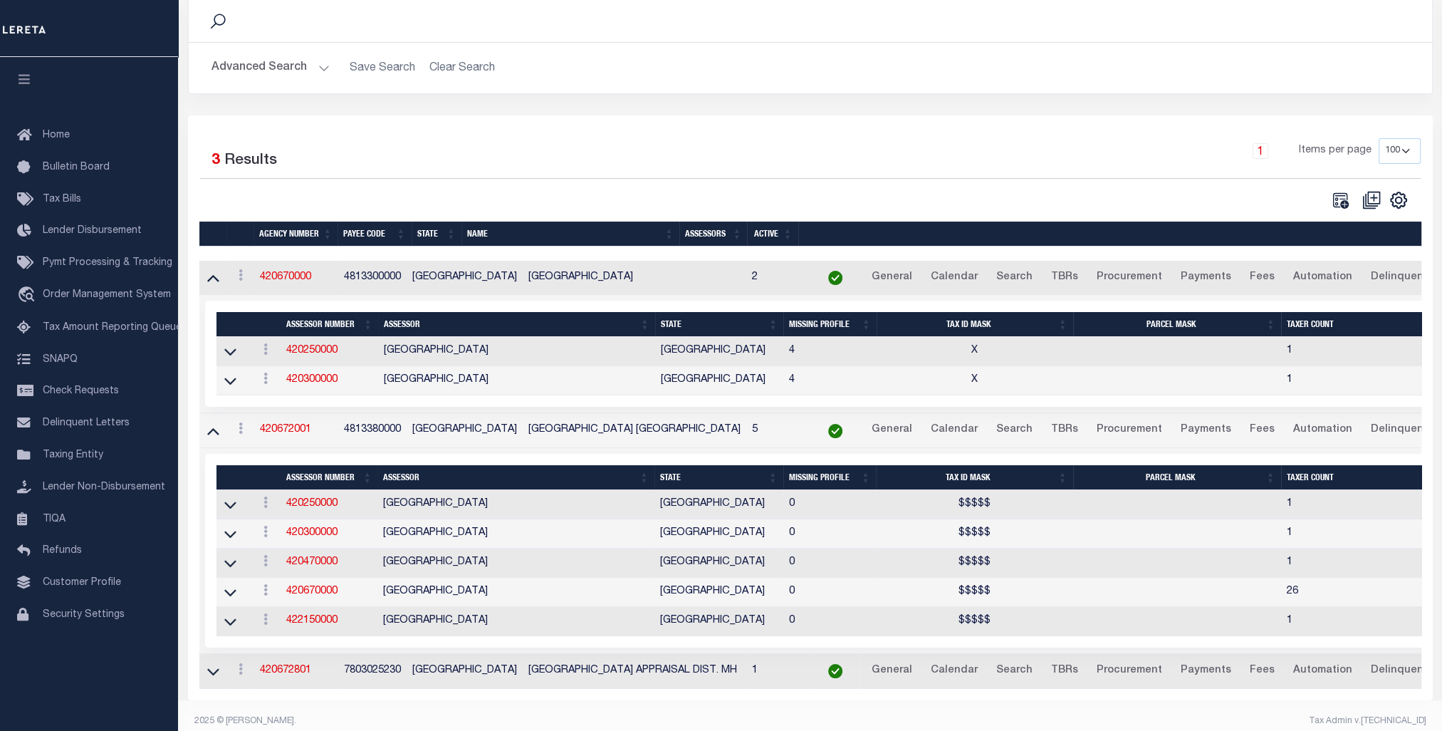
scroll to position [132, 0]
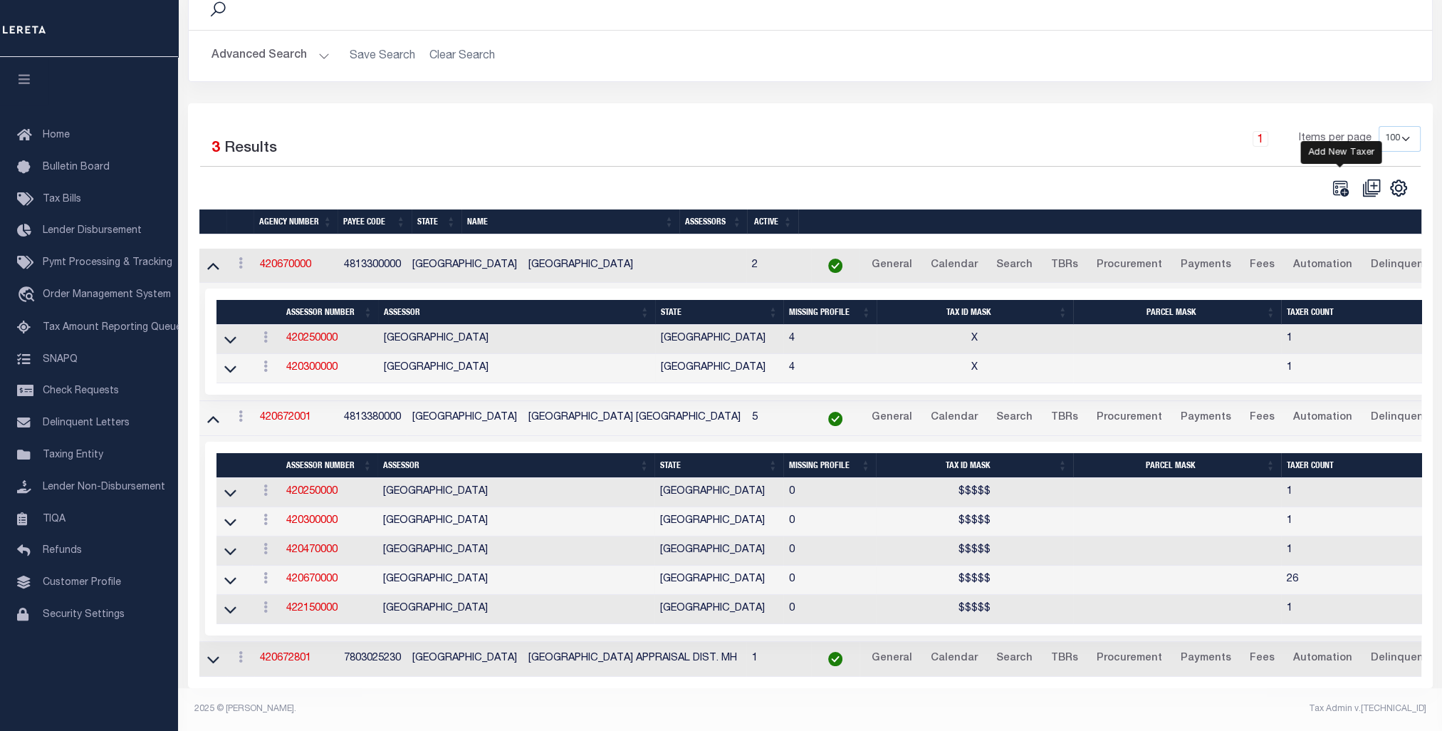
click at [1345, 180] on icon "" at bounding box center [1340, 188] width 19 height 19
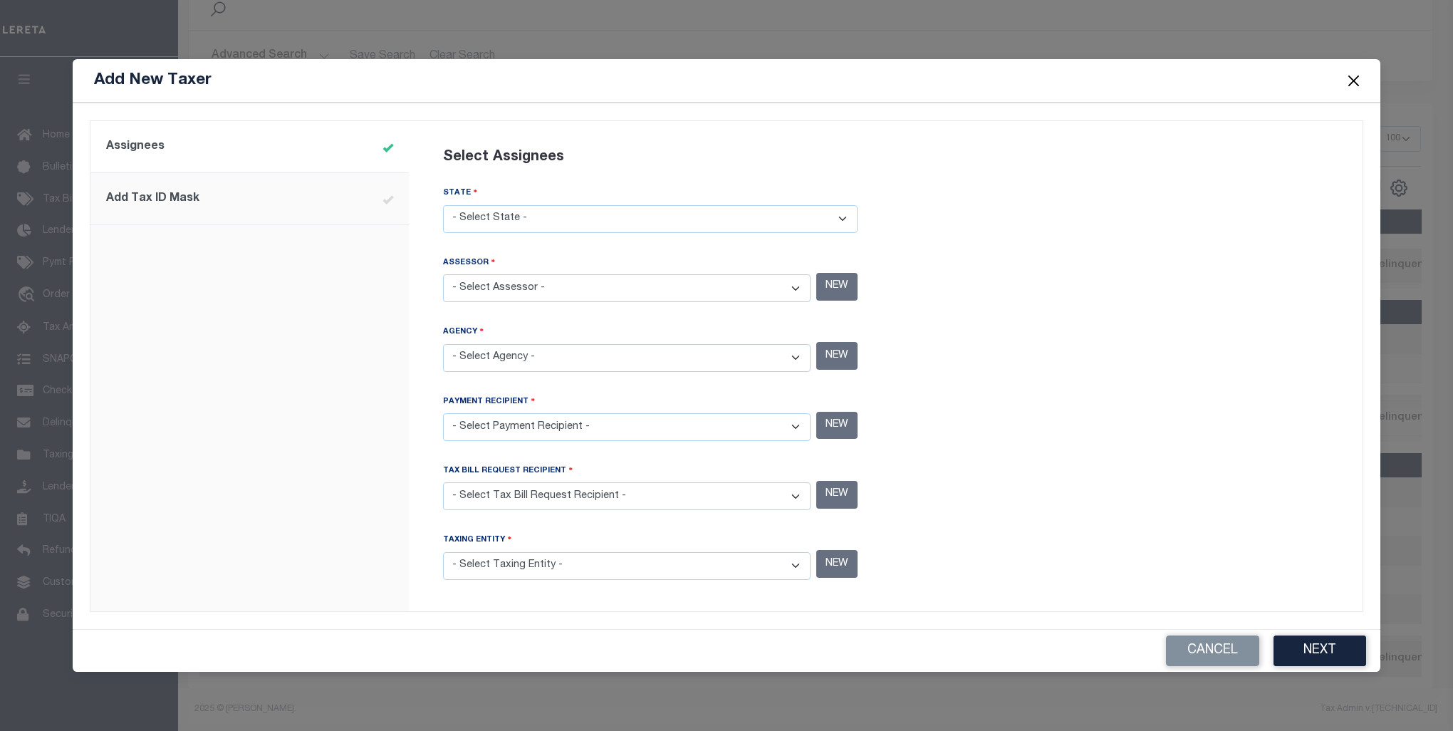
click at [533, 215] on select "- Select State - [US_STATE] AL AR AZ CA CO [GEOGRAPHIC_DATA] [GEOGRAPHIC_DATA] …" at bounding box center [650, 219] width 415 height 28
select select "[GEOGRAPHIC_DATA]"
click at [443, 208] on select "- Select State - [US_STATE] AL AR AZ CA CO [GEOGRAPHIC_DATA] [GEOGRAPHIC_DATA] …" at bounding box center [650, 219] width 415 height 28
click at [559, 289] on select "- Select Assessor - [GEOGRAPHIC_DATA] - County [GEOGRAPHIC_DATA] - County [GEOG…" at bounding box center [627, 288] width 368 height 28
click at [801, 292] on select "- Select Assessor - [GEOGRAPHIC_DATA] - County [GEOGRAPHIC_DATA] - County [GEOG…" at bounding box center [627, 288] width 368 height 28
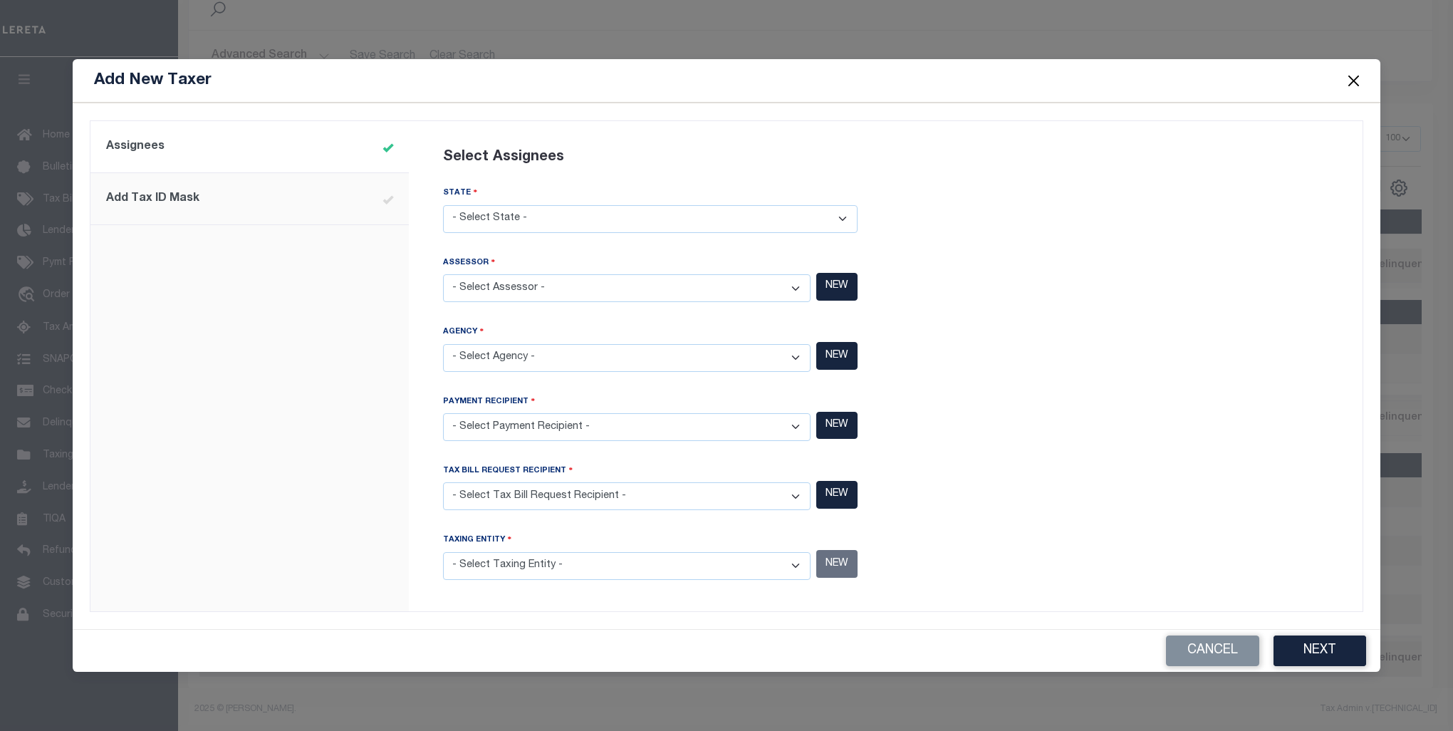
select select "4842900000"
click at [443, 276] on select "- Select Assessor - [GEOGRAPHIC_DATA] - County [GEOGRAPHIC_DATA] - County [GEOG…" at bounding box center [627, 288] width 368 height 28
click at [644, 358] on select "- Select Agency - [PERSON_NAME][GEOGRAPHIC_DATA] IRR DIST #19 - Utility Distric…" at bounding box center [627, 358] width 368 height 28
select select "4813300000"
click at [443, 345] on select "- Select Agency - [PERSON_NAME][GEOGRAPHIC_DATA] IRR DIST #19 - Utility Distric…" at bounding box center [627, 358] width 368 height 28
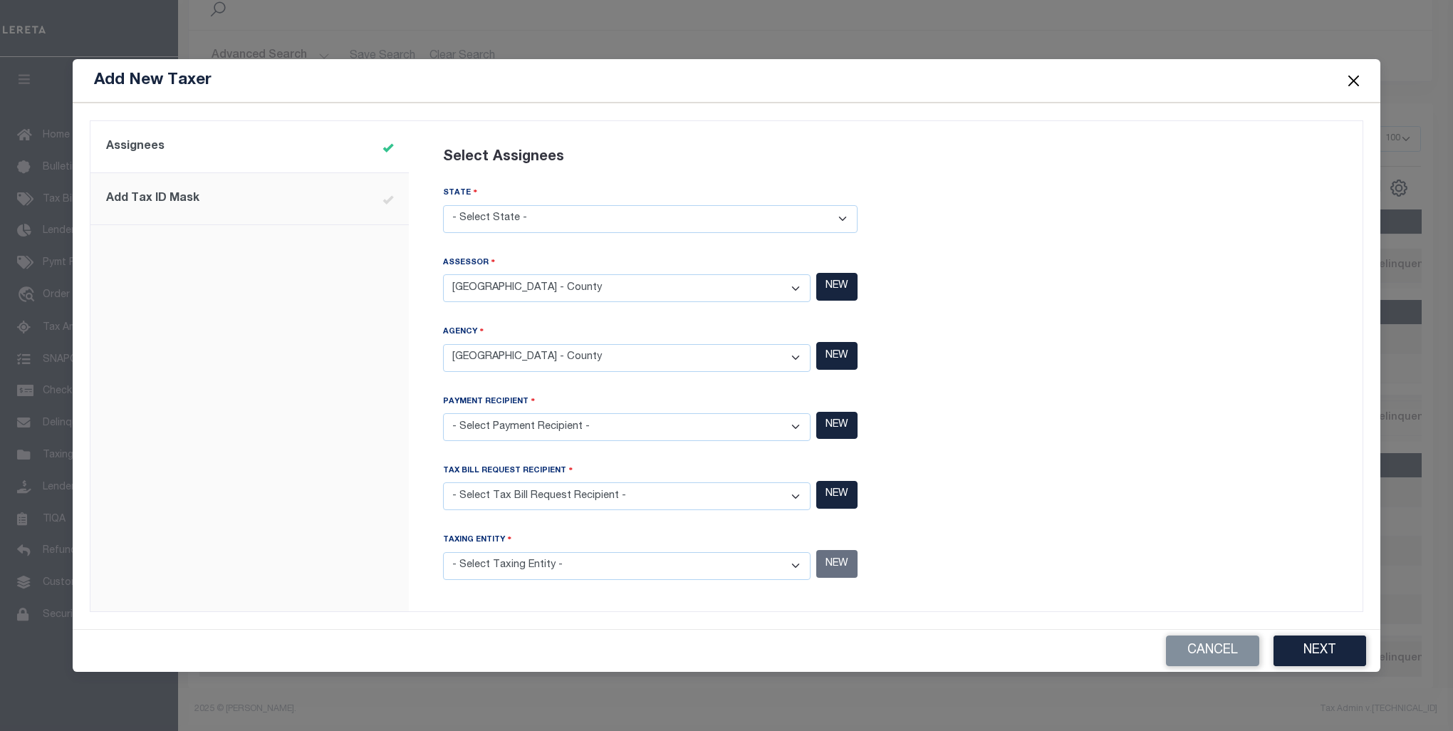
click at [605, 426] on select "- Select Payment Recipient - Ad Valorem Appraisal - Service Bureau [PERSON_NAME…" at bounding box center [627, 427] width 368 height 28
select select "4813300000"
click at [443, 413] on select "- Select Payment Recipient - Ad Valorem Appraisal - Service Bureau [PERSON_NAME…" at bounding box center [627, 427] width 368 height 28
click at [573, 489] on select "- Select Tax Bill Request Recipient - Ad Valorem Appraisal - Service Bureau [PE…" at bounding box center [627, 496] width 368 height 28
select select "4813300000"
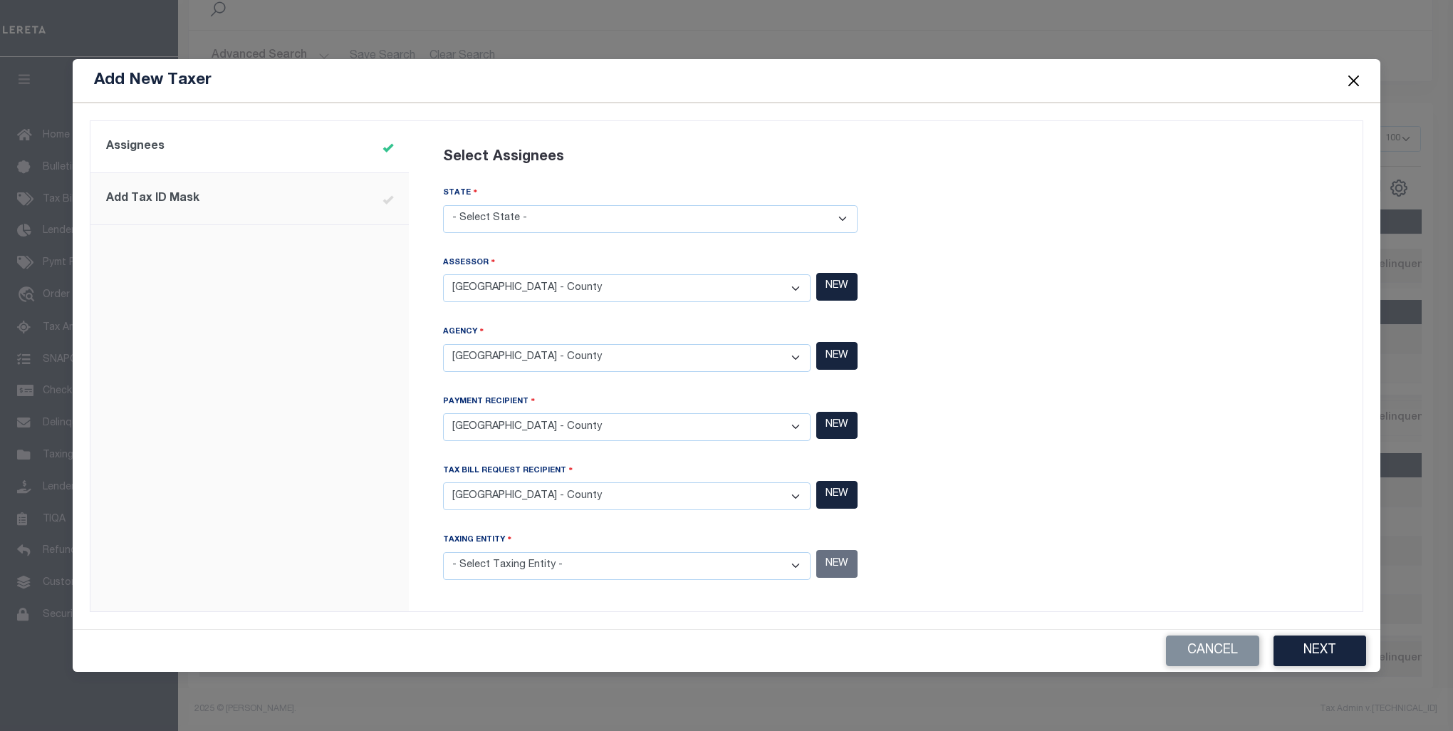
click at [443, 482] on select "- Select Tax Bill Request Recipient - Ad Valorem Appraisal - Service Bureau [PE…" at bounding box center [627, 496] width 368 height 28
drag, startPoint x: 625, startPoint y: 561, endPoint x: 623, endPoint y: 571, distance: 10.8
click at [794, 563] on select "- Select Taxing Entity - (381 AGRMT) Audubon Magnolia Development District - Co…" at bounding box center [627, 566] width 368 height 28
drag, startPoint x: 711, startPoint y: 563, endPoint x: 712, endPoint y: 553, distance: 10.8
click at [710, 565] on select "- Select Taxing Entity - (381 AGRMT) Audubon Magnolia Development District - Co…" at bounding box center [627, 566] width 368 height 28
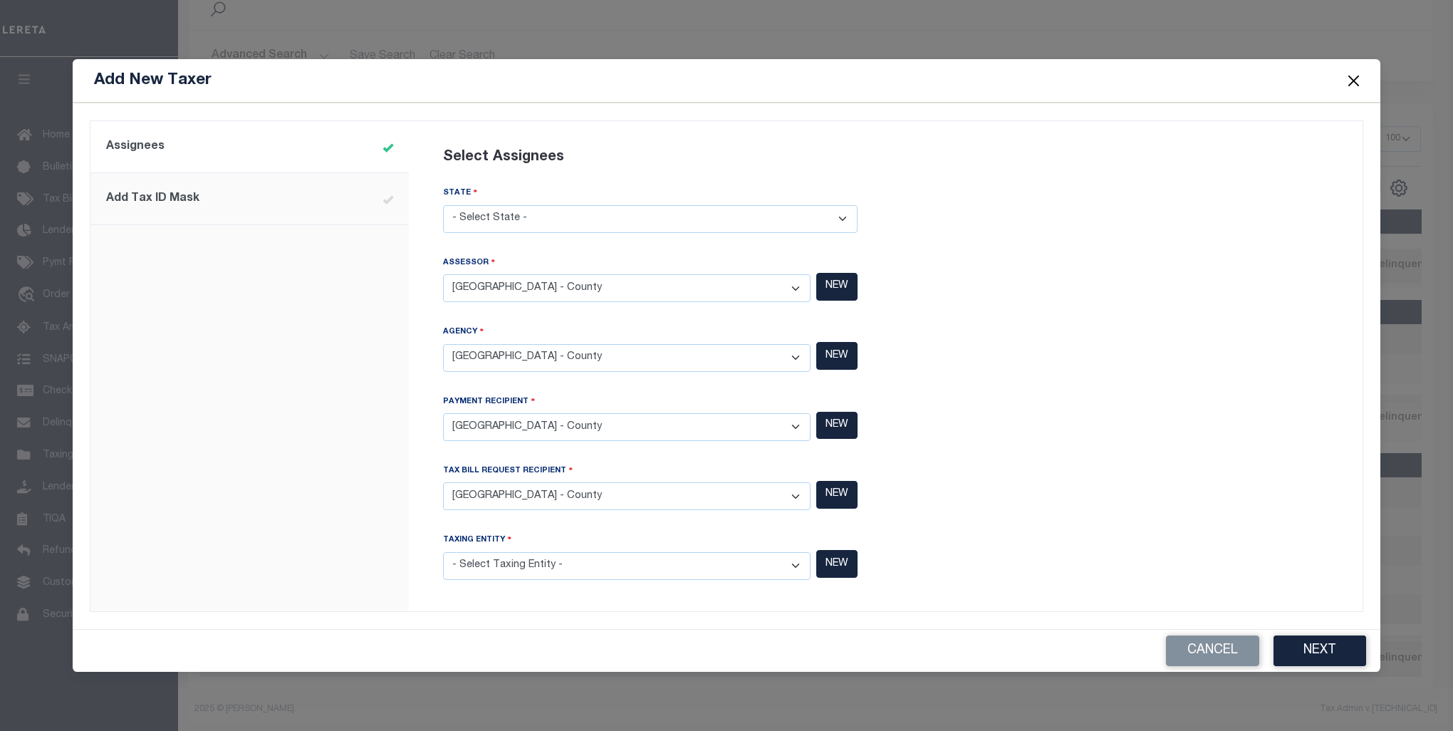
select select "4813300000"
click at [443, 552] on select "- Select Taxing Entity - (381 AGRMT) Audubon Magnolia Development District - Co…" at bounding box center [627, 566] width 368 height 28
click at [1333, 642] on button "Next" at bounding box center [1320, 650] width 93 height 31
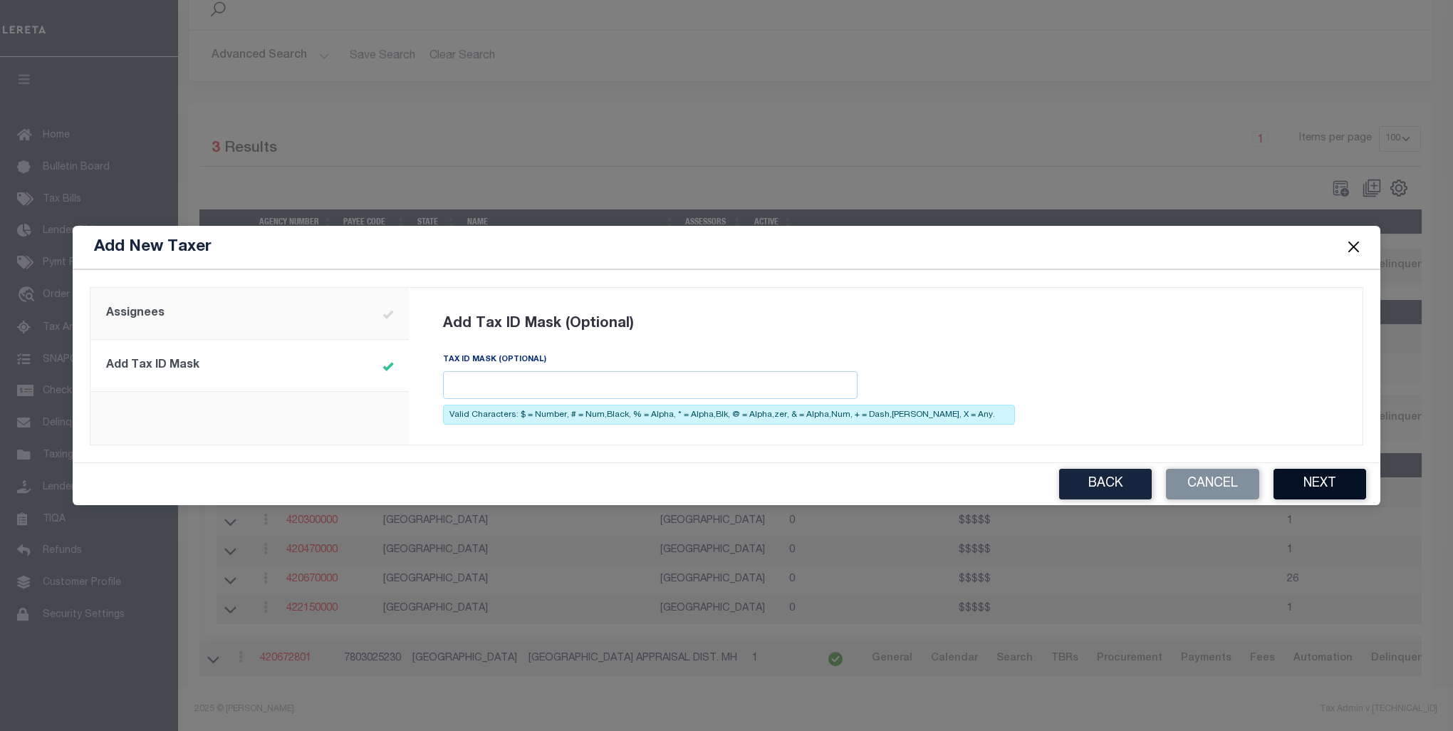
click at [1342, 489] on button "Next" at bounding box center [1320, 484] width 93 height 31
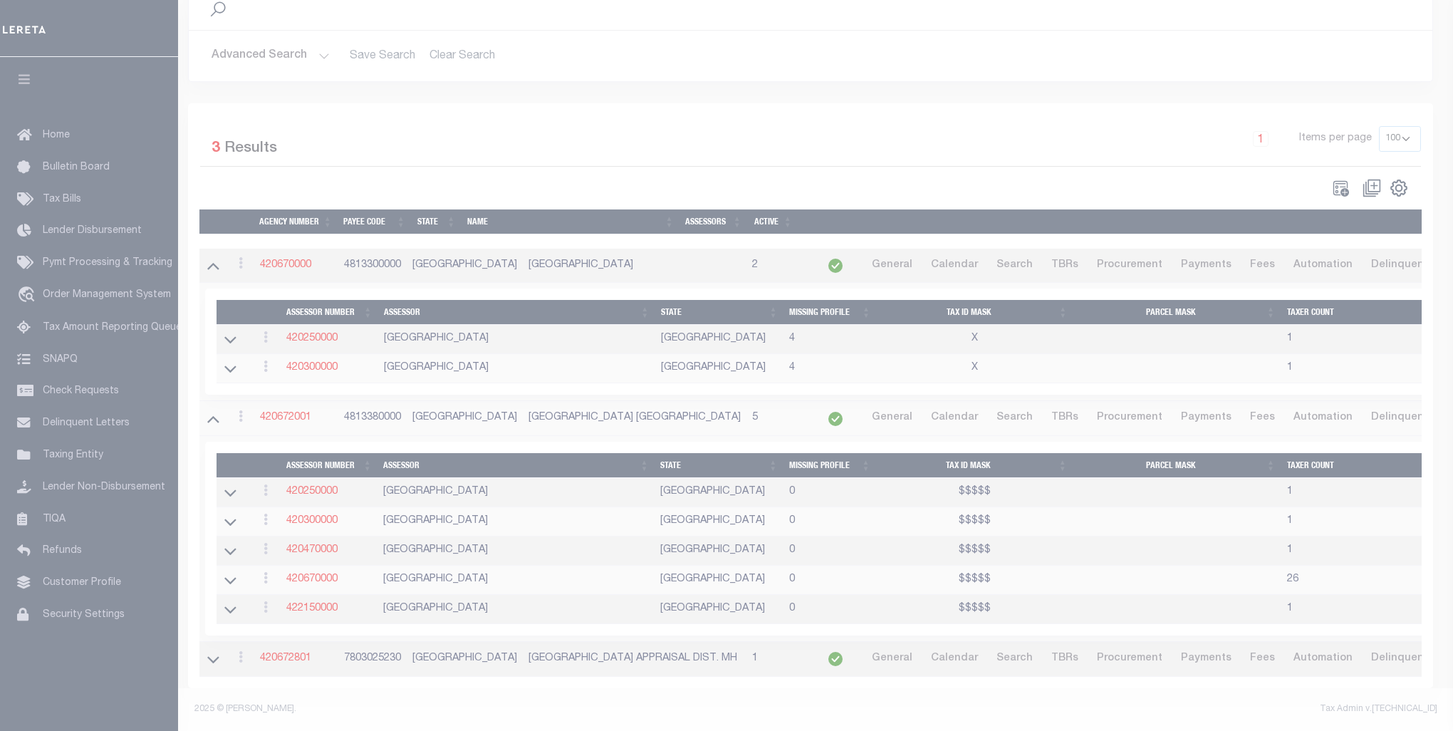
click at [1342, 489] on body "Home Taxers" at bounding box center [726, 304] width 1453 height 853
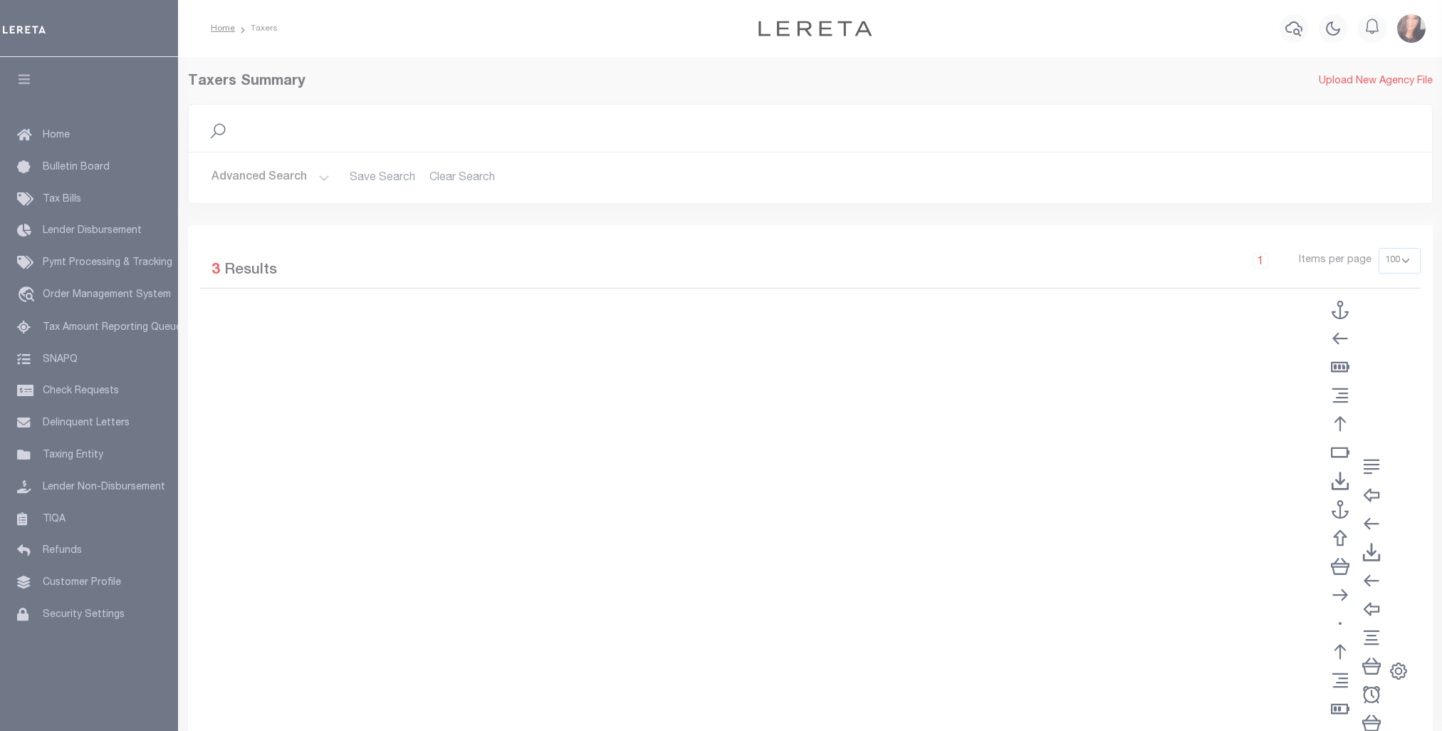
select select "100"
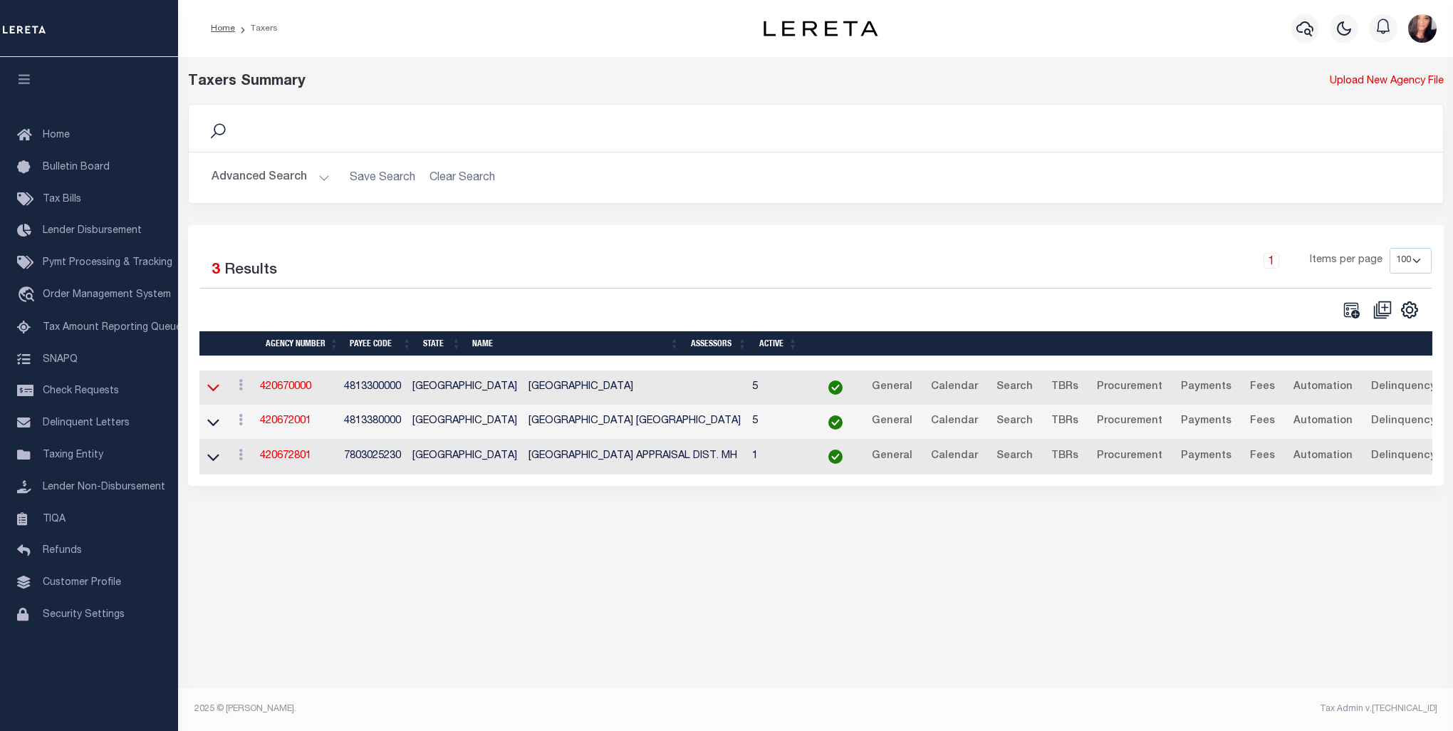
click at [217, 385] on icon at bounding box center [213, 387] width 12 height 15
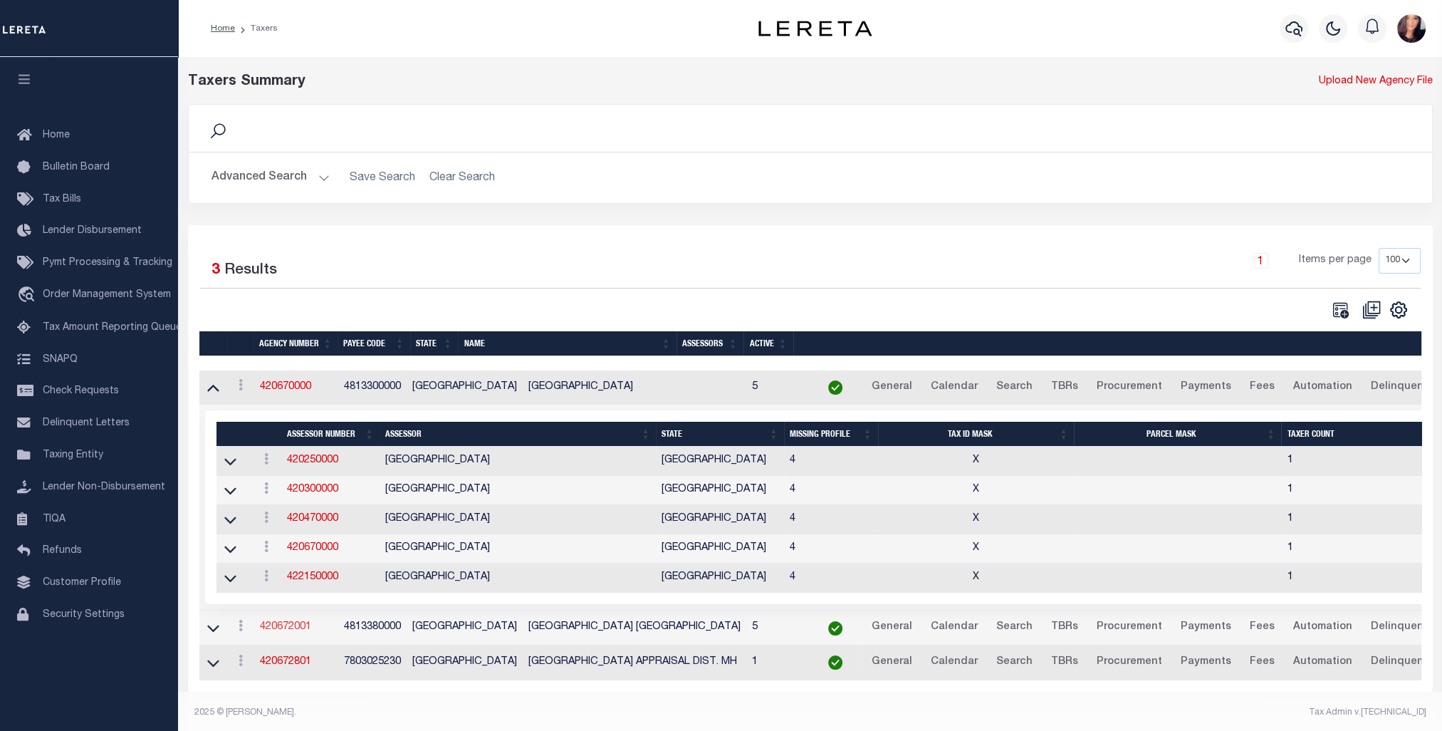
click at [286, 628] on link "420672001" at bounding box center [285, 627] width 51 height 10
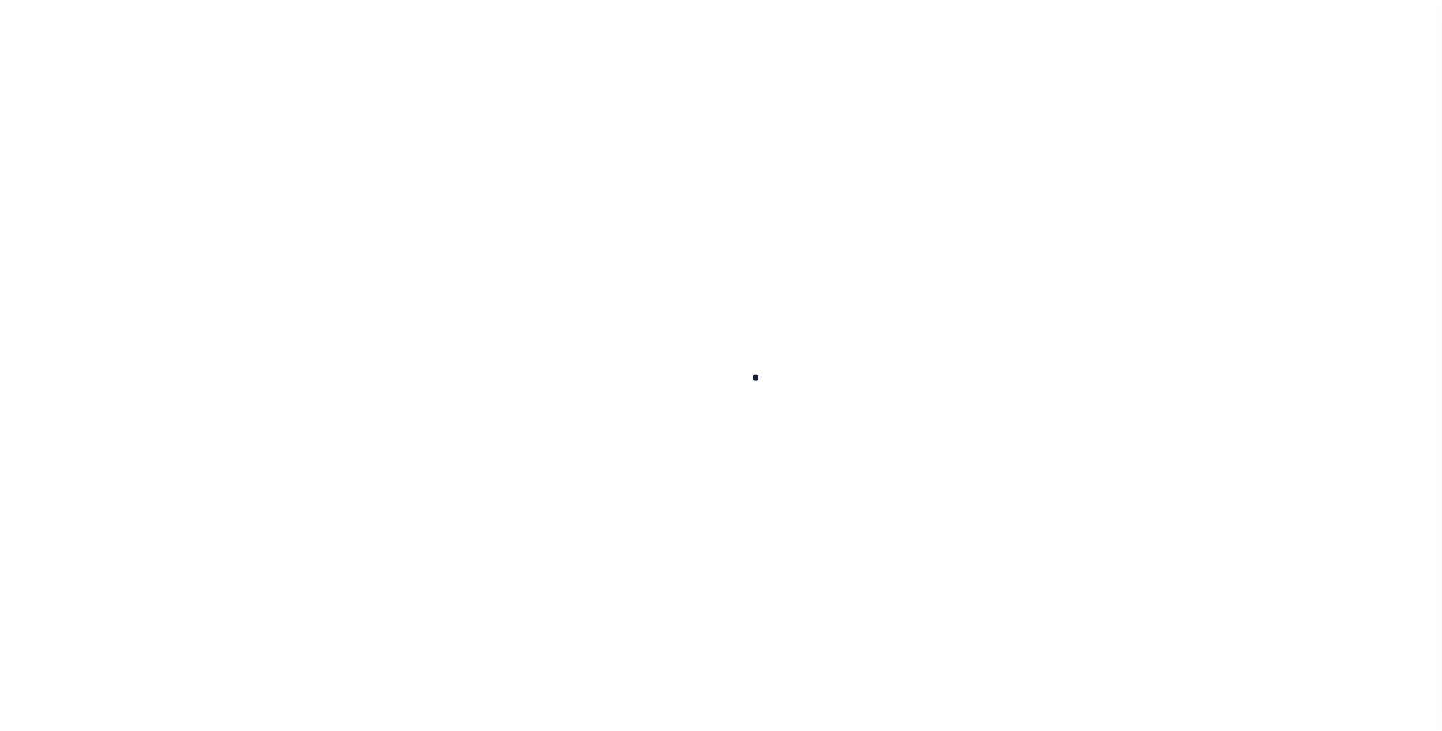
select select
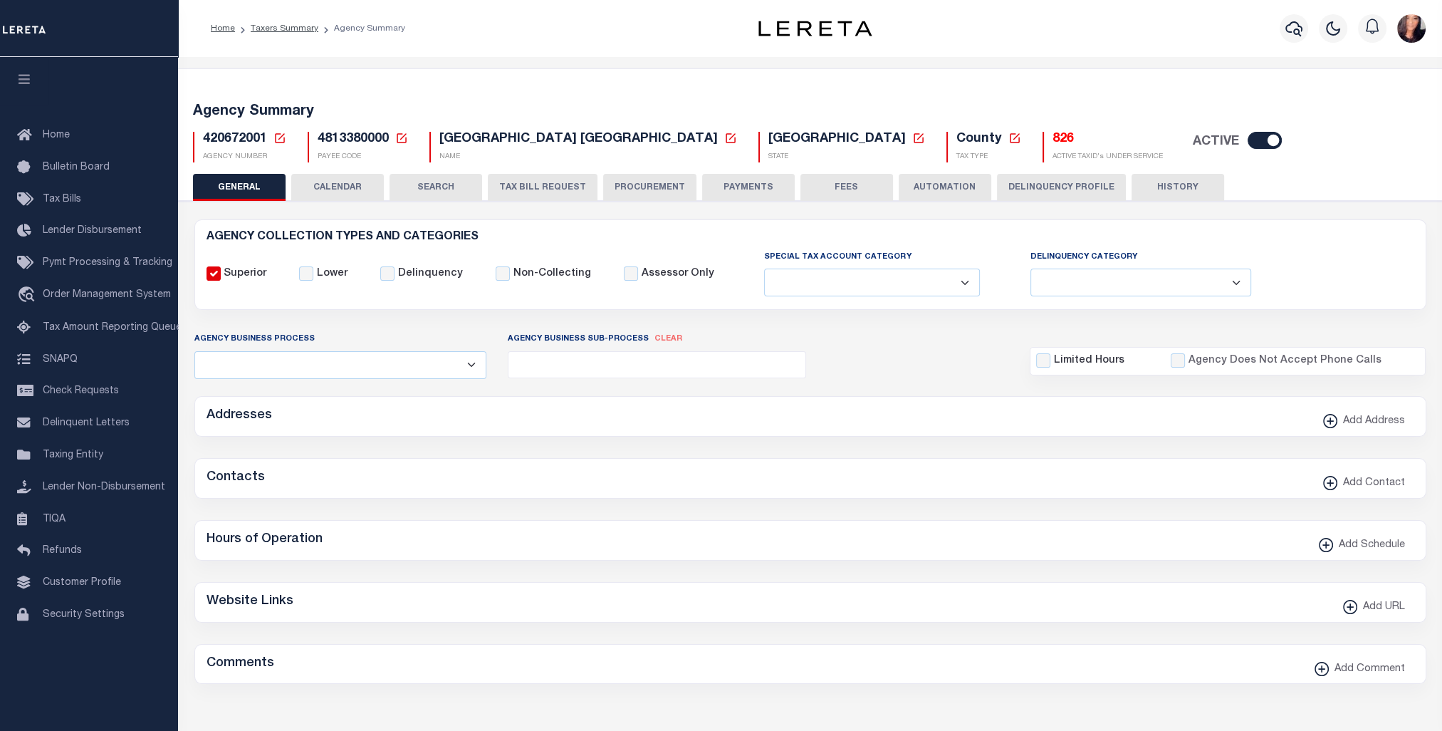
checkbox input "false"
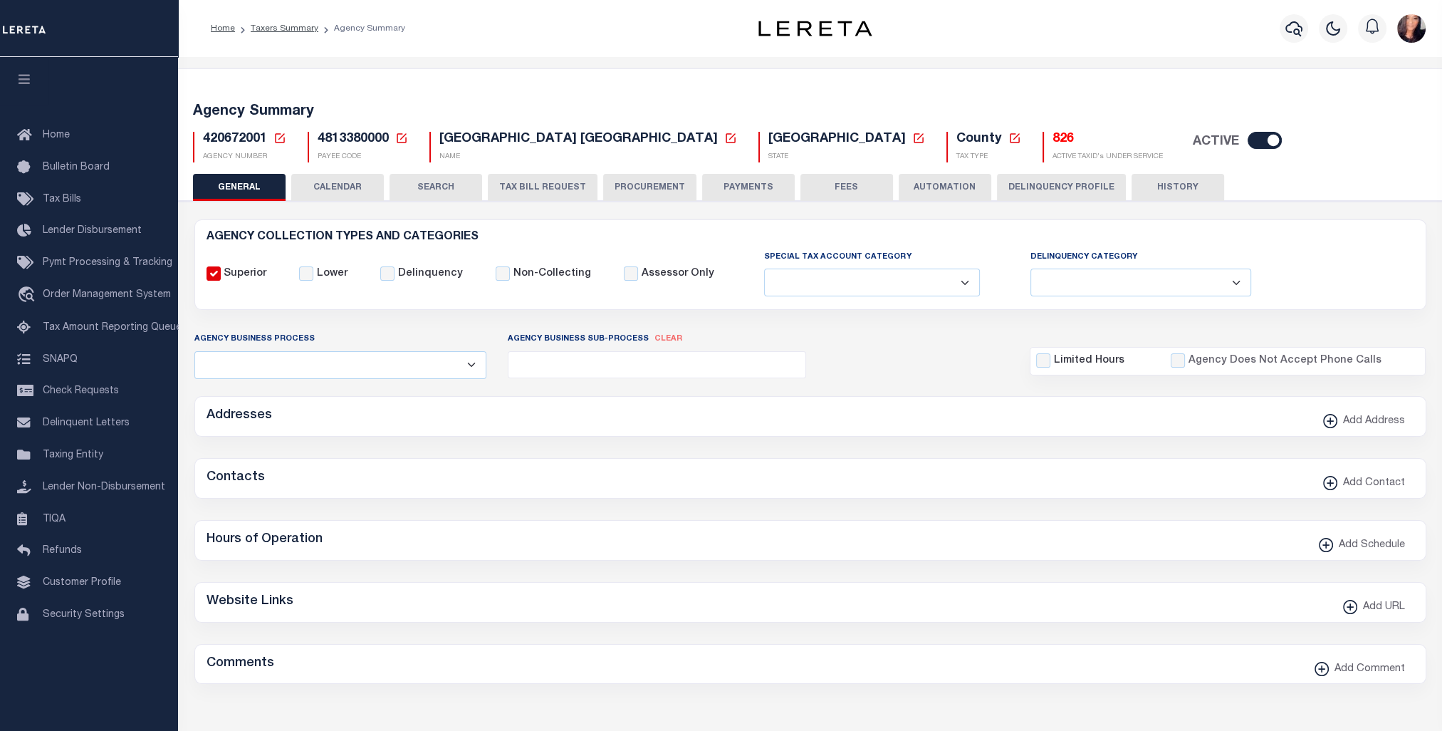
type input "4813380000"
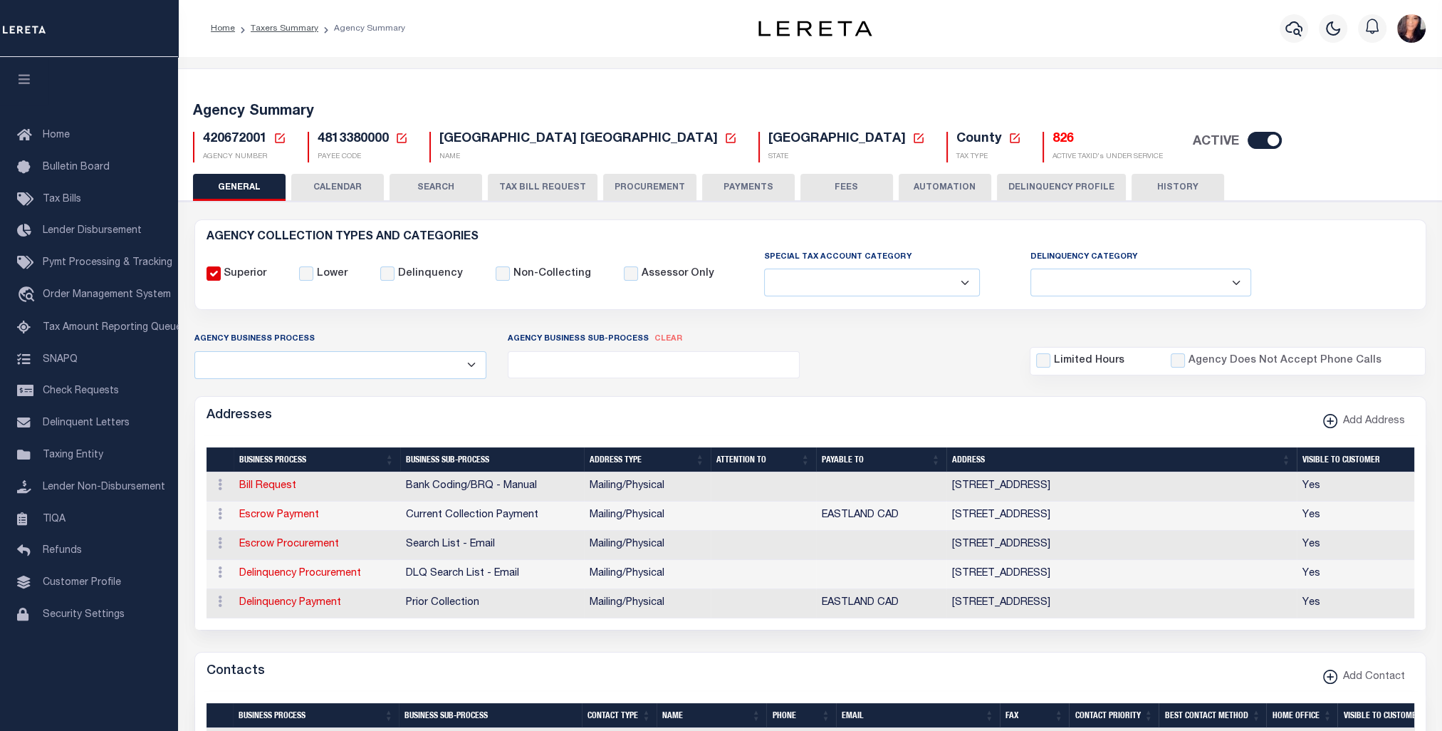
click at [1248, 140] on input "checkbox" at bounding box center [1265, 140] width 34 height 17
checkbox input "false"
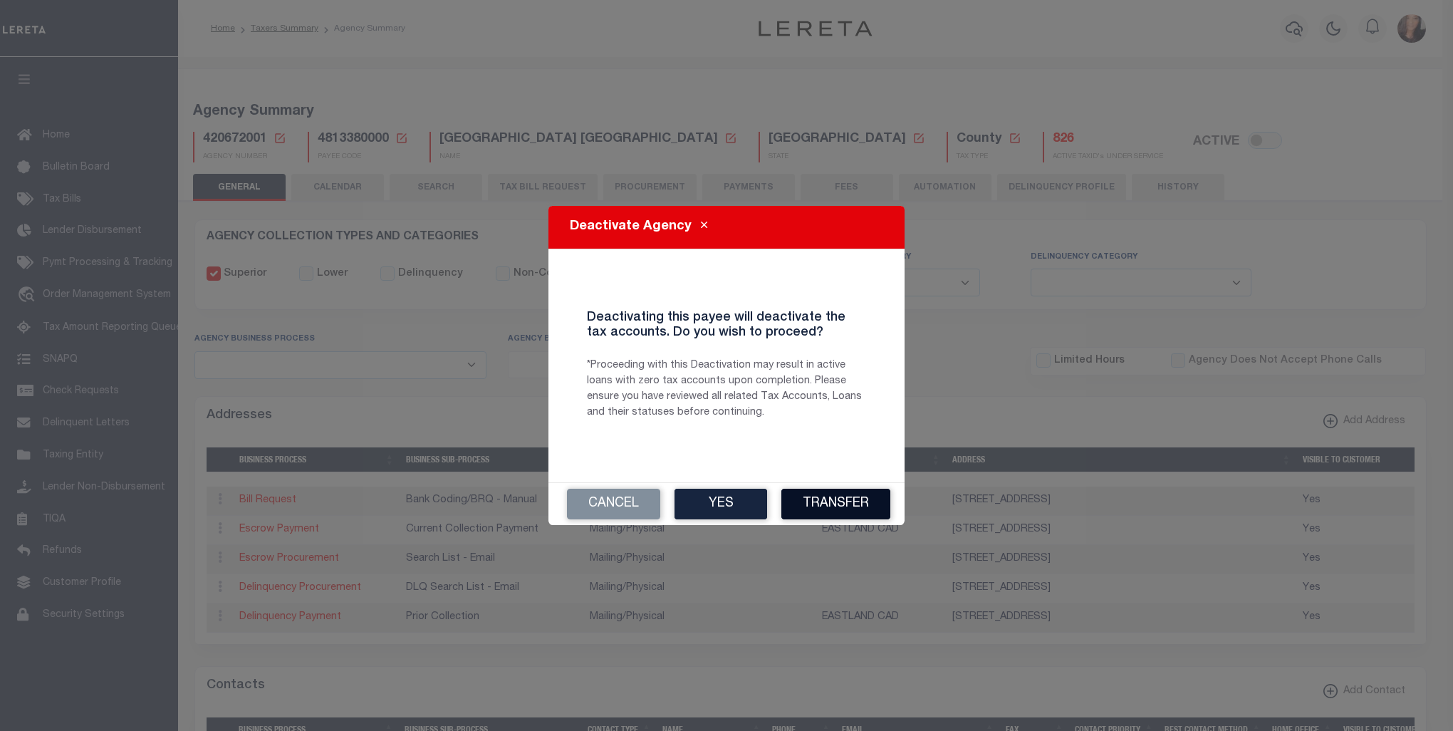
drag, startPoint x: 832, startPoint y: 491, endPoint x: 843, endPoint y: 499, distance: 13.8
click at [843, 499] on div "Cancel Yes Transfer" at bounding box center [726, 504] width 356 height 42
click at [849, 506] on button "Transfer" at bounding box center [835, 504] width 109 height 31
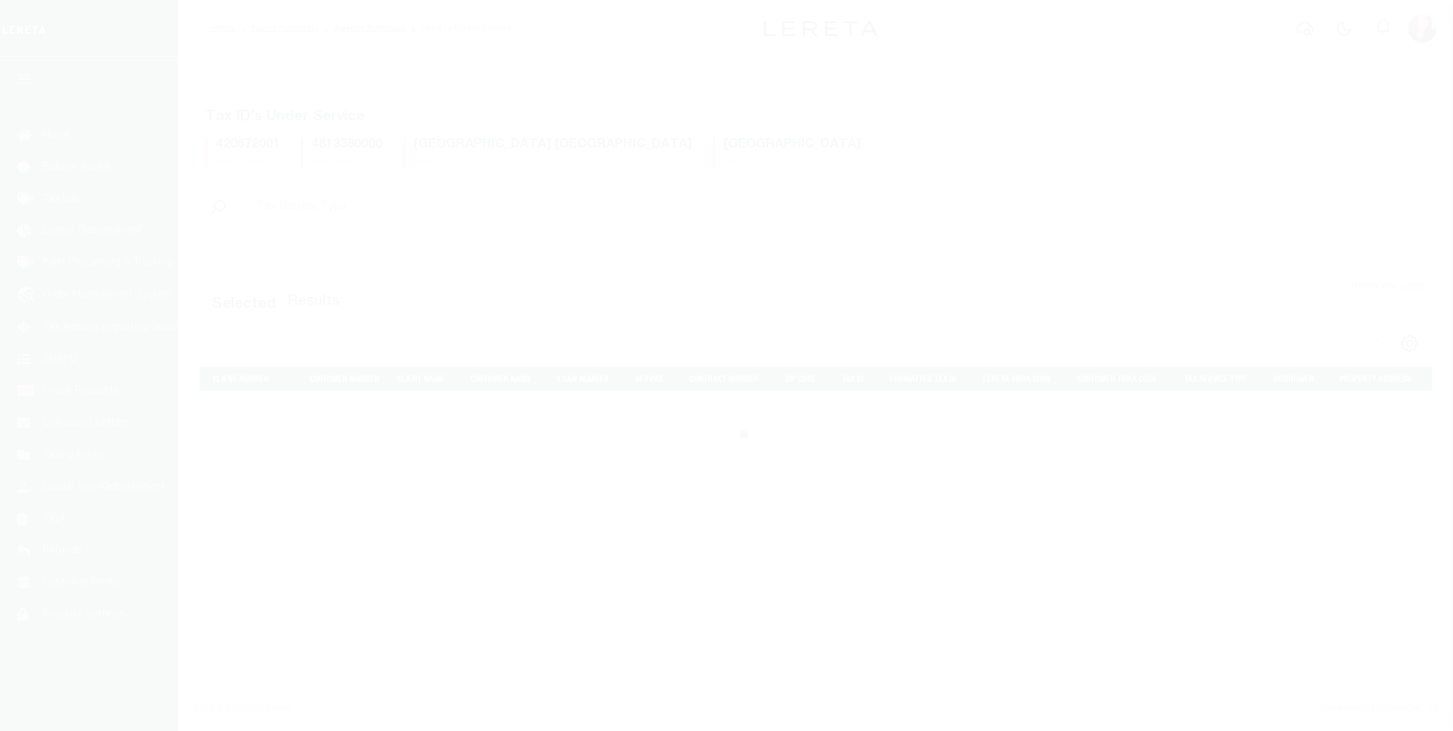
select select "100"
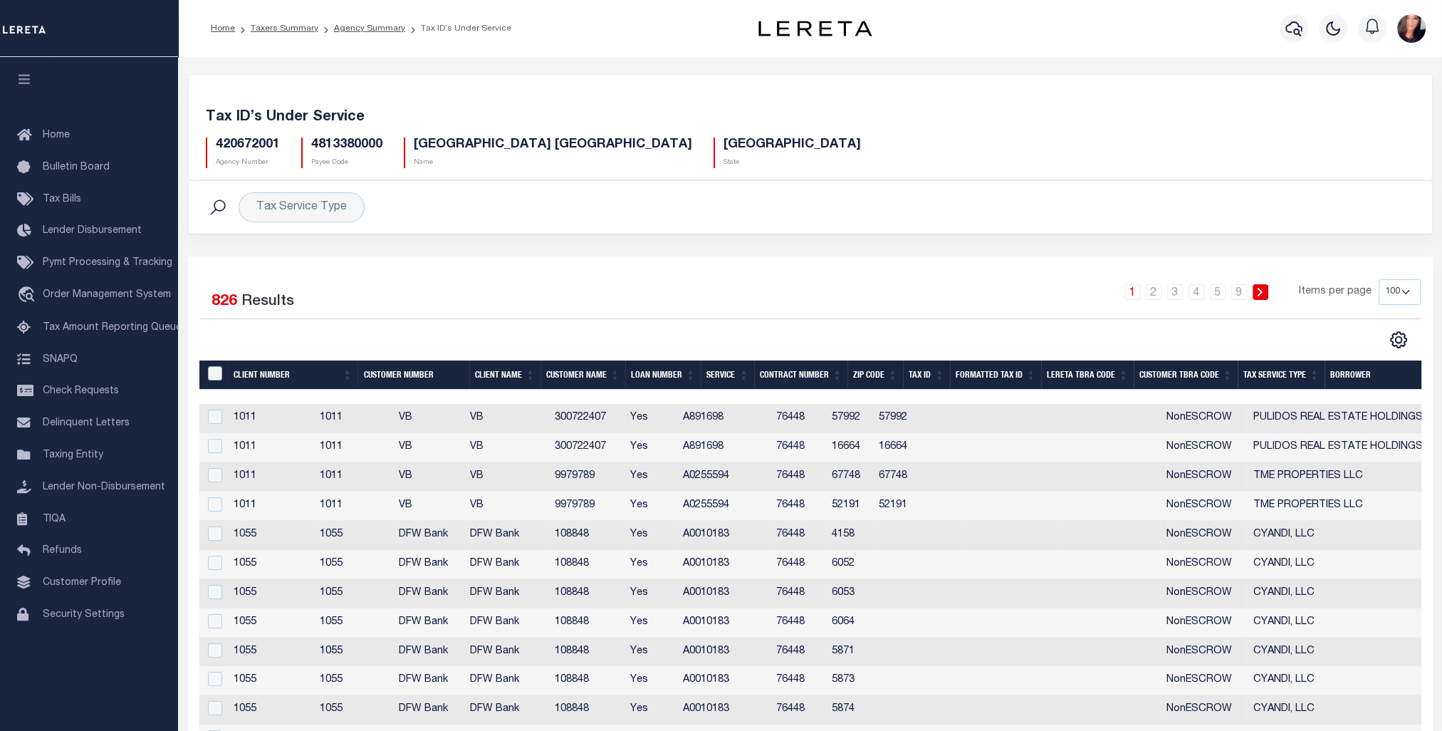
click at [213, 377] on input "&nbsp;" at bounding box center [215, 373] width 14 height 14
checkbox input "true"
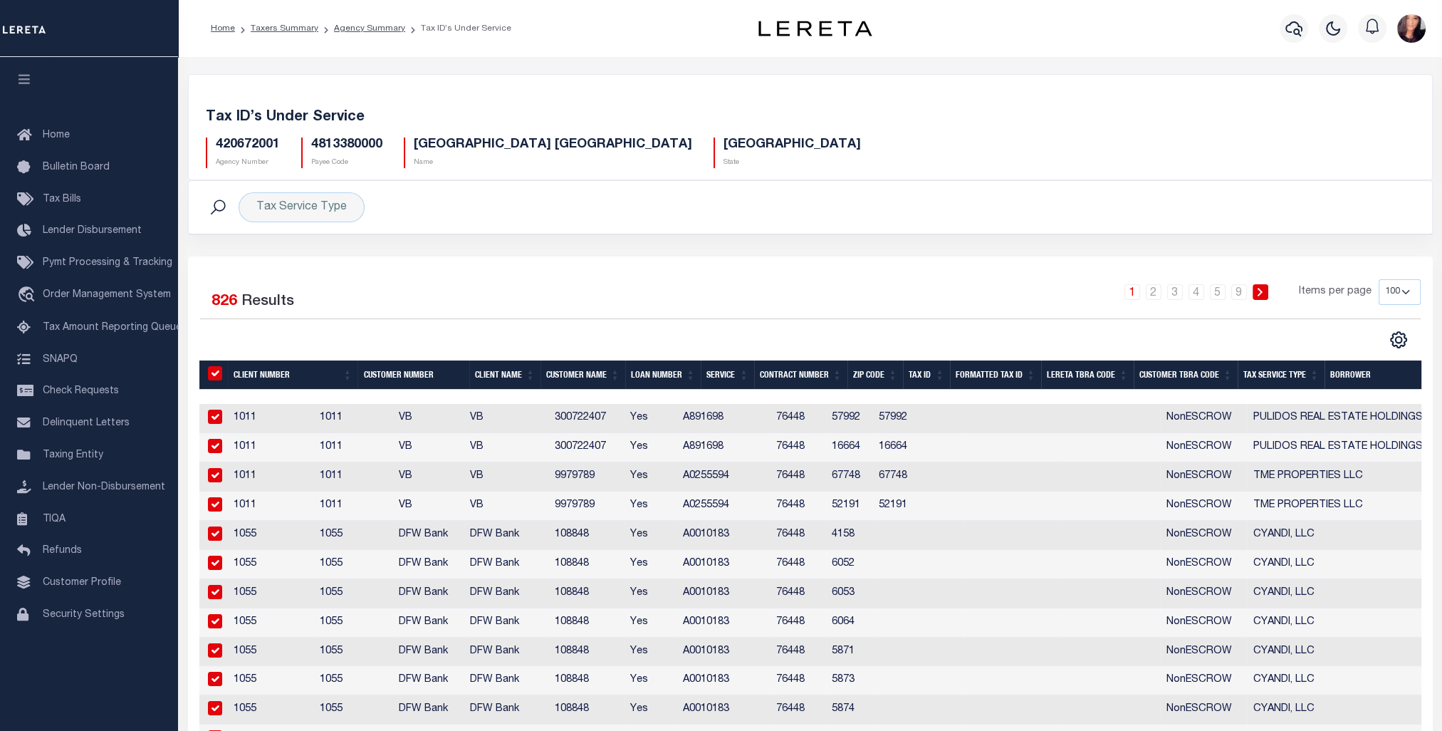
checkbox input "true"
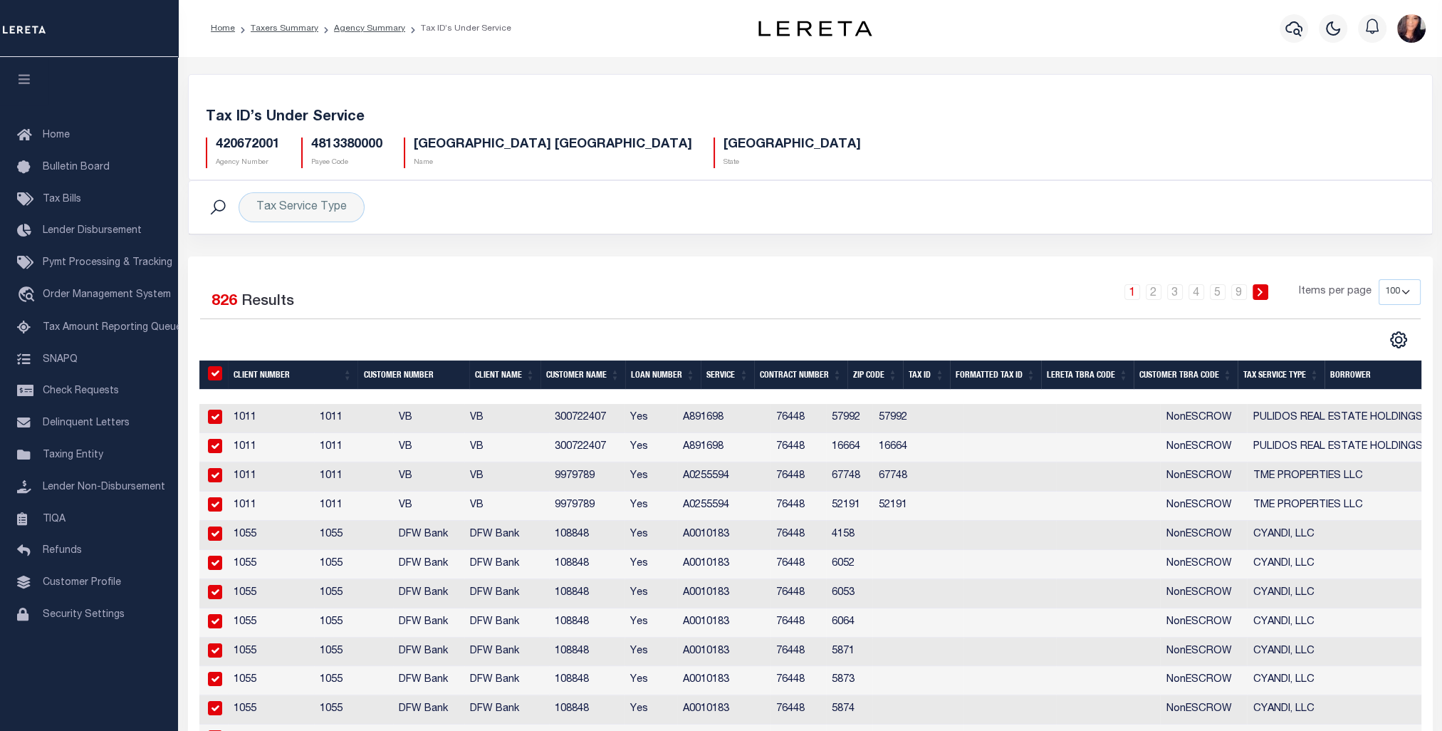
checkbox input "true"
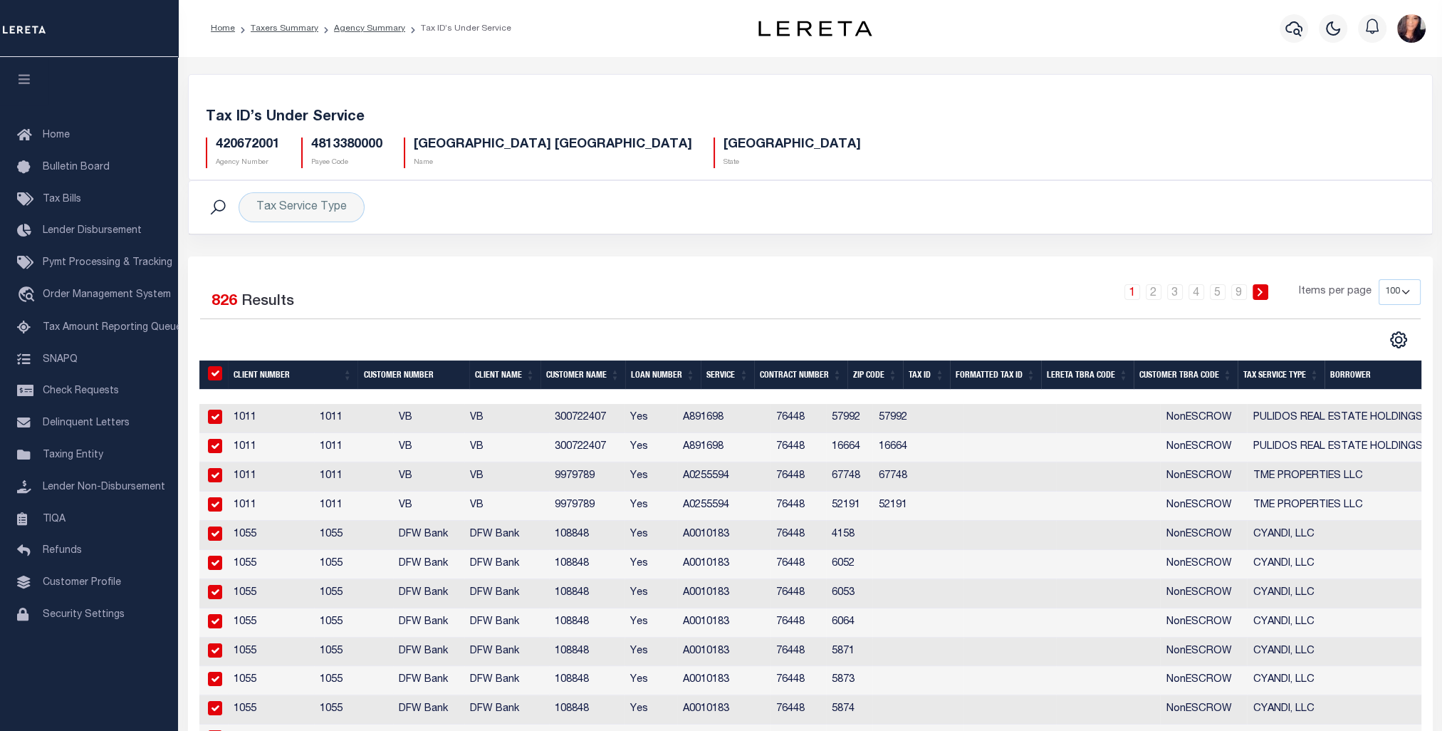
checkbox input "true"
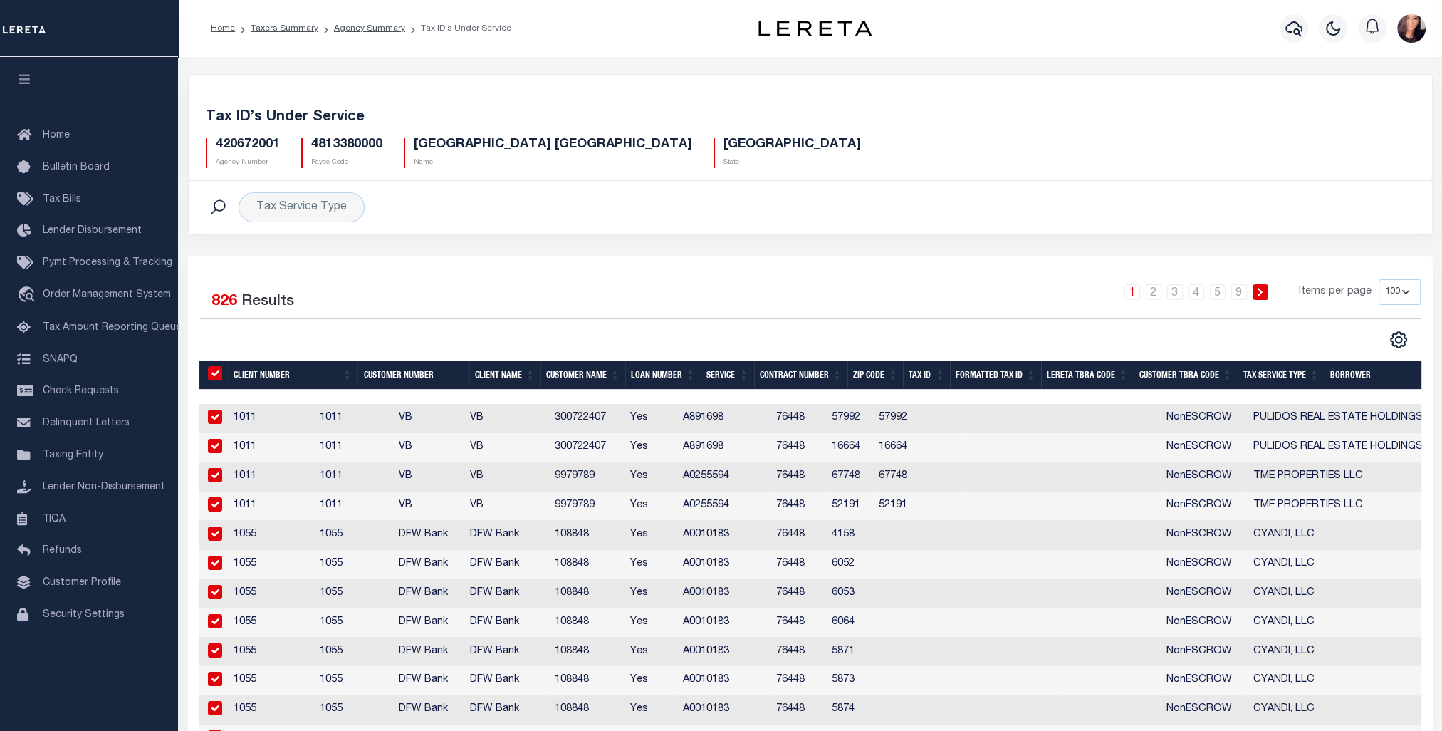
checkbox input "true"
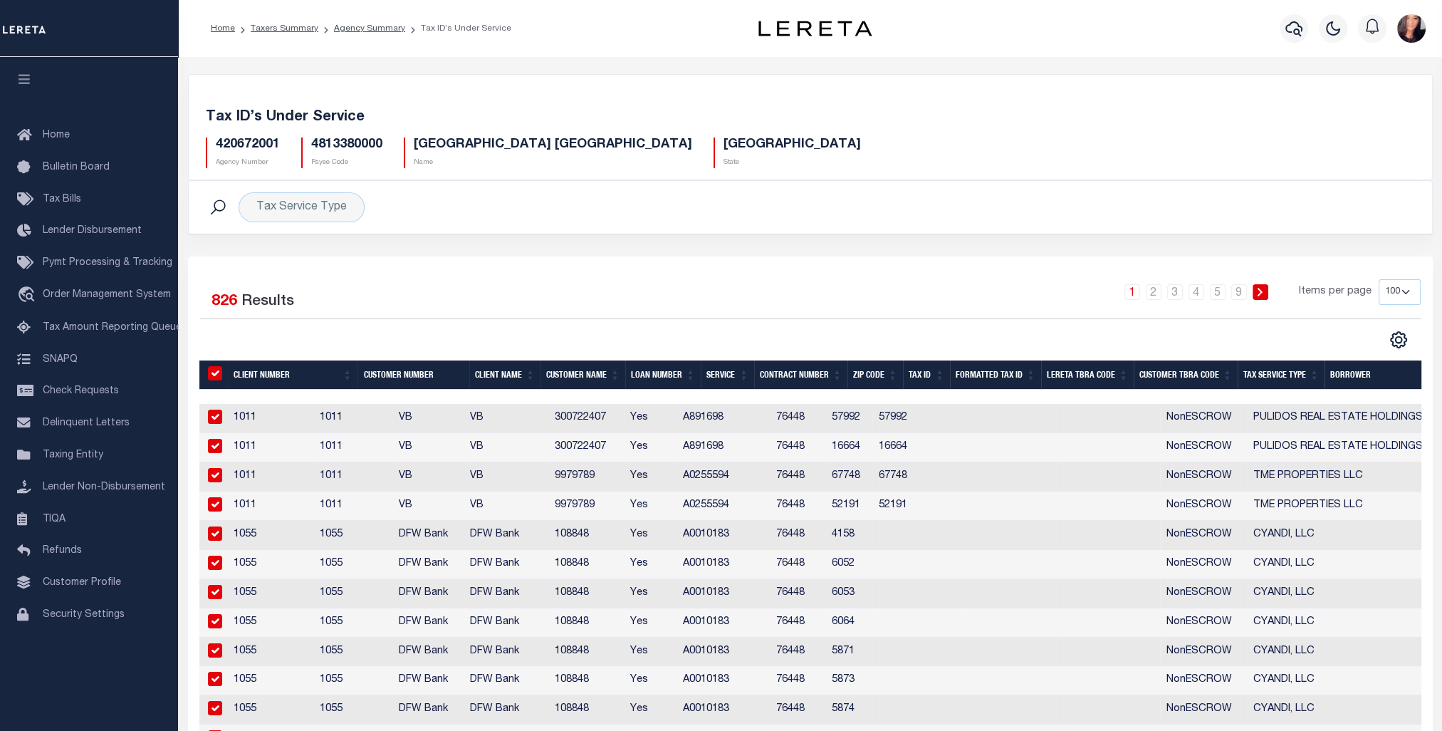
checkbox input "true"
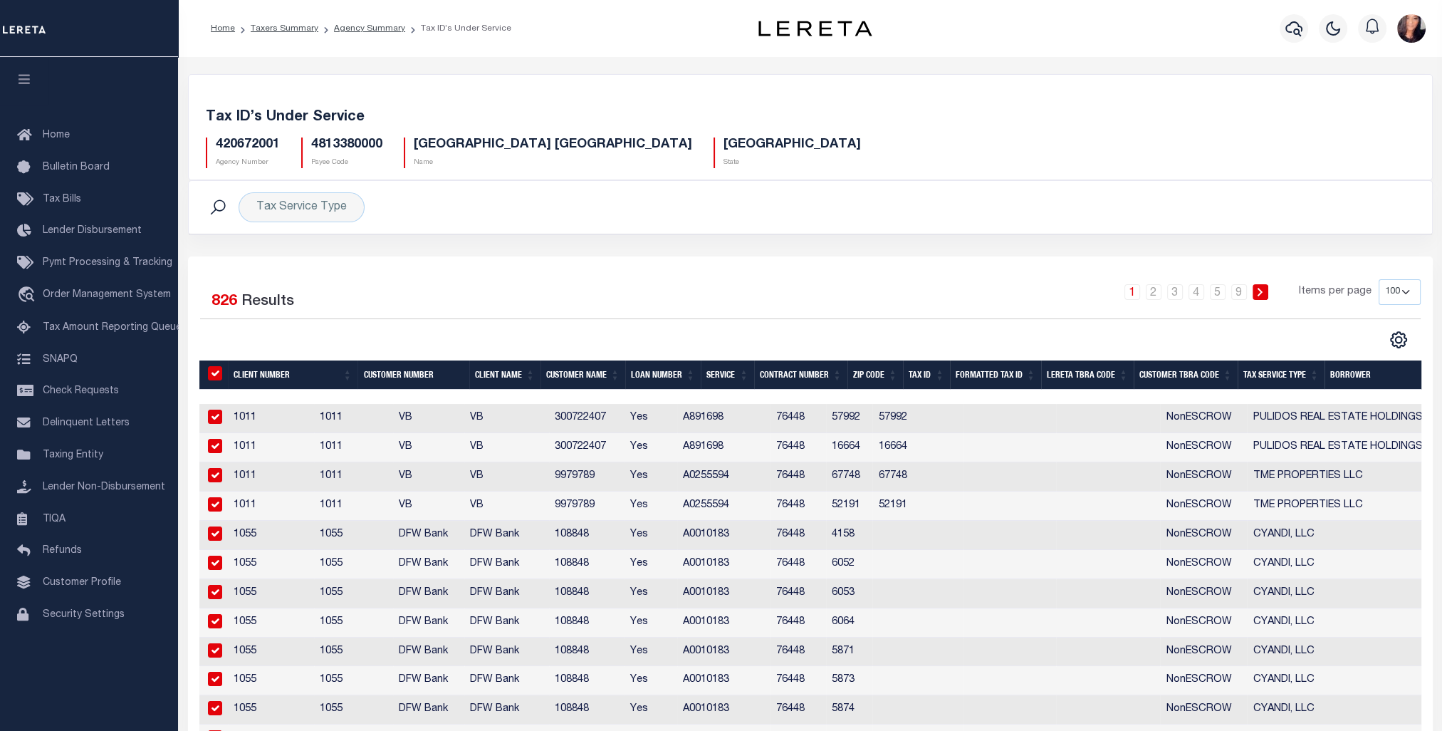
checkbox input "true"
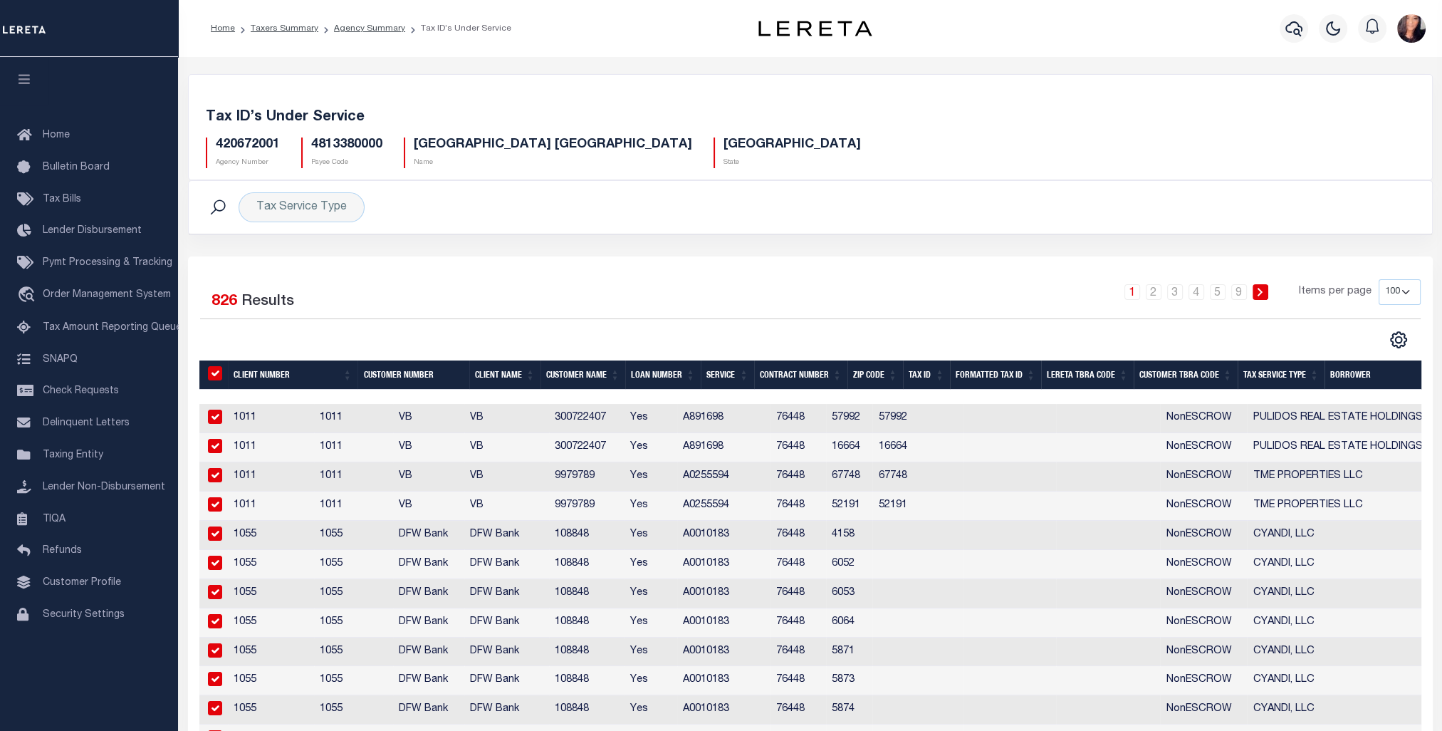
checkbox input "true"
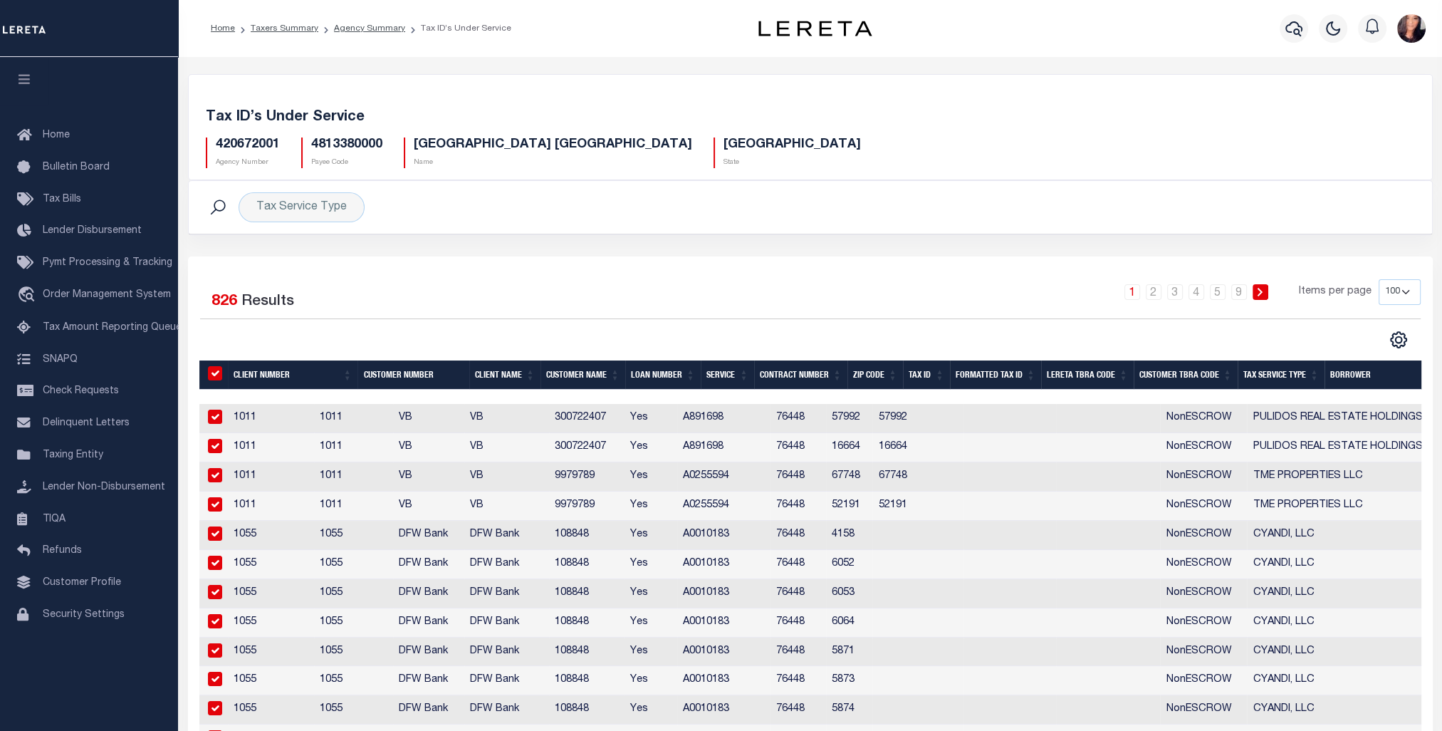
checkbox input "true"
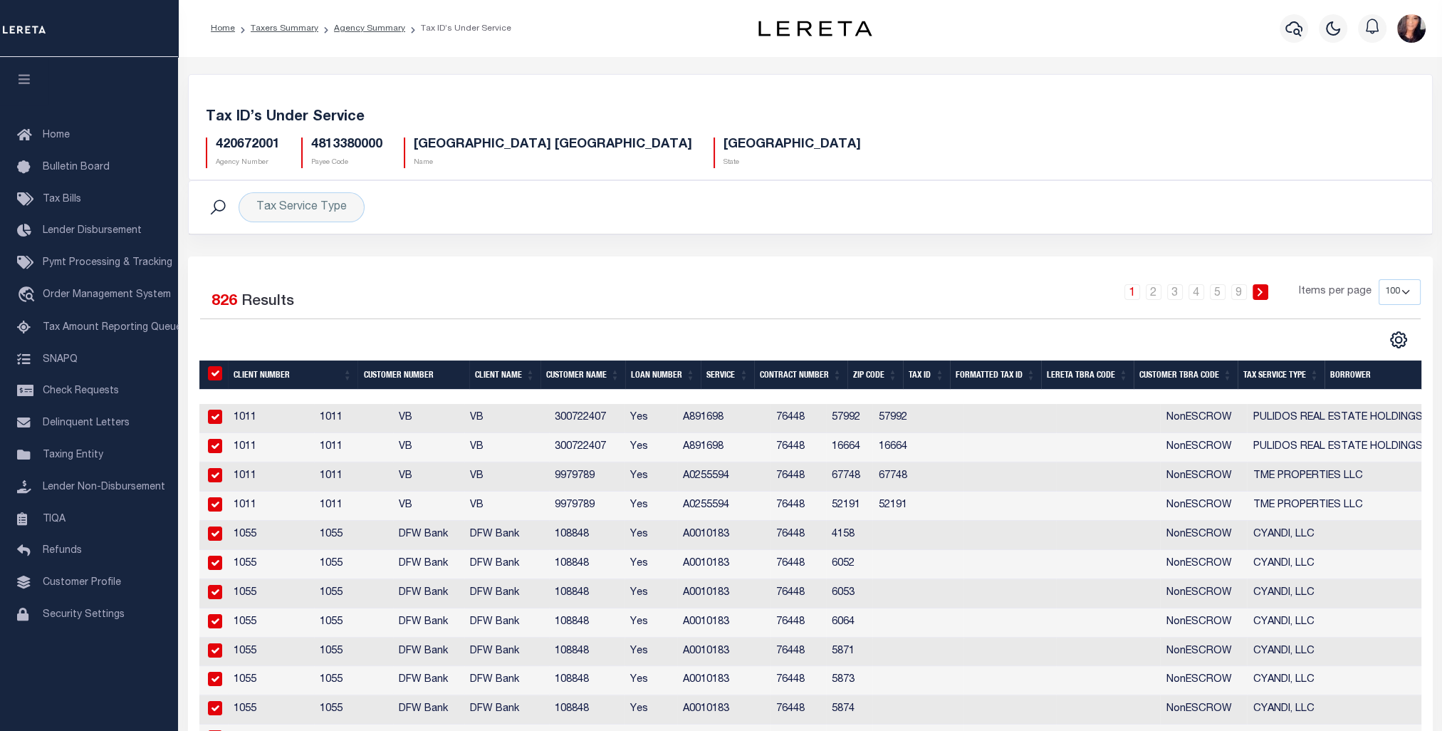
checkbox input "true"
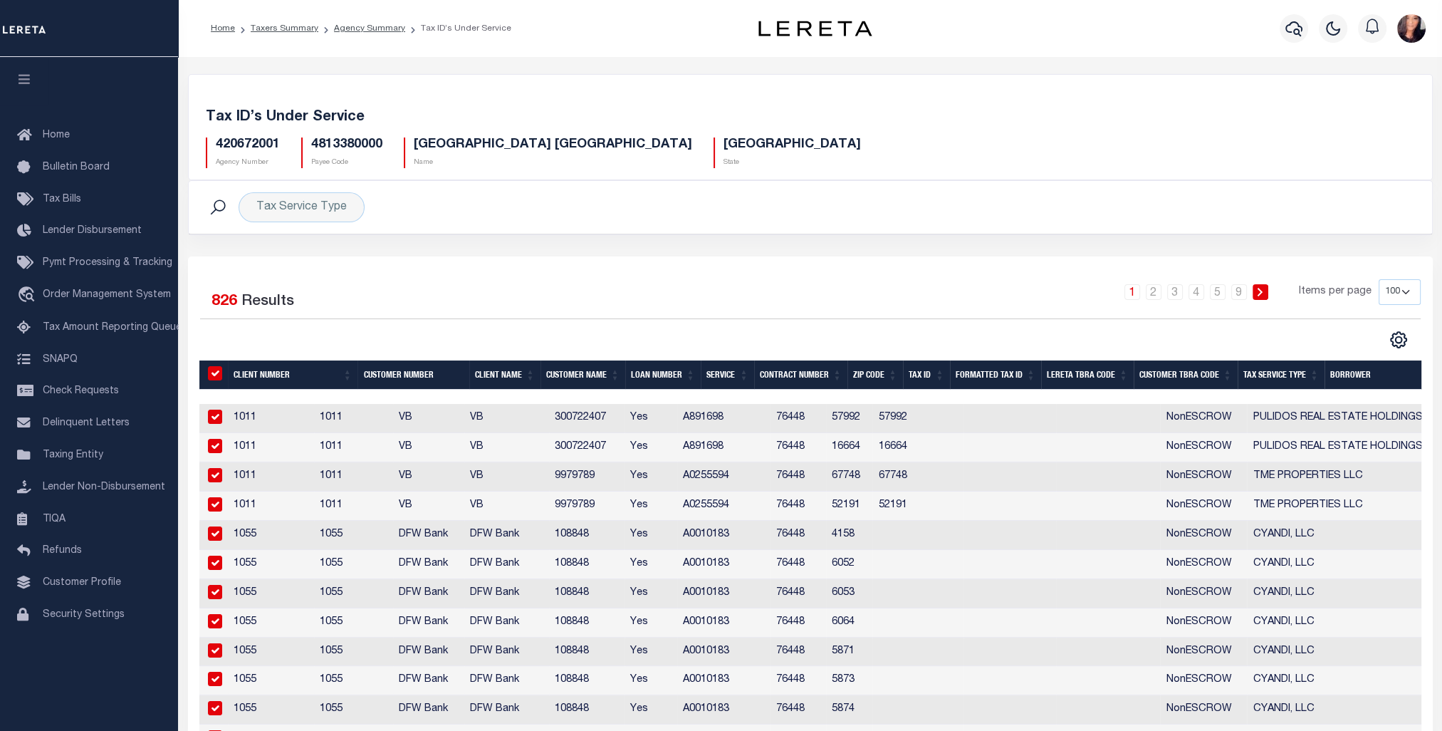
checkbox input "true"
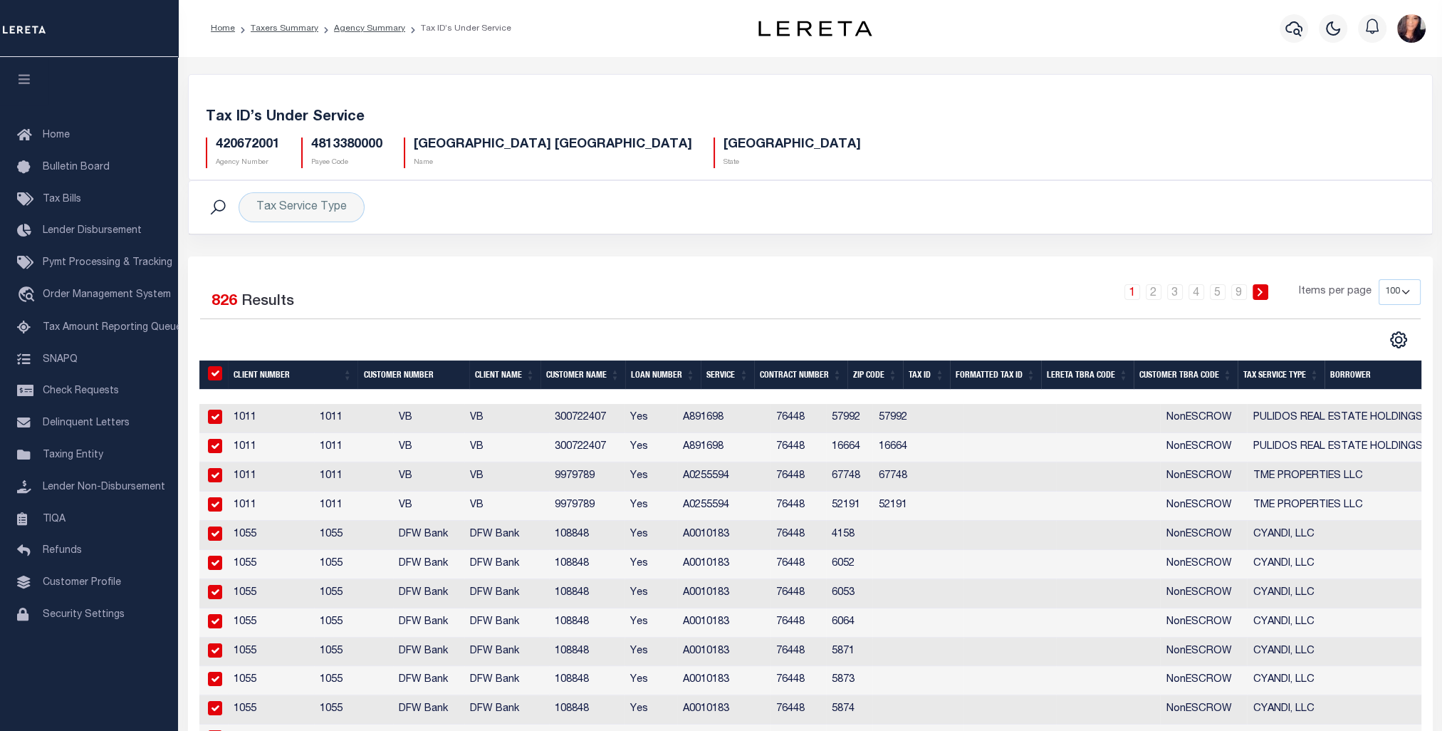
checkbox input "true"
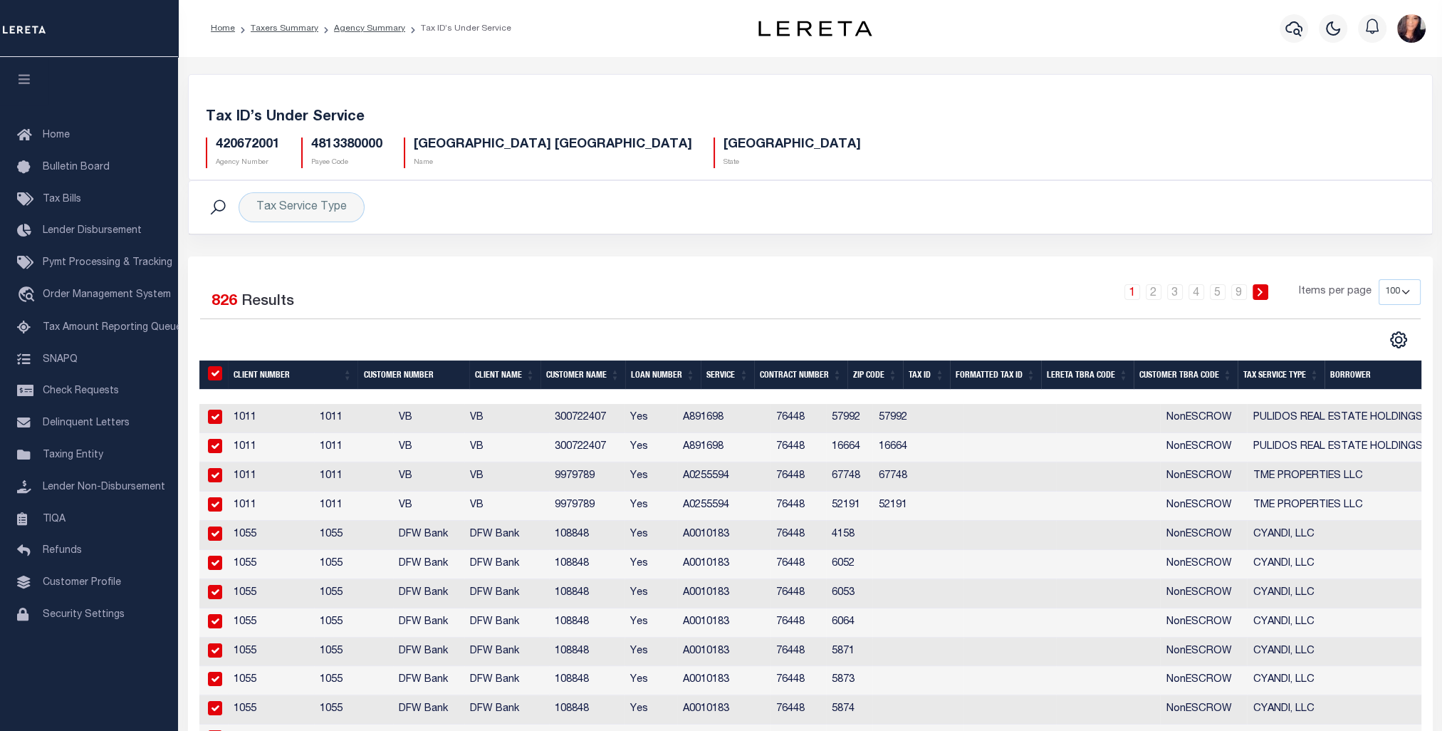
checkbox input "true"
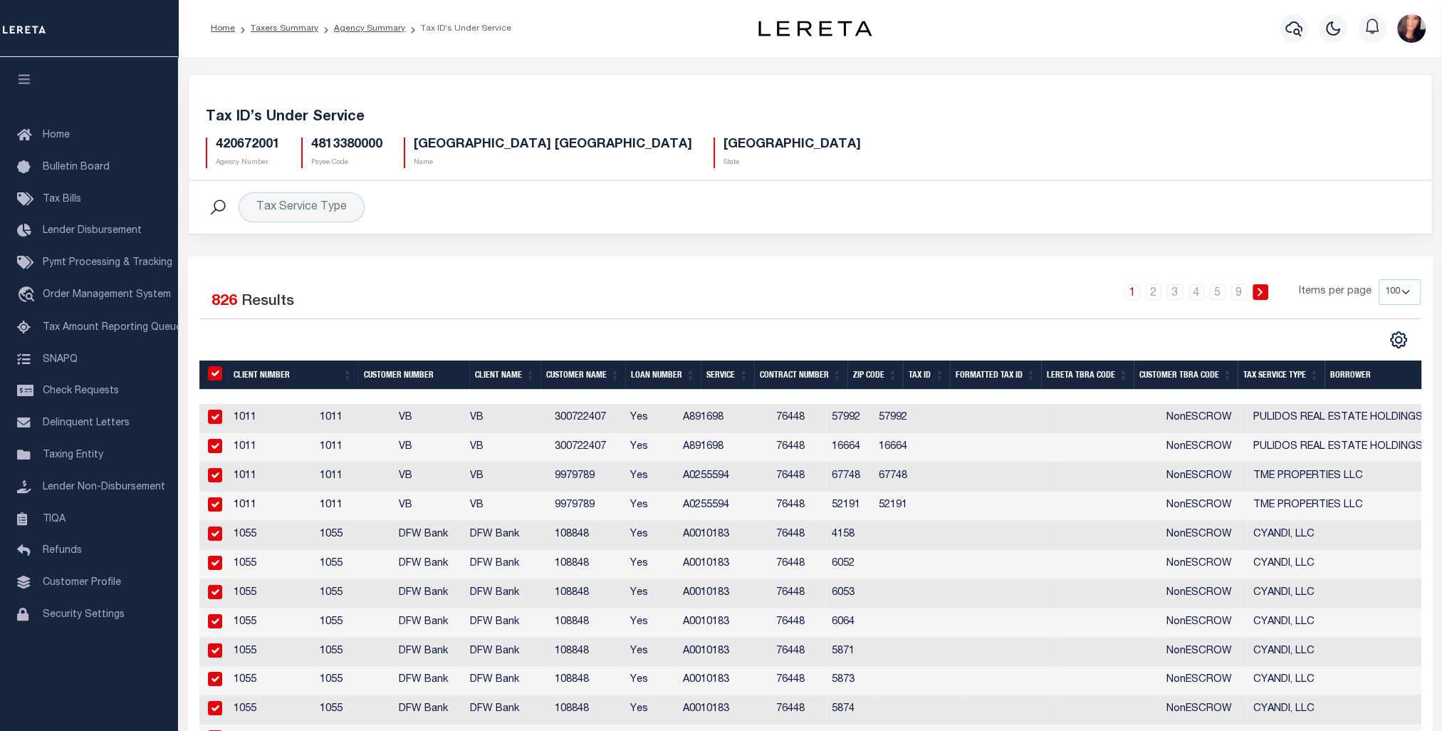
checkbox input "true"
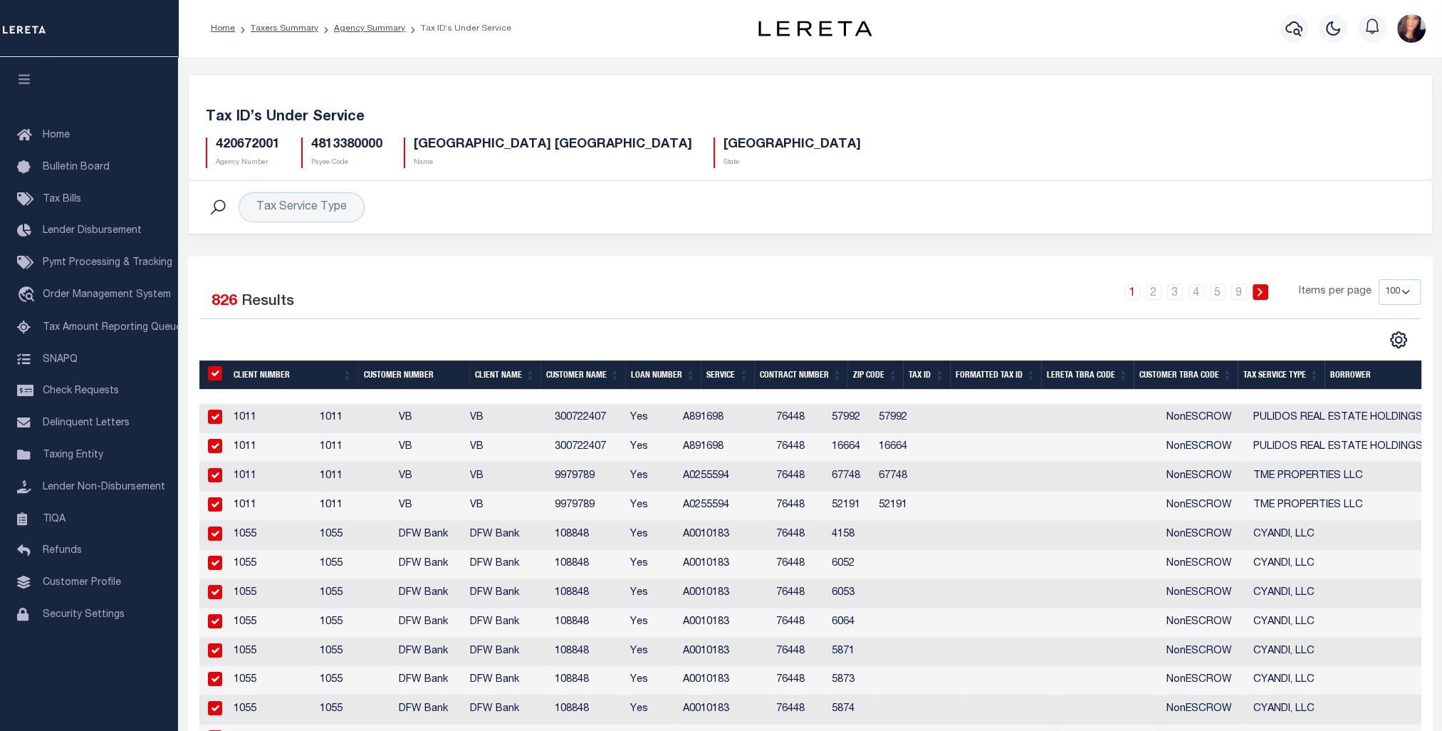
checkbox input "true"
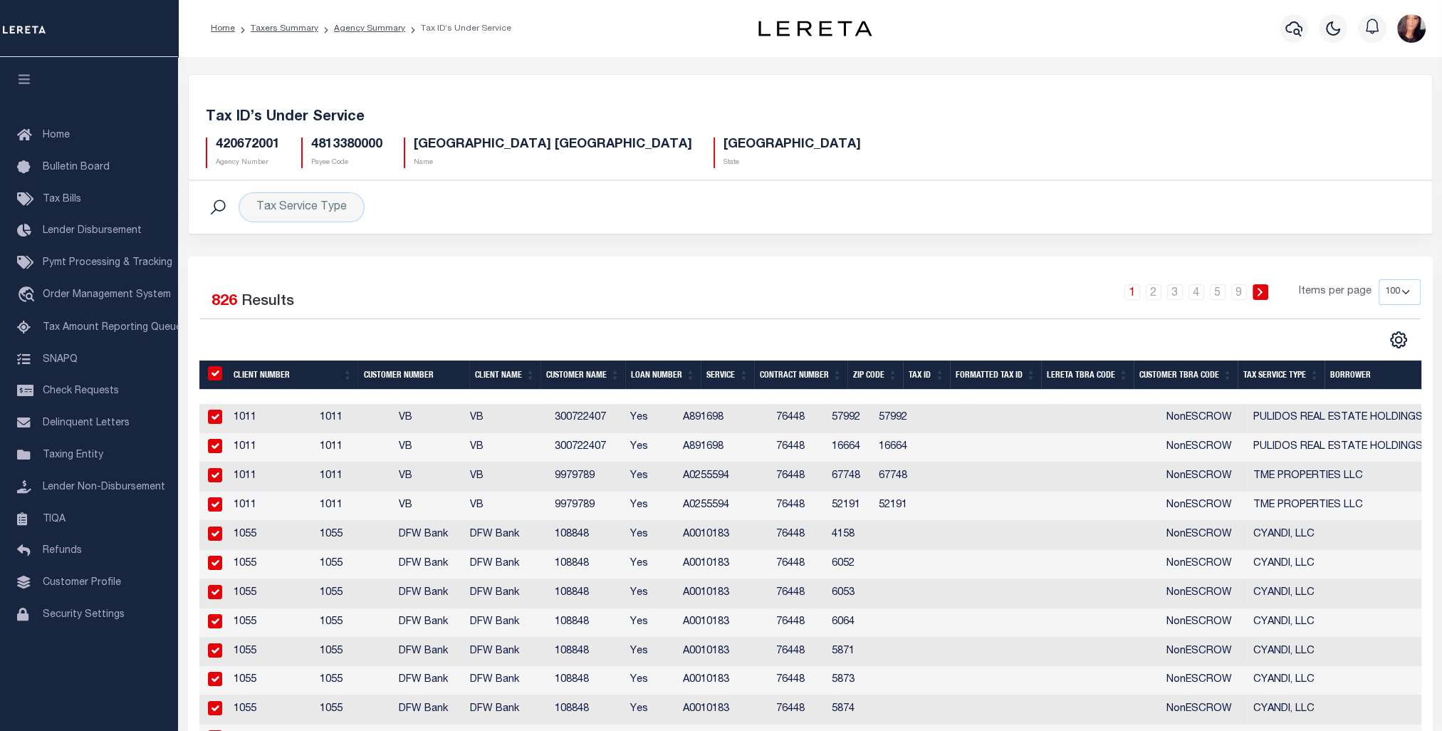
checkbox input "true"
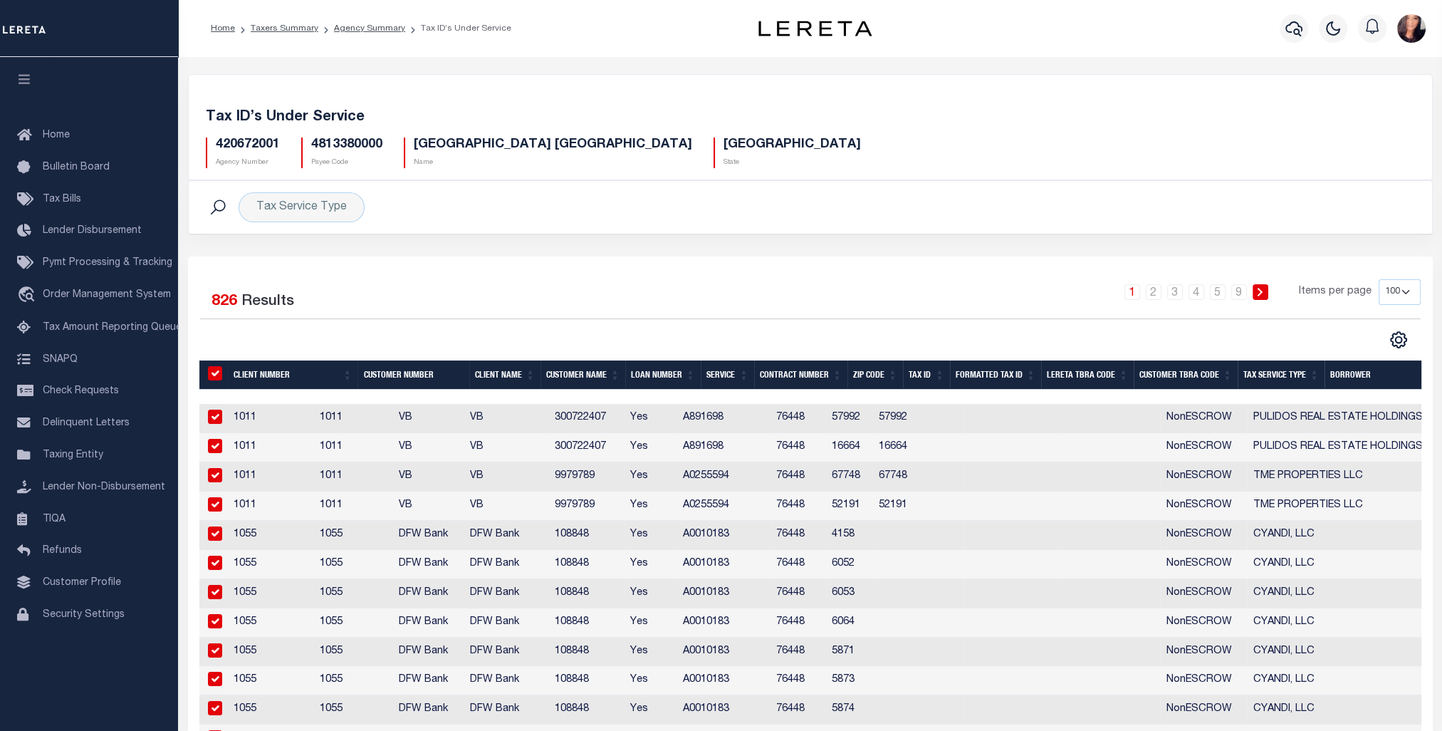
checkbox input "true"
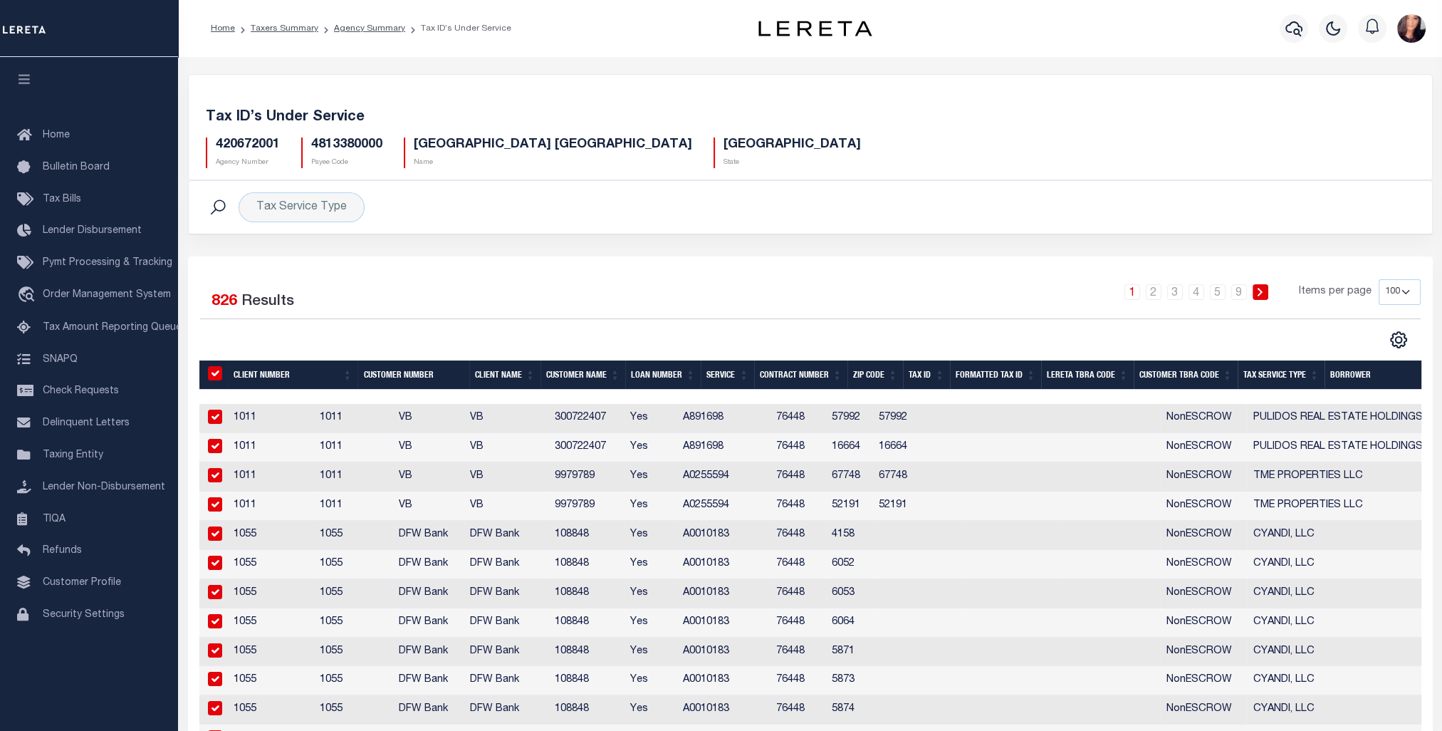
checkbox input "true"
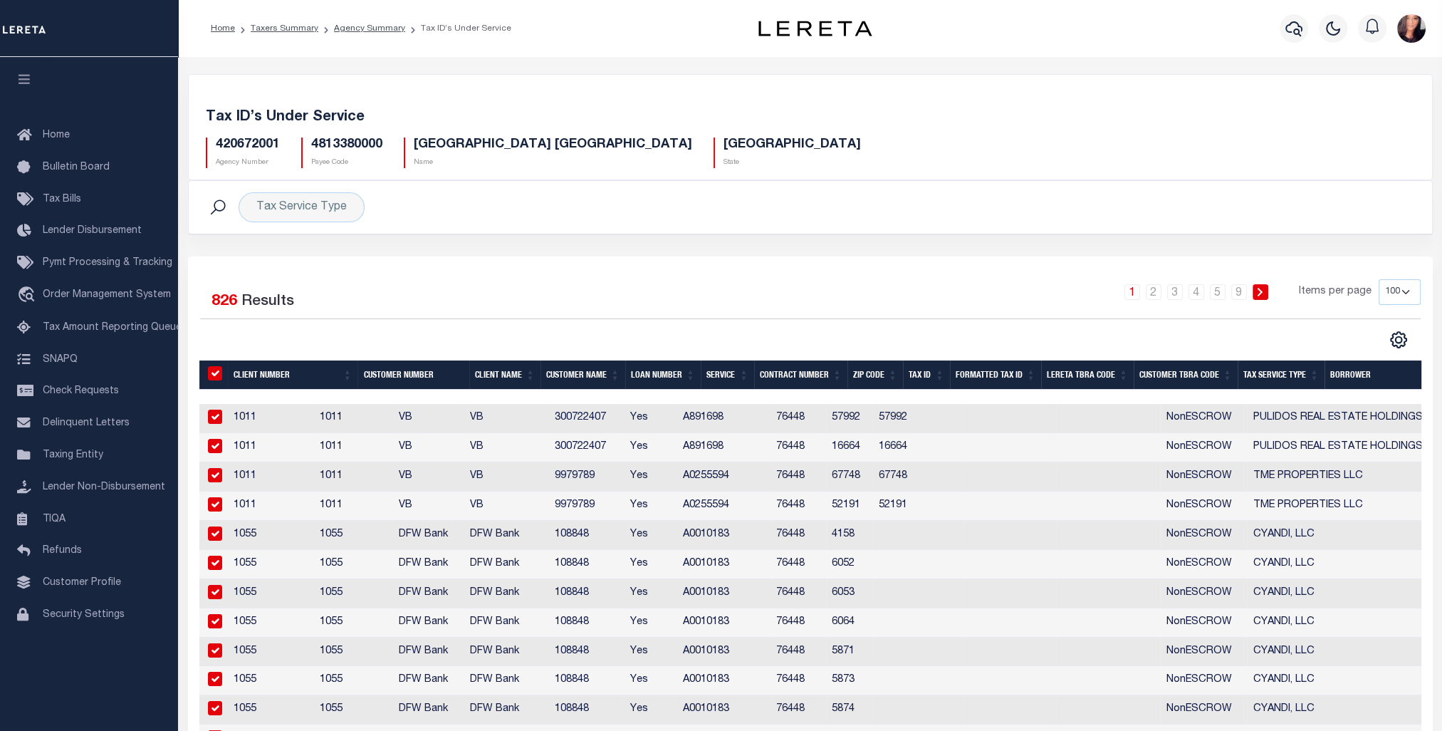
checkbox input "true"
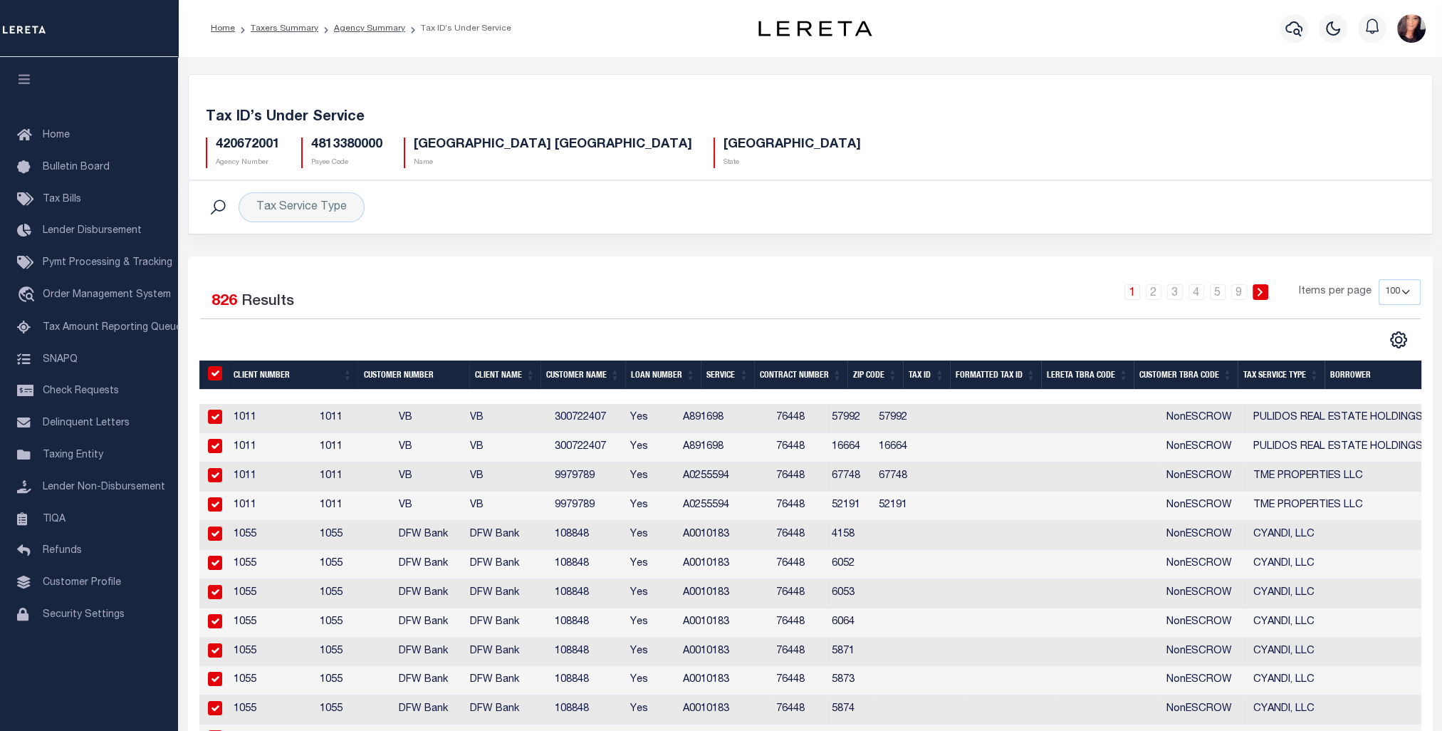
checkbox input "true"
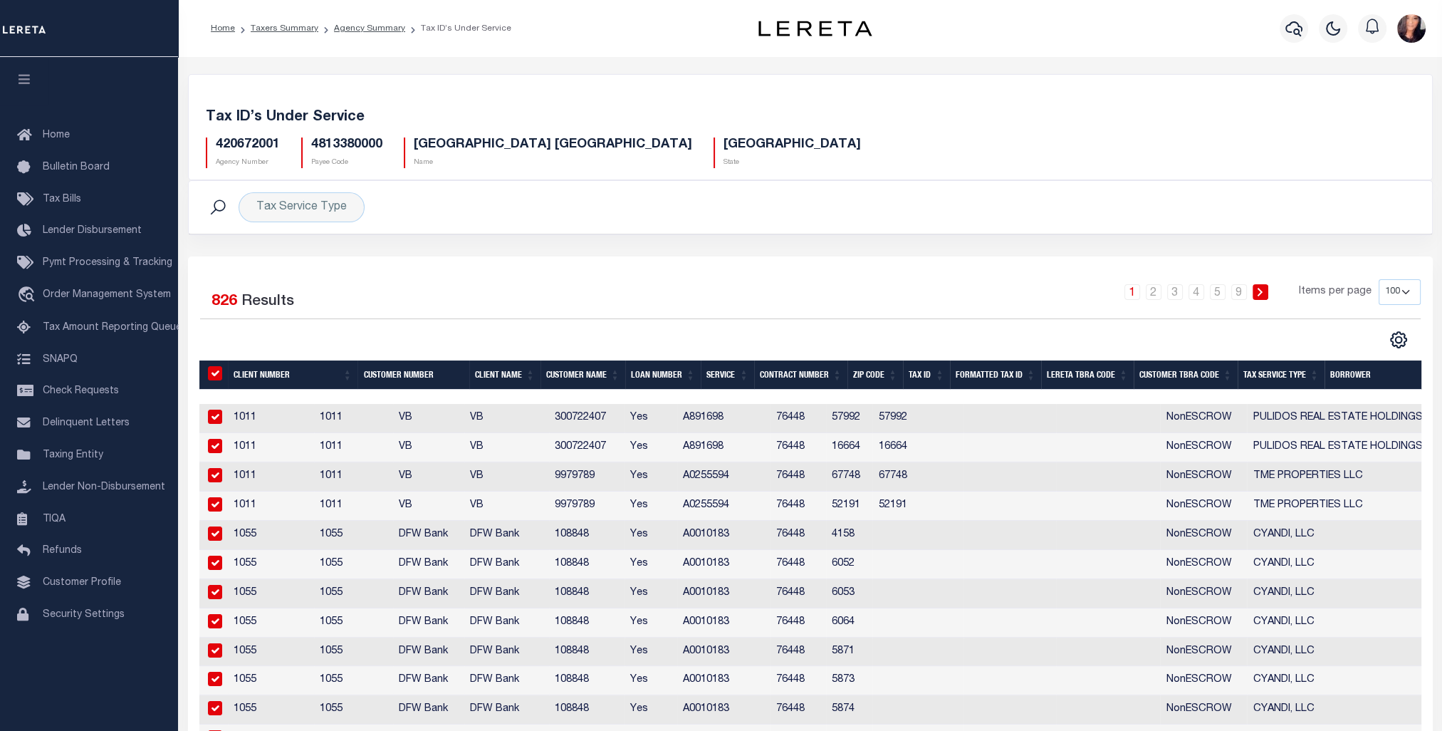
checkbox input "true"
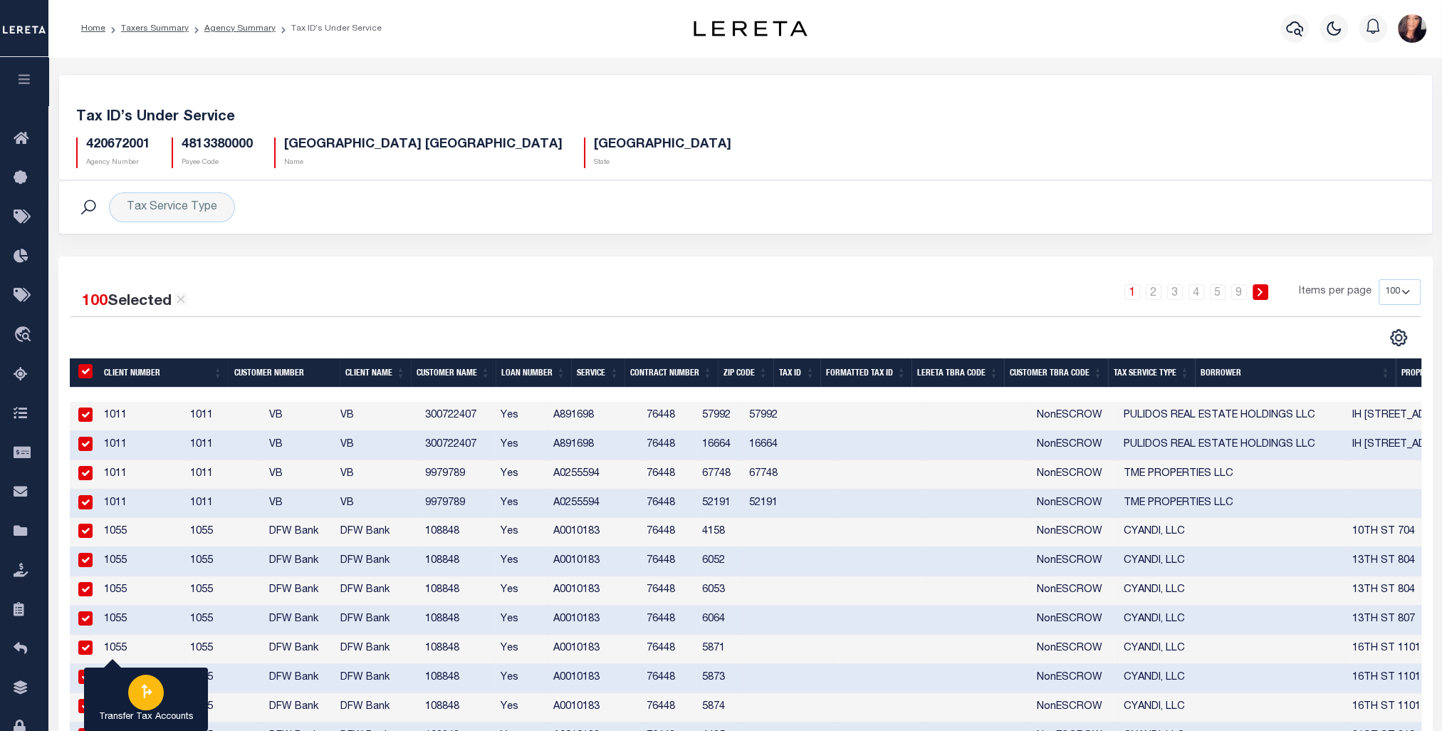
click at [145, 700] on icon "button" at bounding box center [146, 691] width 19 height 19
type input "420672001"
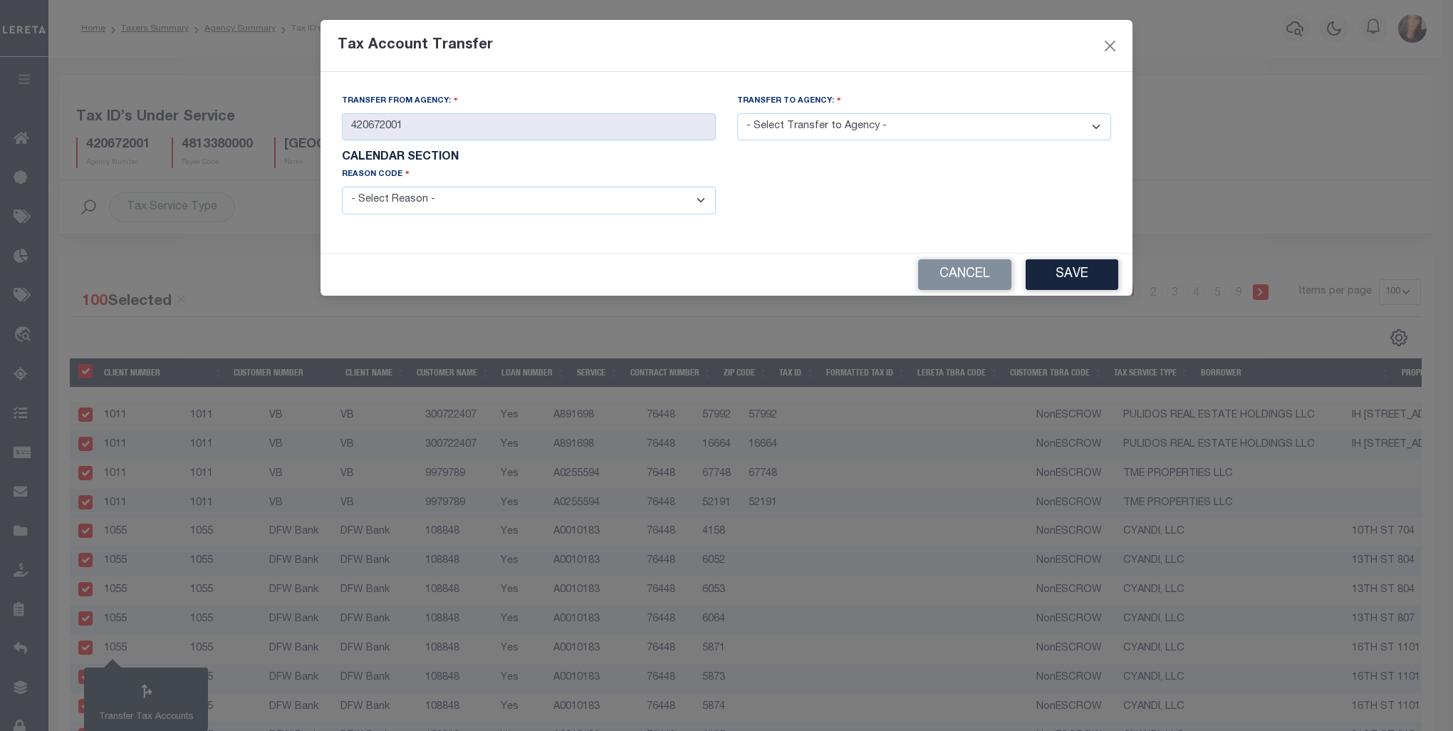
click at [1102, 125] on select "- Select Transfer to Agency - 420252001 420252801 420300000 420308801 420470000…" at bounding box center [924, 127] width 374 height 28
select select "420670000"
click at [737, 114] on select "- Select Transfer to Agency - 420252001 420252801 420300000 420308801 420470000…" at bounding box center [924, 127] width 374 height 28
click at [718, 201] on div "Reason Code - Select Reason - 099 - Other (Provide additional detail) ACT - Age…" at bounding box center [528, 199] width 395 height 64
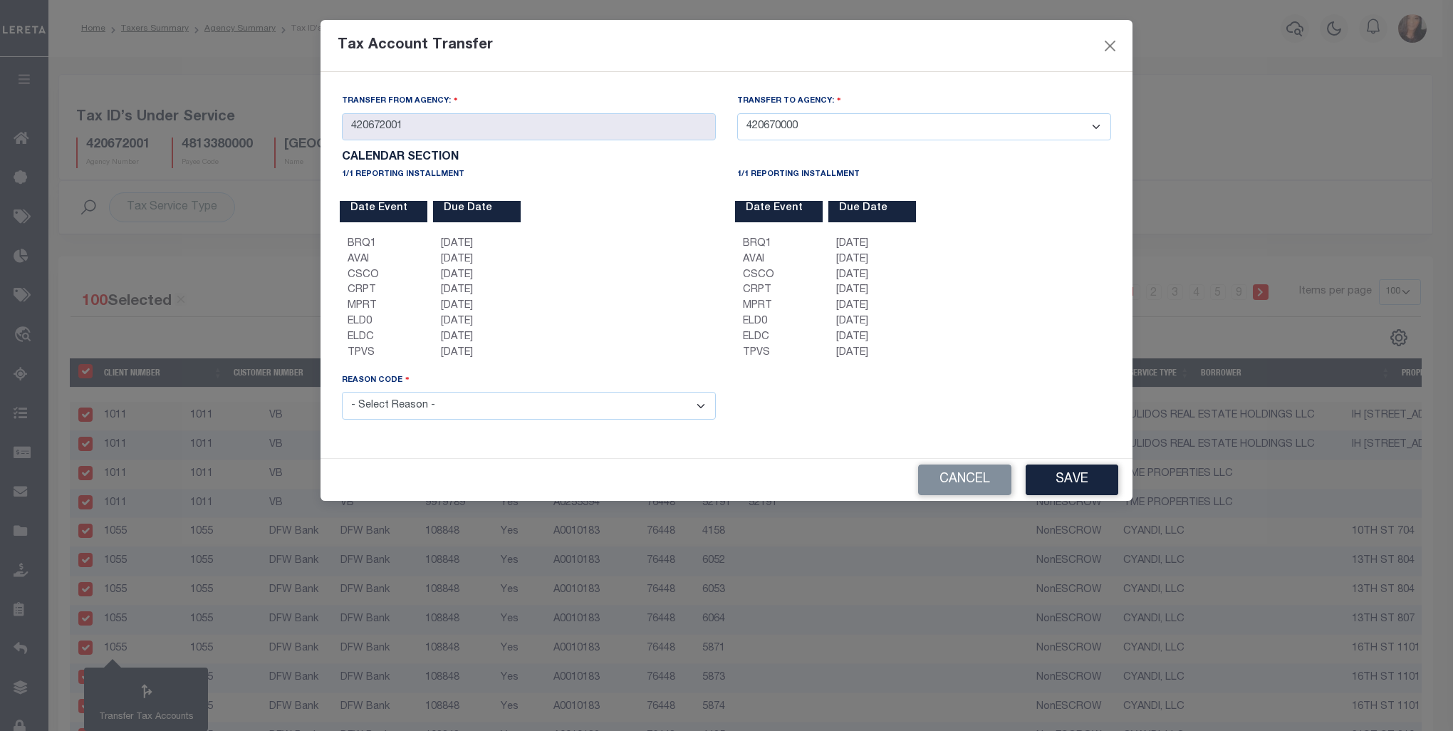
click at [701, 413] on select "- Select Reason - 099 - Other (Provide additional detail) ACT - Agency Changed …" at bounding box center [529, 406] width 374 height 28
select select "099"
click at [342, 395] on select "- Select Reason - 099 - Other (Provide additional detail) ACT - Agency Changed …" at bounding box center [529, 406] width 374 height 28
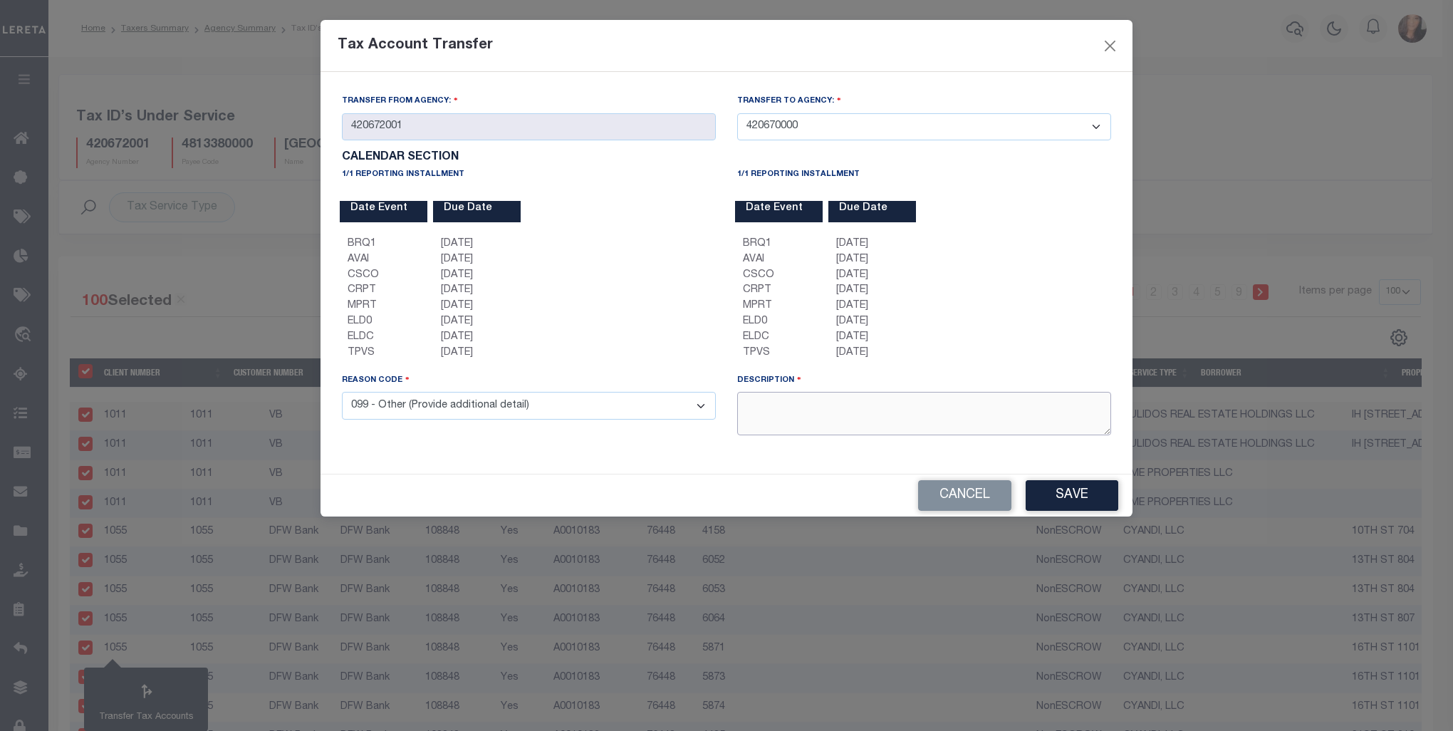
click at [775, 420] on textarea at bounding box center [924, 413] width 374 height 43
type textarea "t"
type textarea "Test"
click at [1088, 491] on button "Save" at bounding box center [1072, 495] width 93 height 31
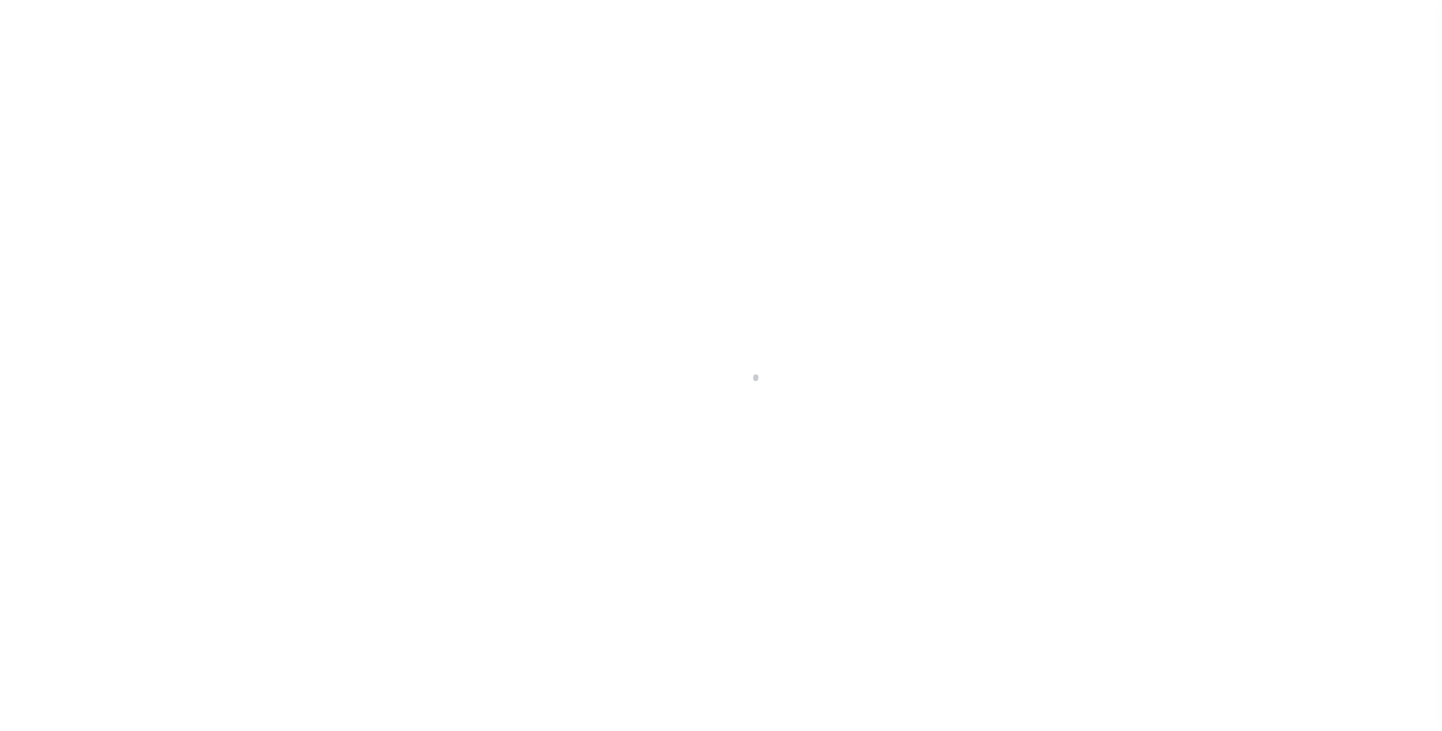
select select "100"
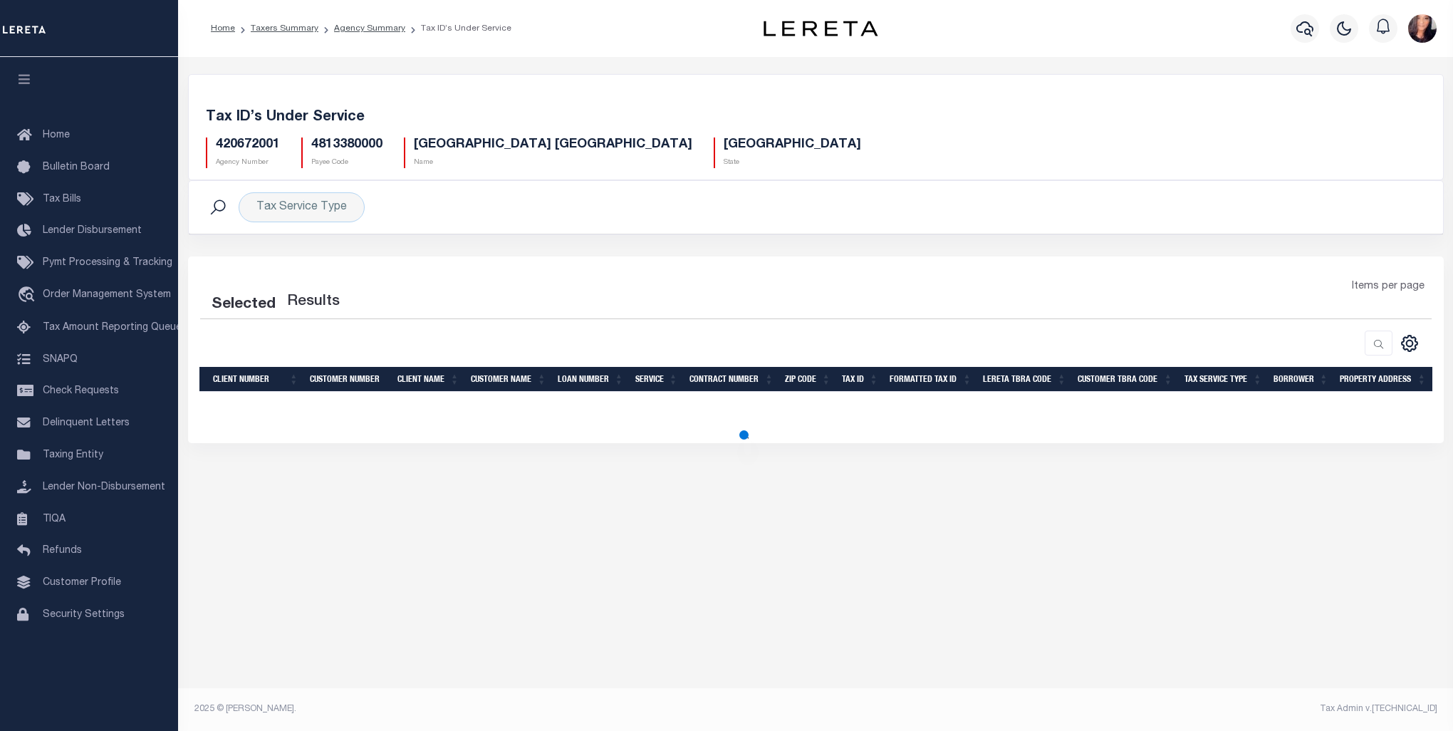
select select "100"
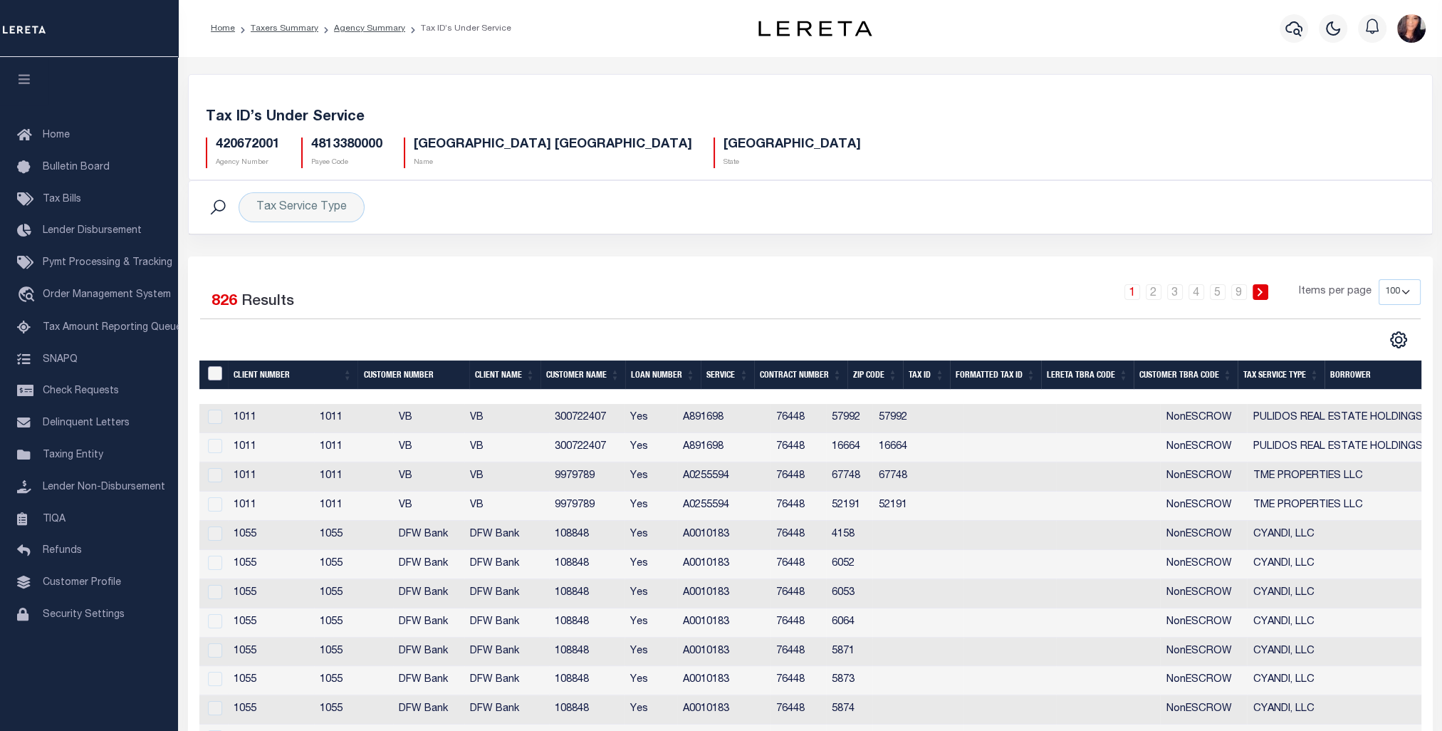
click at [222, 377] on input "&nbsp;" at bounding box center [215, 373] width 14 height 14
checkbox input "true"
click at [1154, 292] on link "2" at bounding box center [1154, 292] width 16 height 16
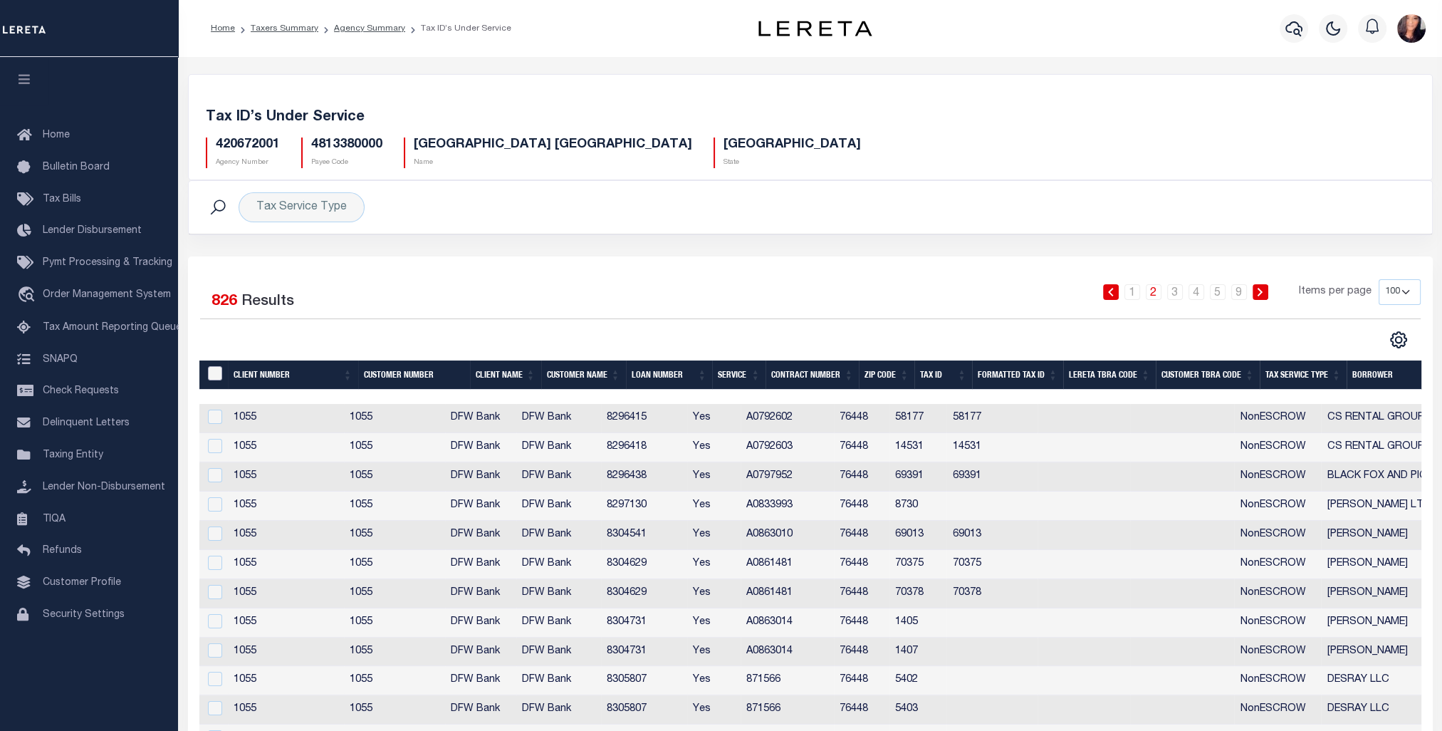
click at [209, 373] on input "&nbsp;" at bounding box center [215, 373] width 14 height 14
checkbox input "true"
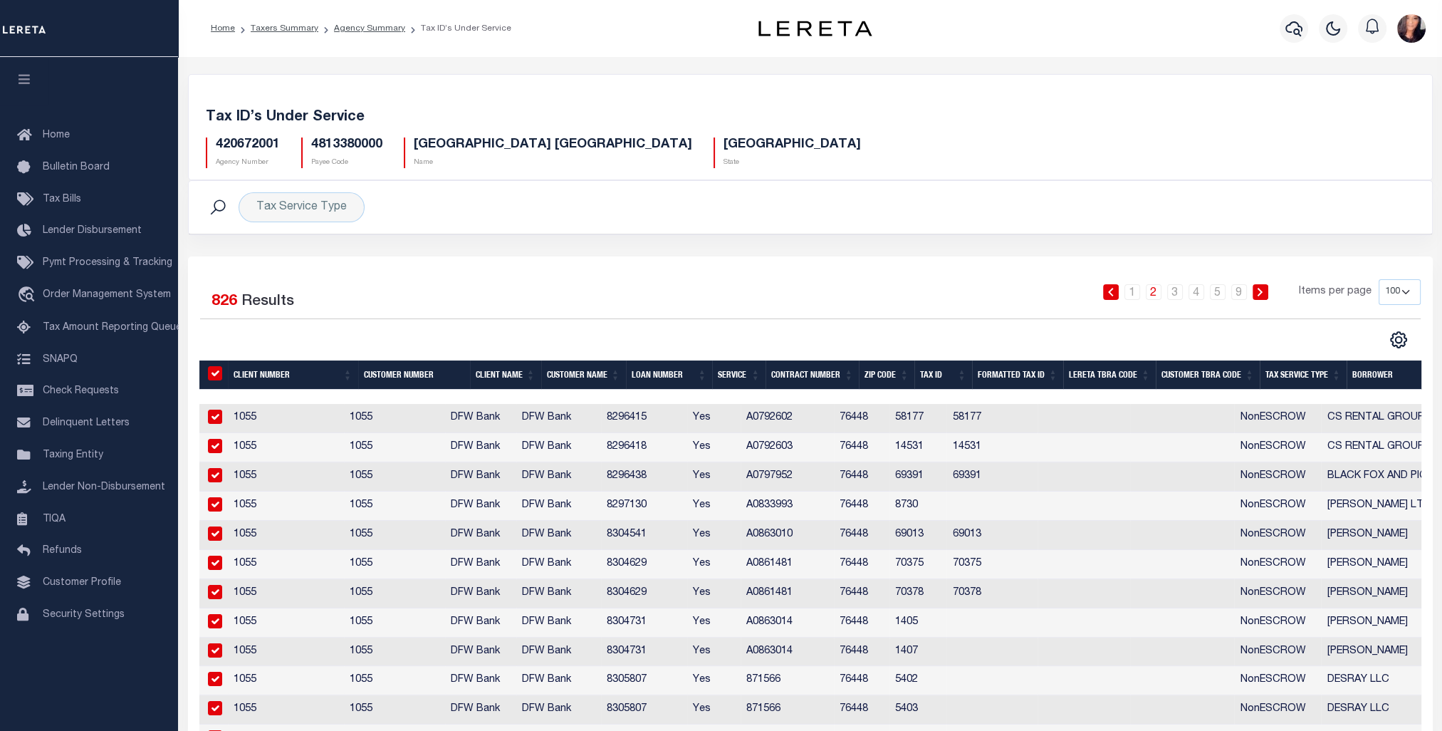
checkbox input "true"
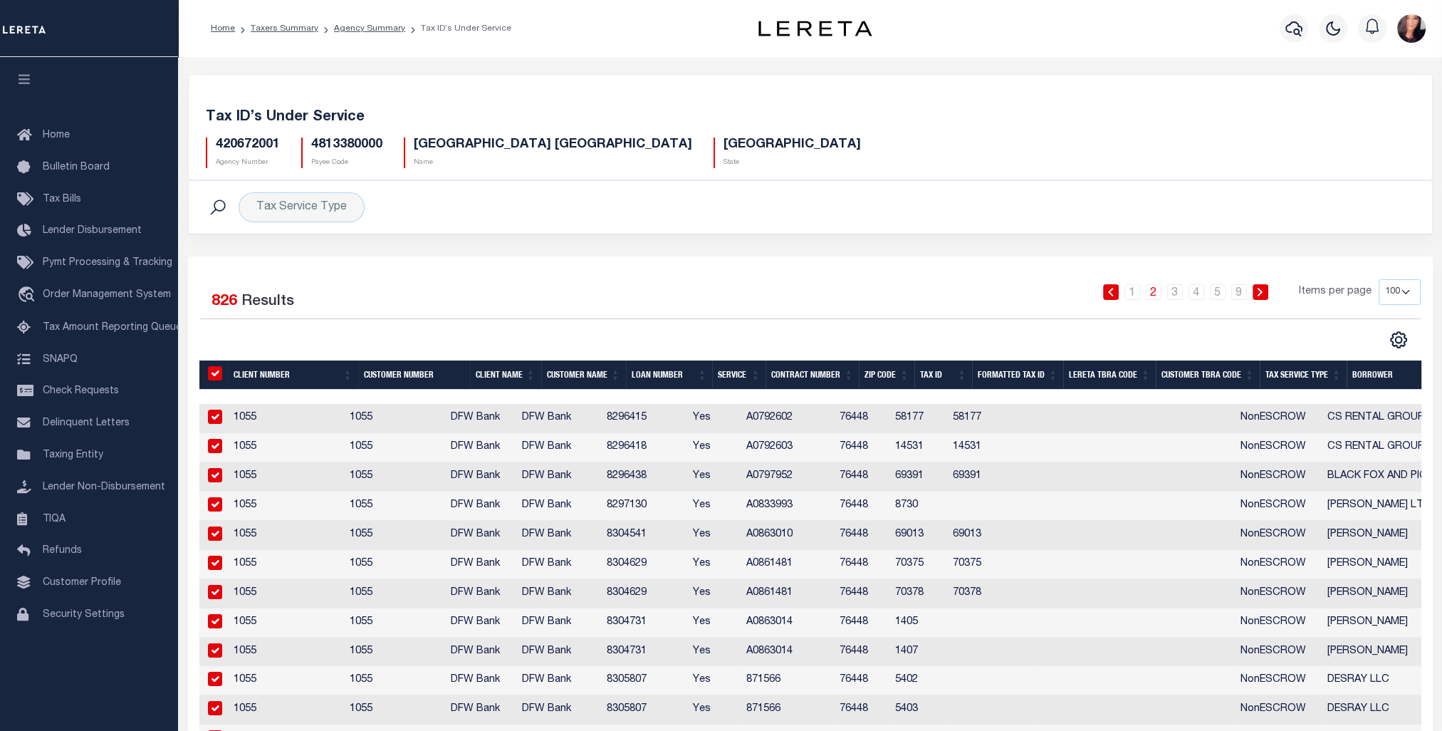
checkbox input "true"
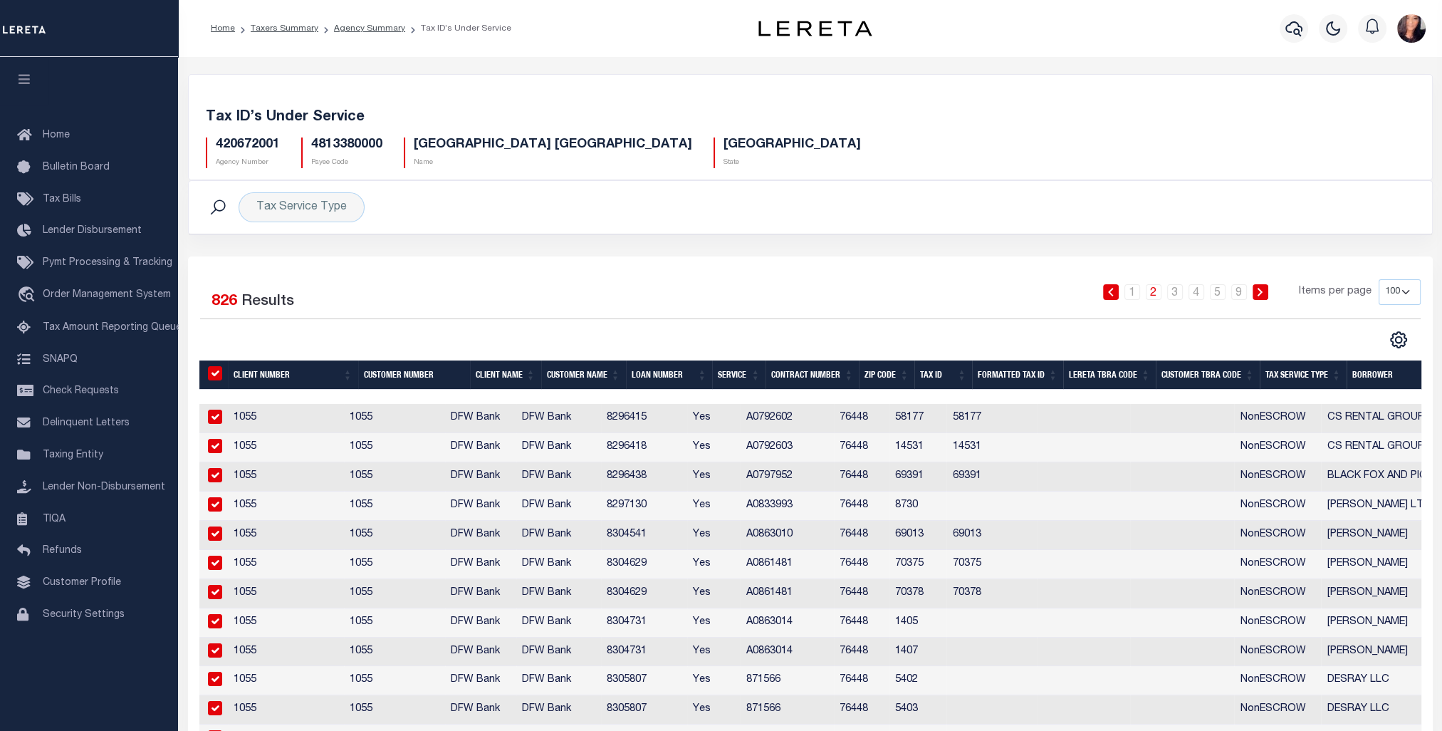
checkbox input "true"
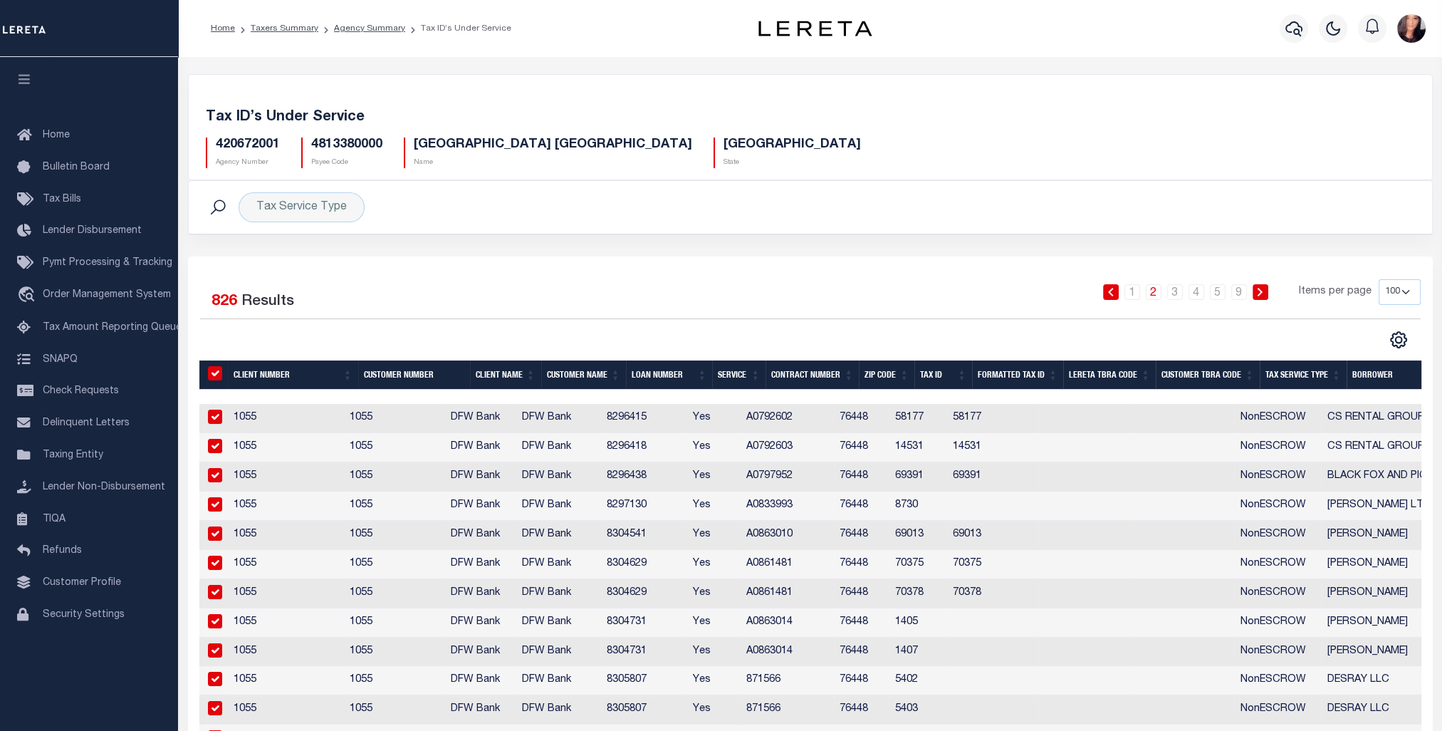
checkbox input "true"
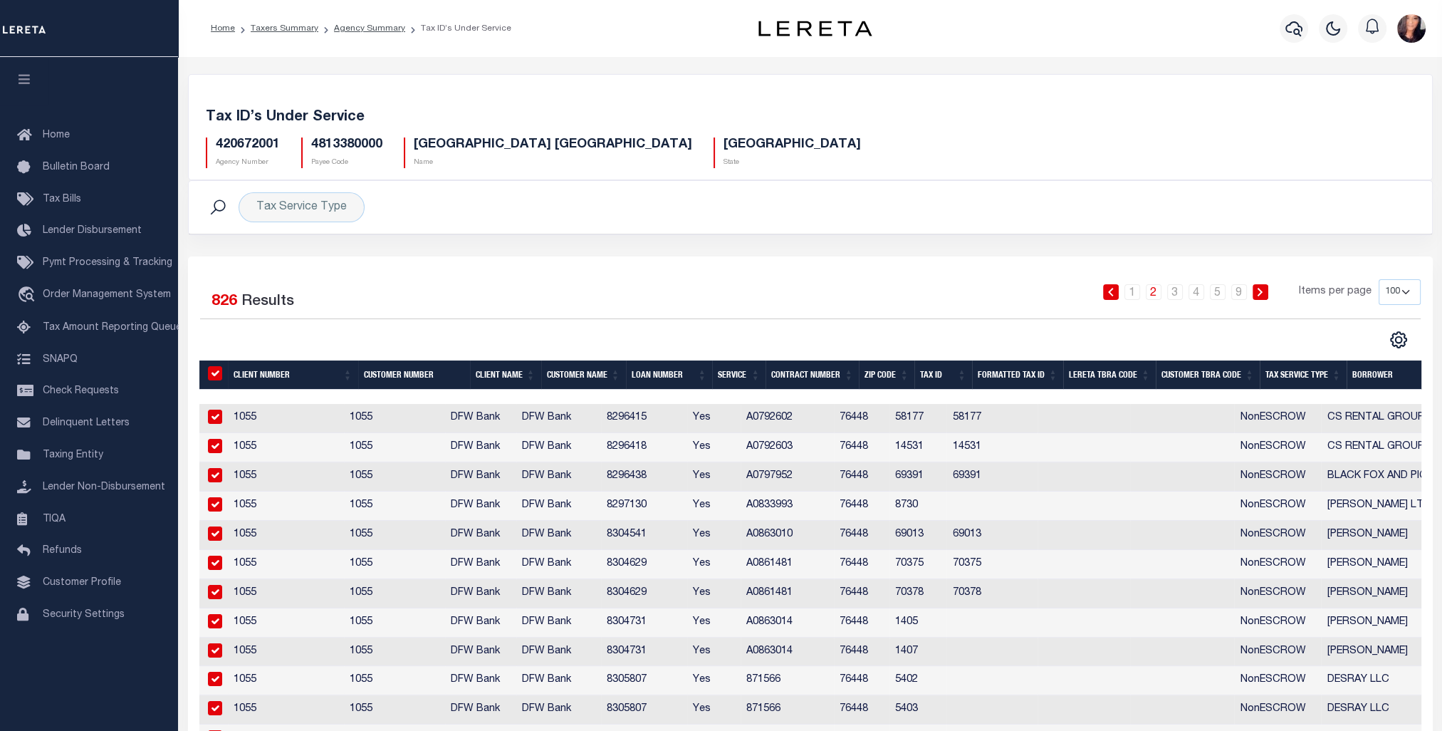
checkbox input "true"
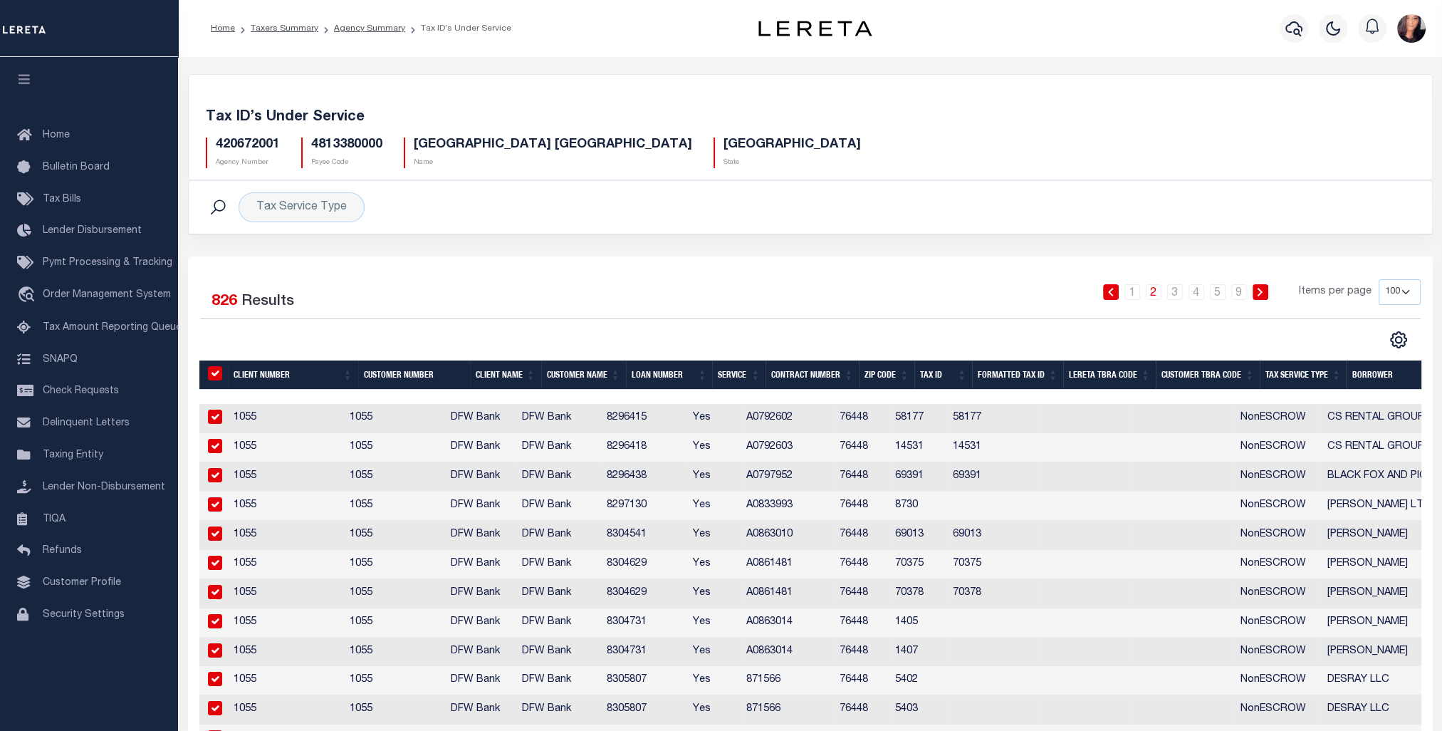
checkbox input "true"
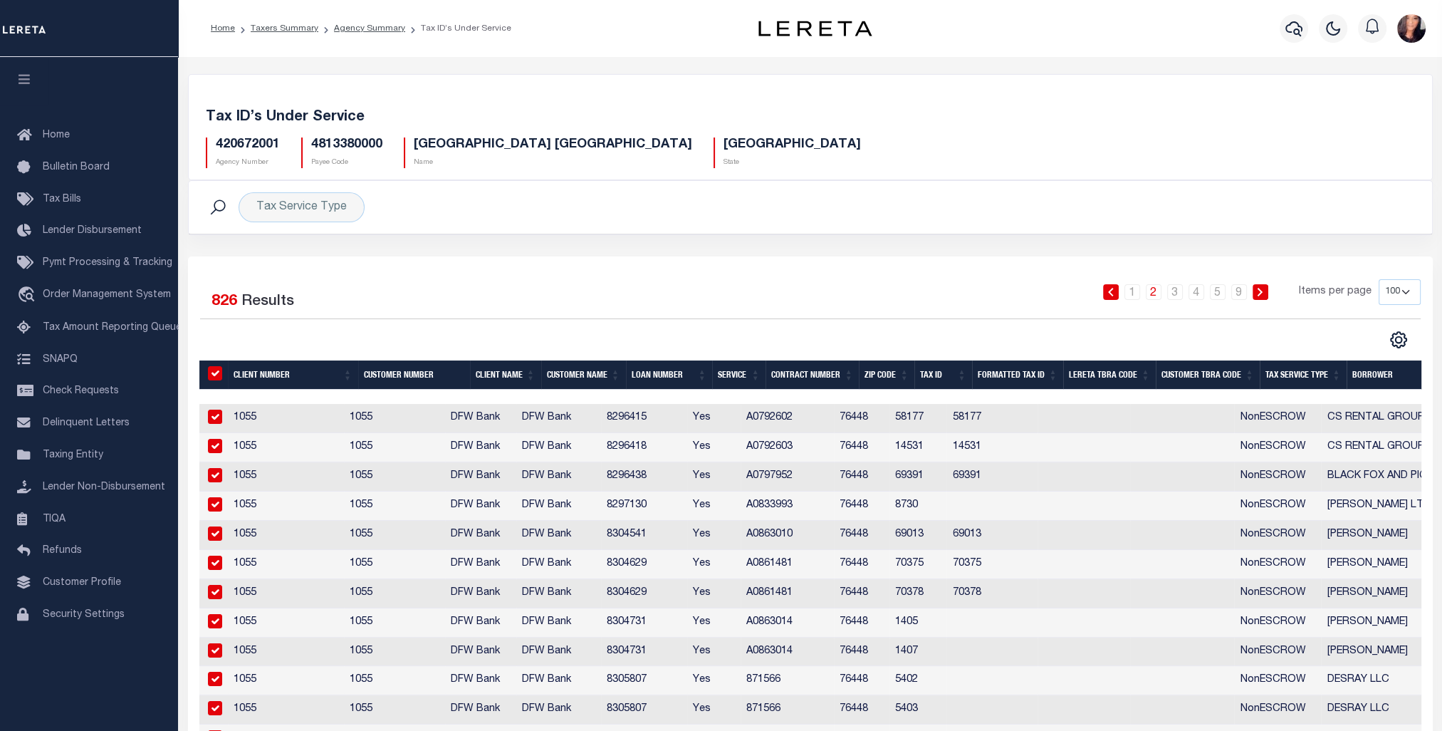
checkbox input "true"
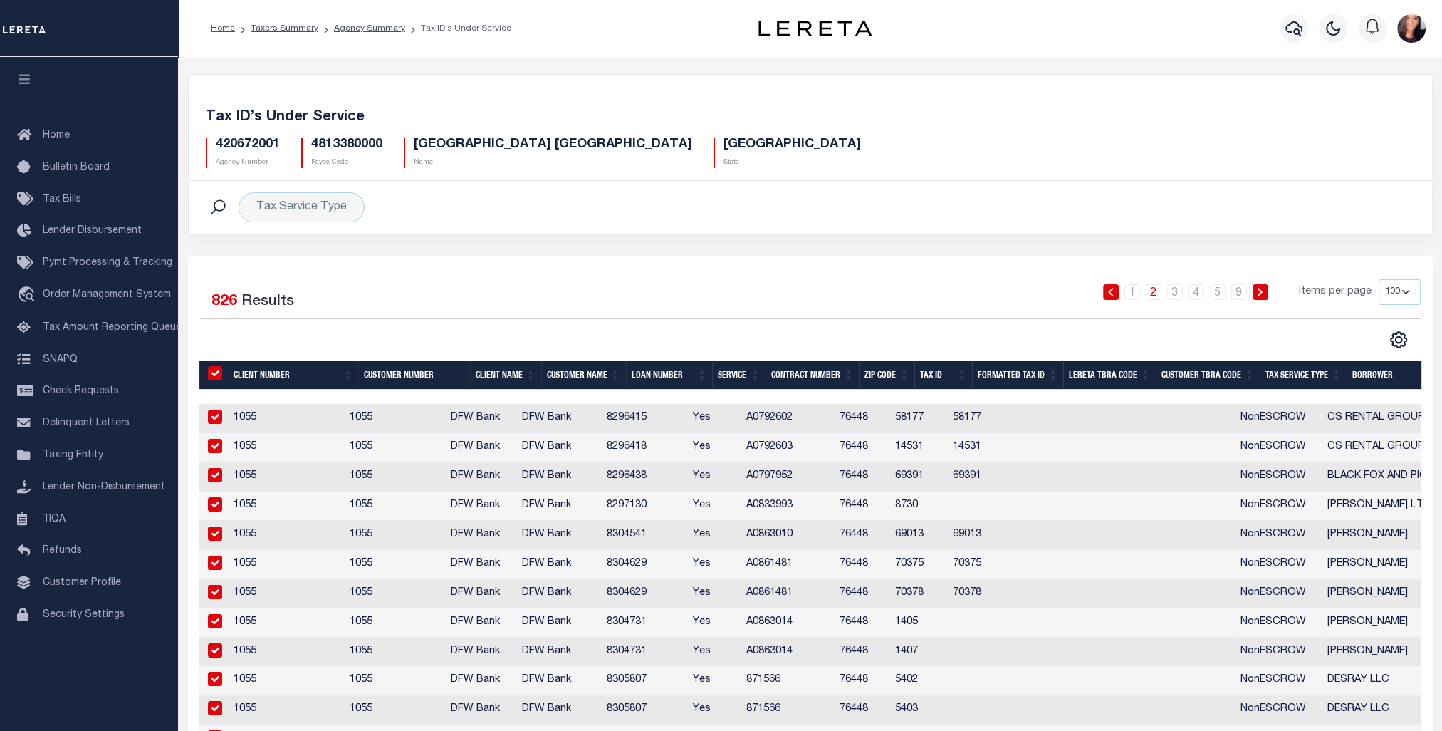
checkbox input "true"
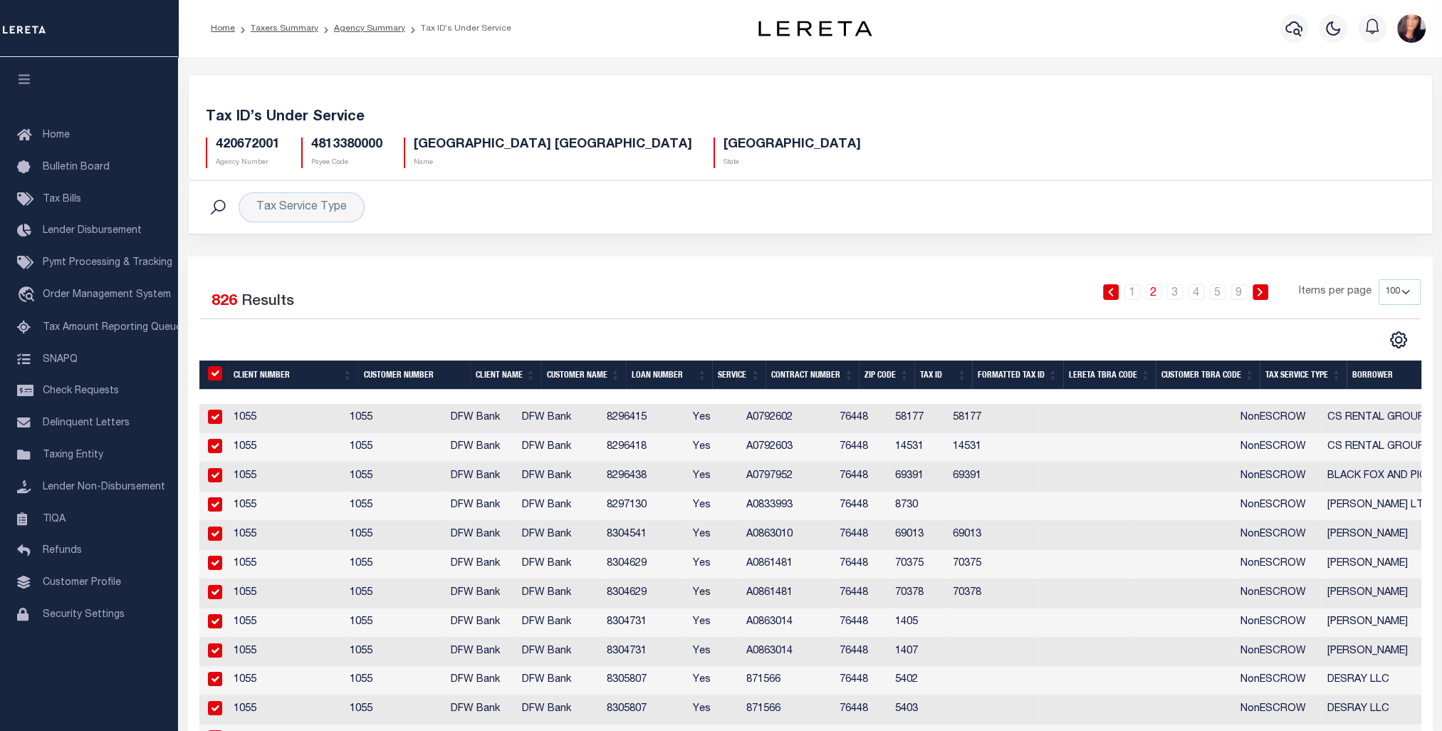
checkbox input "true"
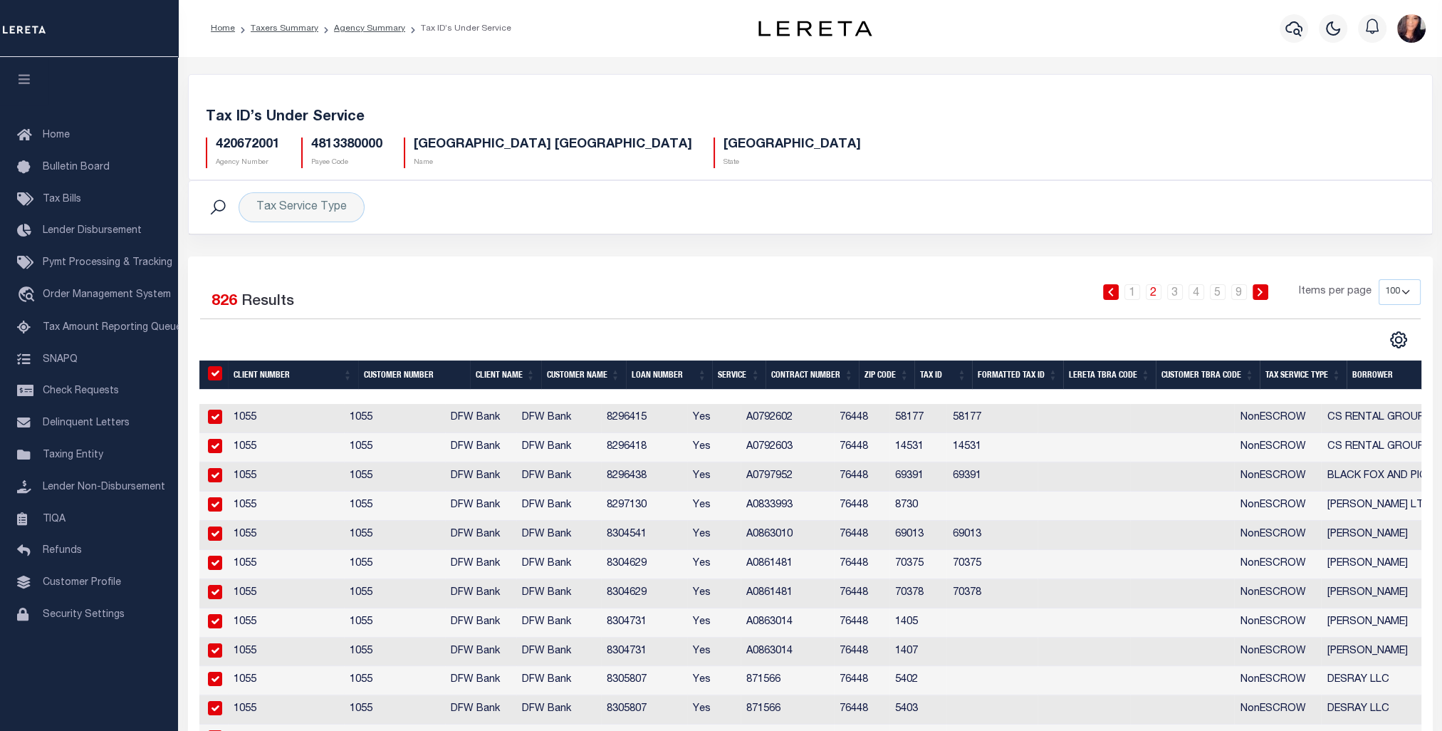
checkbox input "true"
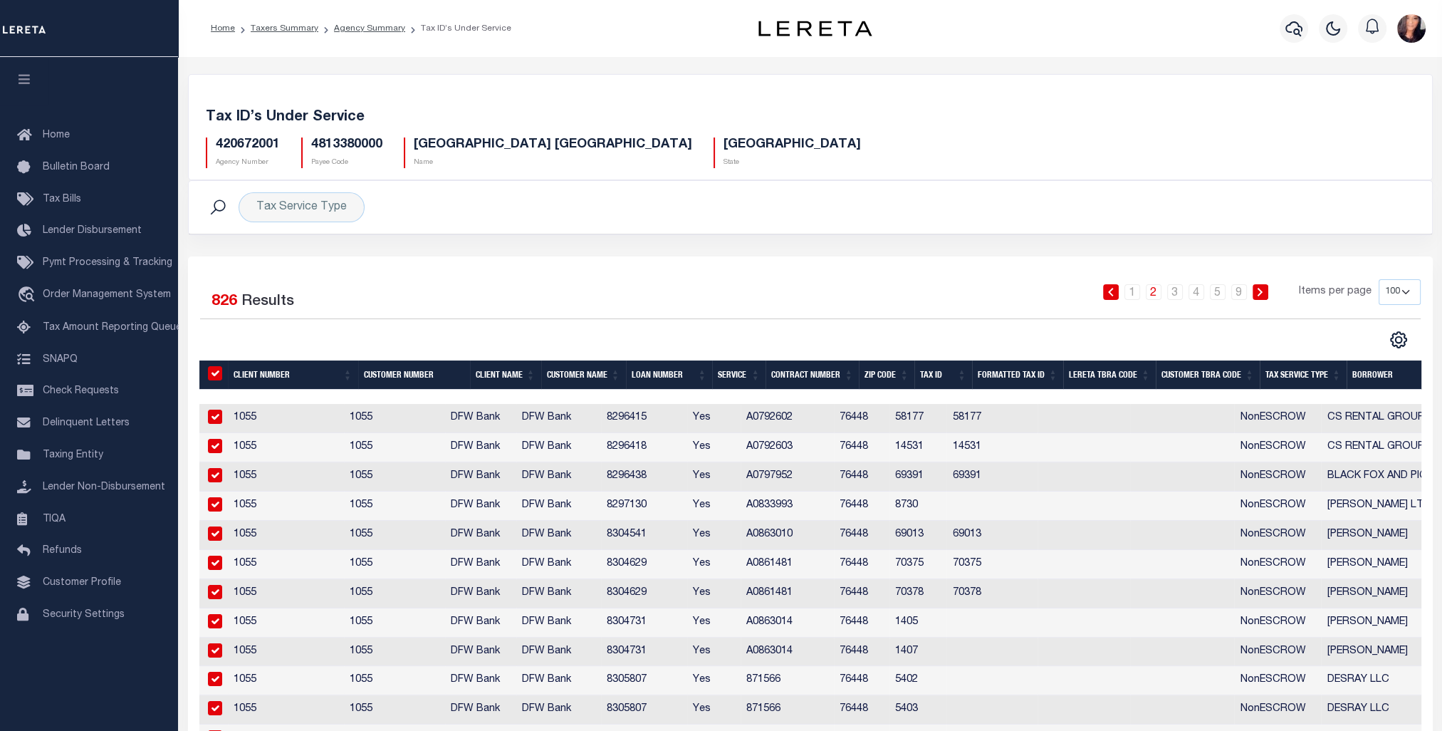
checkbox input "true"
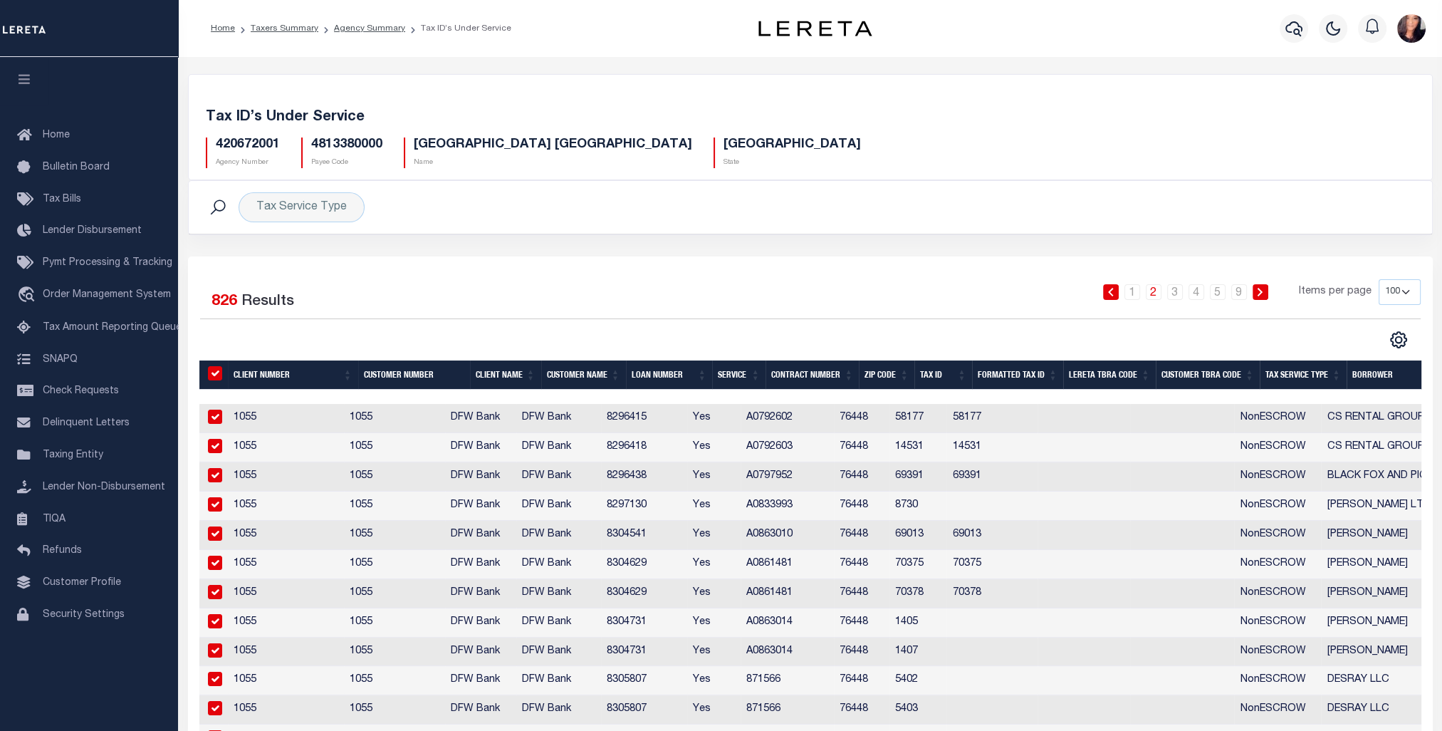
checkbox input "true"
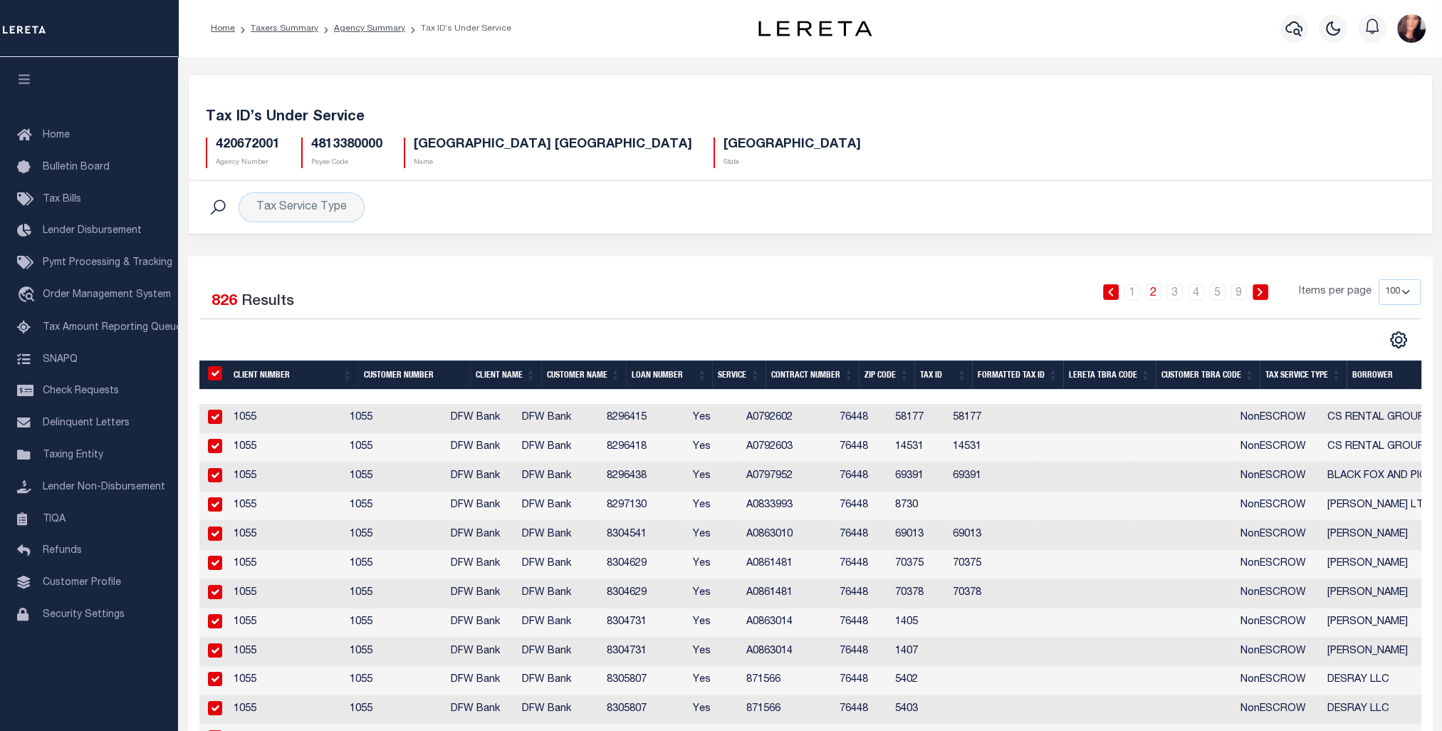
checkbox input "true"
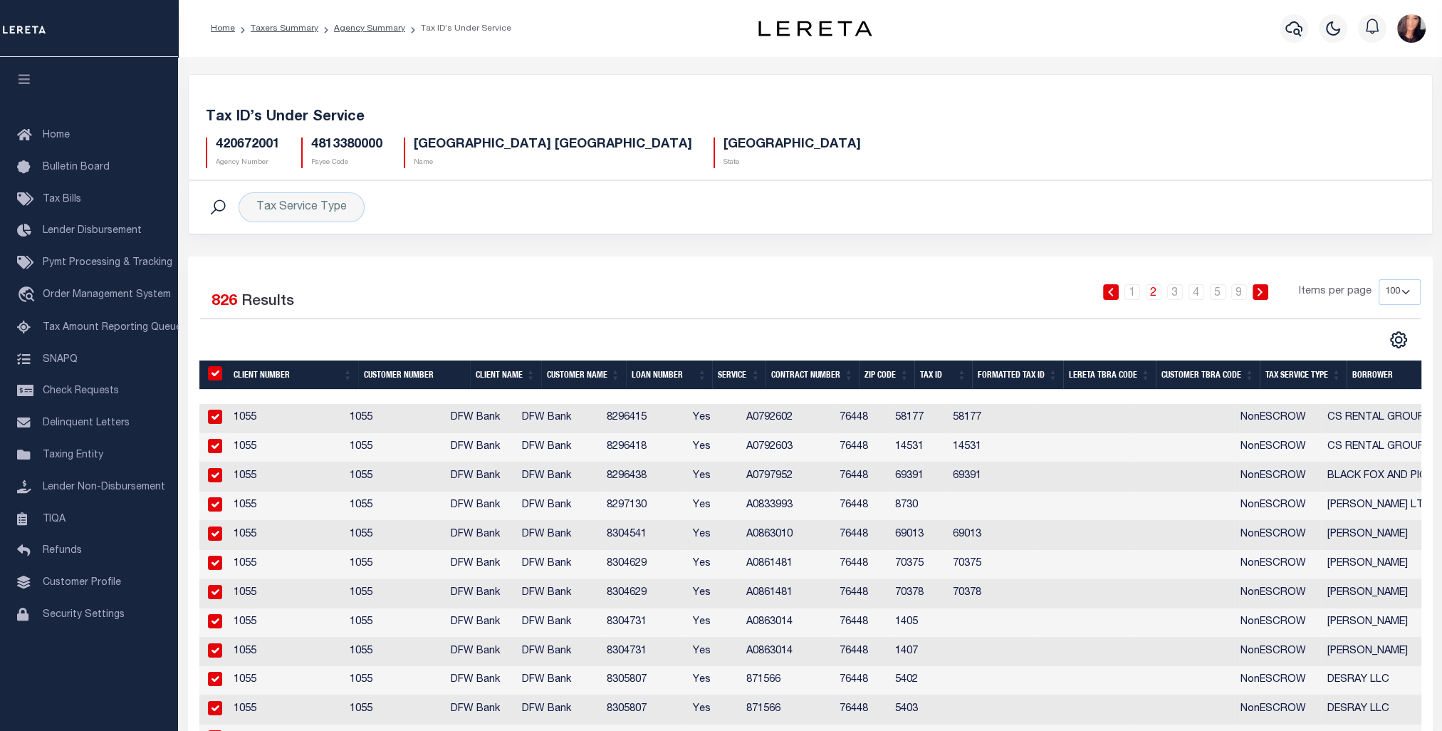
checkbox input "true"
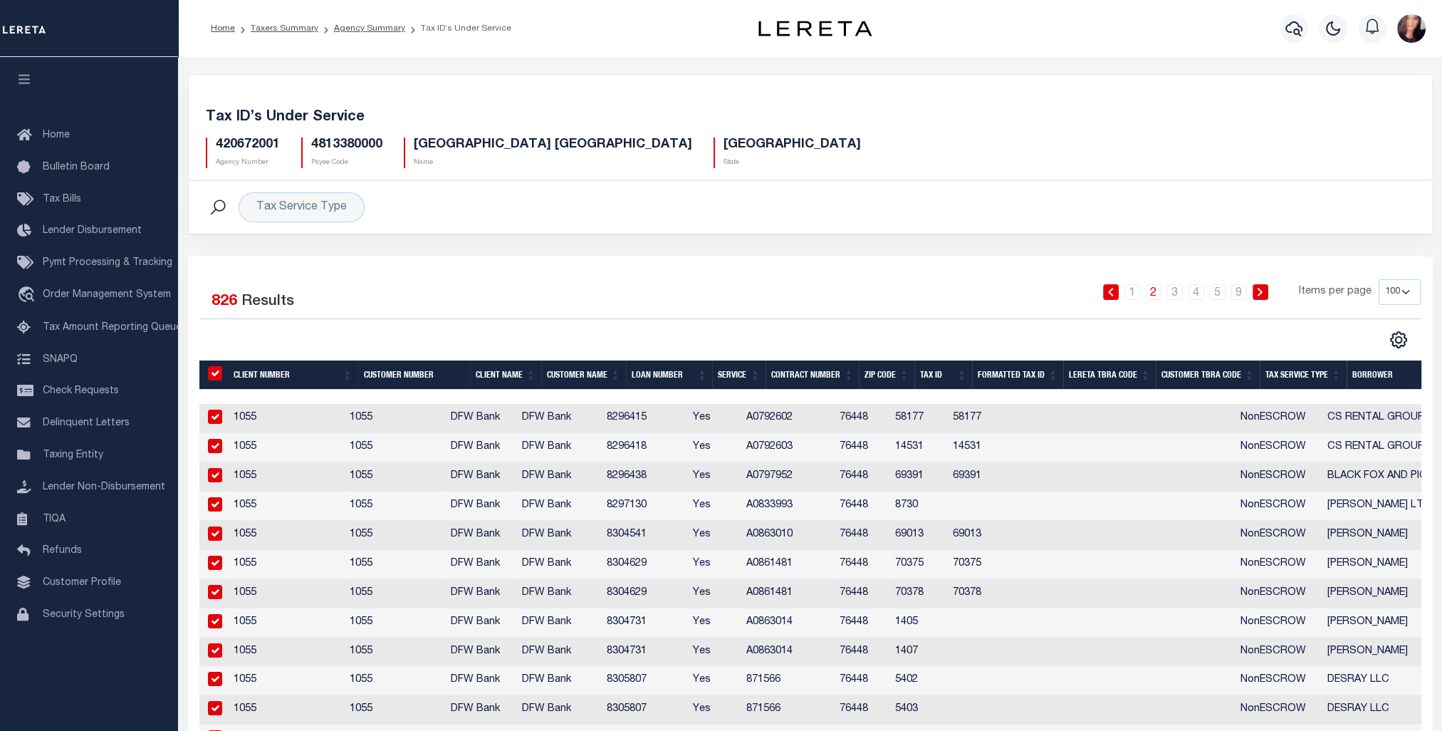
checkbox input "true"
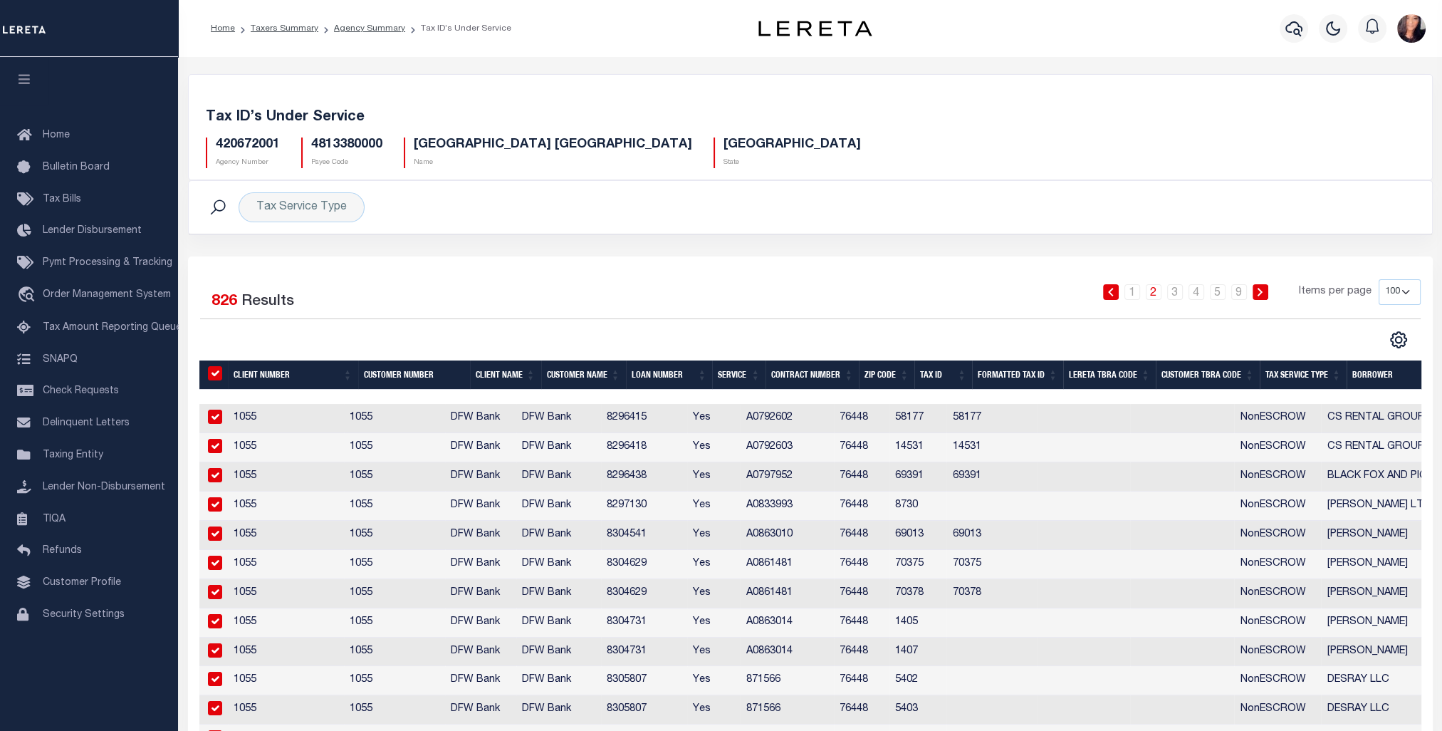
checkbox input "true"
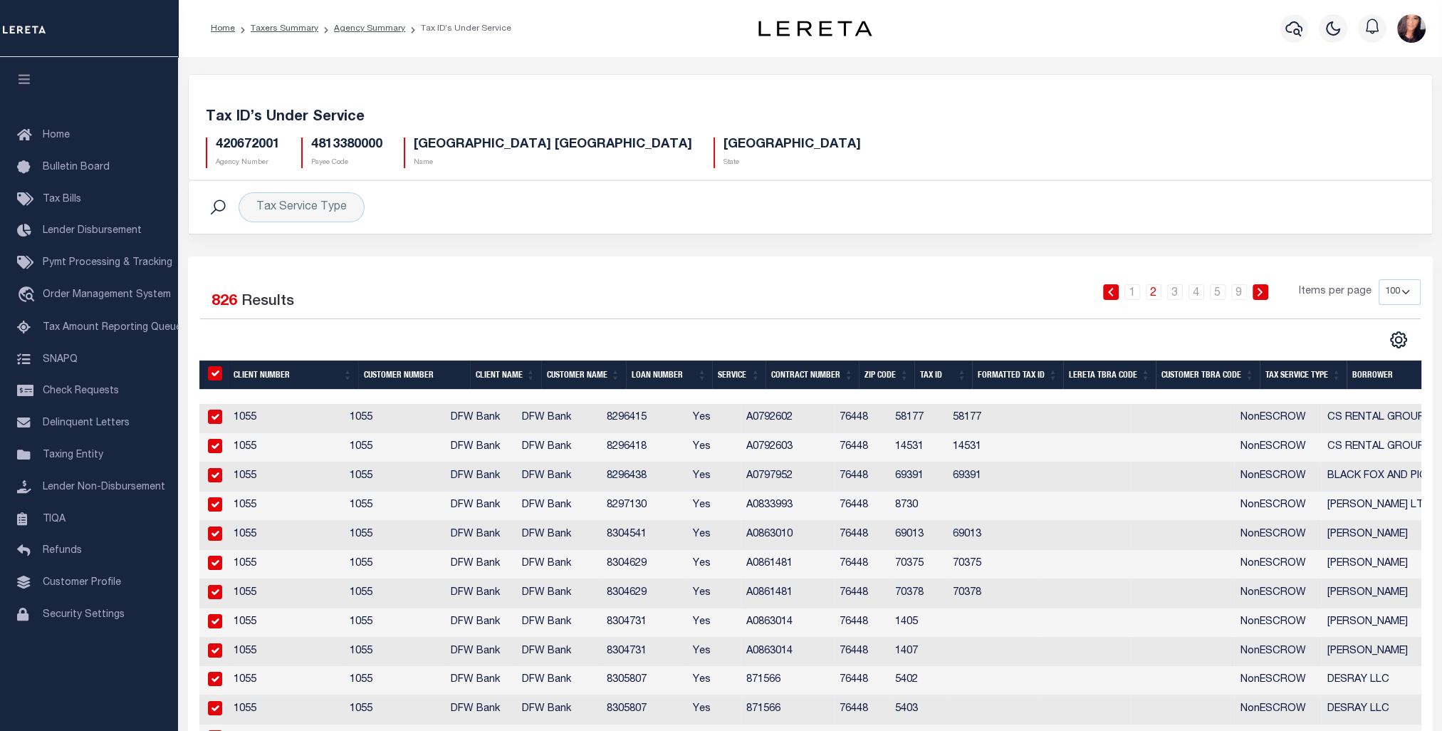
checkbox input "true"
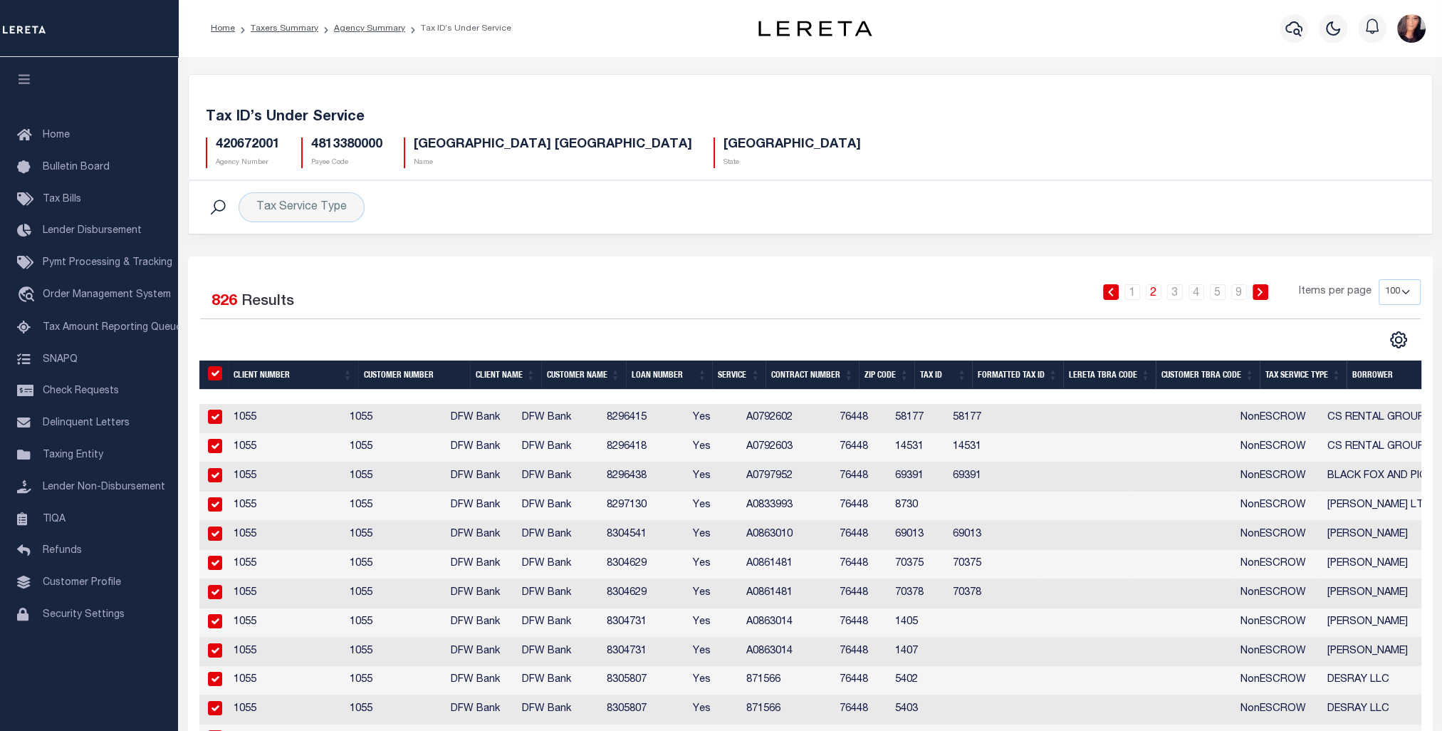
checkbox input "true"
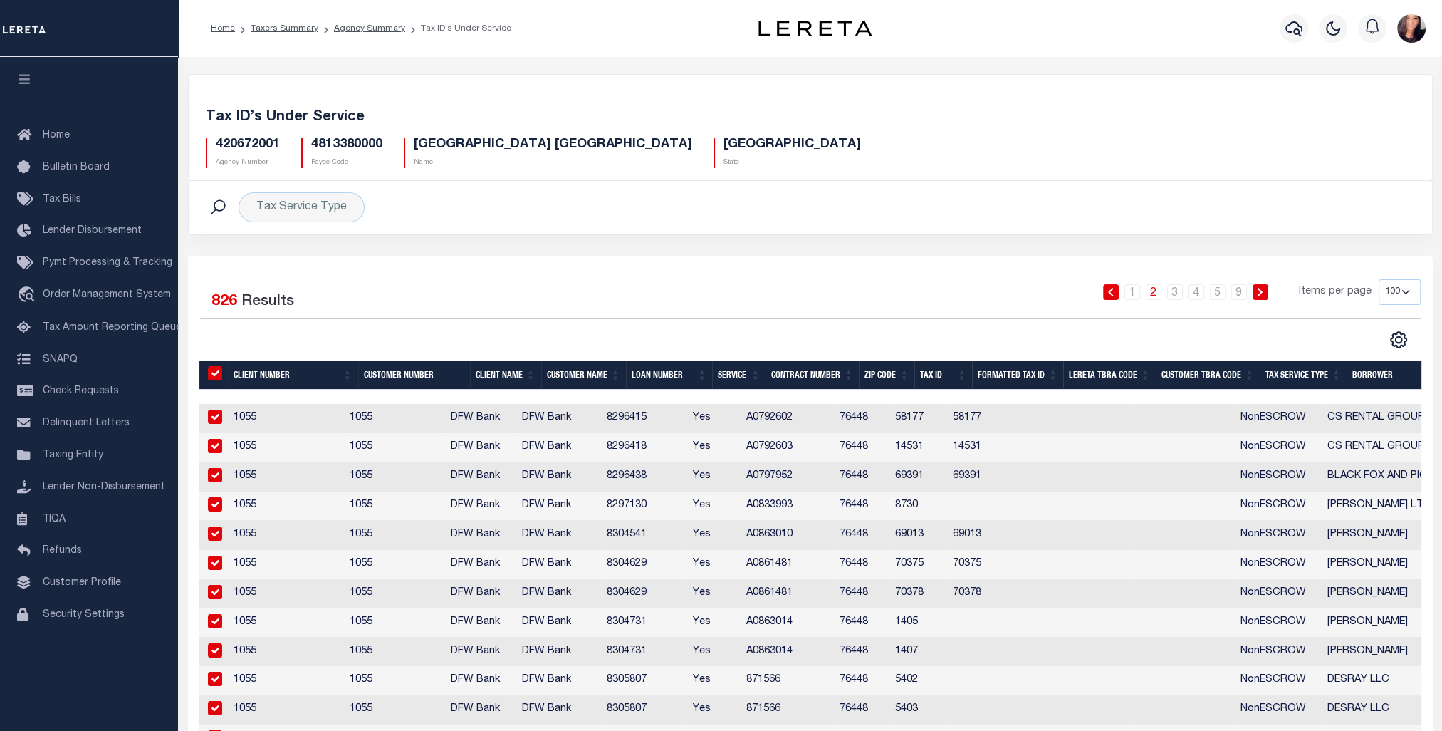
checkbox input "true"
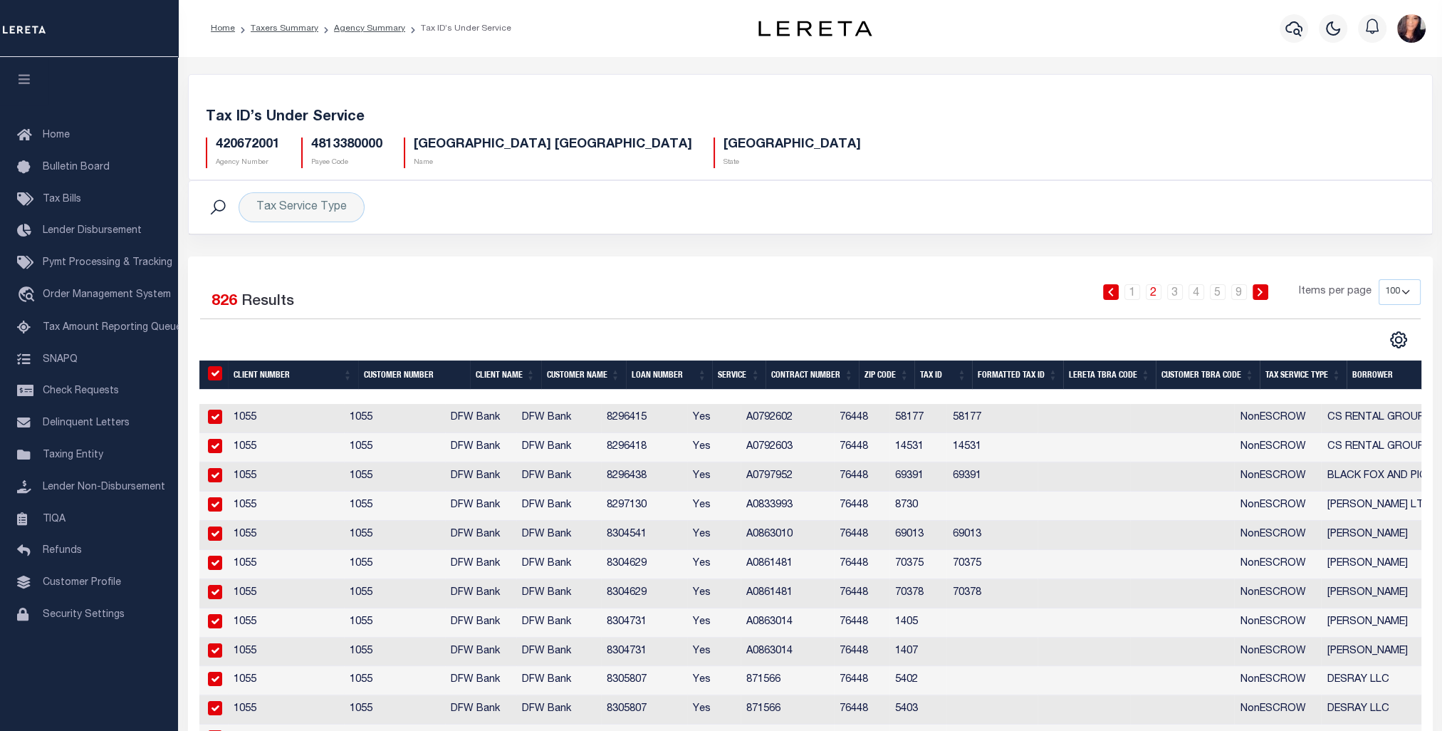
checkbox input "true"
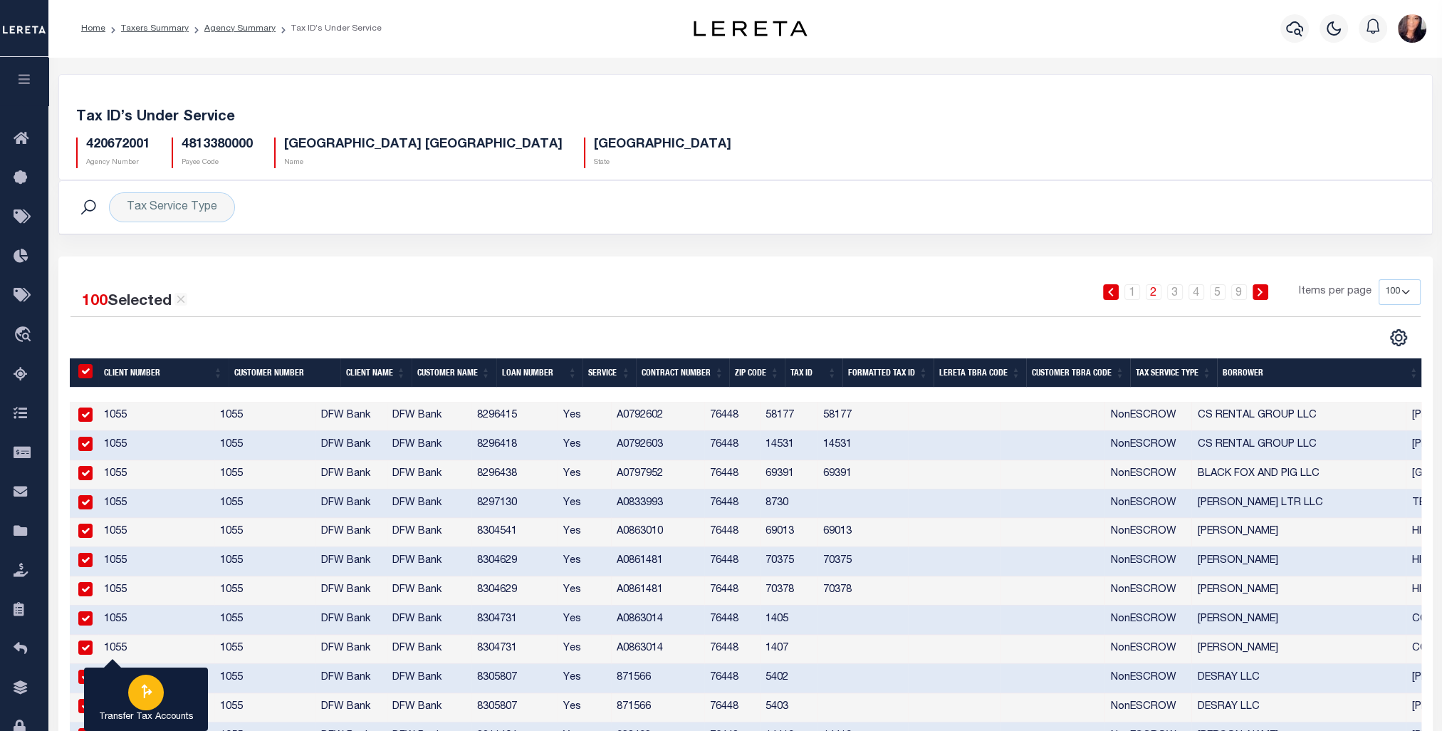
click at [142, 685] on icon "button" at bounding box center [146, 691] width 19 height 19
type input "420672001"
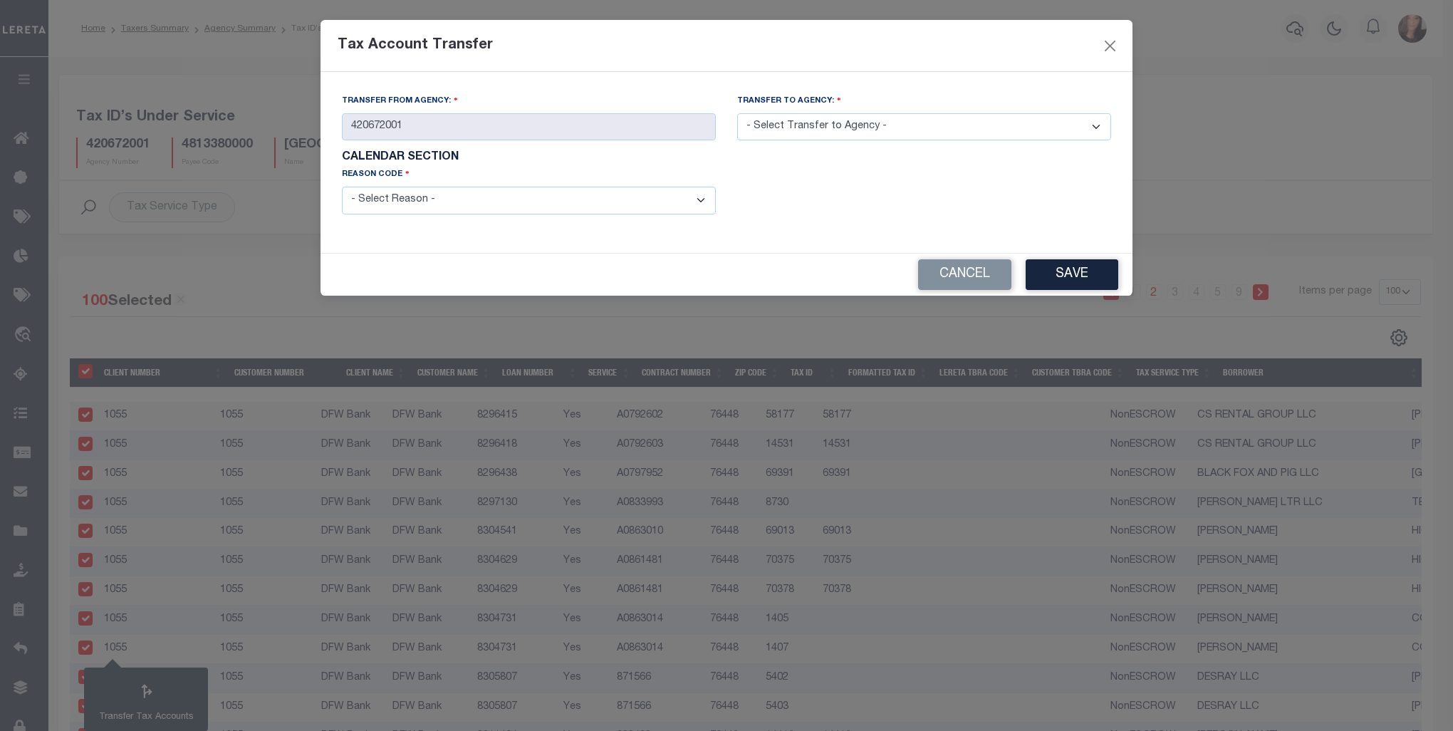
click at [1100, 123] on select "- Select Transfer to Agency - 420252001 420252801 420300000 420308801 420470000…" at bounding box center [924, 127] width 374 height 28
select select "420670000"
click at [737, 114] on select "- Select Transfer to Agency - 420252001 420252801 420300000 420308801 420470000…" at bounding box center [924, 127] width 374 height 28
click at [707, 207] on select "- Select Reason - 099 - Other (Provide additional detail) ACT - Agency Changed …" at bounding box center [529, 201] width 374 height 28
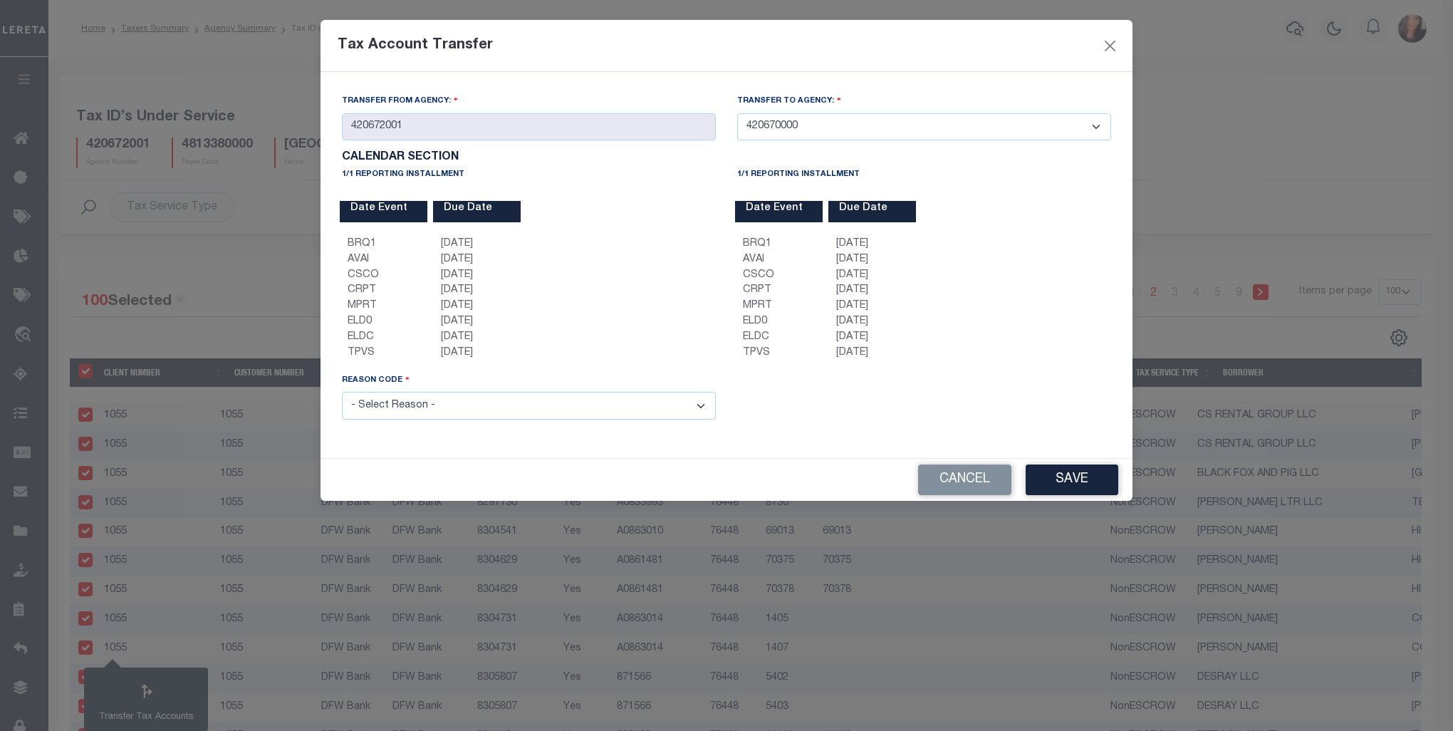
select select "099"
click at [342, 395] on select "- Select Reason - 099 - Other (Provide additional detail) ACT - Agency Changed …" at bounding box center [529, 406] width 374 height 28
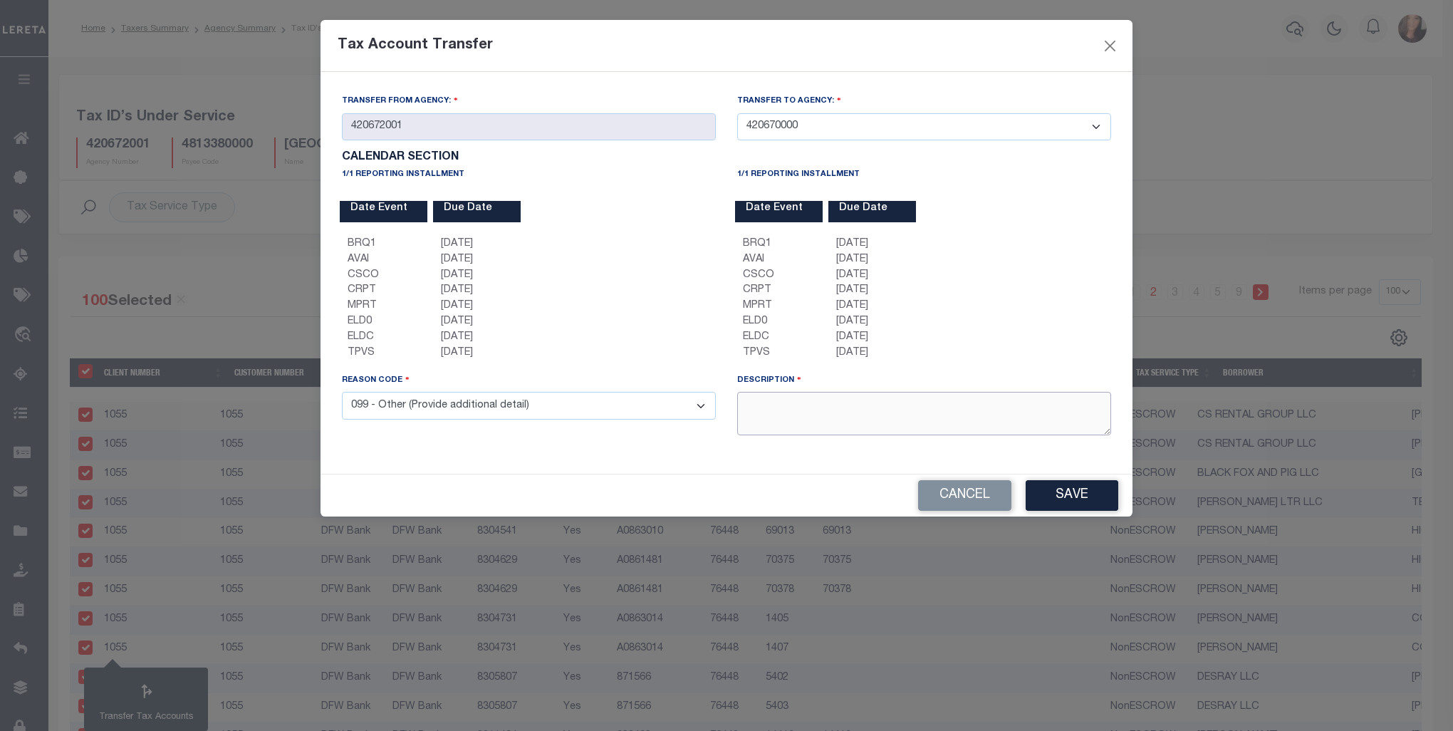
click at [810, 416] on textarea at bounding box center [924, 413] width 374 height 43
type textarea "Test"
click at [1083, 496] on button "Save" at bounding box center [1072, 495] width 93 height 31
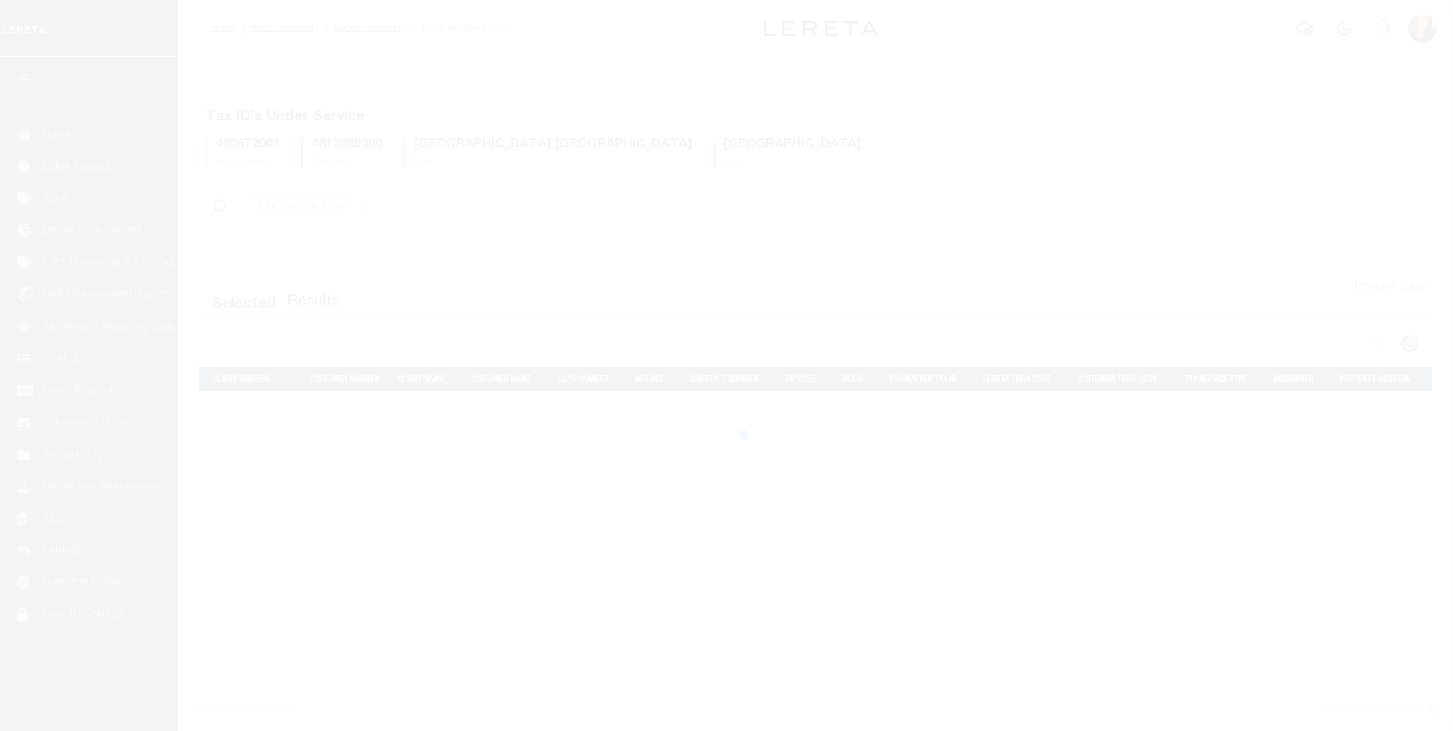
select select "100"
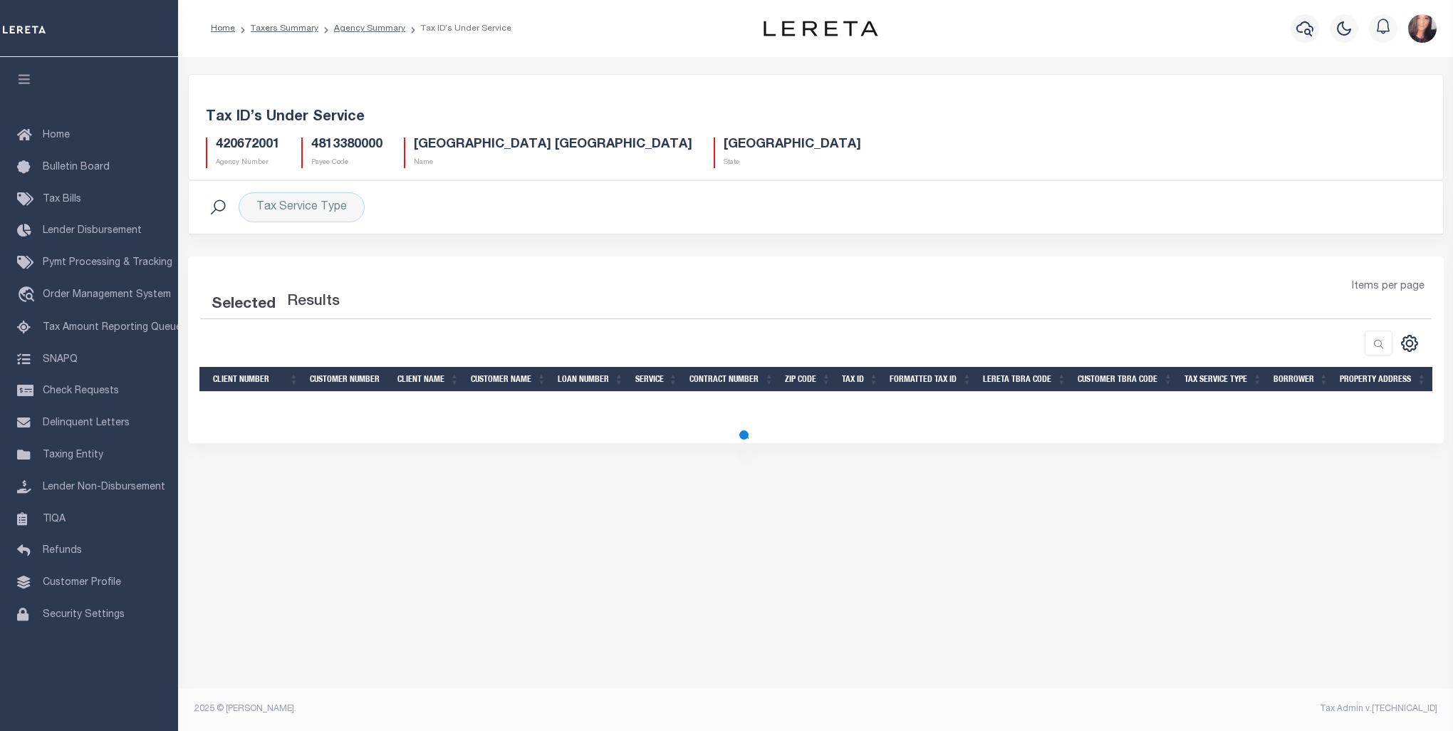
select select "100"
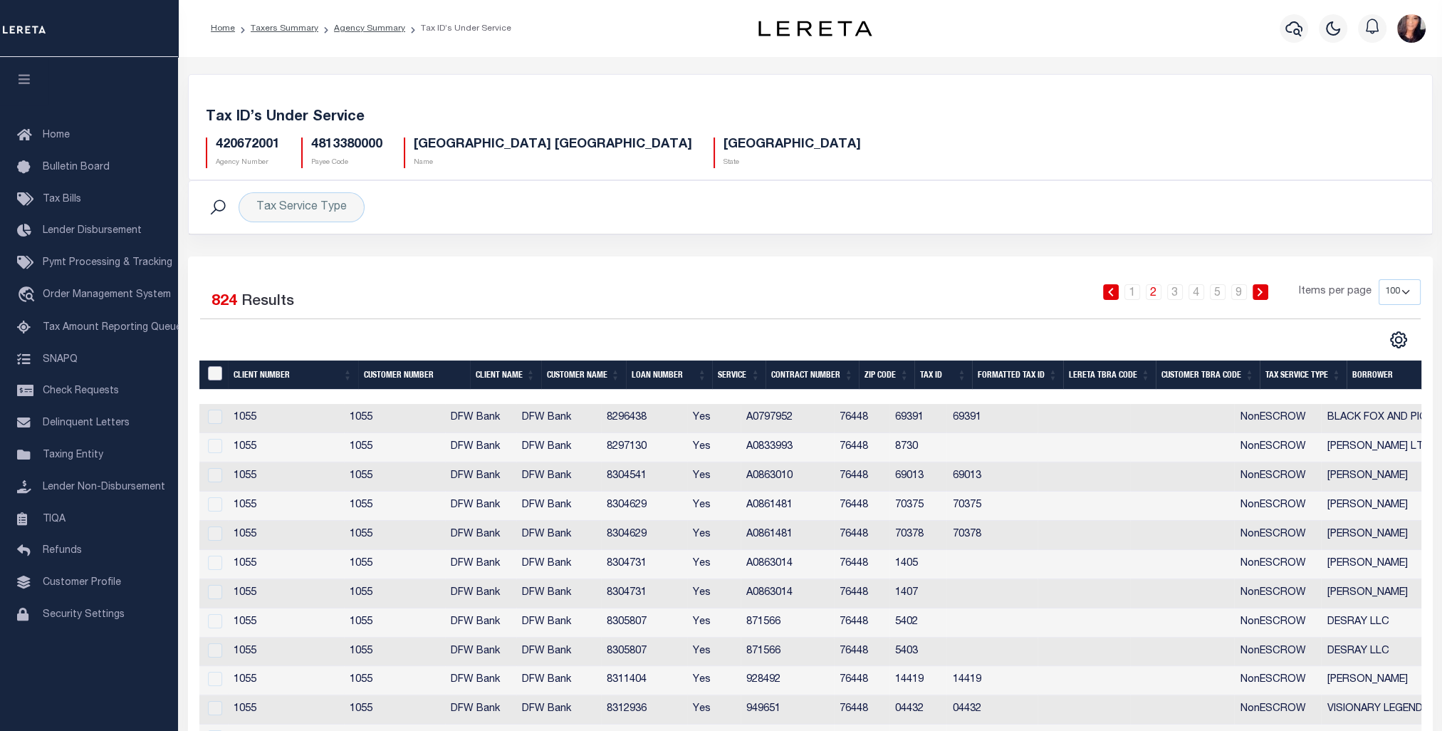
click at [217, 375] on input "&nbsp;" at bounding box center [215, 373] width 14 height 14
checkbox input "true"
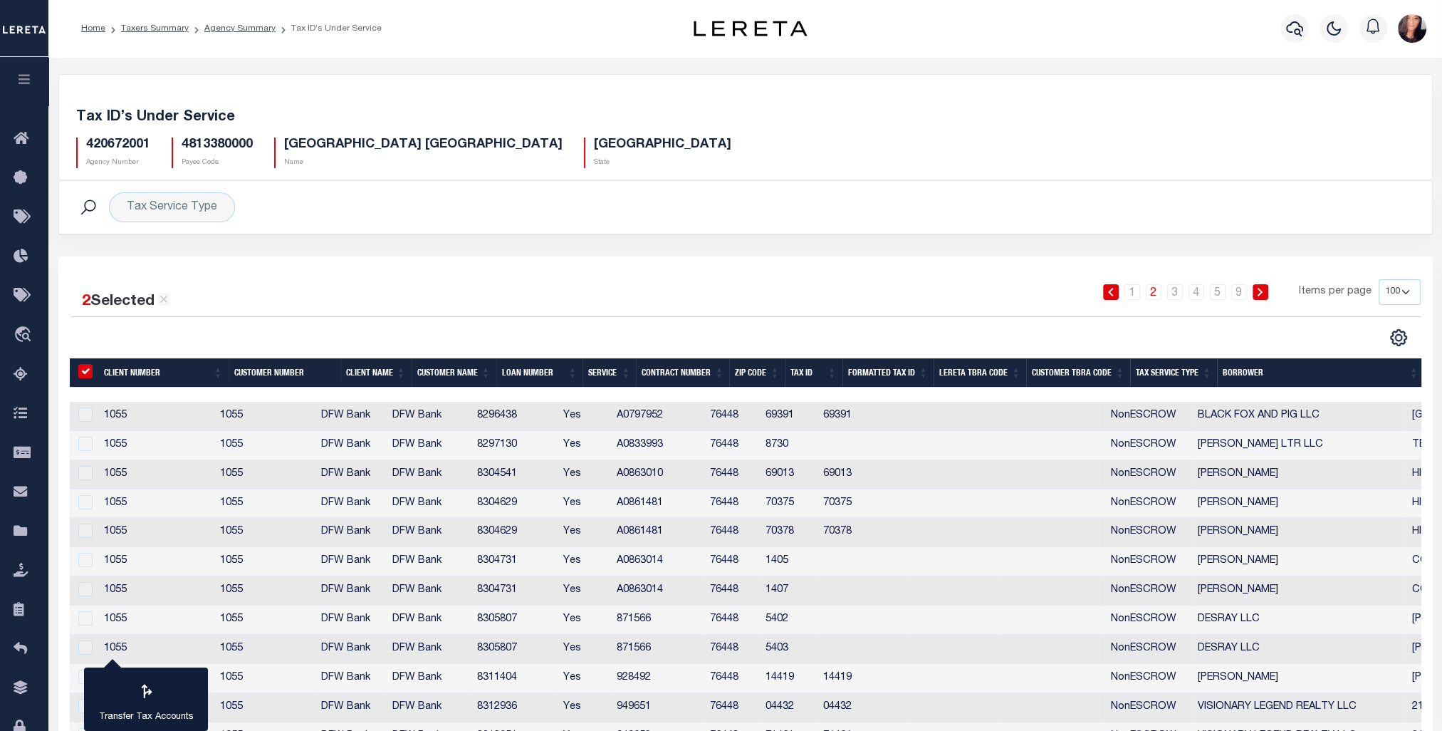
click at [90, 368] on input "&nbsp;" at bounding box center [85, 371] width 14 height 14
checkbox input "false"
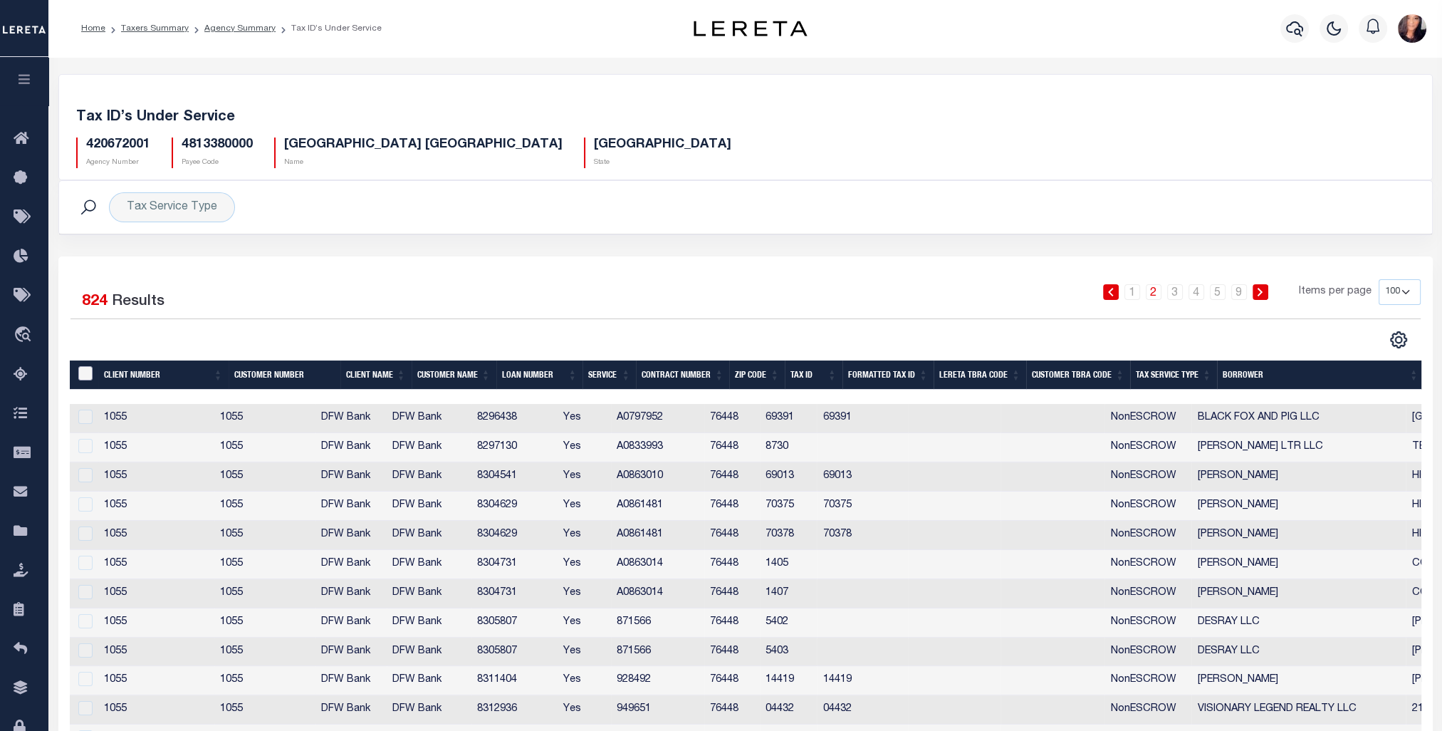
click at [80, 377] on input "&nbsp;" at bounding box center [85, 373] width 14 height 14
checkbox input "true"
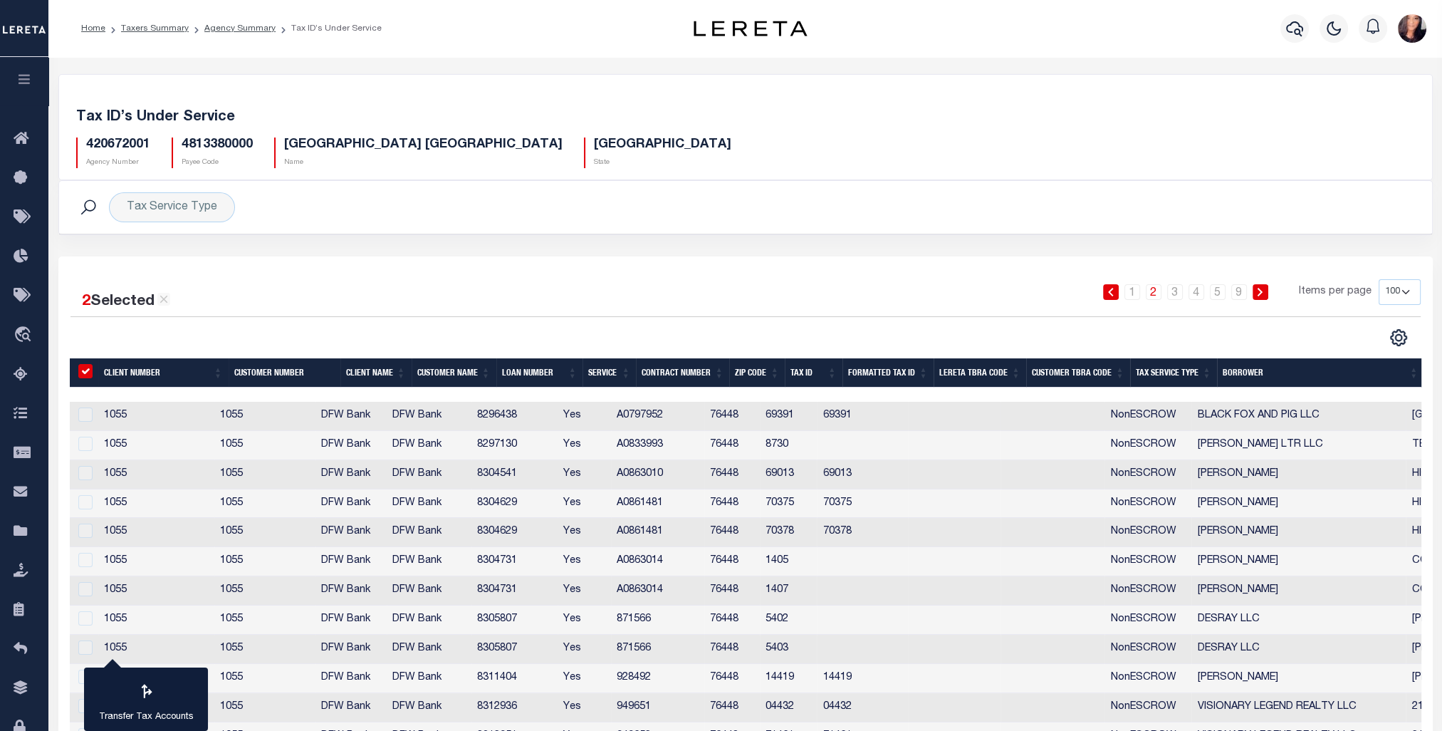
click at [91, 408] on div at bounding box center [84, 415] width 18 height 16
click at [85, 429] on td at bounding box center [84, 416] width 29 height 29
click at [1174, 290] on link "3" at bounding box center [1175, 292] width 16 height 16
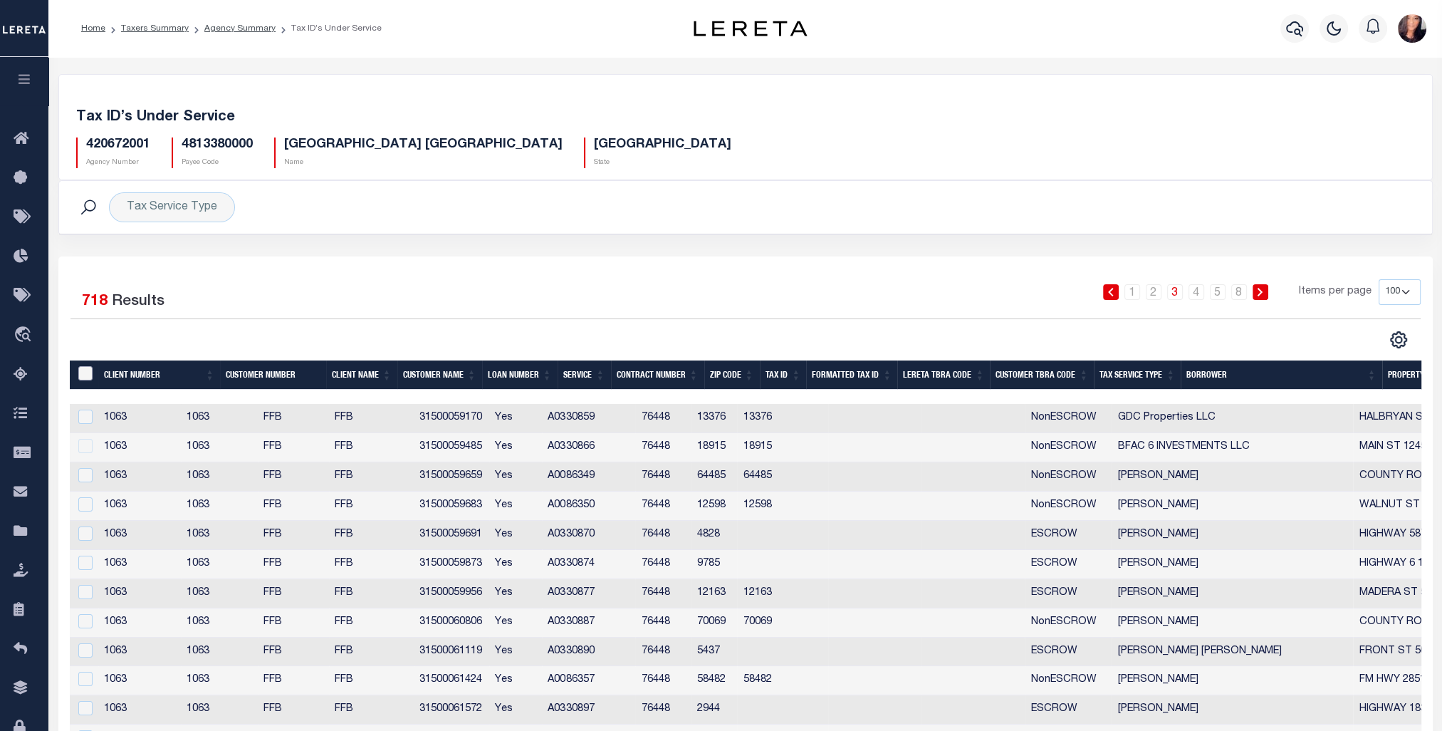
click at [85, 373] on input "&nbsp;" at bounding box center [85, 373] width 14 height 14
checkbox input "true"
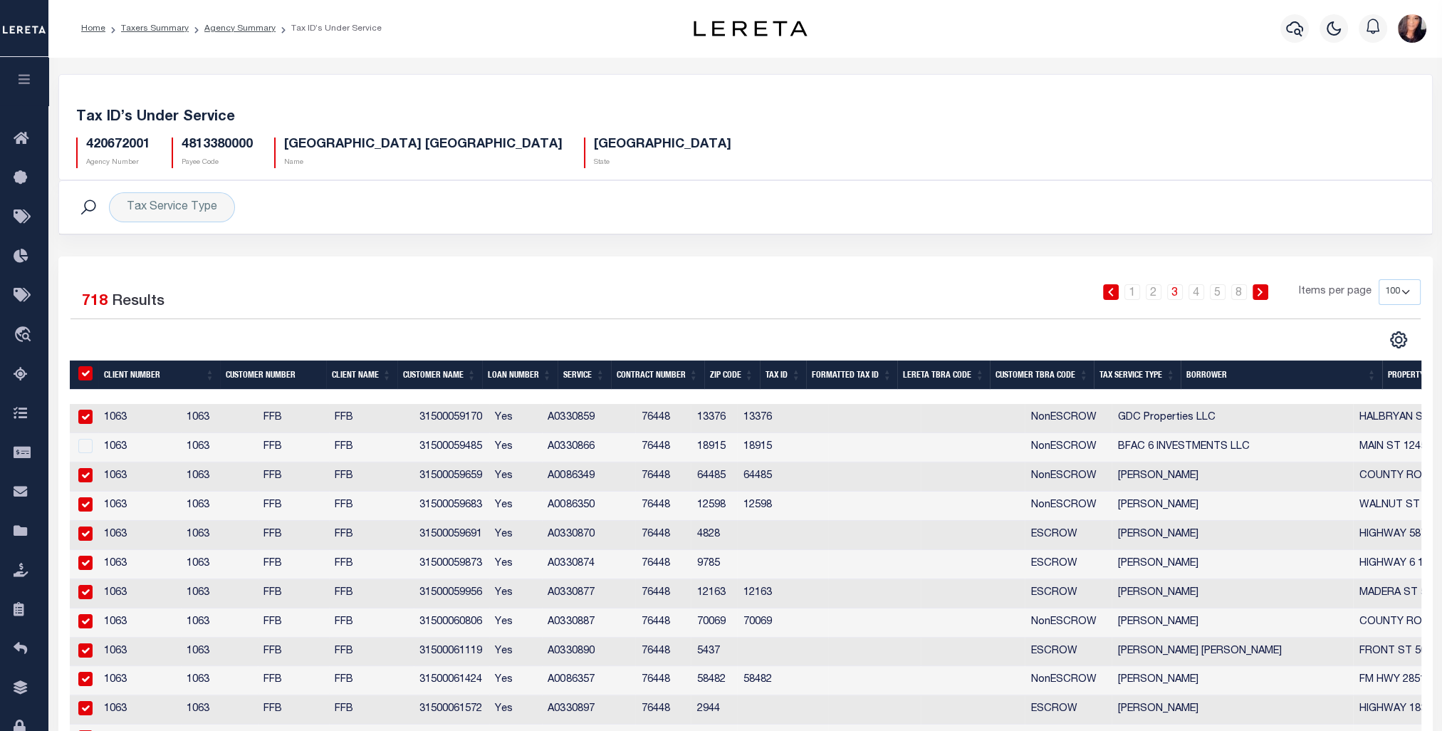
checkbox input "true"
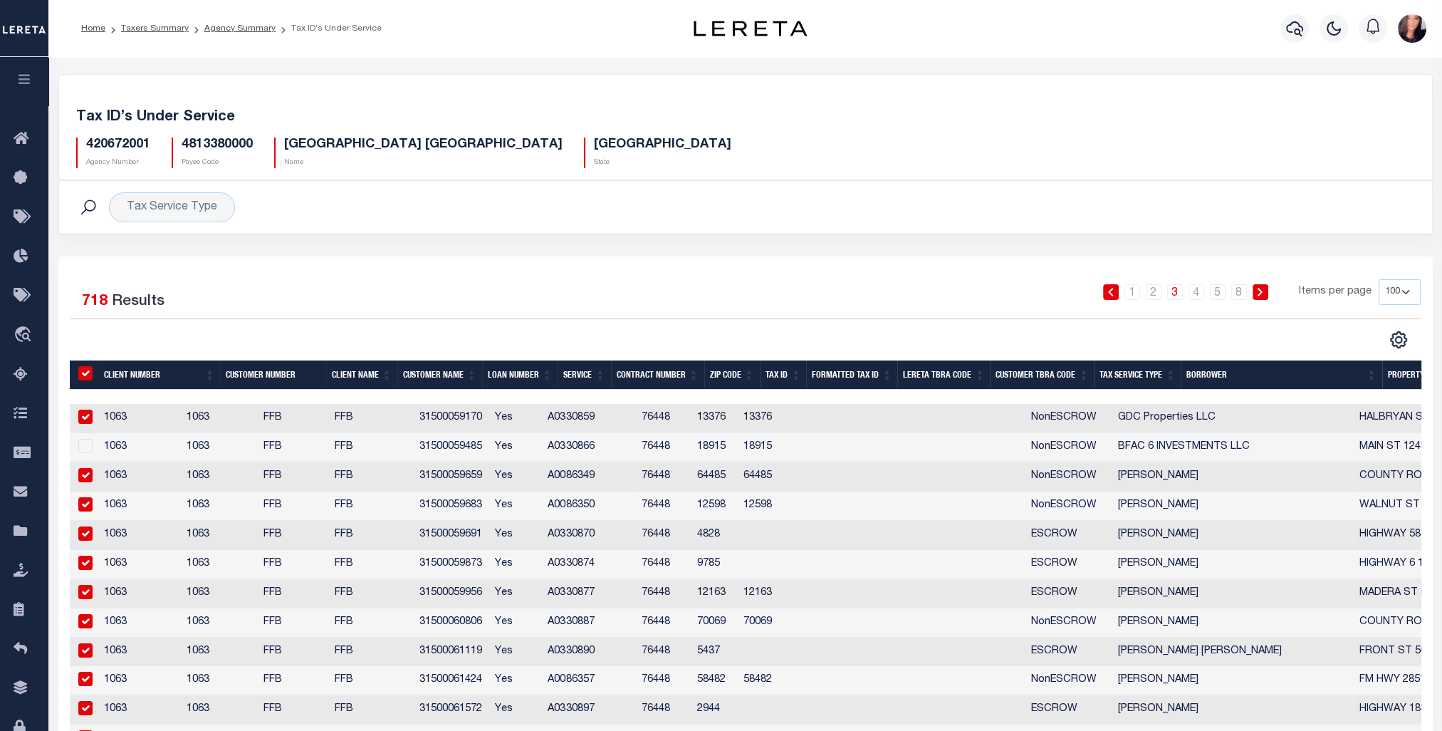
checkbox input "true"
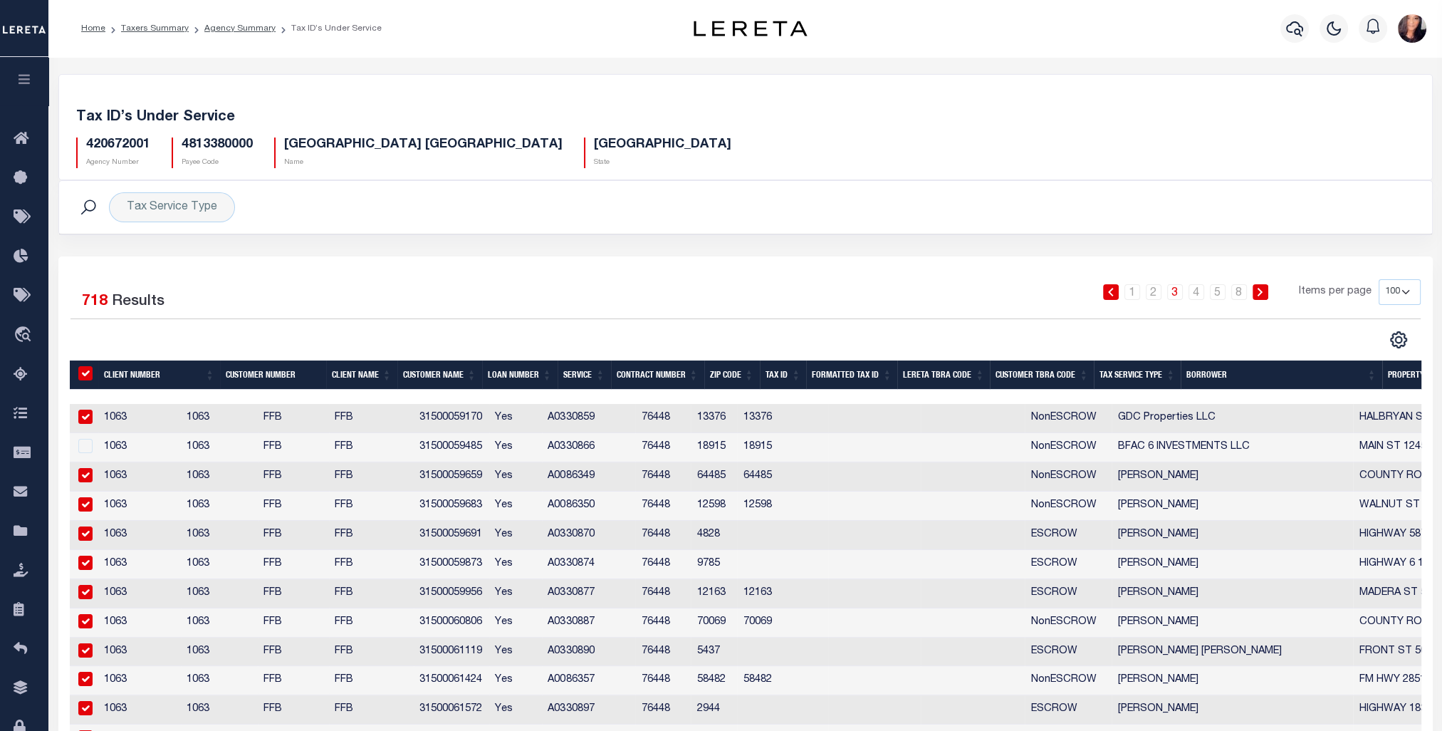
checkbox input "true"
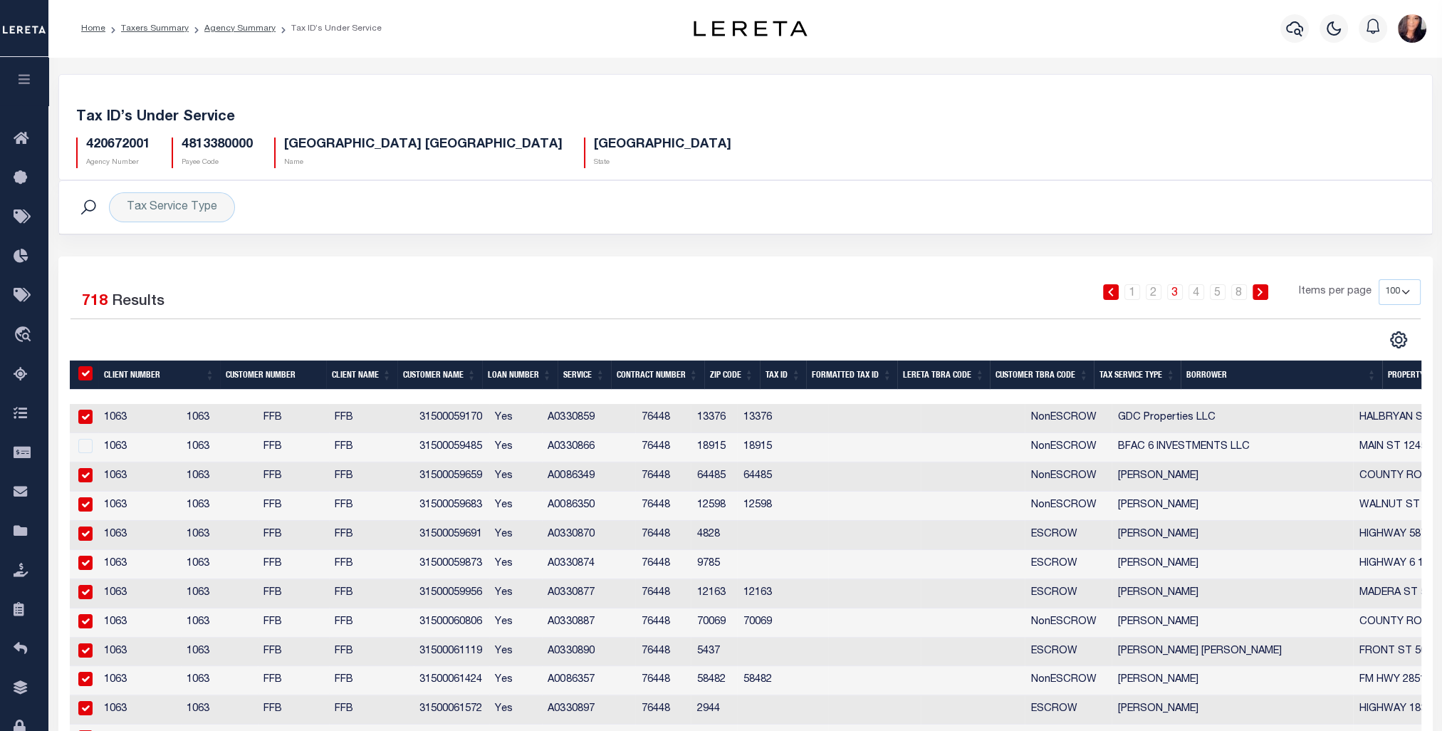
checkbox input "true"
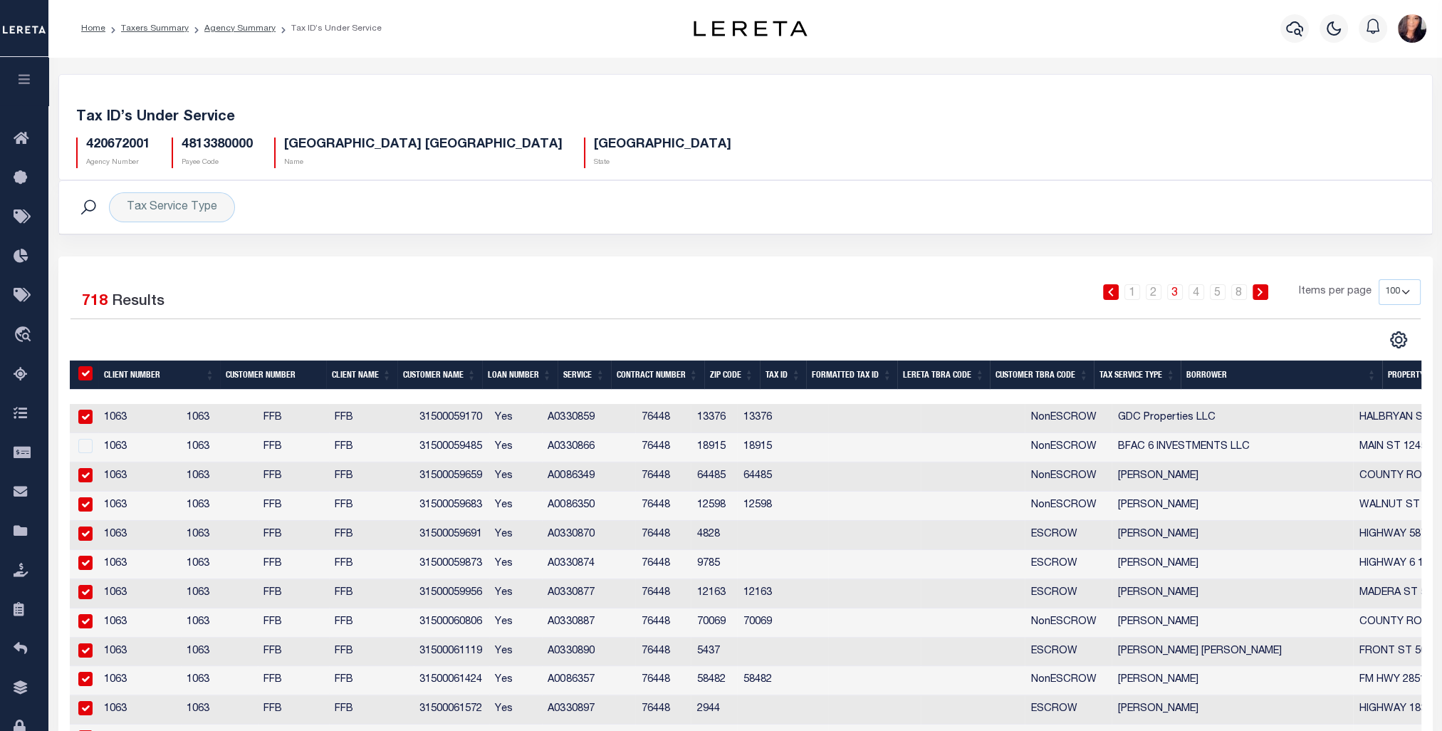
checkbox input "true"
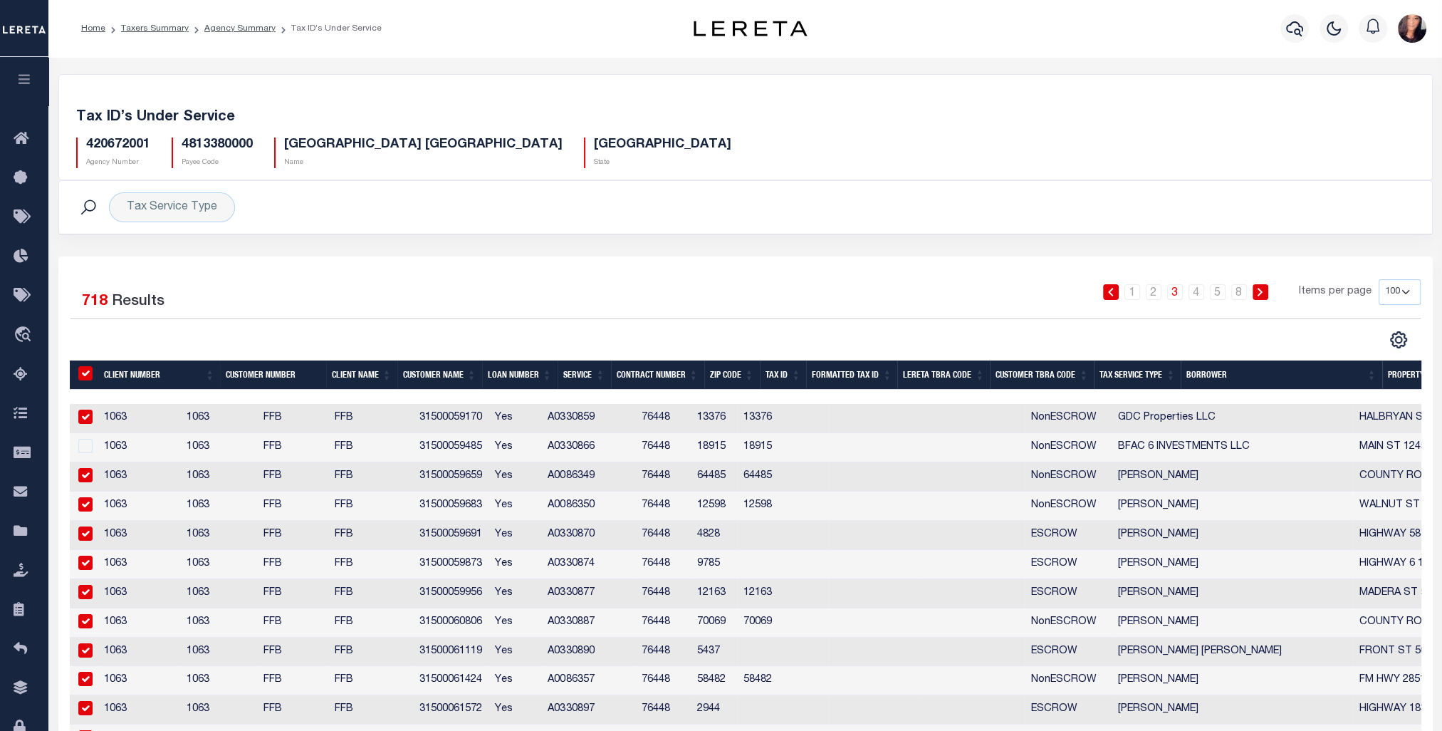
checkbox input "true"
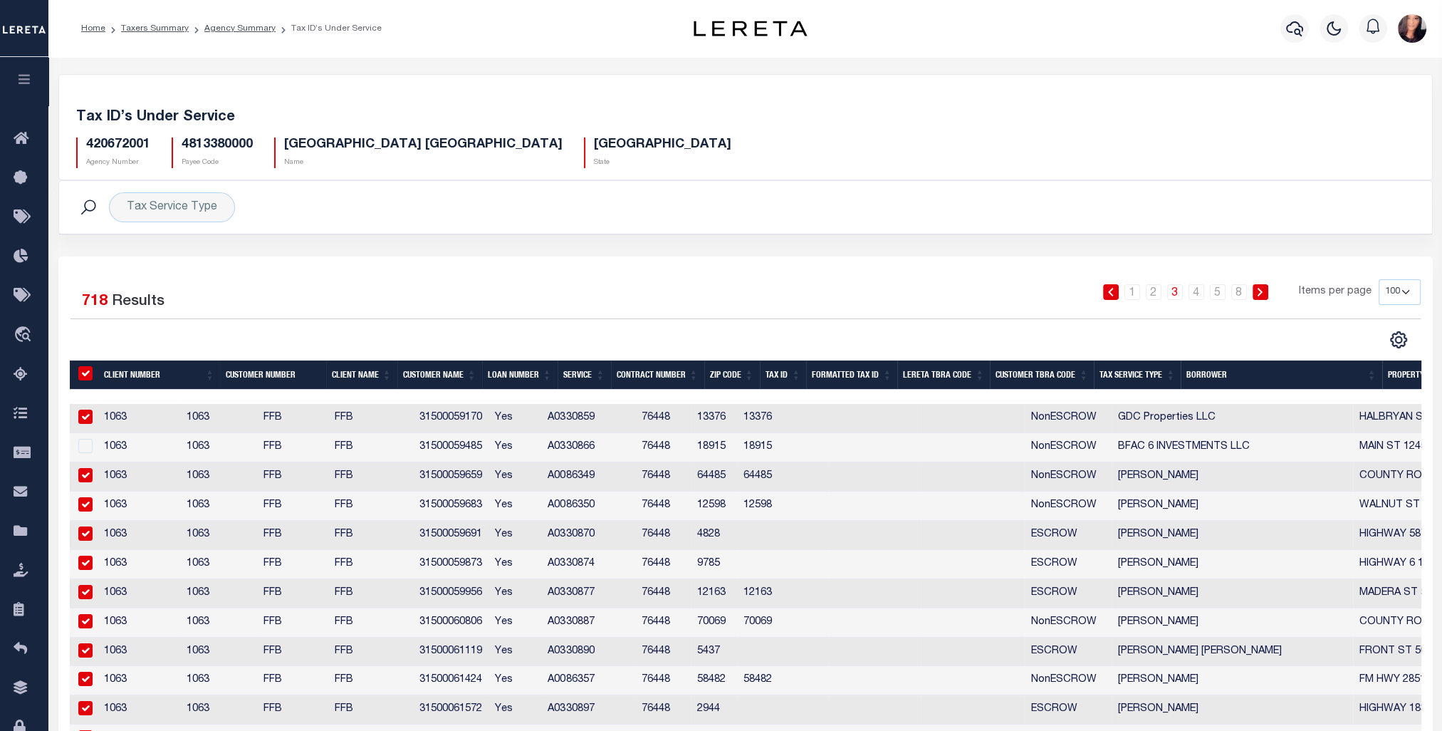
checkbox input "true"
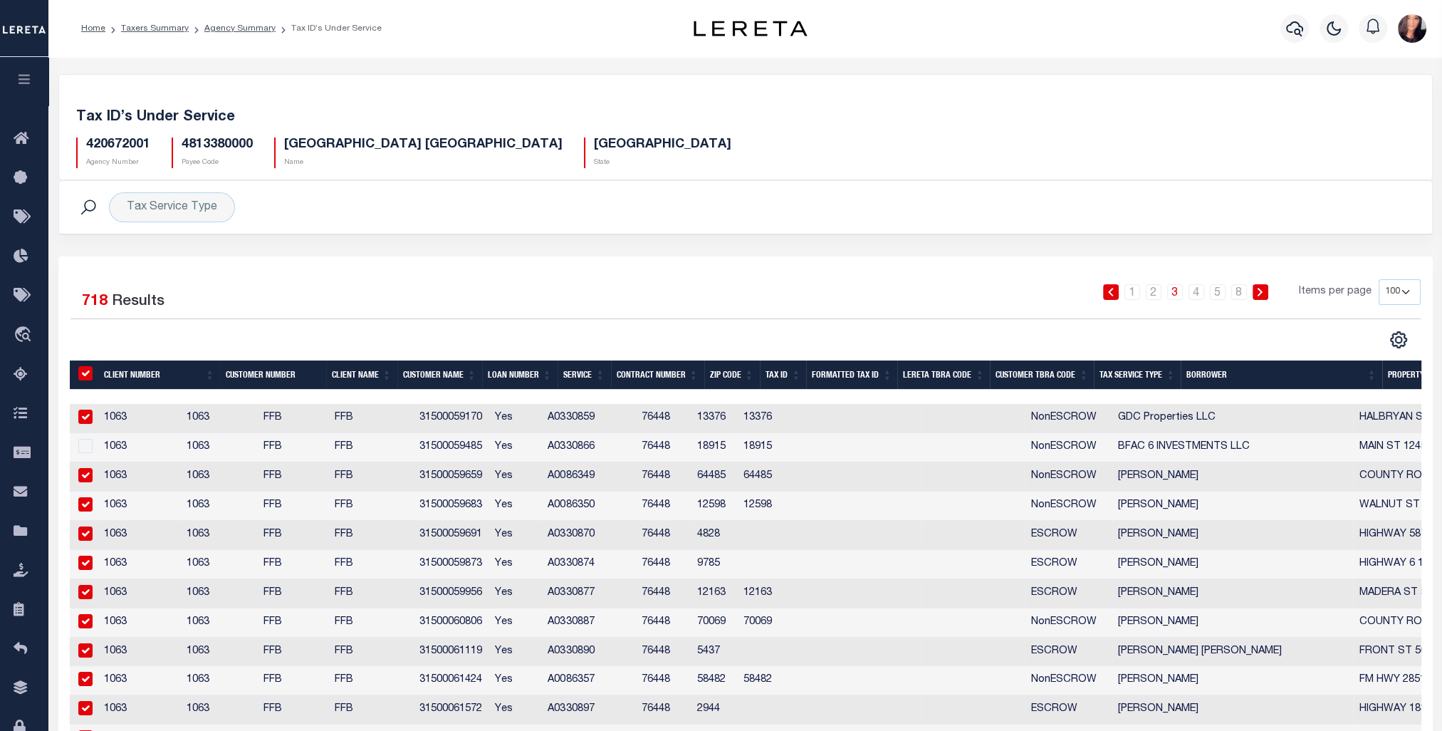
checkbox input "true"
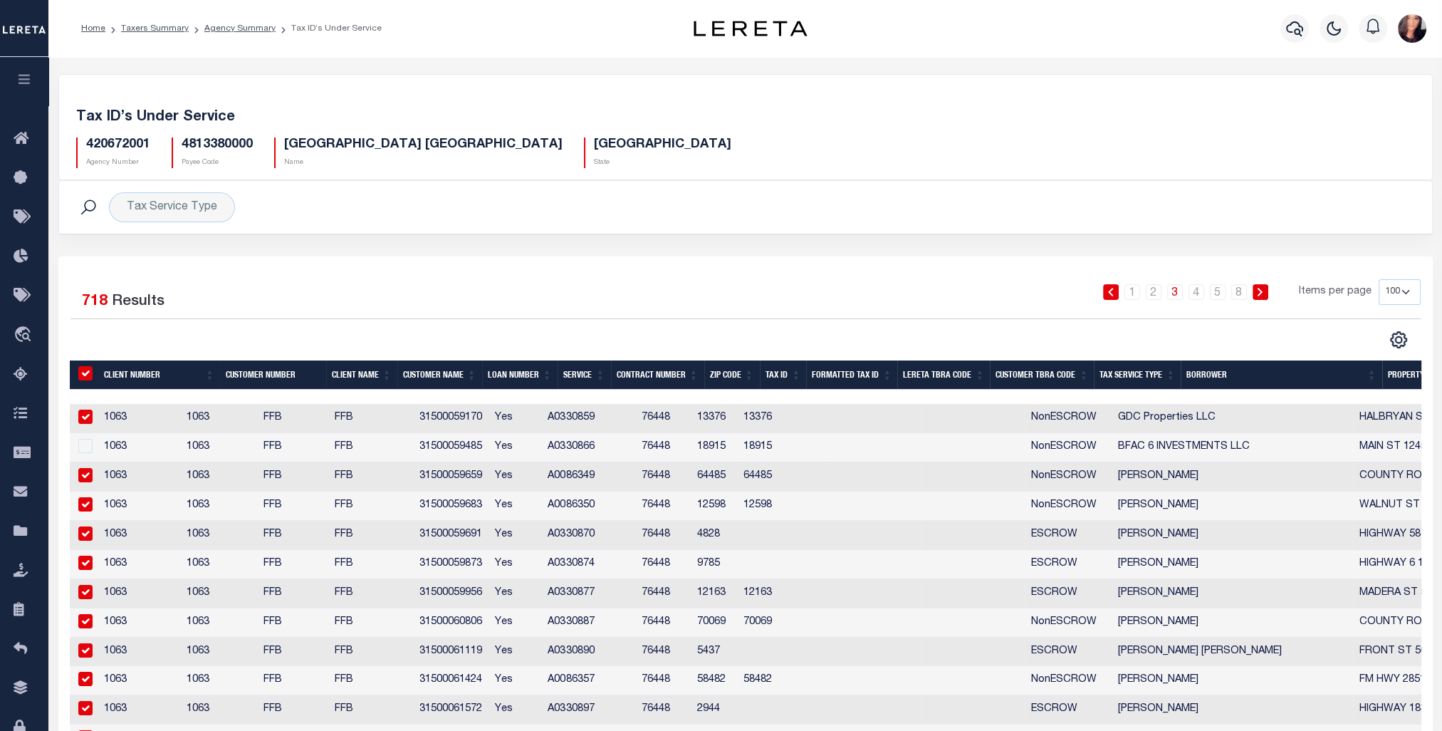
checkbox input "true"
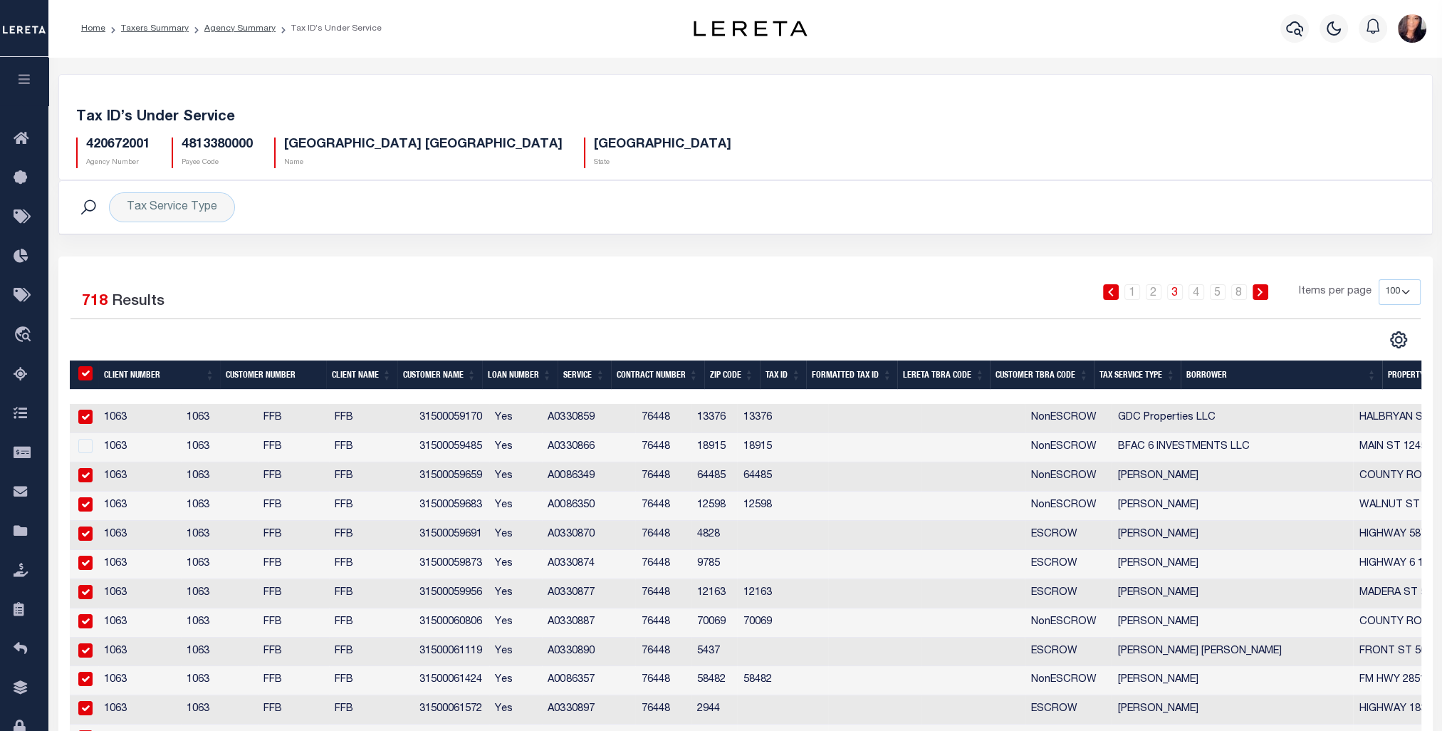
checkbox input "true"
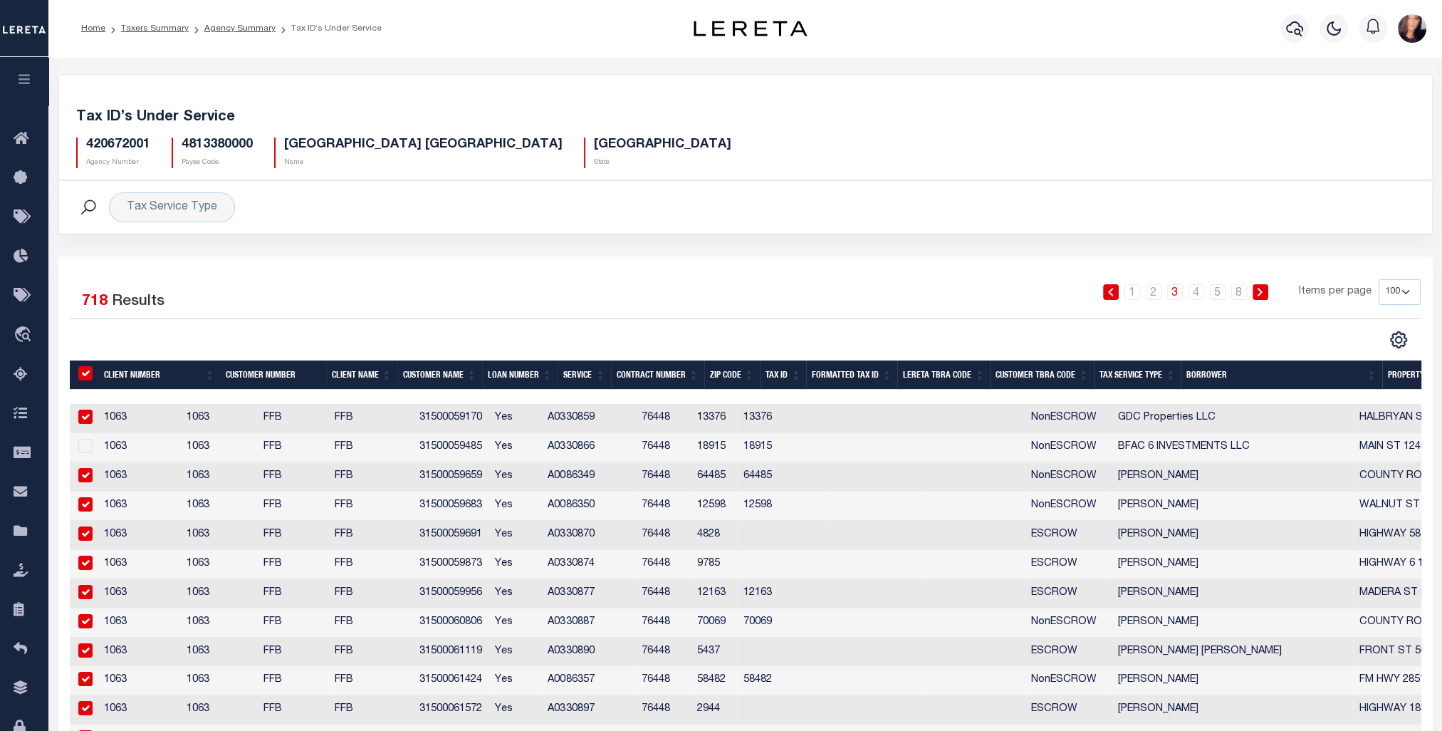
checkbox input "true"
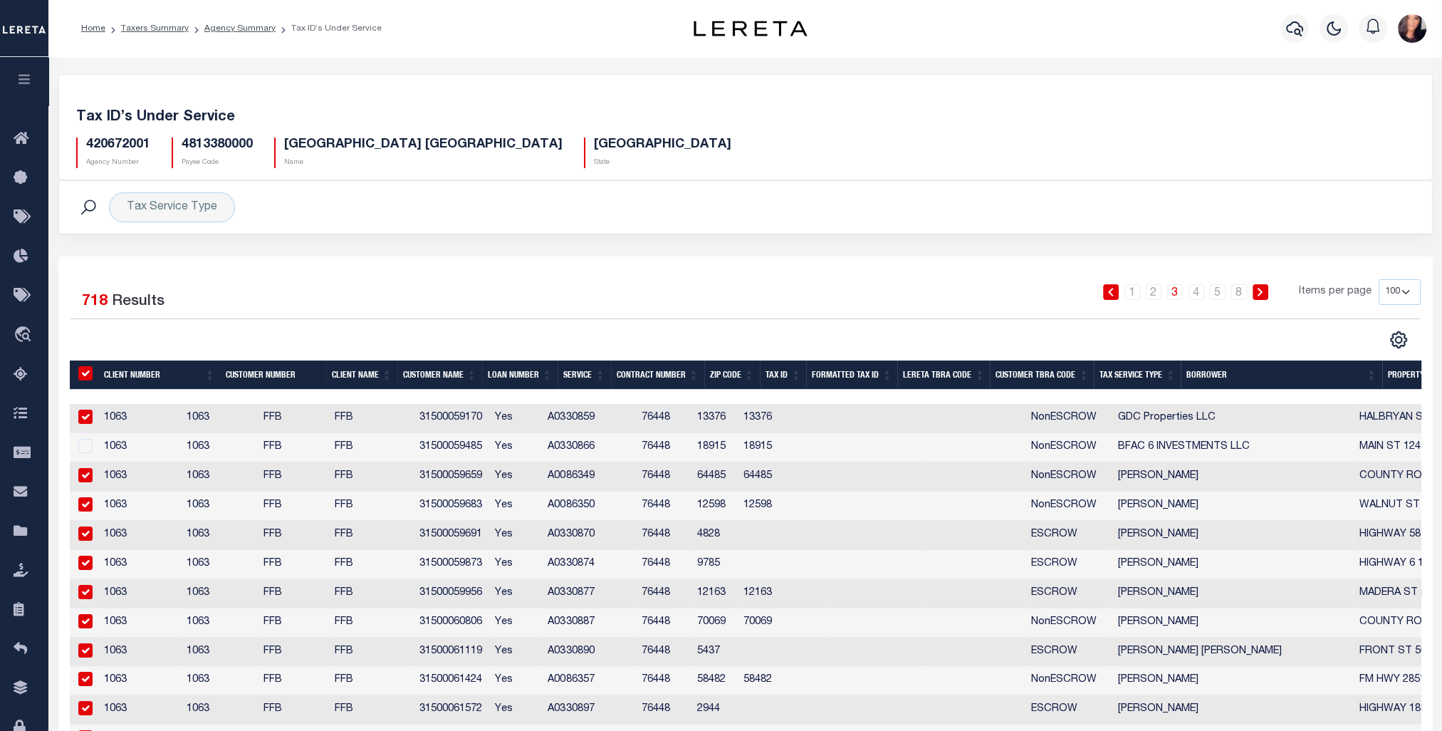
checkbox input "true"
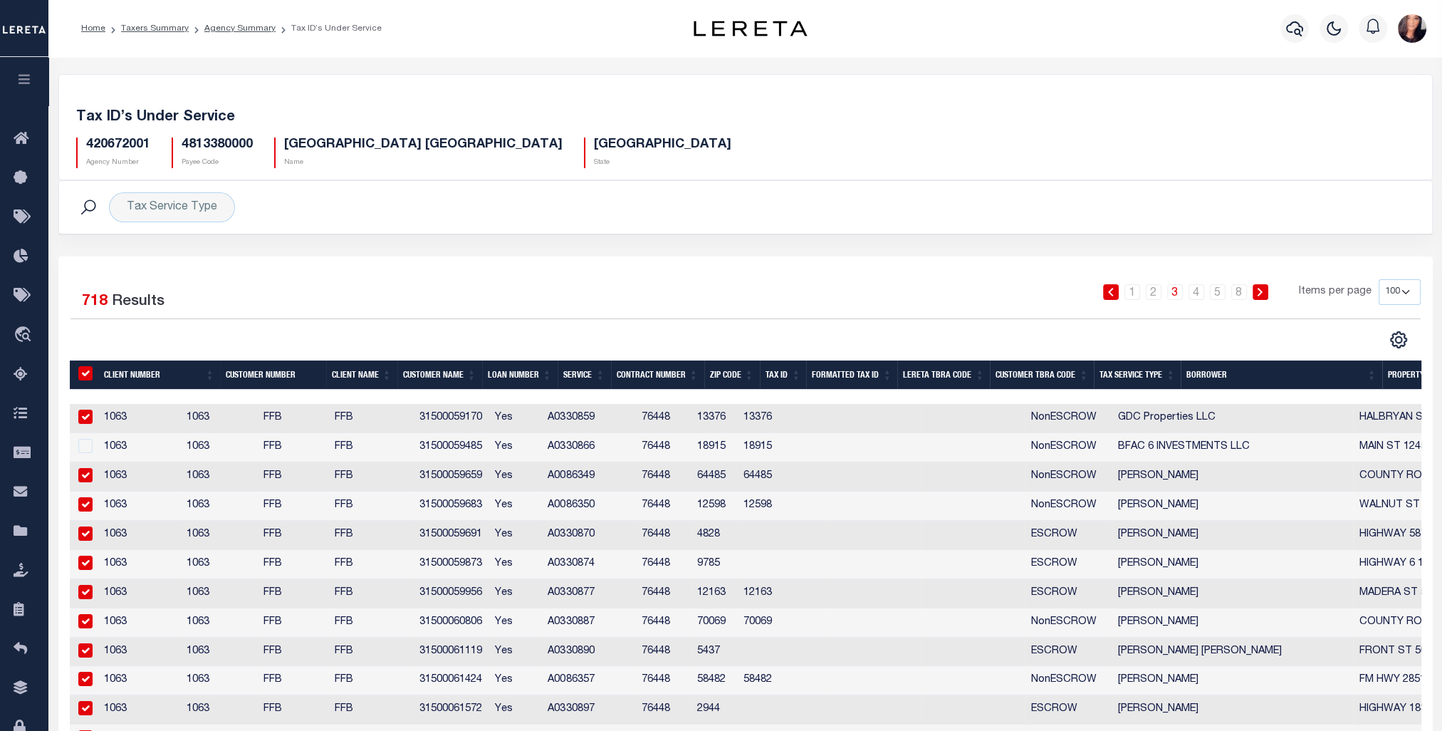
checkbox input "true"
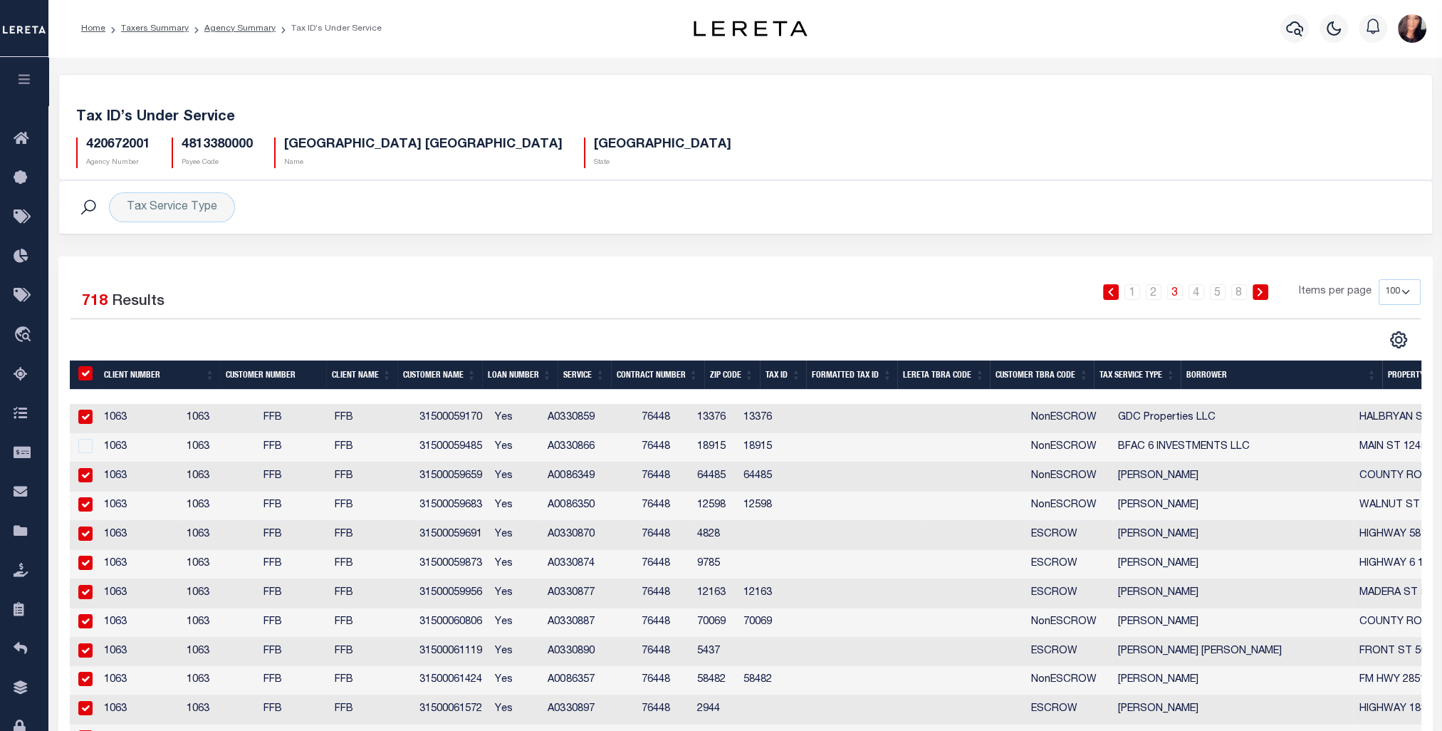
checkbox input "true"
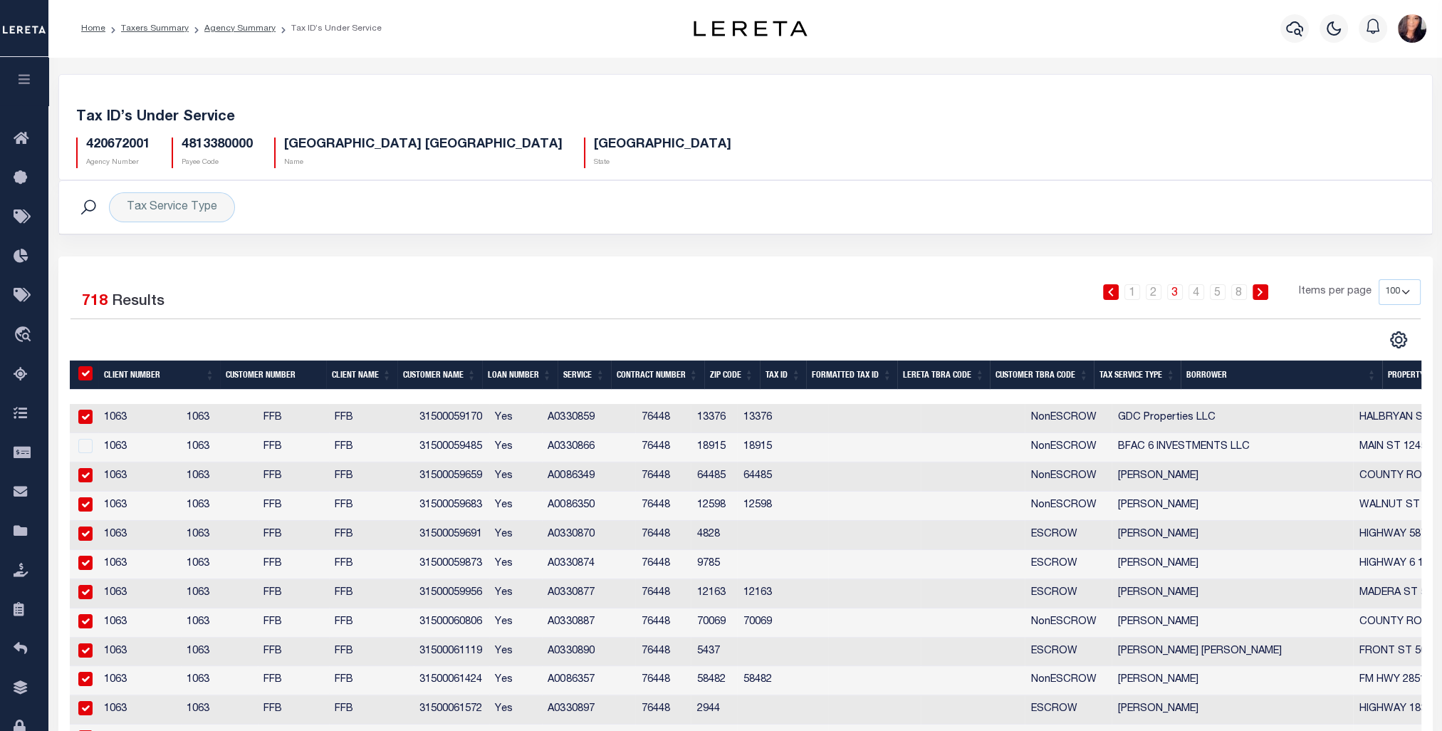
checkbox input "true"
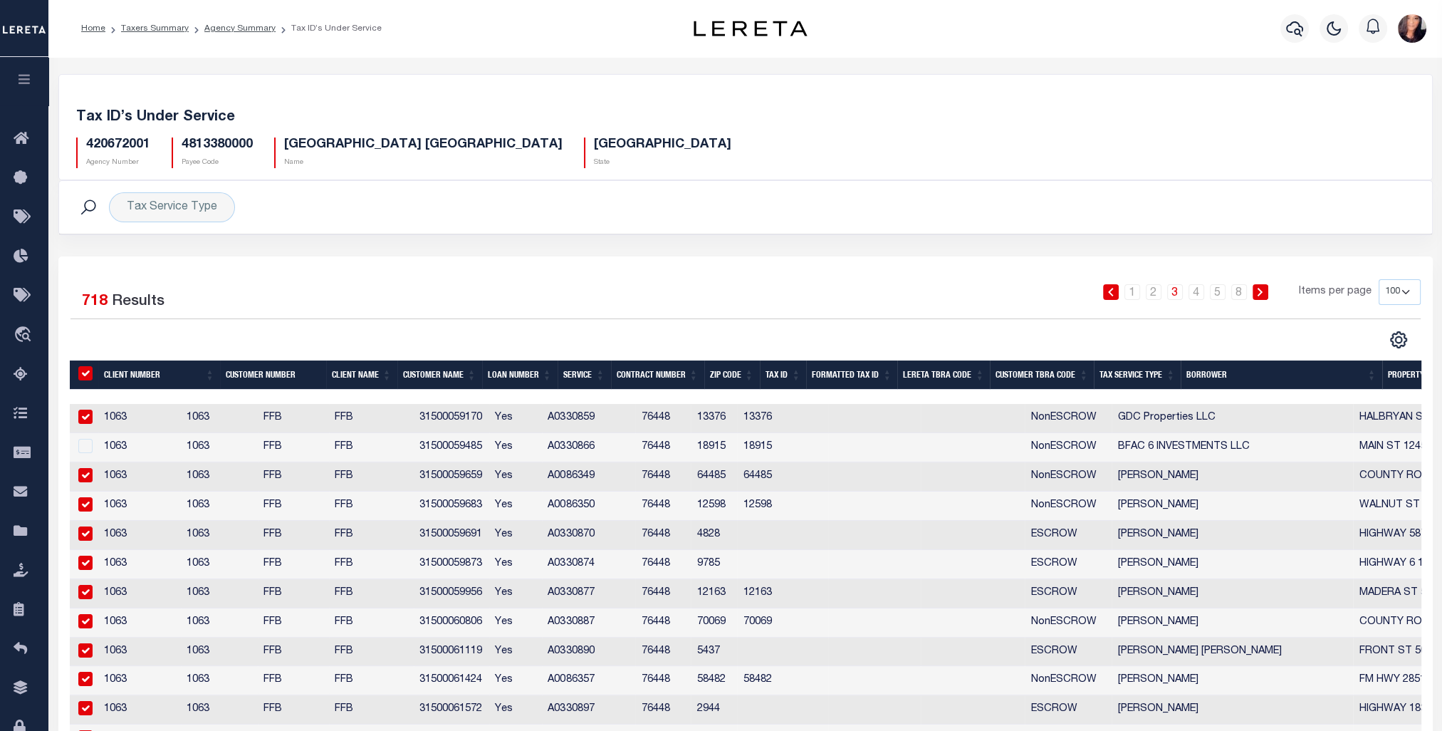
checkbox input "true"
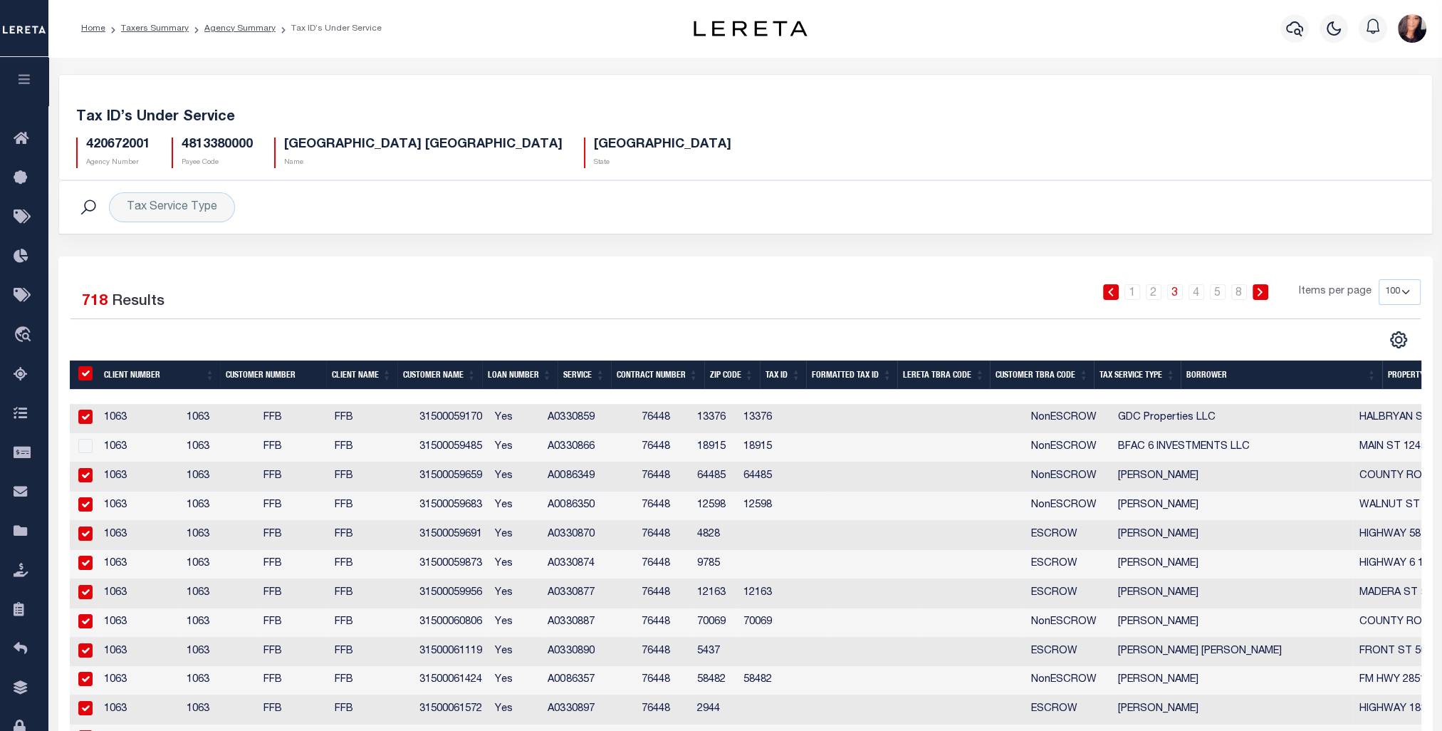
checkbox input "true"
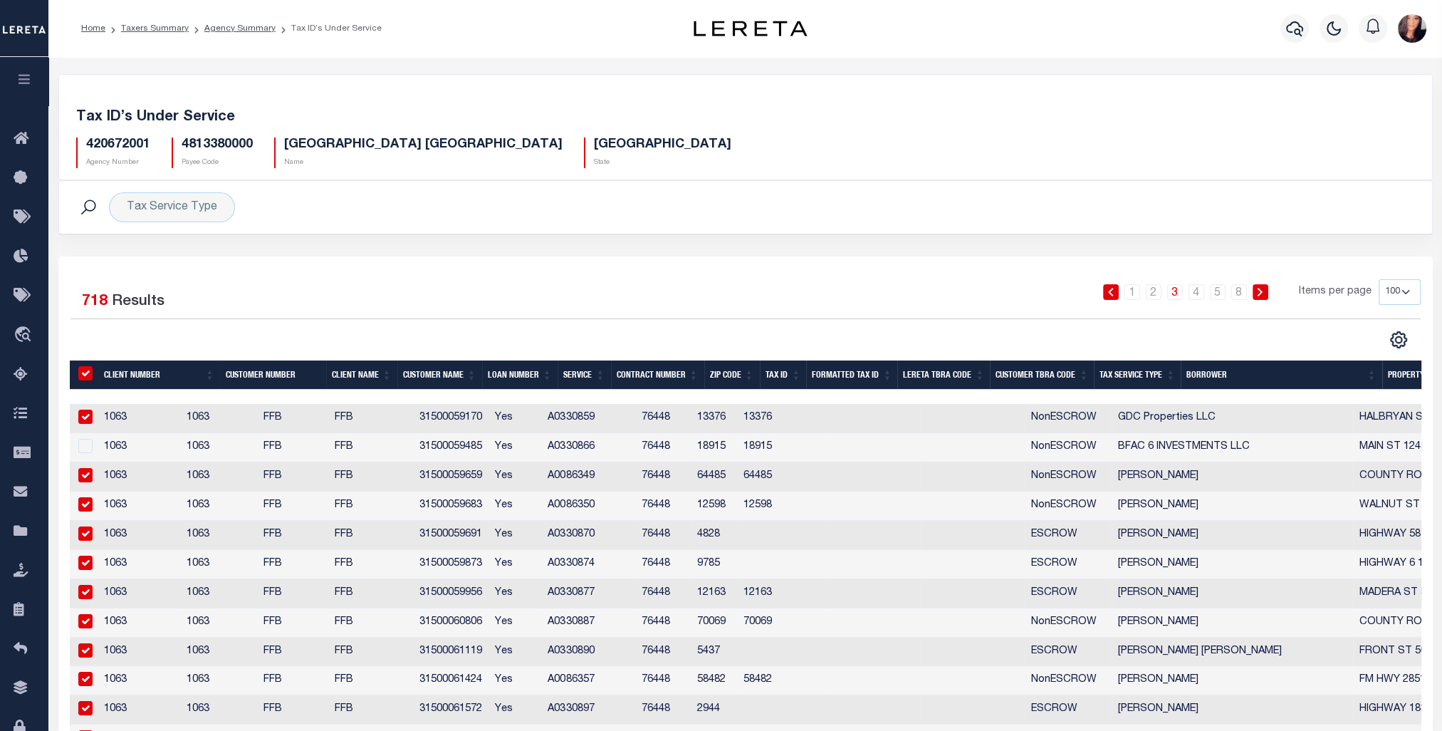
checkbox input "true"
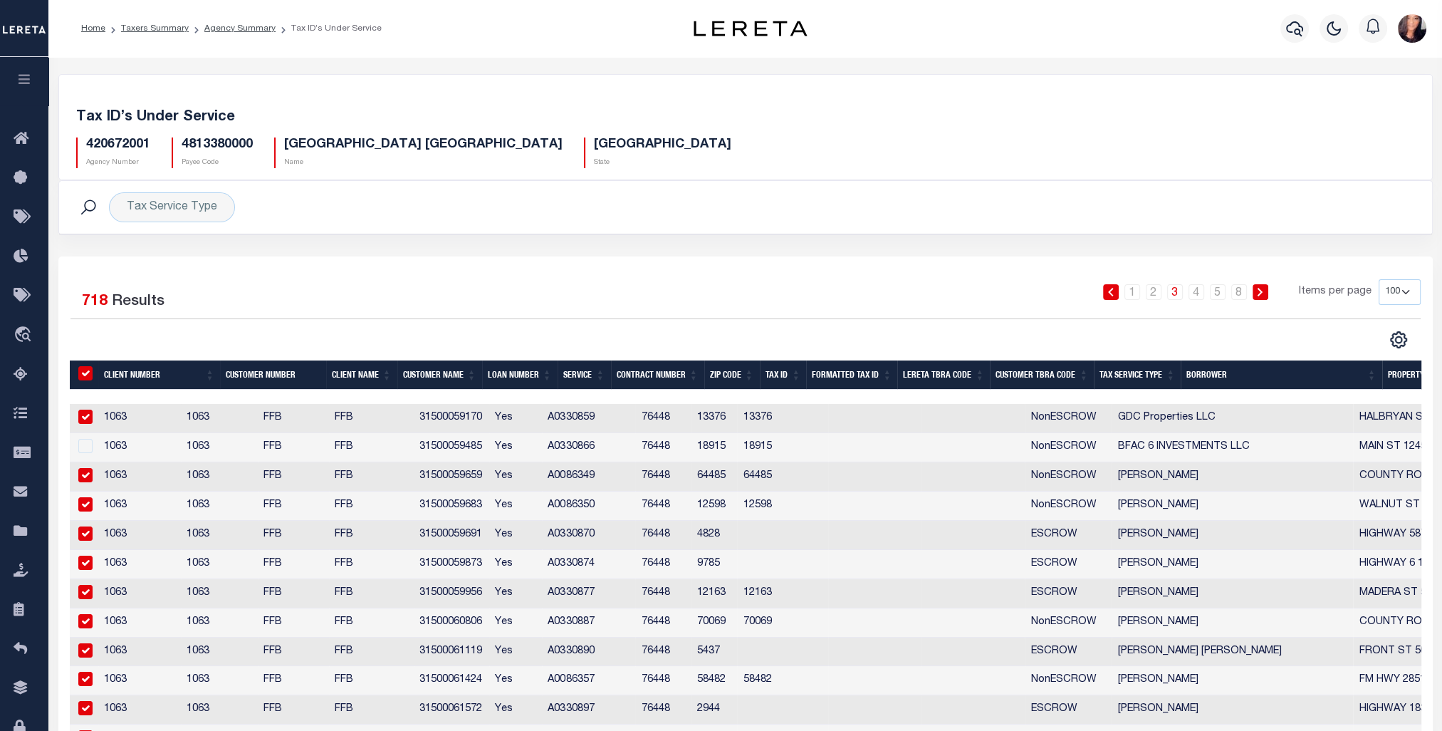
checkbox input "true"
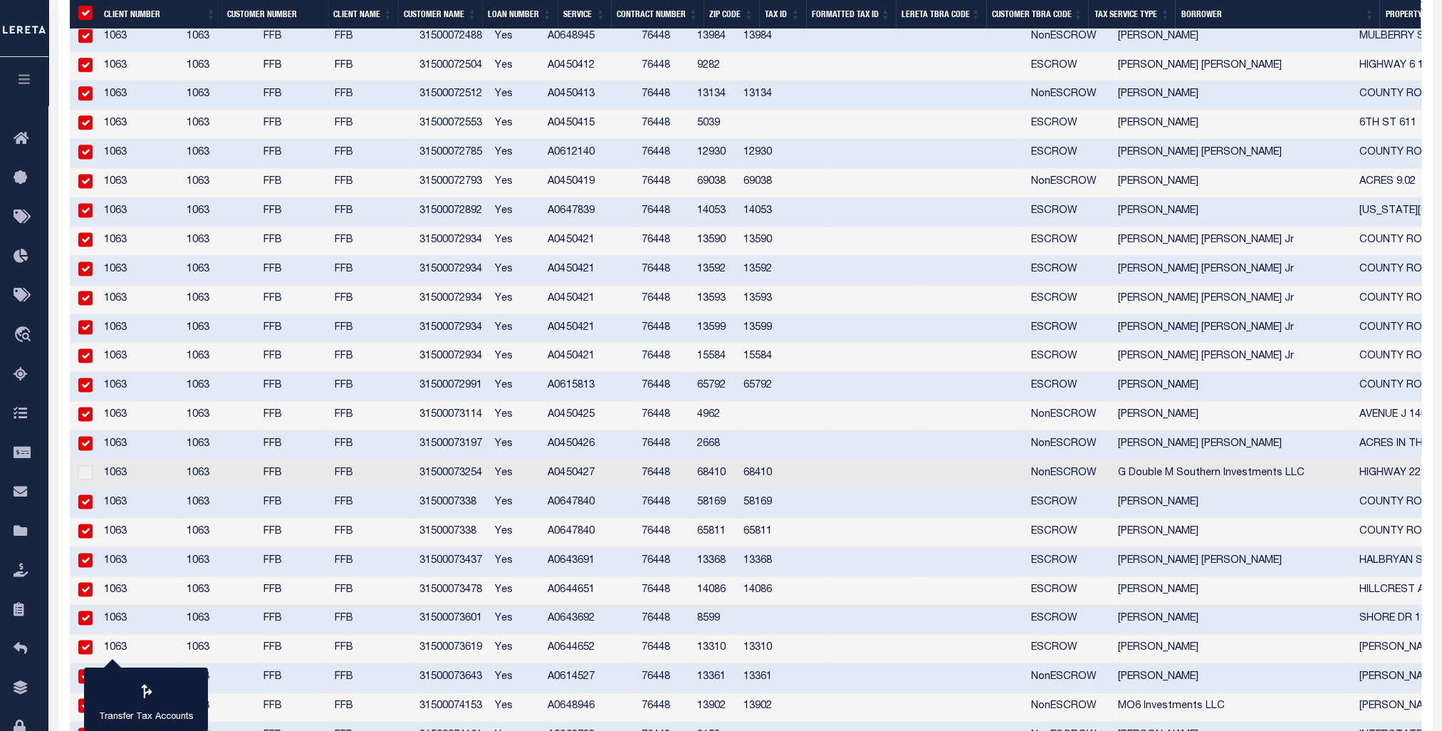
scroll to position [2618, 0]
